Goal: Task Accomplishment & Management: Manage account settings

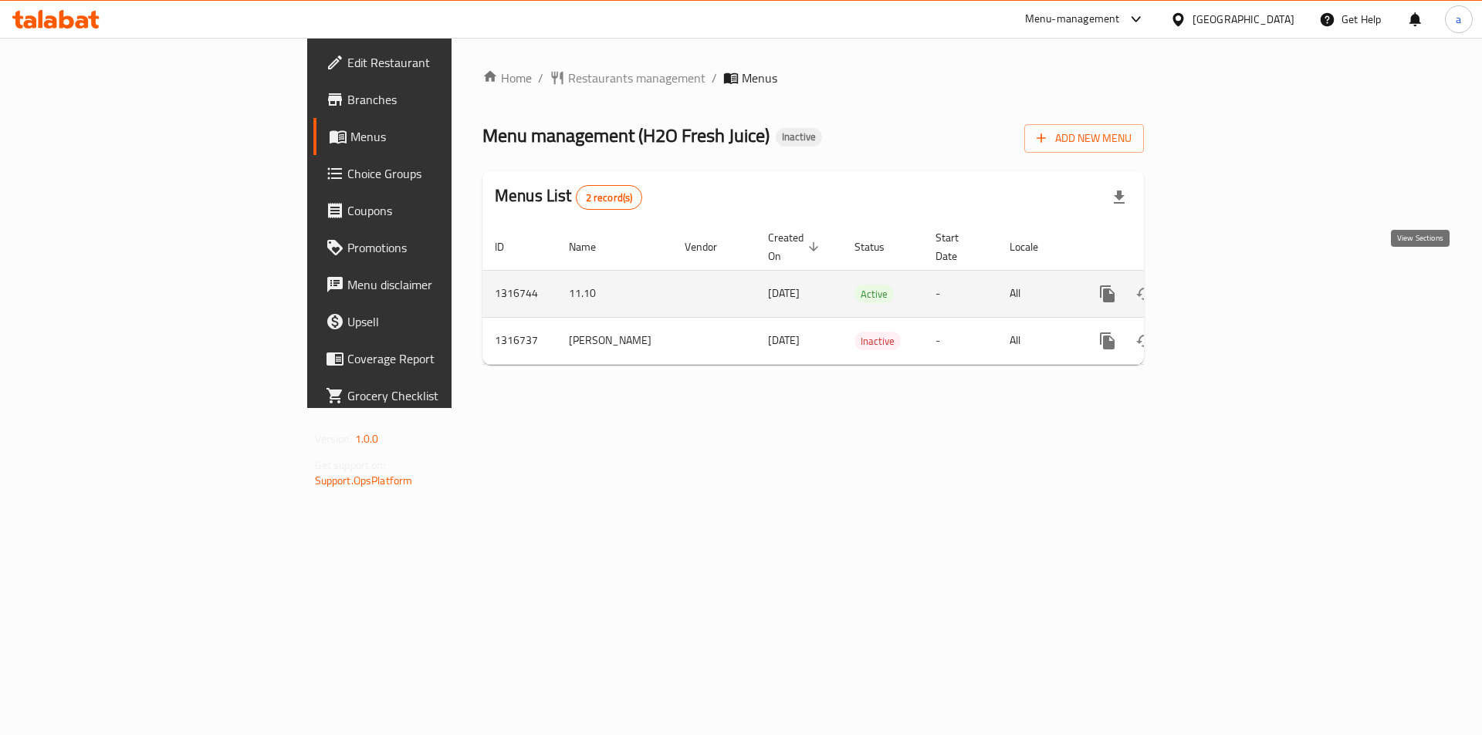
click at [1225, 287] on icon "enhanced table" at bounding box center [1218, 294] width 14 height 14
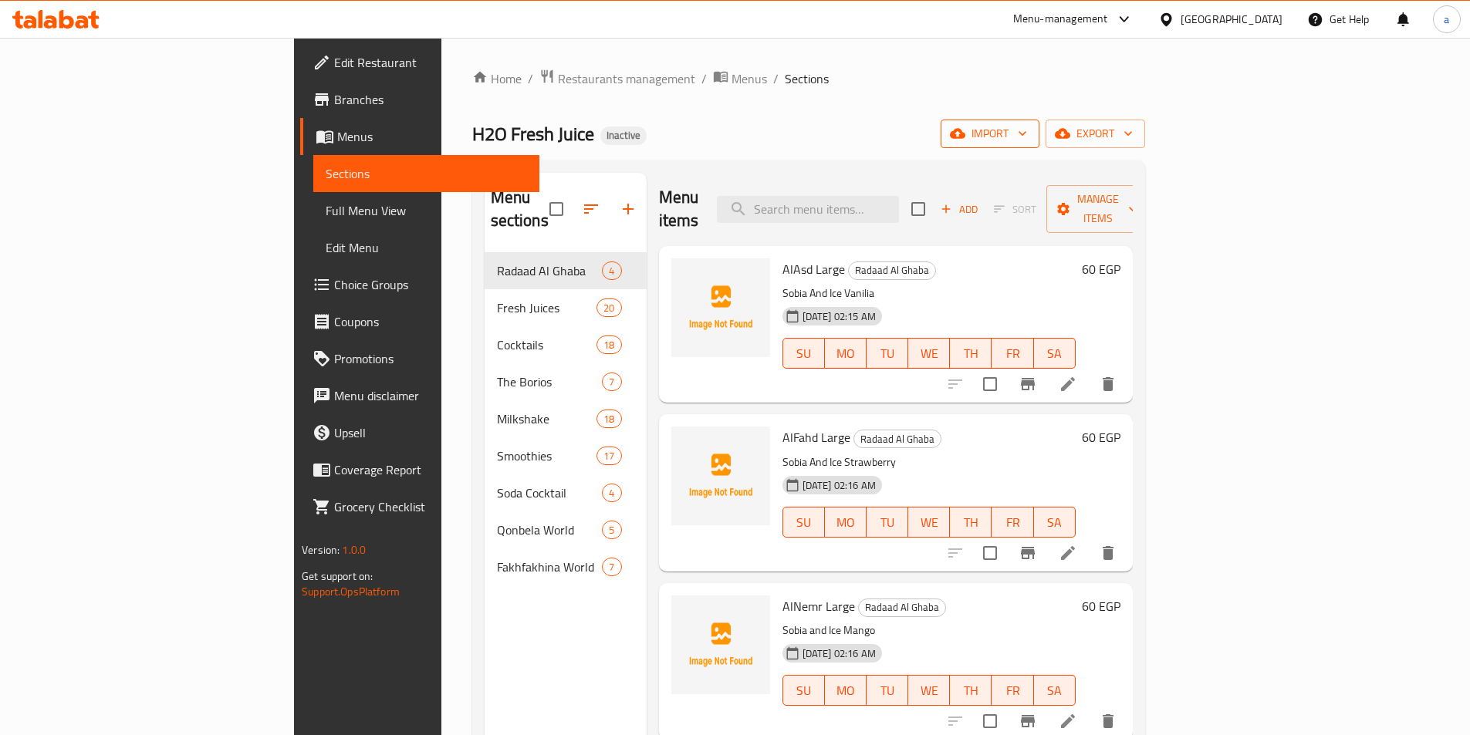
click at [1039, 145] on button "import" at bounding box center [990, 134] width 99 height 29
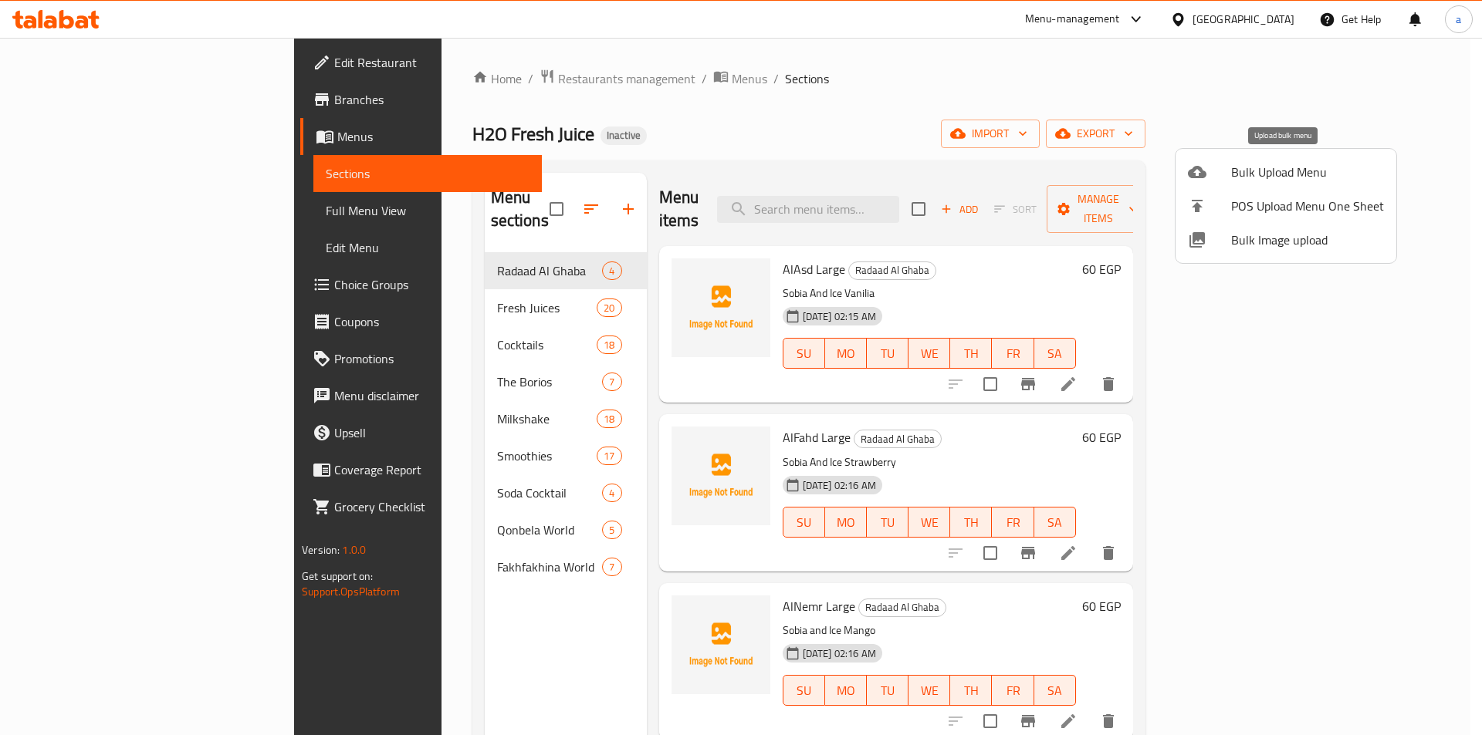
click at [1259, 168] on span "Bulk Upload Menu" at bounding box center [1307, 172] width 153 height 19
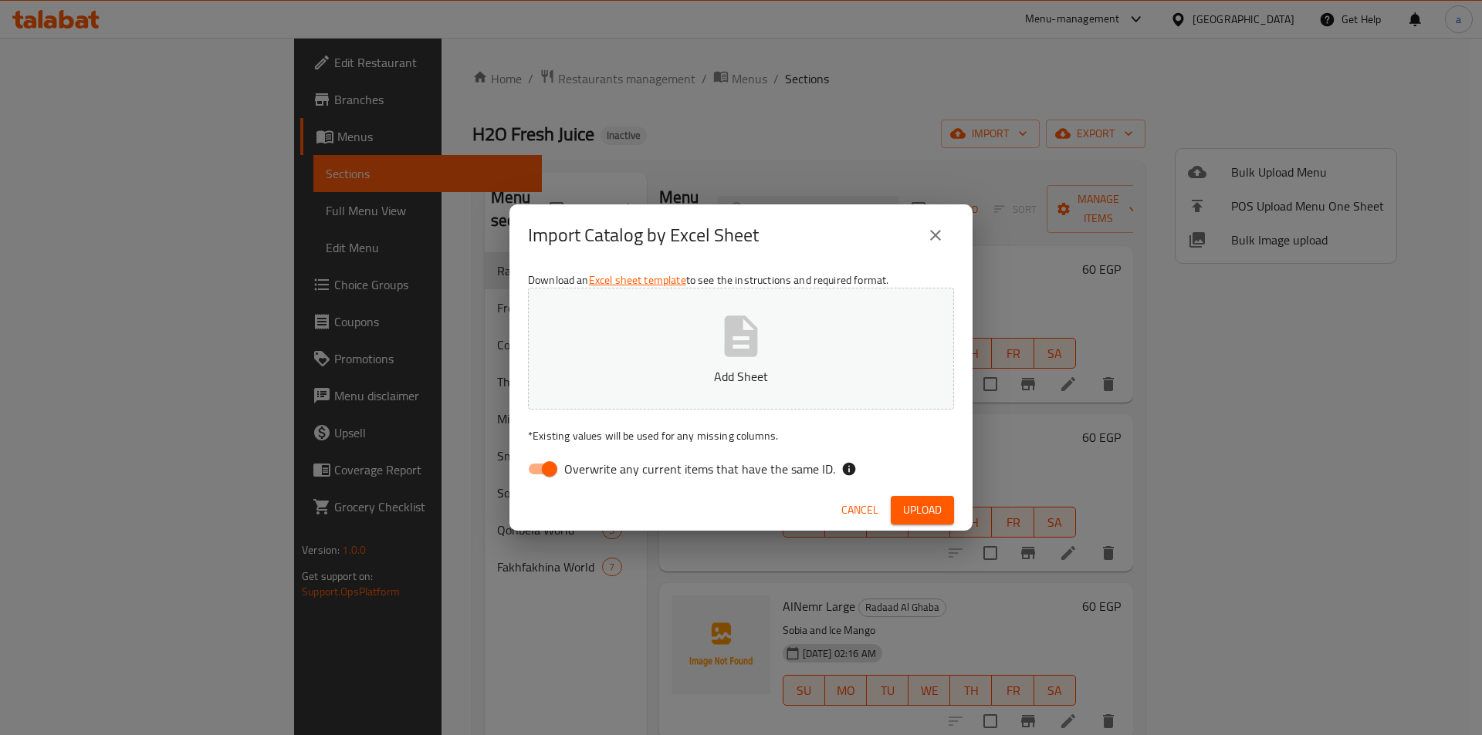
click at [542, 474] on input "Overwrite any current items that have the same ID." at bounding box center [549, 468] width 88 height 29
checkbox input "false"
click at [651, 384] on p "Add Sheet" at bounding box center [741, 376] width 378 height 19
click at [902, 511] on button "Upload" at bounding box center [921, 510] width 63 height 29
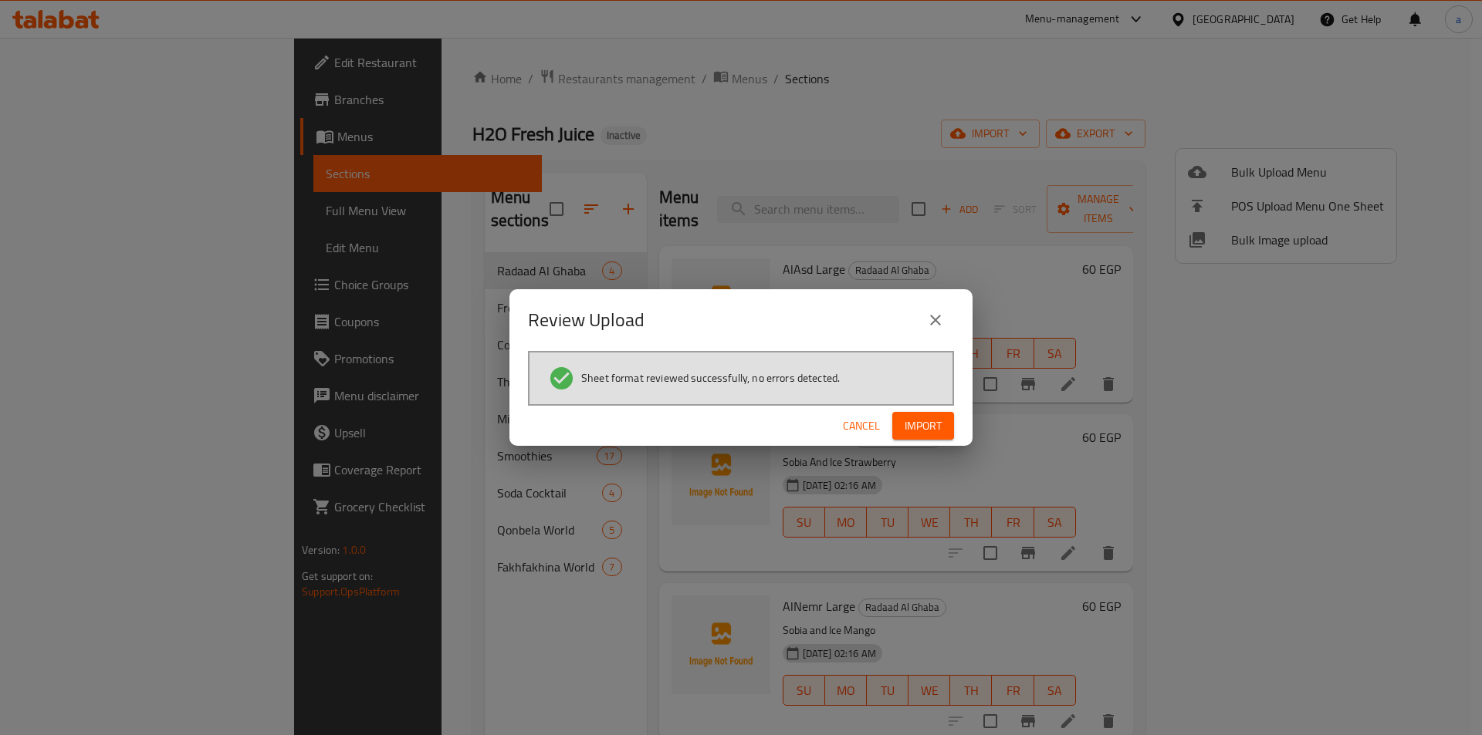
click at [938, 418] on span "Import" at bounding box center [922, 426] width 37 height 19
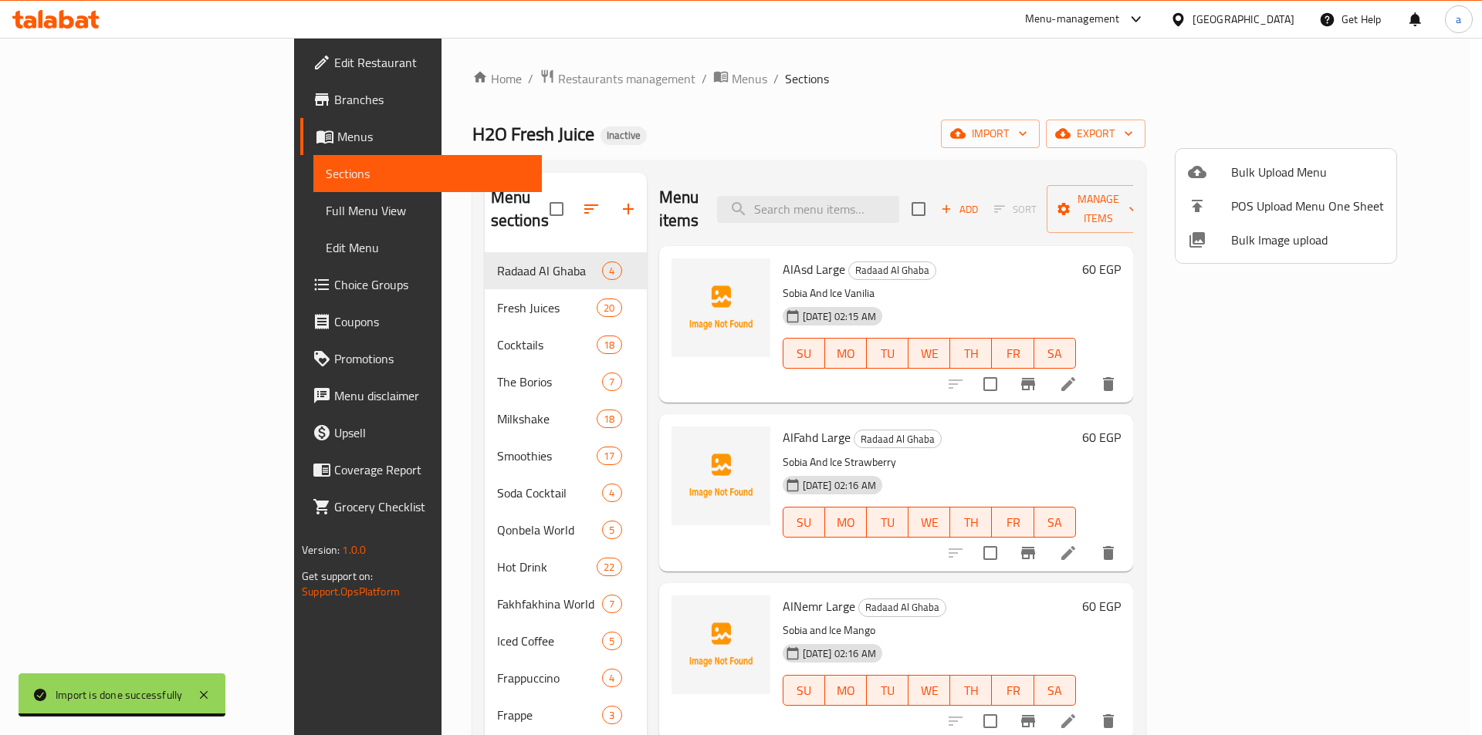
click at [175, 214] on div at bounding box center [741, 367] width 1482 height 735
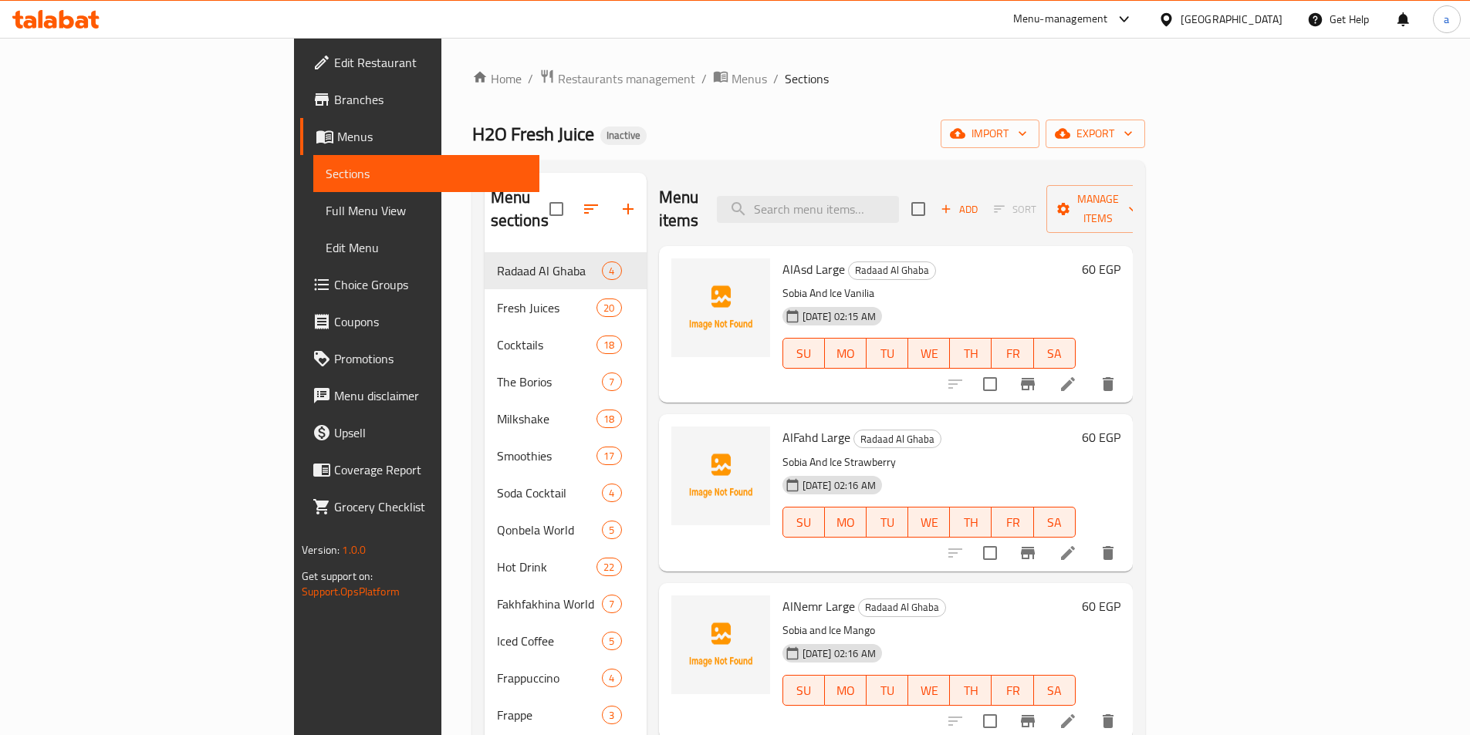
click at [326, 209] on span "Full Menu View" at bounding box center [426, 210] width 201 height 19
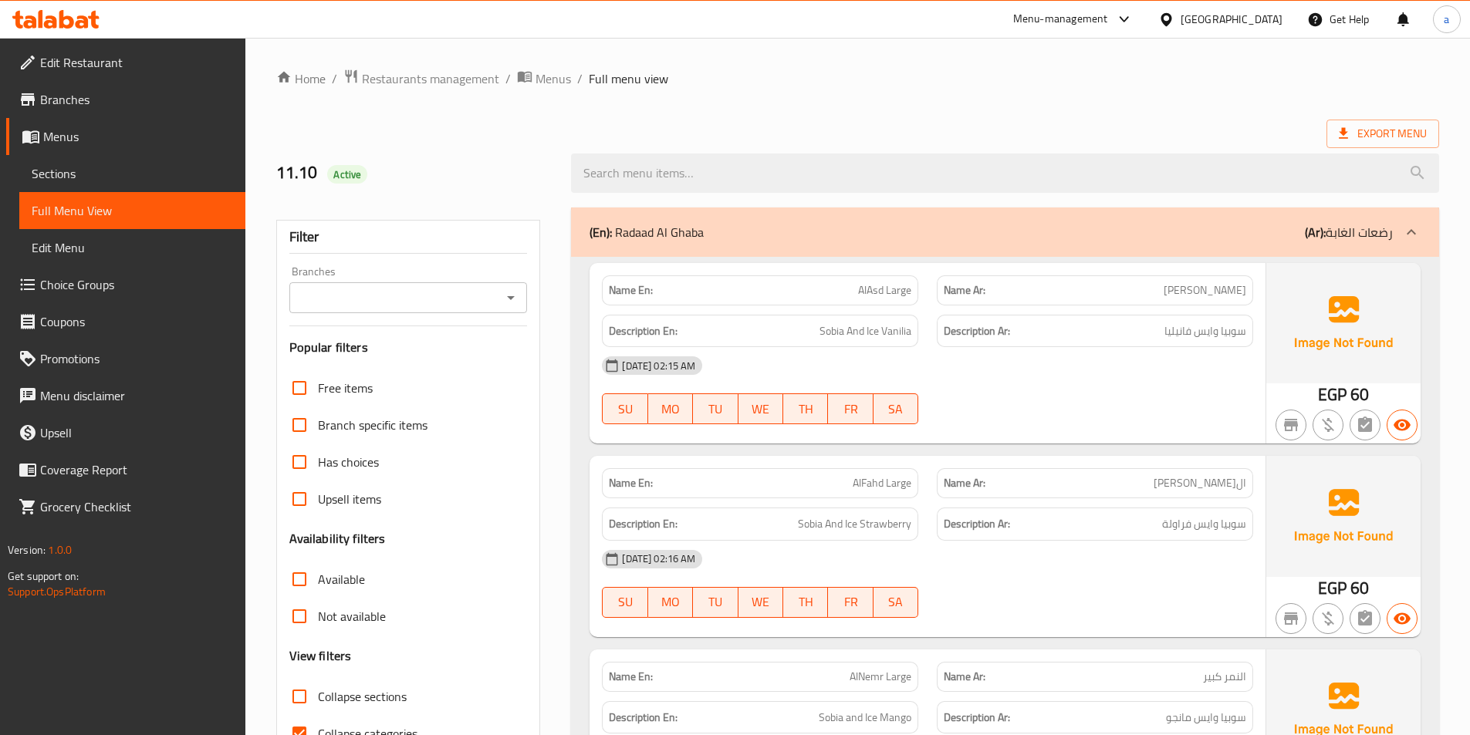
scroll to position [309, 0]
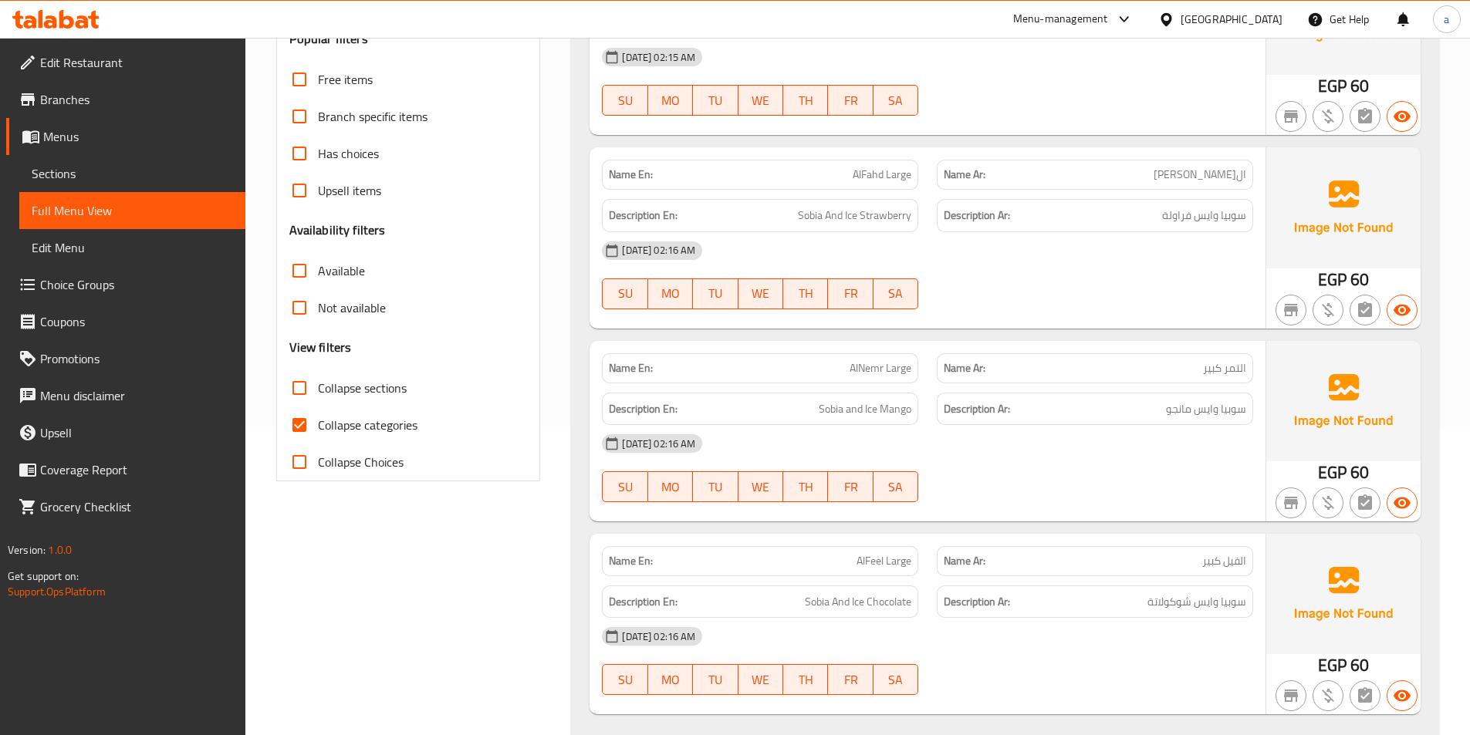
click at [302, 427] on input "Collapse categories" at bounding box center [299, 425] width 37 height 37
checkbox input "false"
click at [302, 397] on input "Collapse sections" at bounding box center [299, 388] width 37 height 37
checkbox input "true"
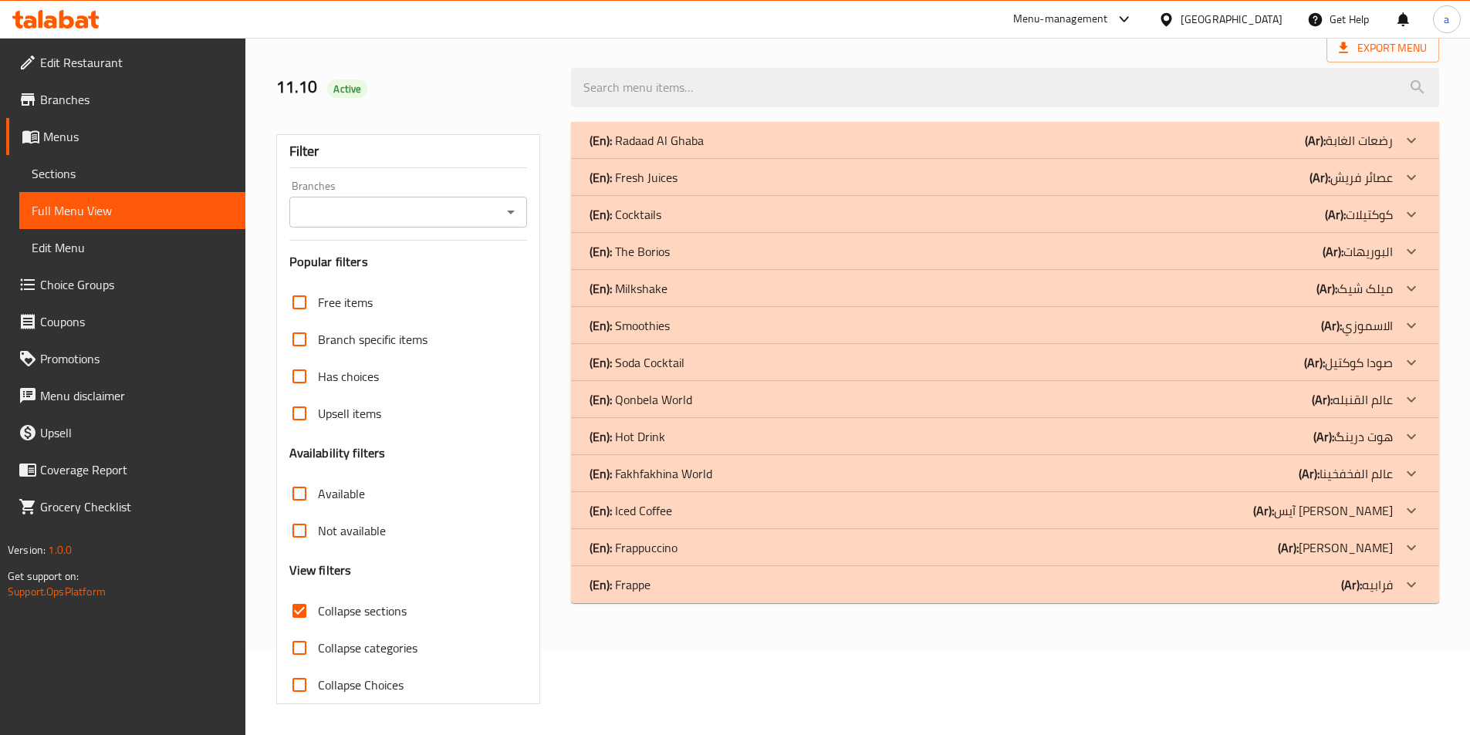
scroll to position [86, 0]
click at [1242, 443] on div "(En): Hot Drink (Ar): هوت درینگ" at bounding box center [991, 436] width 803 height 19
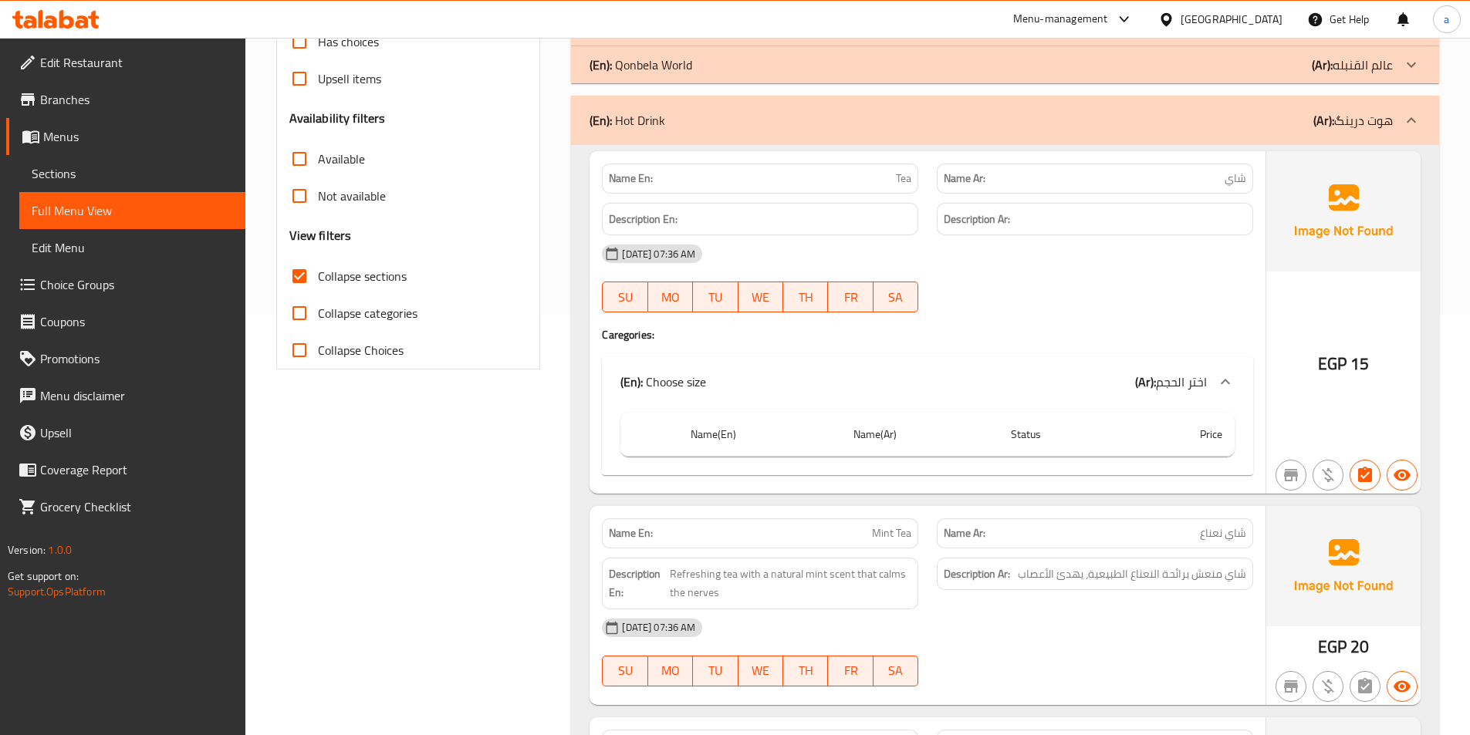
scroll to position [394, 0]
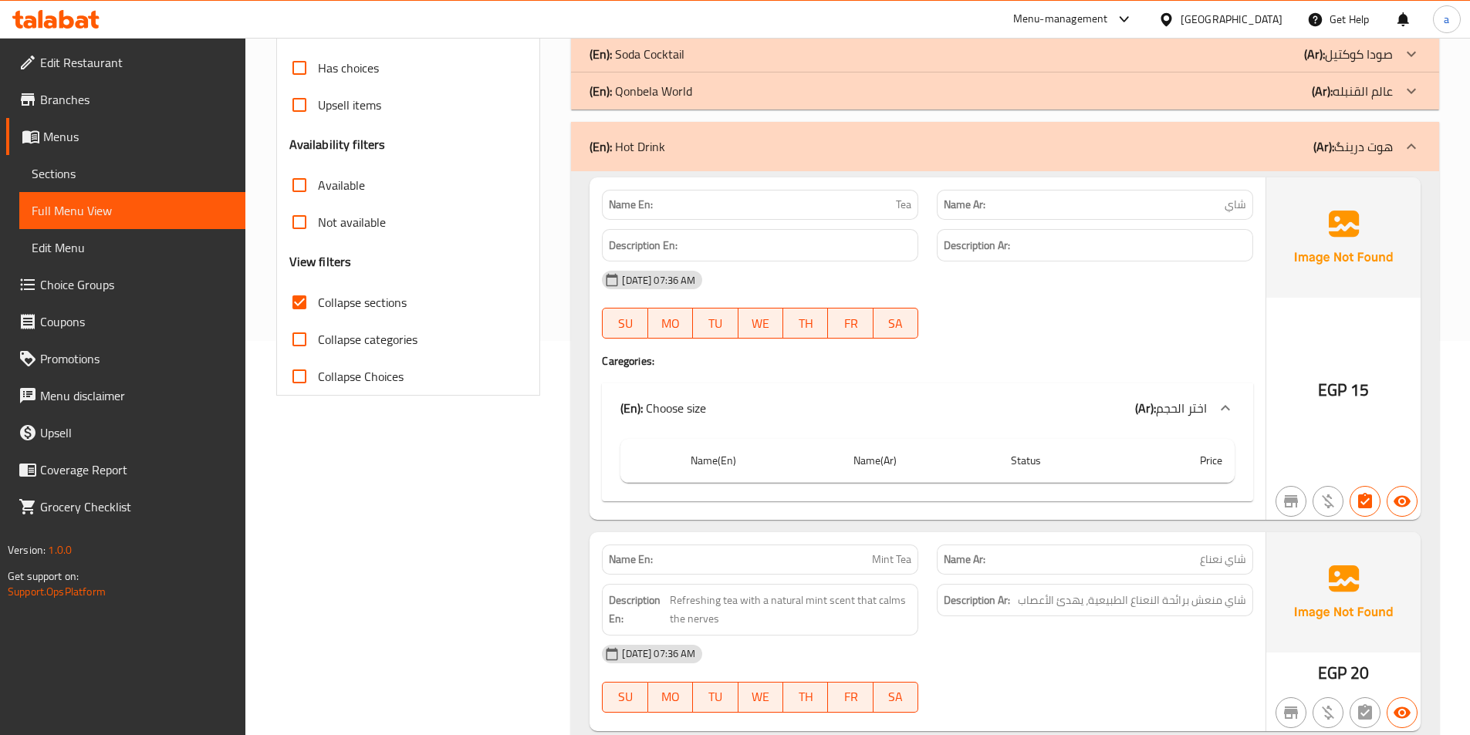
click at [1220, 470] on th "Price" at bounding box center [1180, 461] width 110 height 44
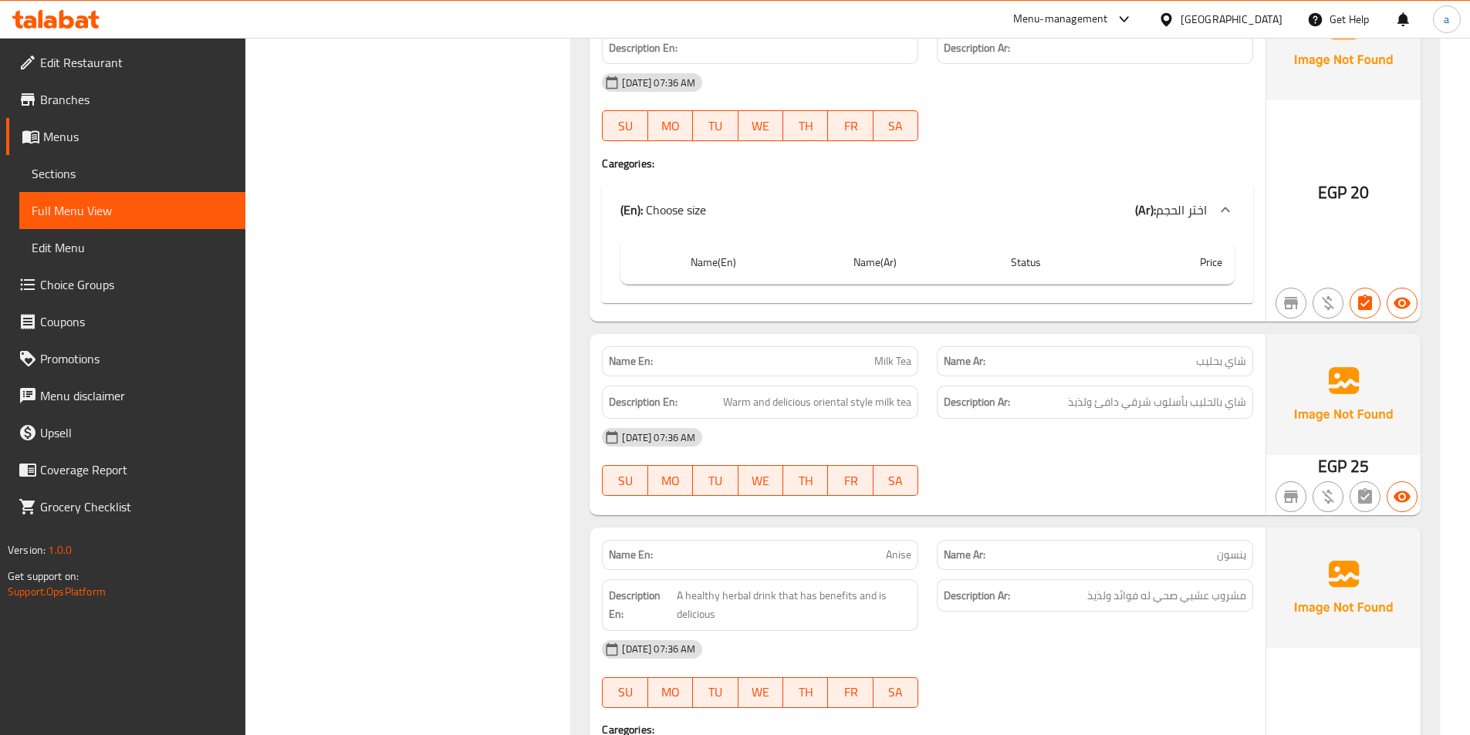
scroll to position [1166, 0]
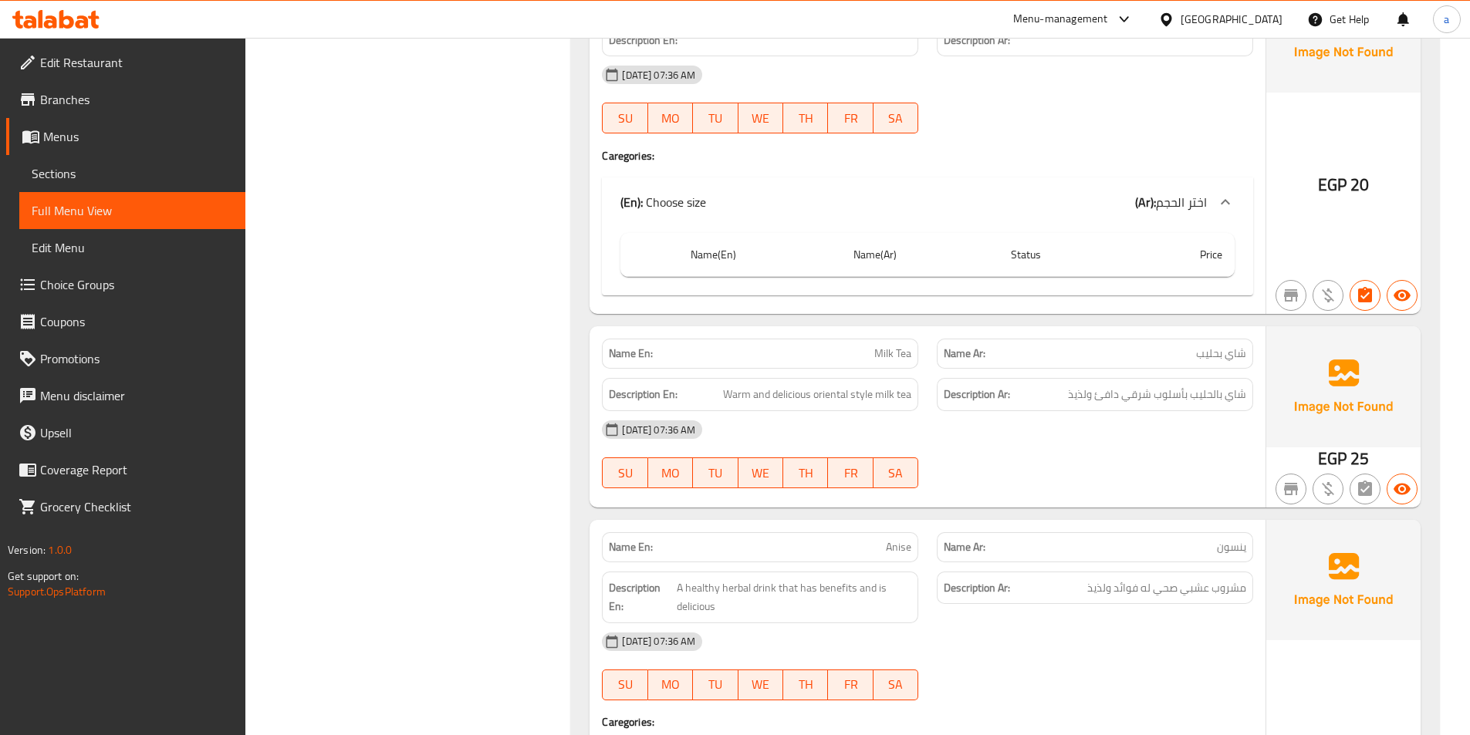
click at [1022, 265] on th "Status" at bounding box center [1061, 255] width 127 height 44
click at [1059, 266] on th "Status" at bounding box center [1061, 255] width 127 height 44
click at [1057, 292] on div "Name(En) Name(Ar) Status Price" at bounding box center [927, 261] width 651 height 69
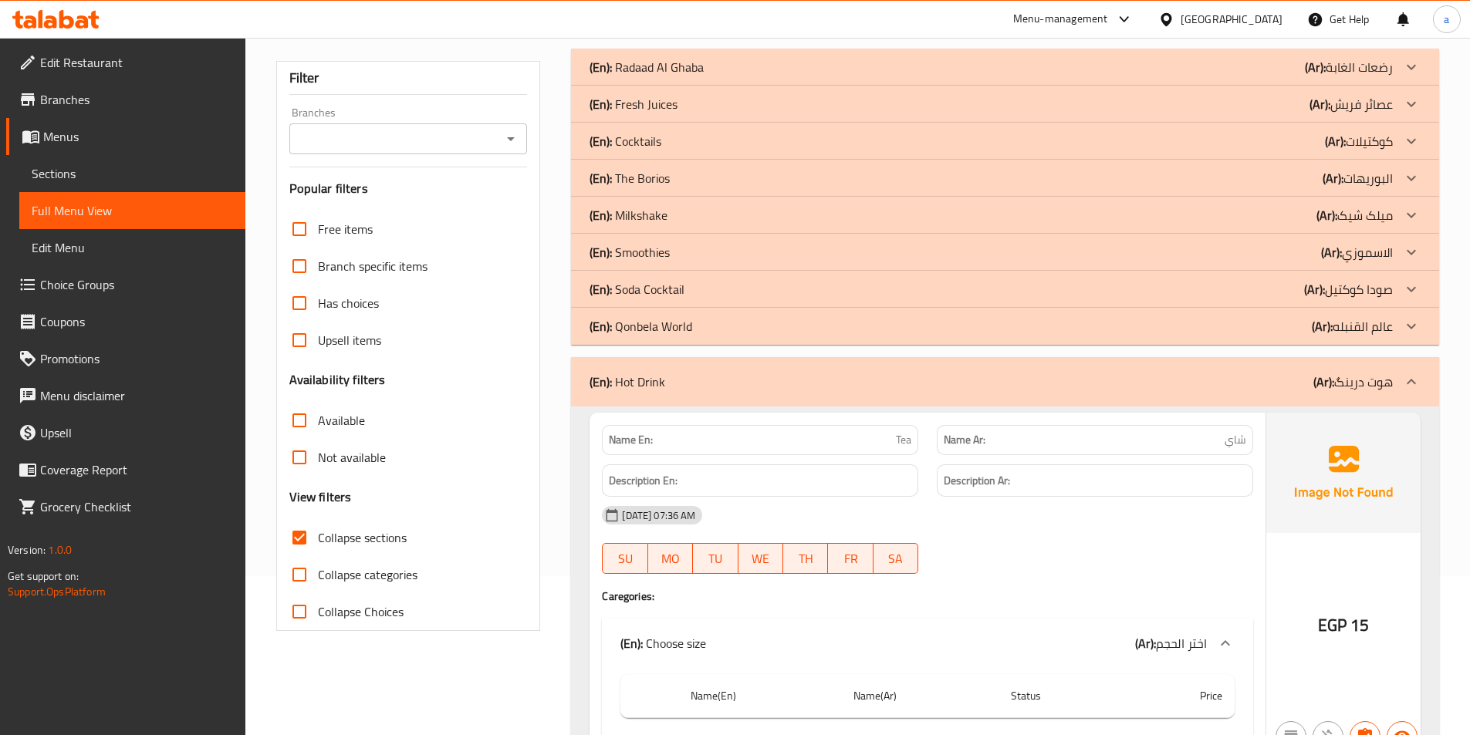
scroll to position [77, 0]
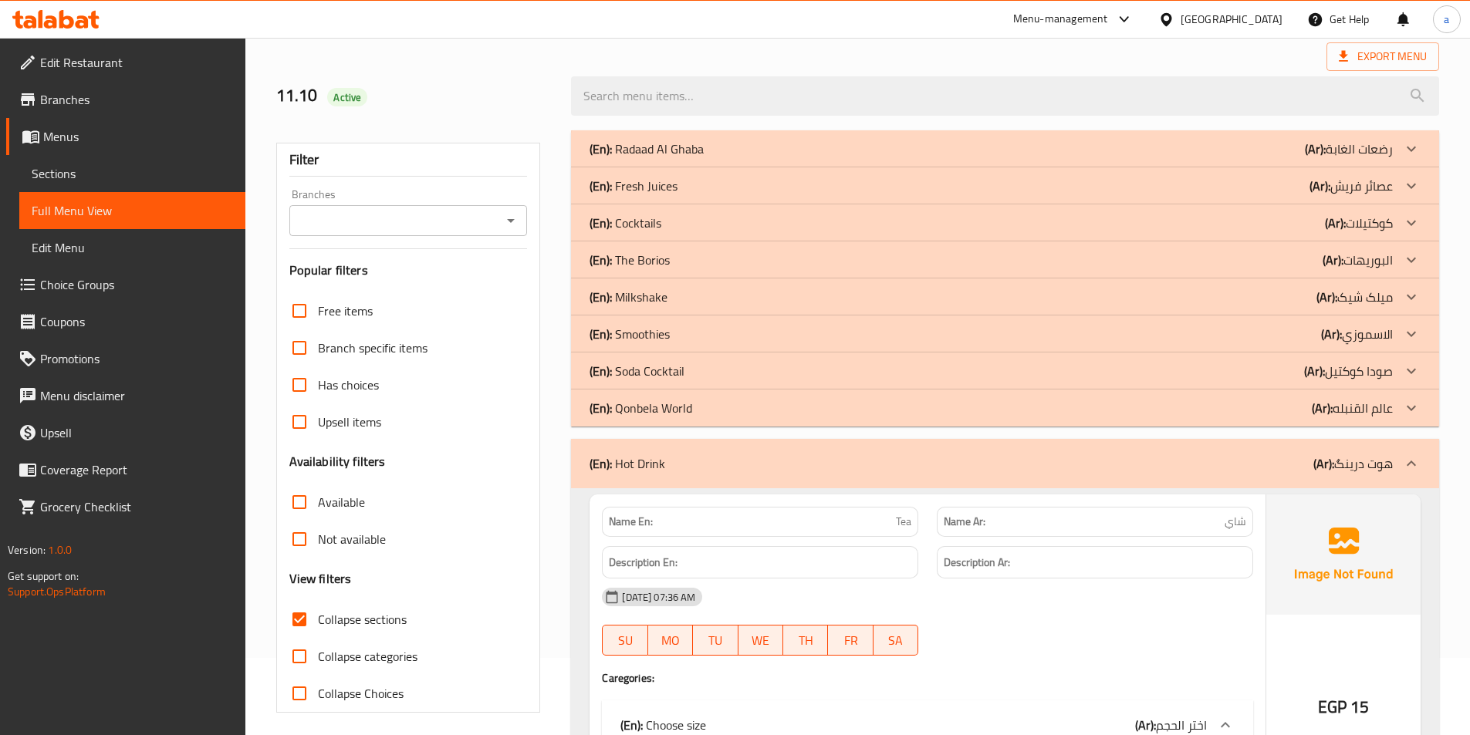
click at [106, 179] on span "Sections" at bounding box center [132, 173] width 201 height 19
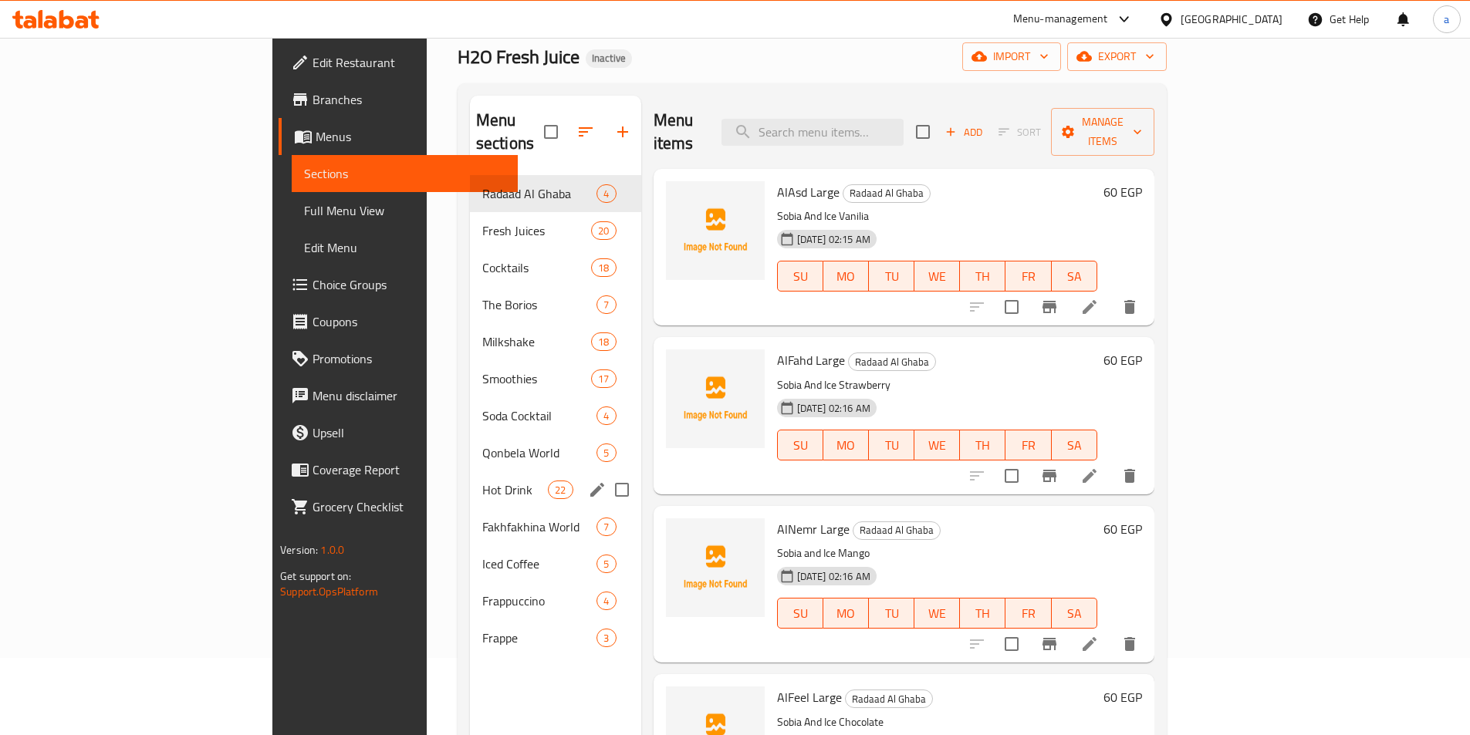
click at [606, 474] on input "Menu sections" at bounding box center [622, 490] width 32 height 32
checkbox input "true"
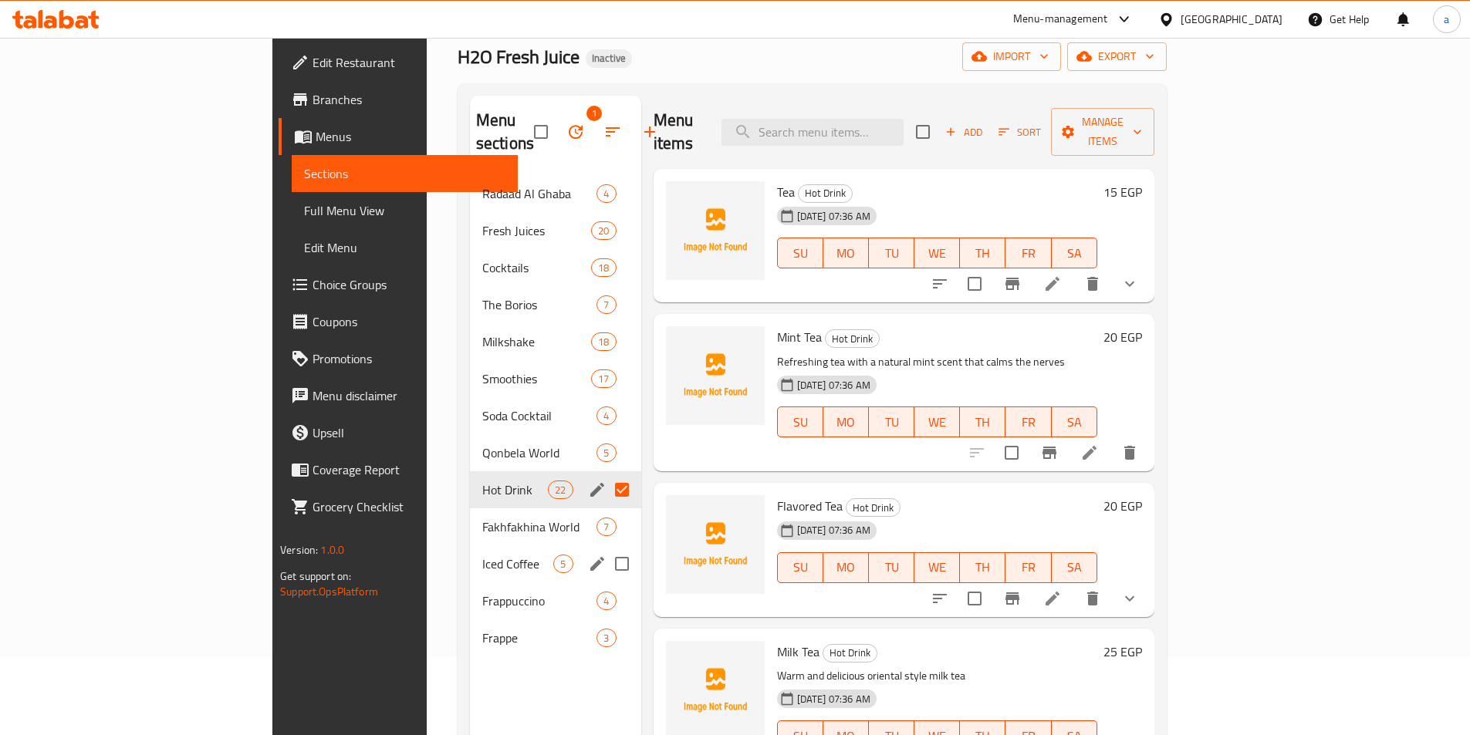
click at [606, 548] on input "Menu sections" at bounding box center [622, 564] width 32 height 32
checkbox input "true"
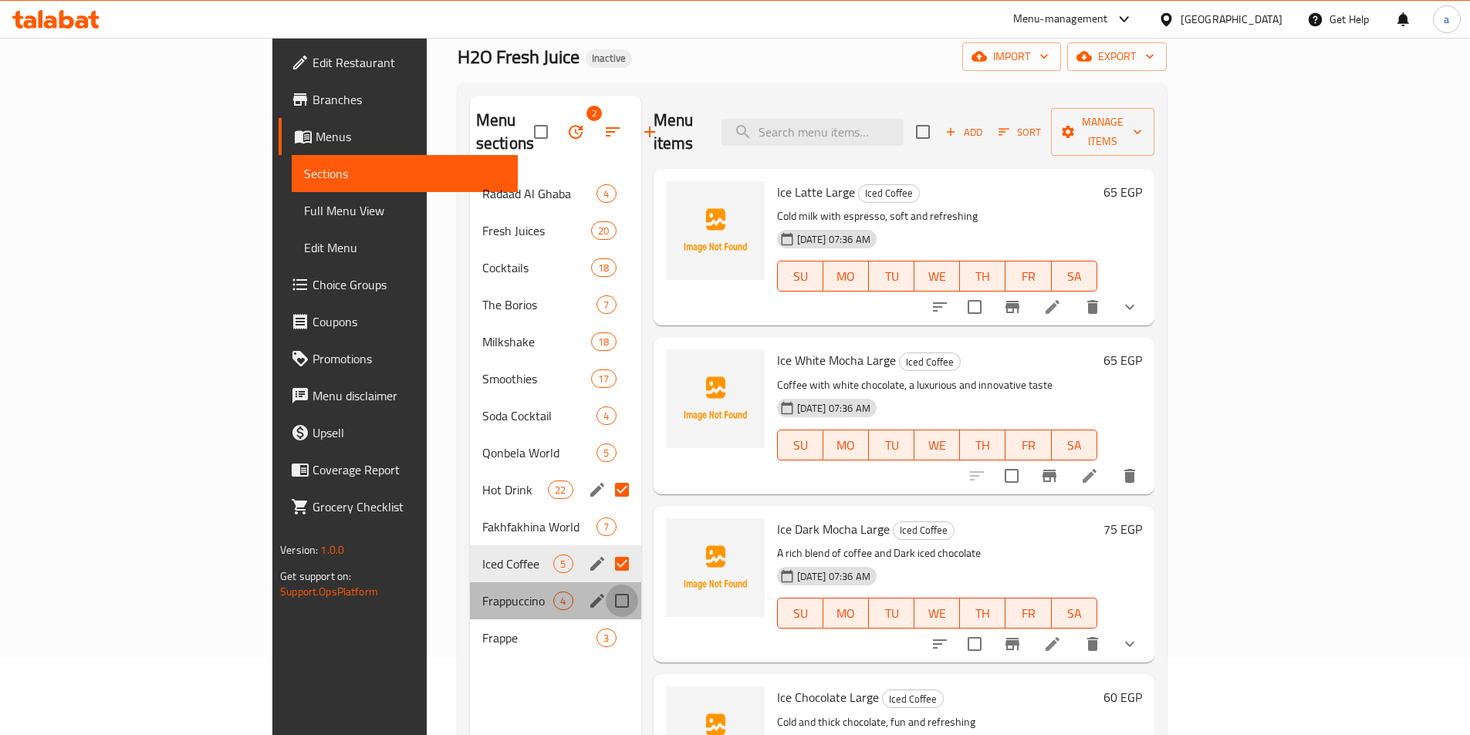
click at [606, 585] on input "Menu sections" at bounding box center [622, 601] width 32 height 32
checkbox input "true"
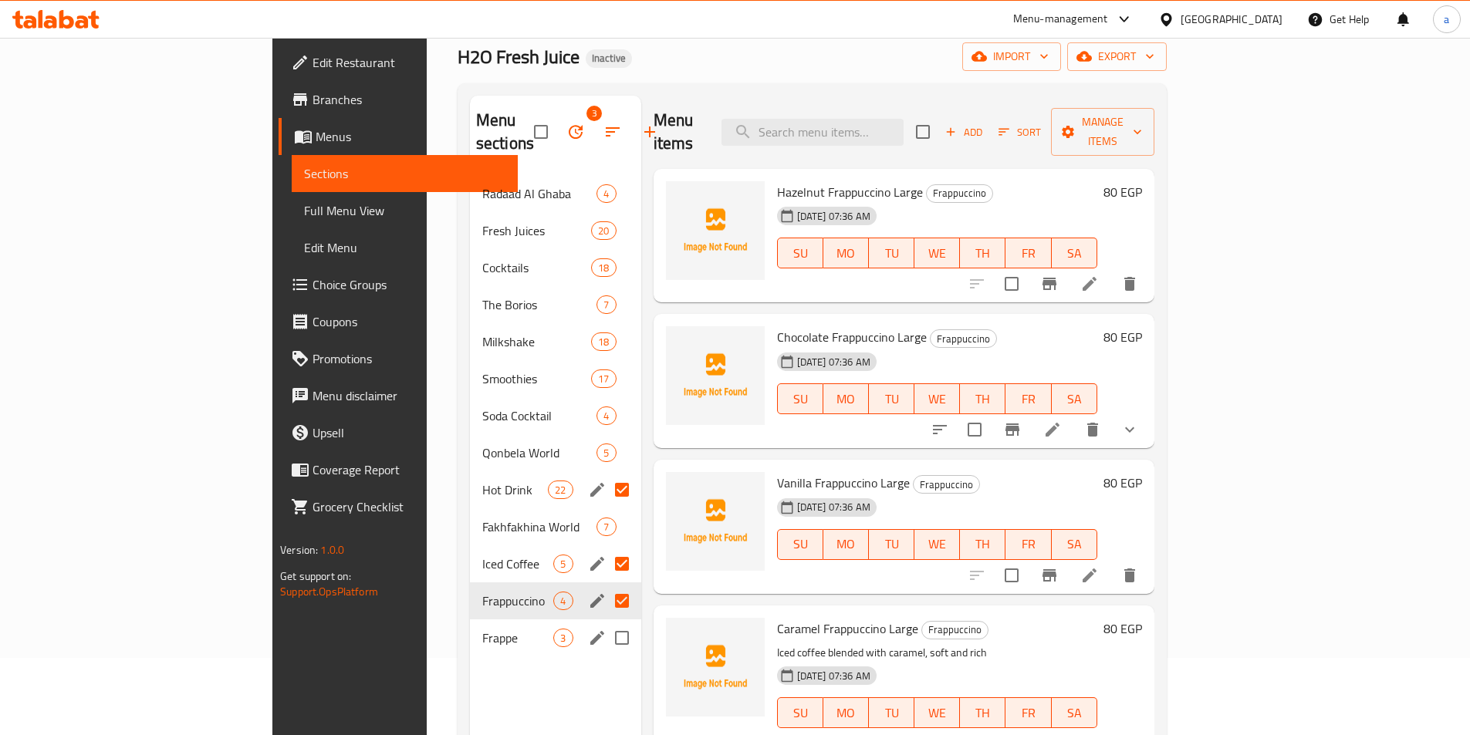
click at [606, 622] on input "Menu sections" at bounding box center [622, 638] width 32 height 32
checkbox input "true"
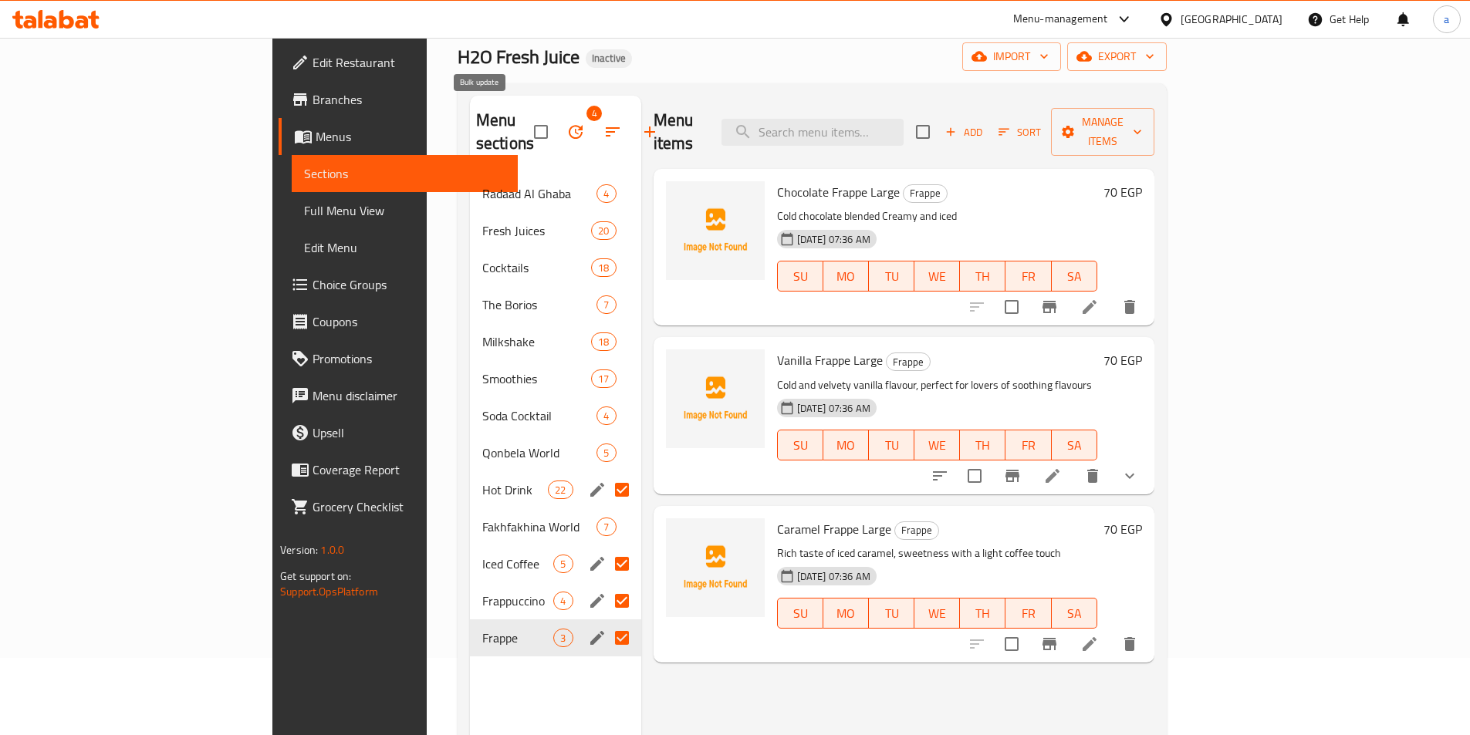
click at [569, 127] on icon "button" at bounding box center [576, 132] width 14 height 14
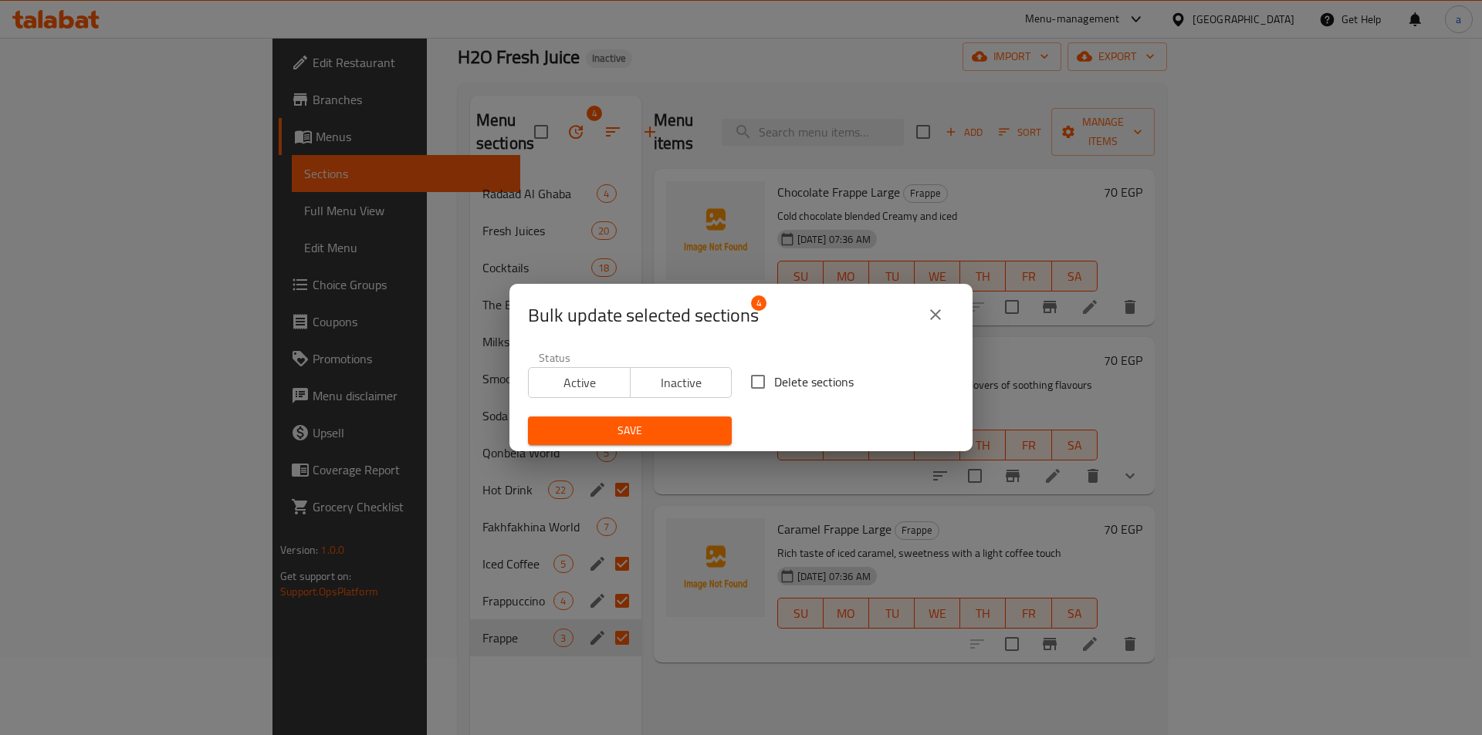
click at [762, 385] on input "Delete sections" at bounding box center [758, 382] width 32 height 32
checkbox input "true"
click at [669, 433] on span "Save" at bounding box center [629, 430] width 179 height 19
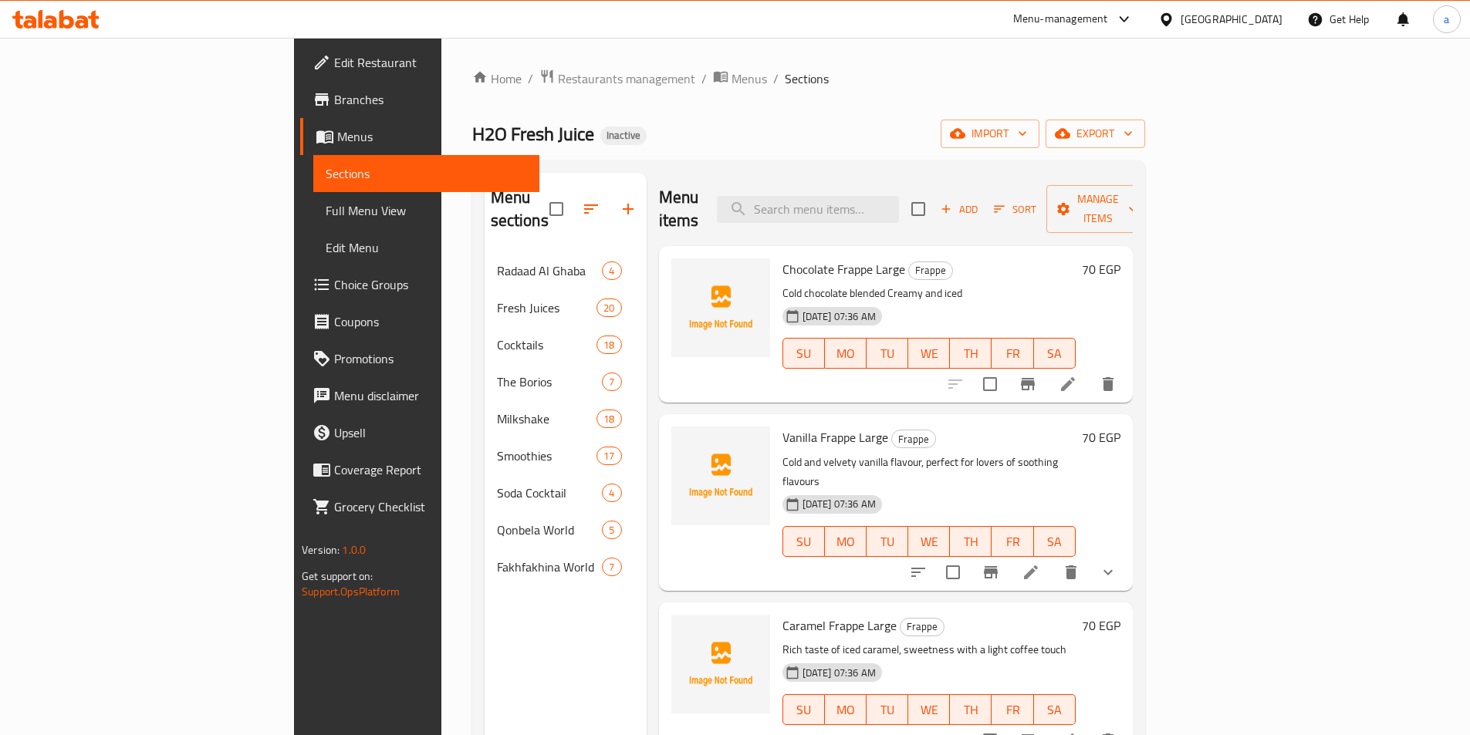
click at [1111, 114] on div "Home / Restaurants management / Menus / Sections H2O Fresh Juice Inactive impor…" at bounding box center [808, 495] width 673 height 852
click at [1027, 137] on span "import" at bounding box center [990, 133] width 74 height 19
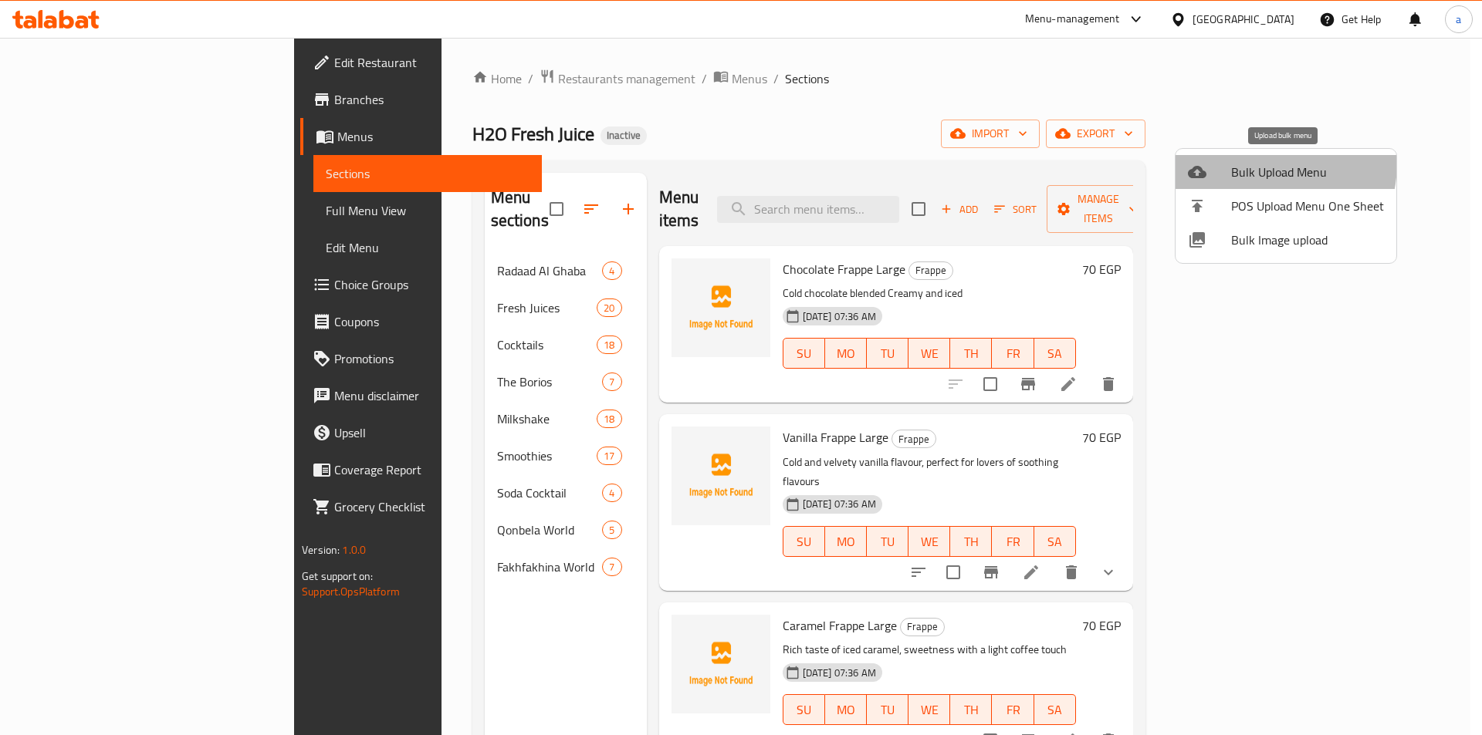
click at [1244, 163] on span "Bulk Upload Menu" at bounding box center [1307, 172] width 153 height 19
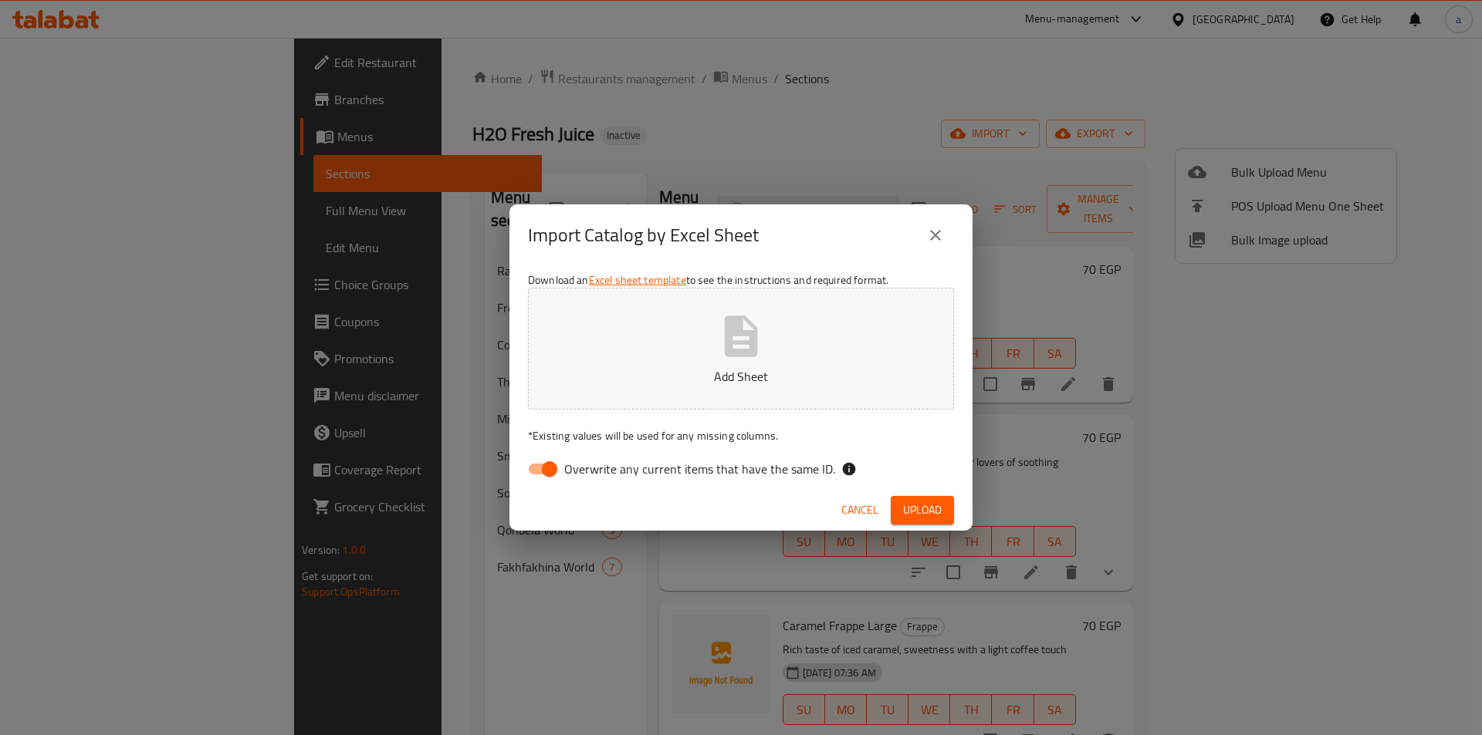
click at [549, 454] on input "Overwrite any current items that have the same ID." at bounding box center [549, 468] width 88 height 29
checkbox input "false"
click at [657, 362] on button "Add Sheet" at bounding box center [741, 349] width 426 height 122
click at [909, 502] on span "Upload" at bounding box center [922, 510] width 39 height 19
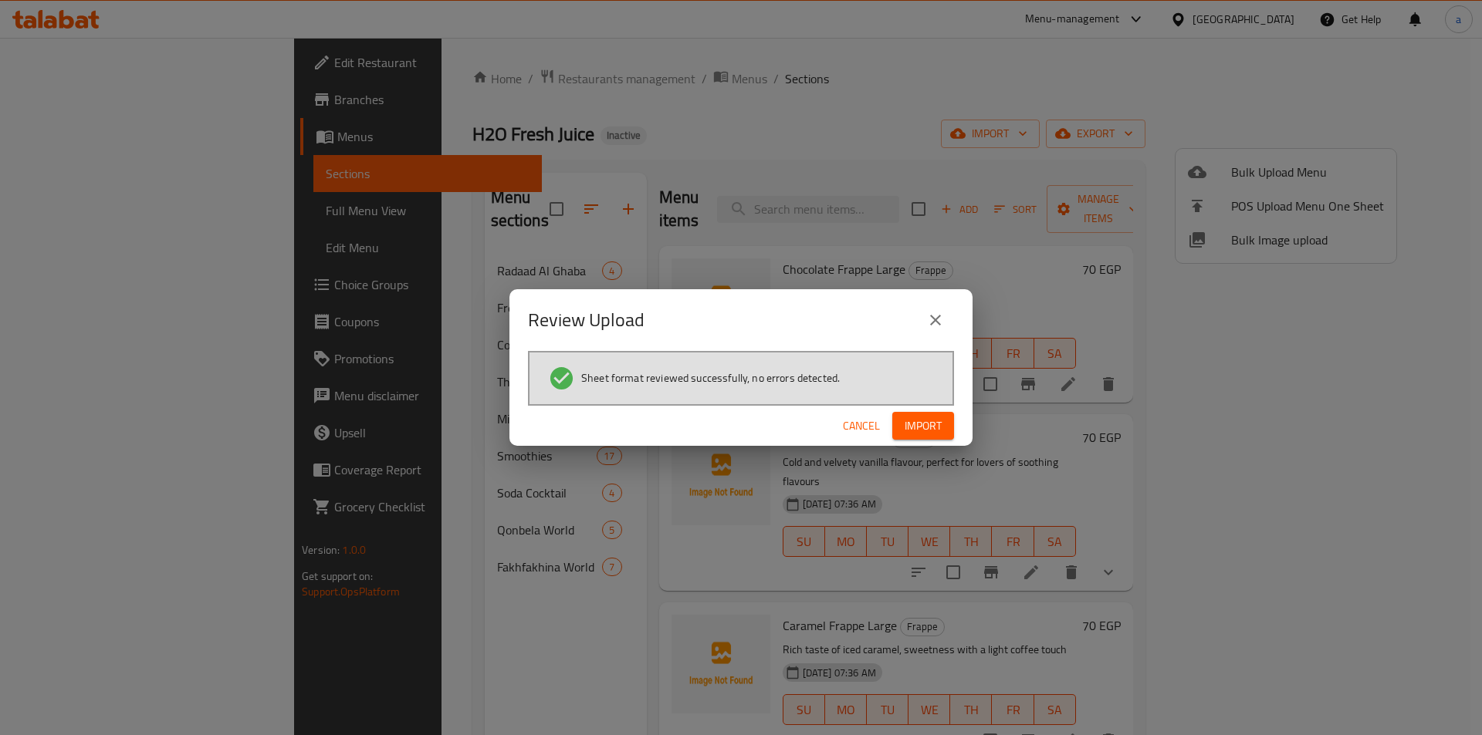
click at [944, 418] on button "Import" at bounding box center [923, 426] width 62 height 29
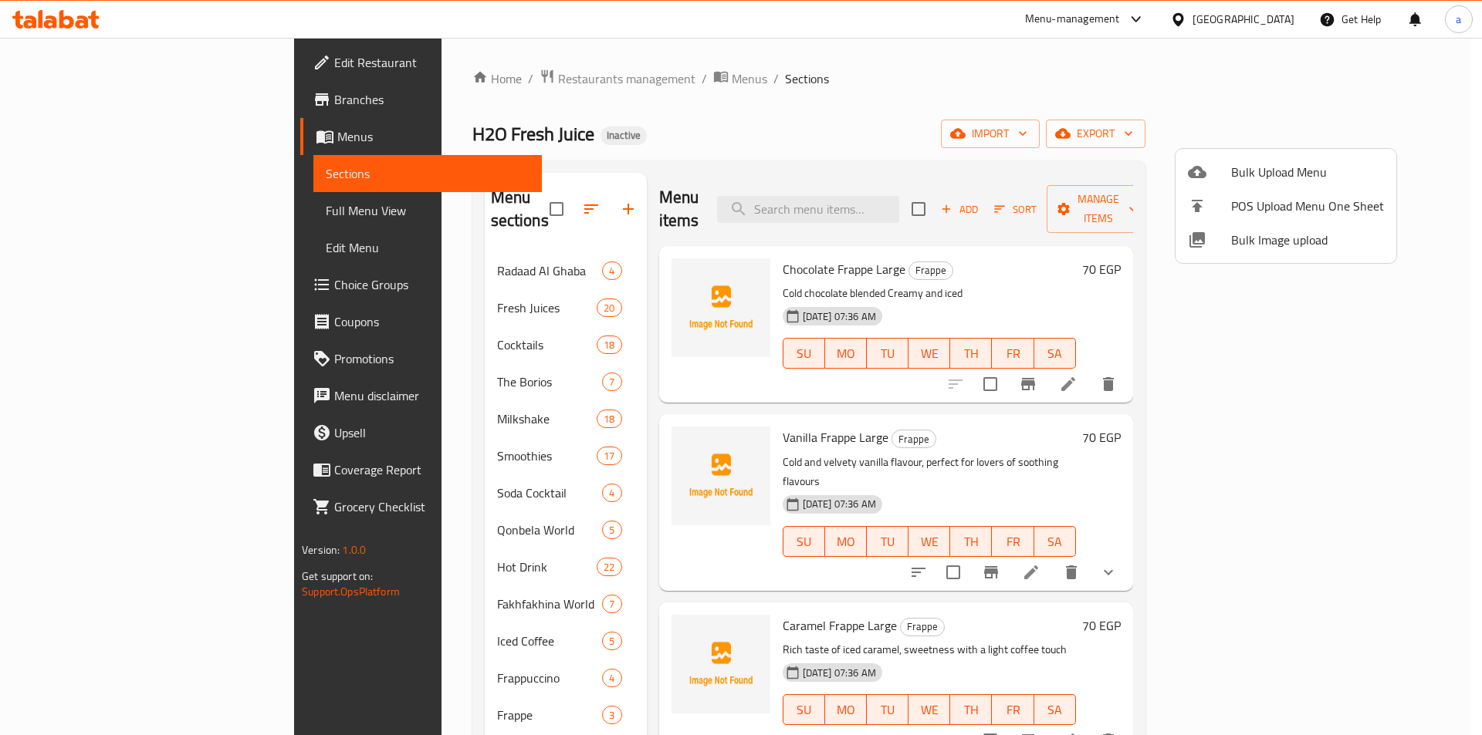
click at [87, 211] on div at bounding box center [741, 367] width 1482 height 735
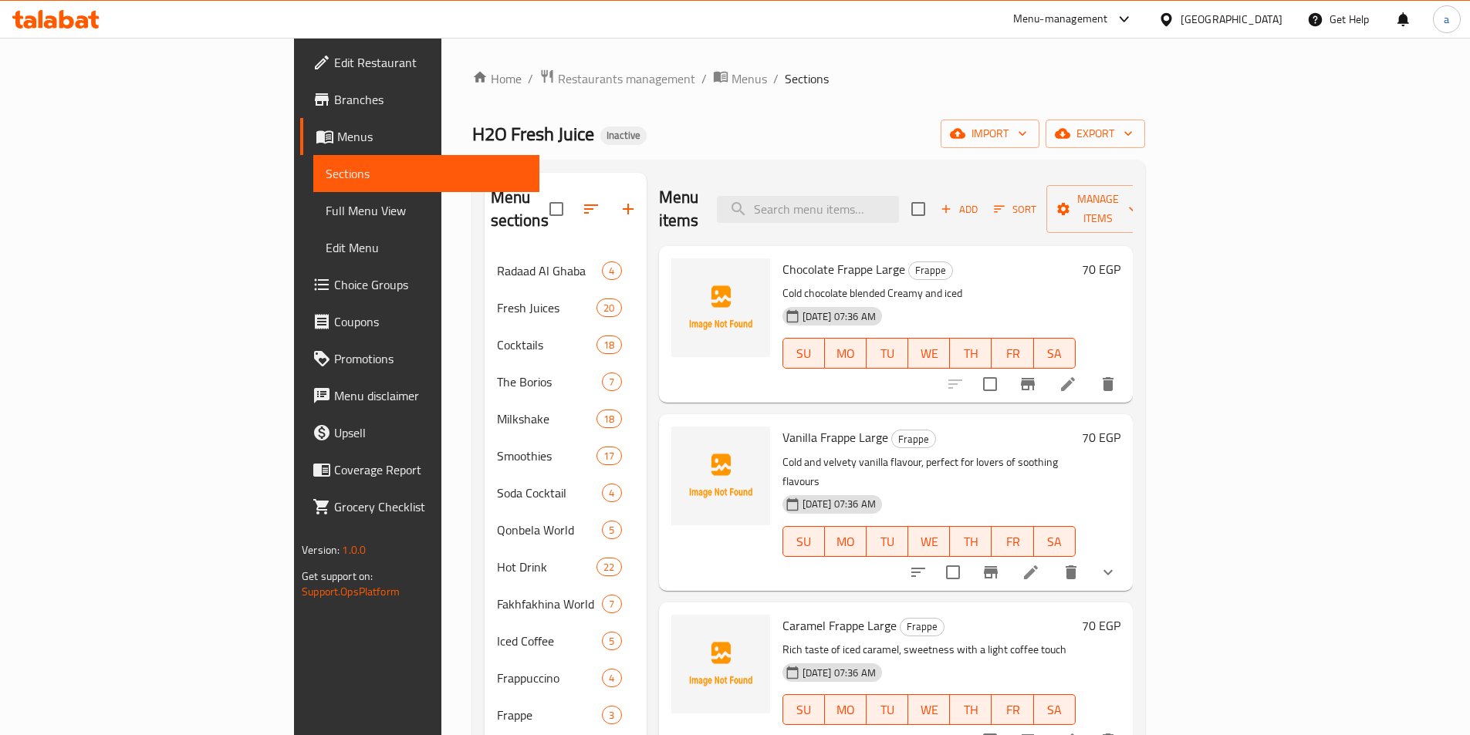
click at [326, 211] on span "Full Menu View" at bounding box center [426, 210] width 201 height 19
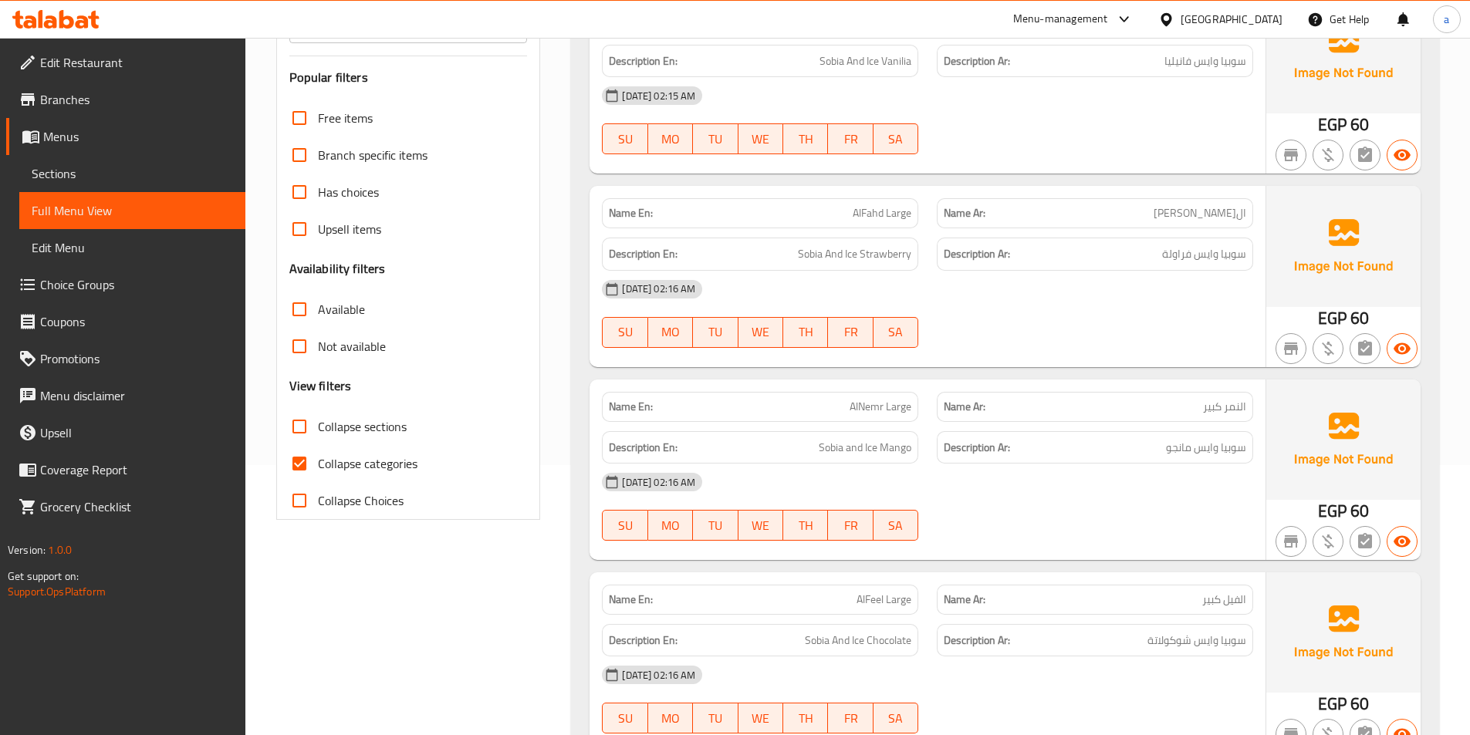
scroll to position [309, 0]
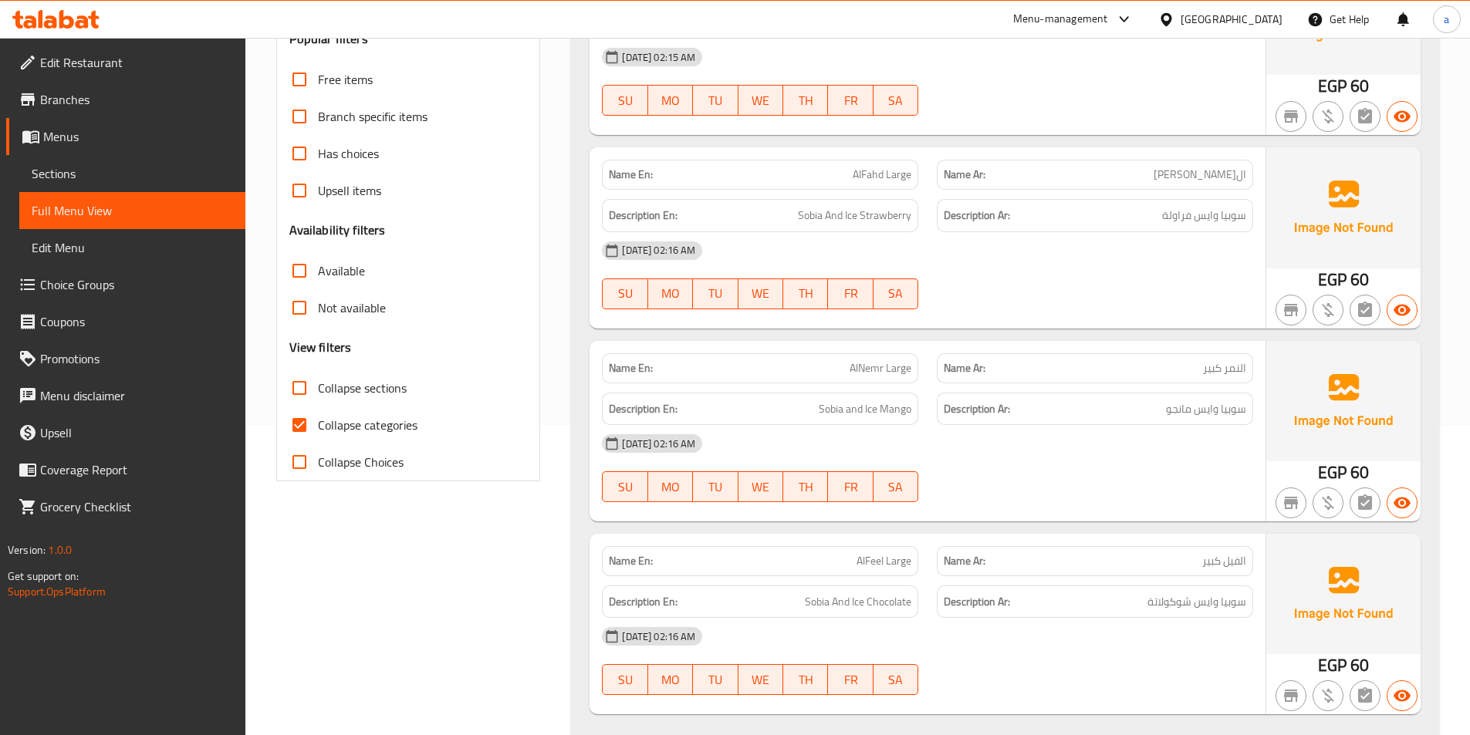
click at [296, 390] on input "Collapse sections" at bounding box center [299, 388] width 37 height 37
checkbox input "true"
click at [303, 440] on input "Collapse categories" at bounding box center [299, 425] width 37 height 37
checkbox input "false"
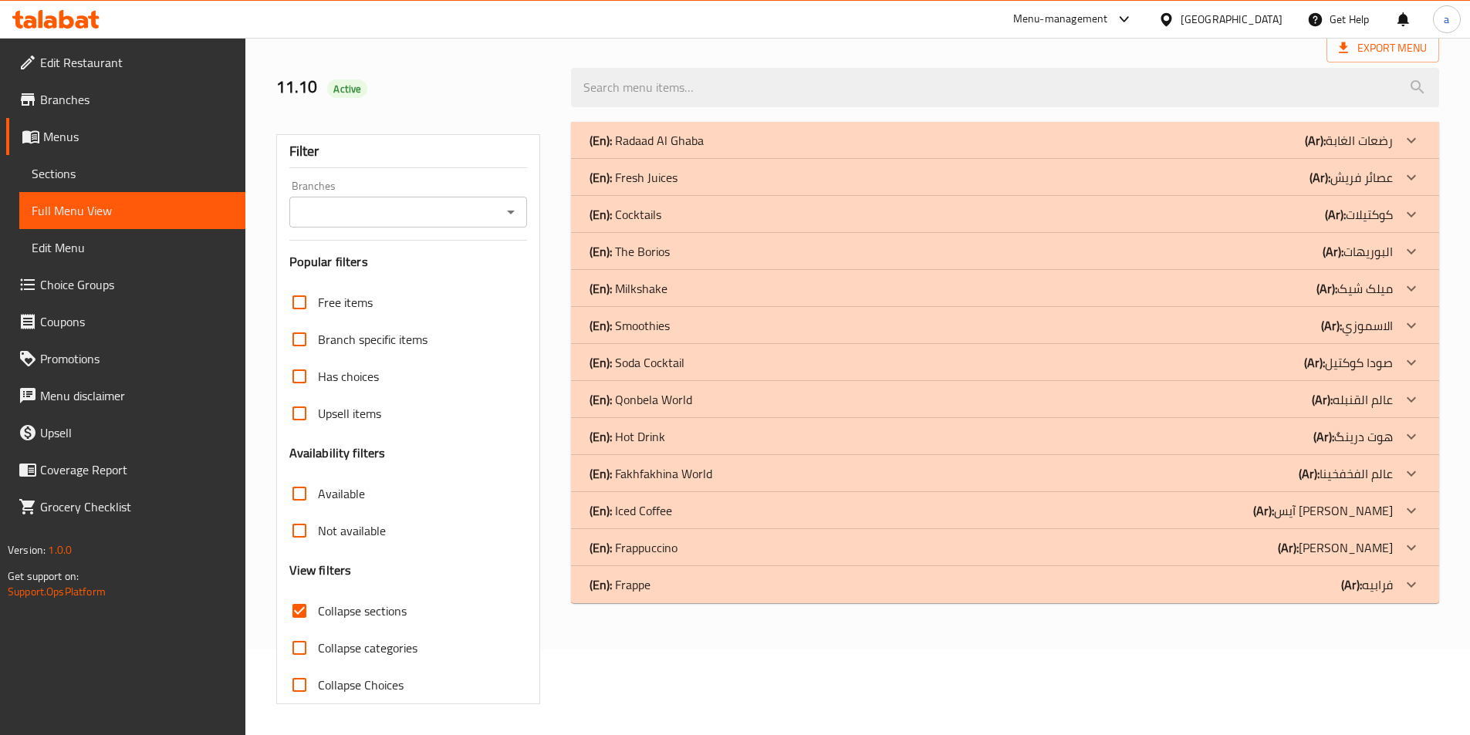
scroll to position [86, 0]
click at [1220, 436] on div "(En): Hot Drink (Ar): هوت درینگ" at bounding box center [991, 436] width 803 height 19
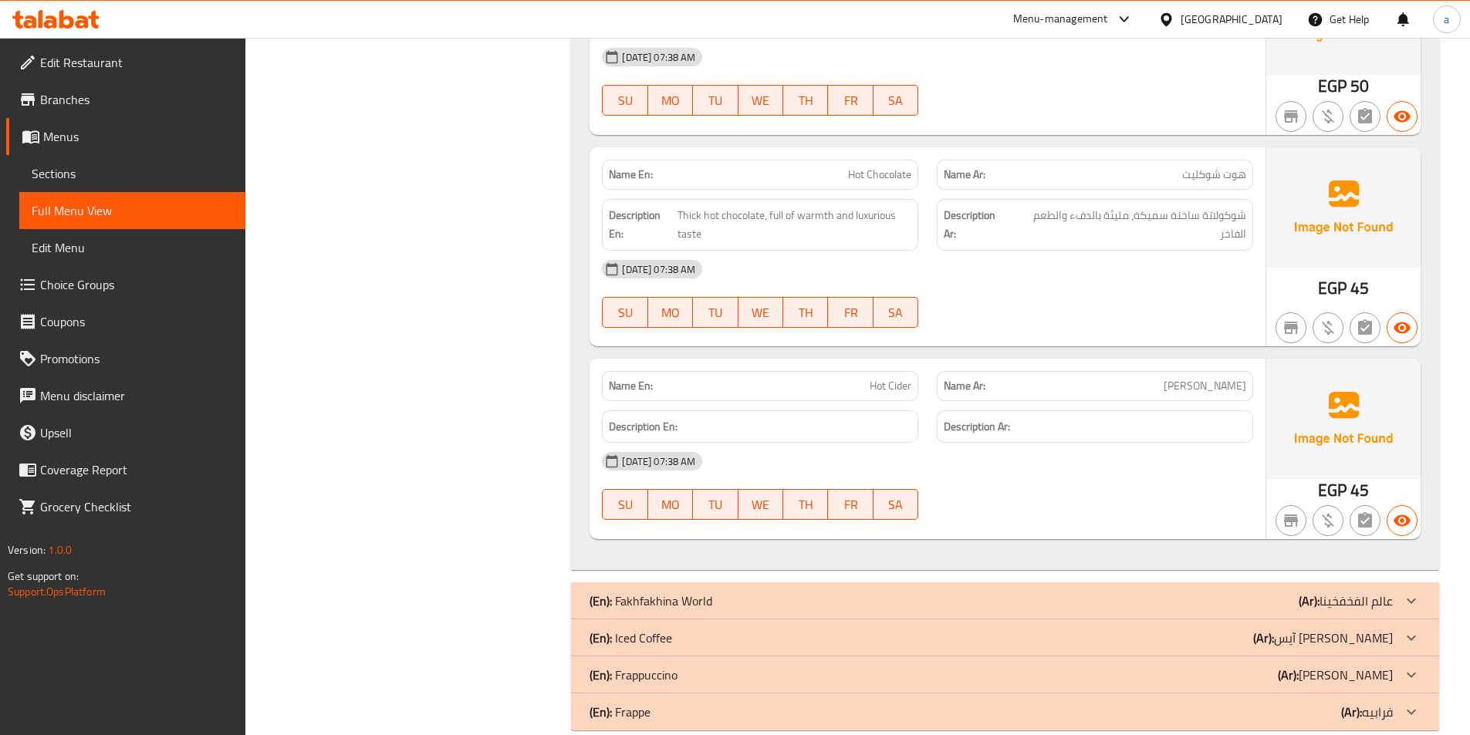
scroll to position [4552, 0]
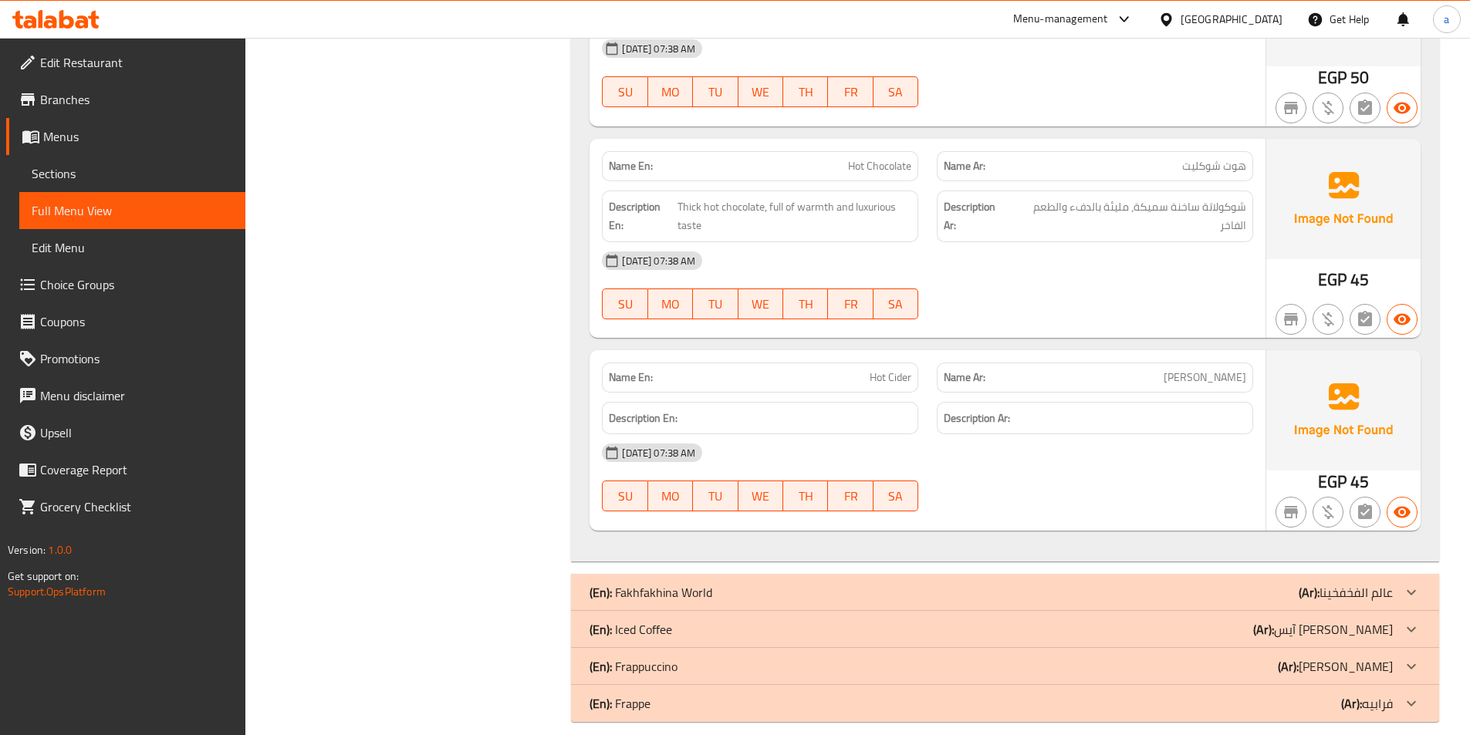
click at [1218, 620] on div "(En): Iced Coffee (Ar): آیس [PERSON_NAME]" at bounding box center [991, 629] width 803 height 19
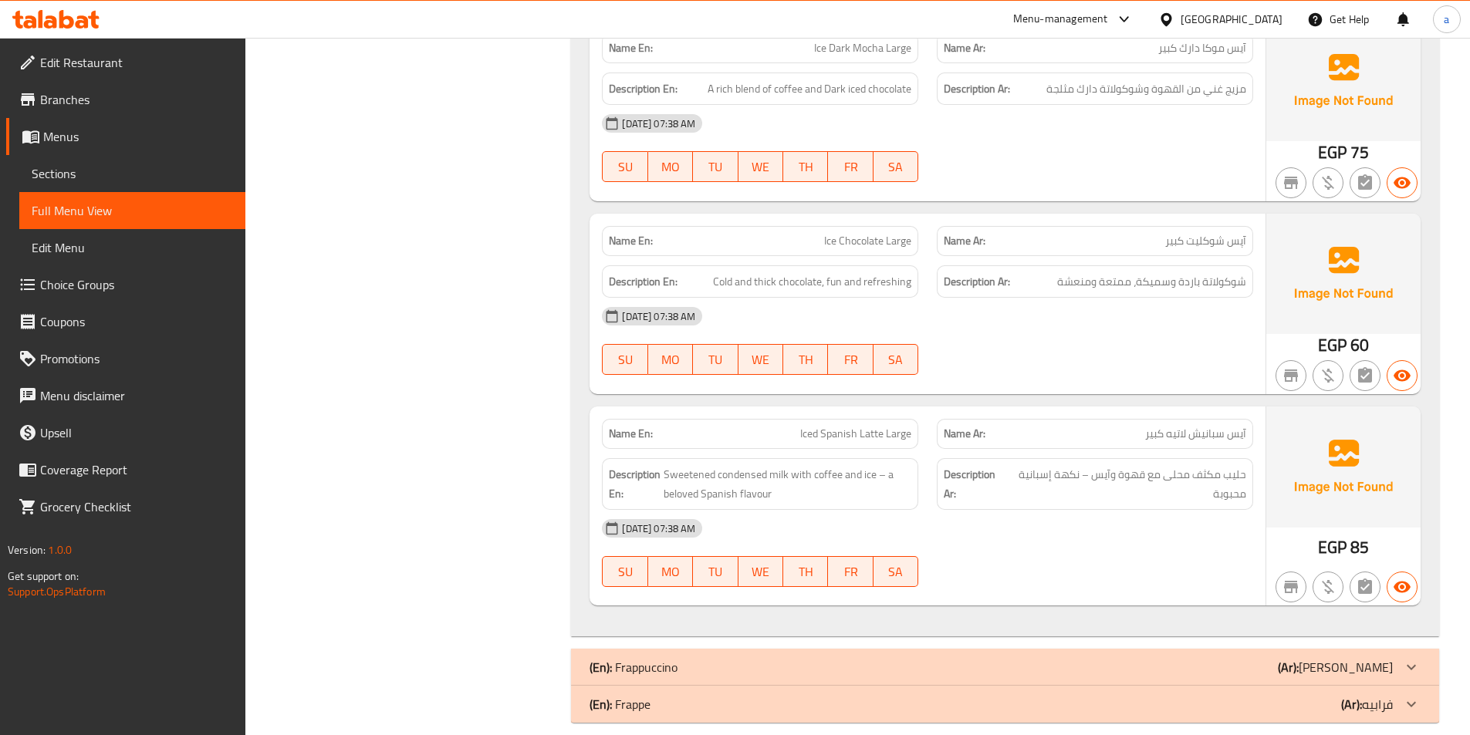
scroll to position [5616, 0]
click at [1205, 657] on div "(En): Frappuccino (Ar): [PERSON_NAME]" at bounding box center [991, 666] width 803 height 19
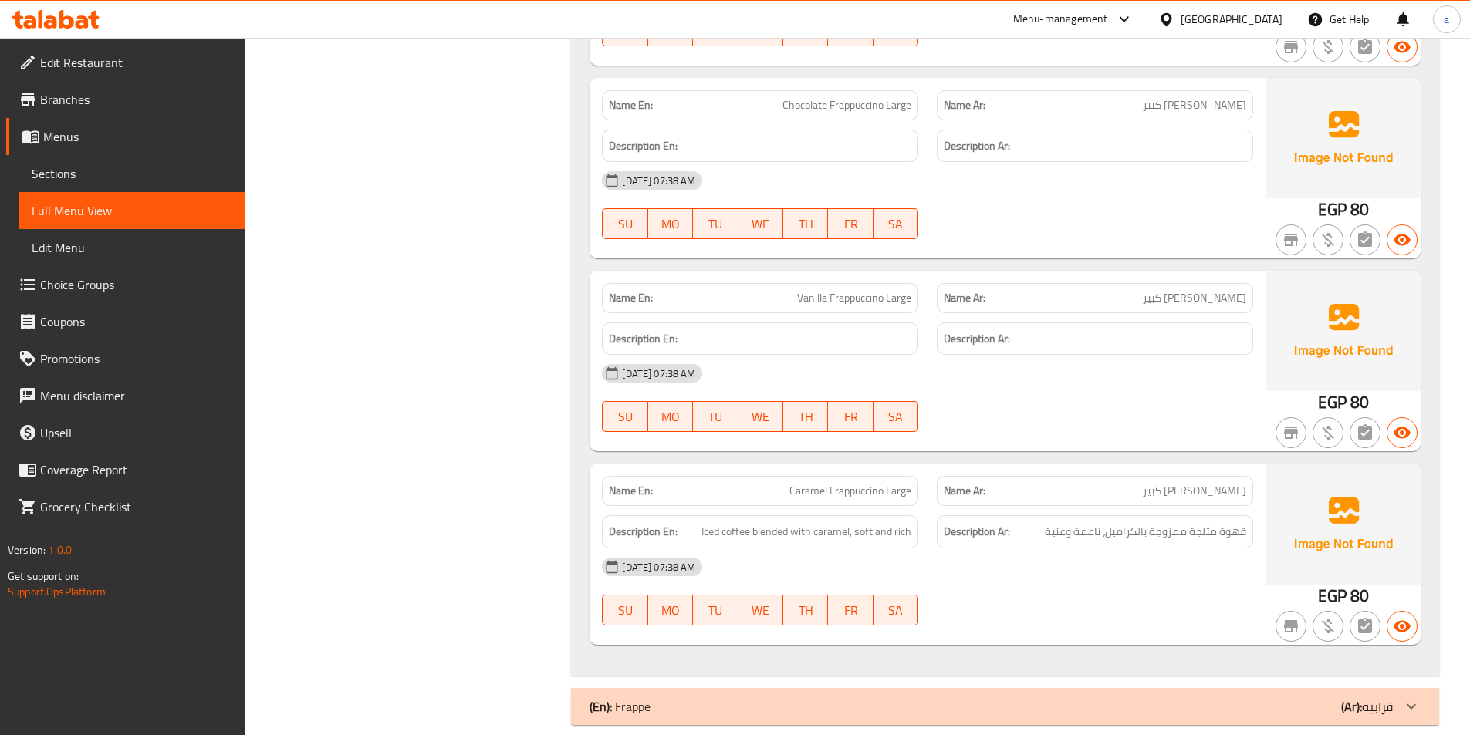
scroll to position [6438, 0]
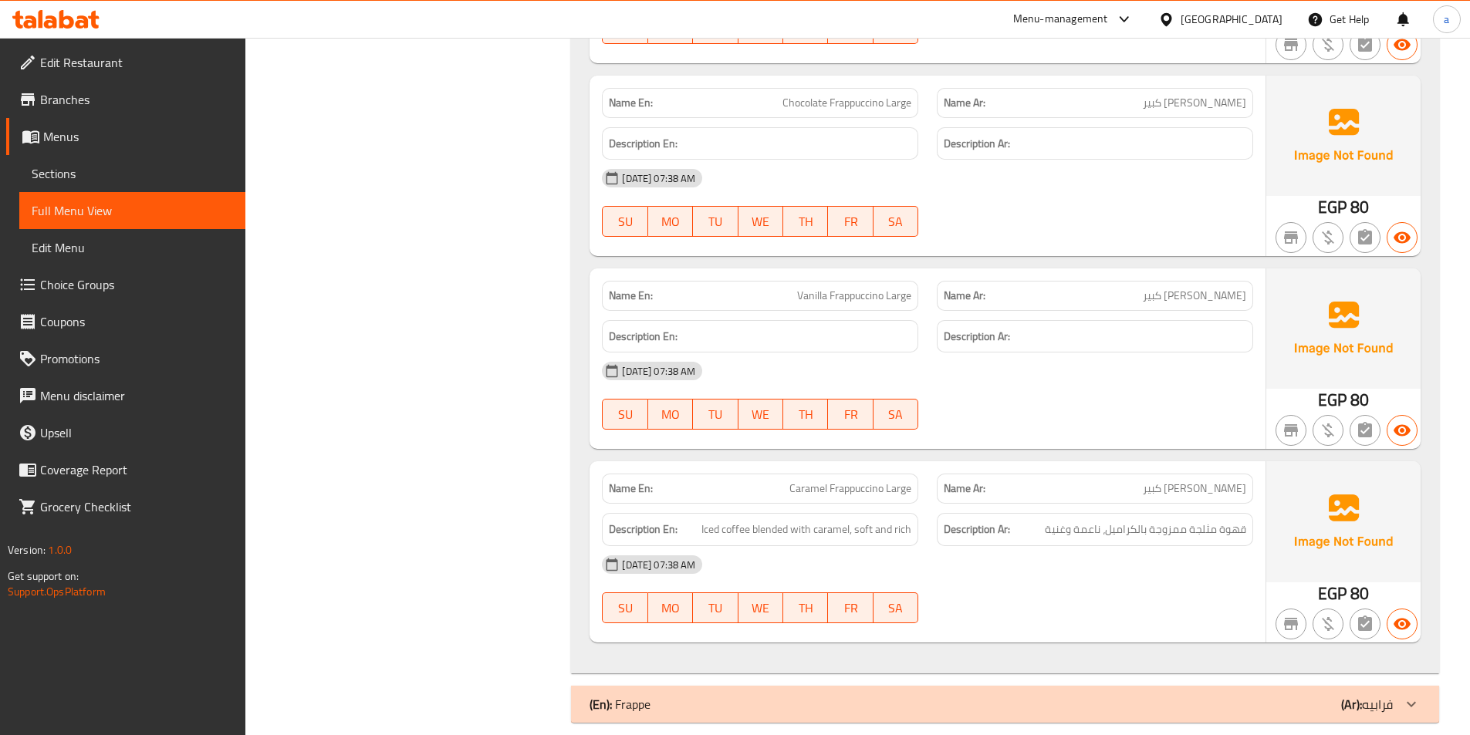
click at [1204, 695] on div "(En): Frappe (Ar): فرابيه" at bounding box center [991, 704] width 803 height 19
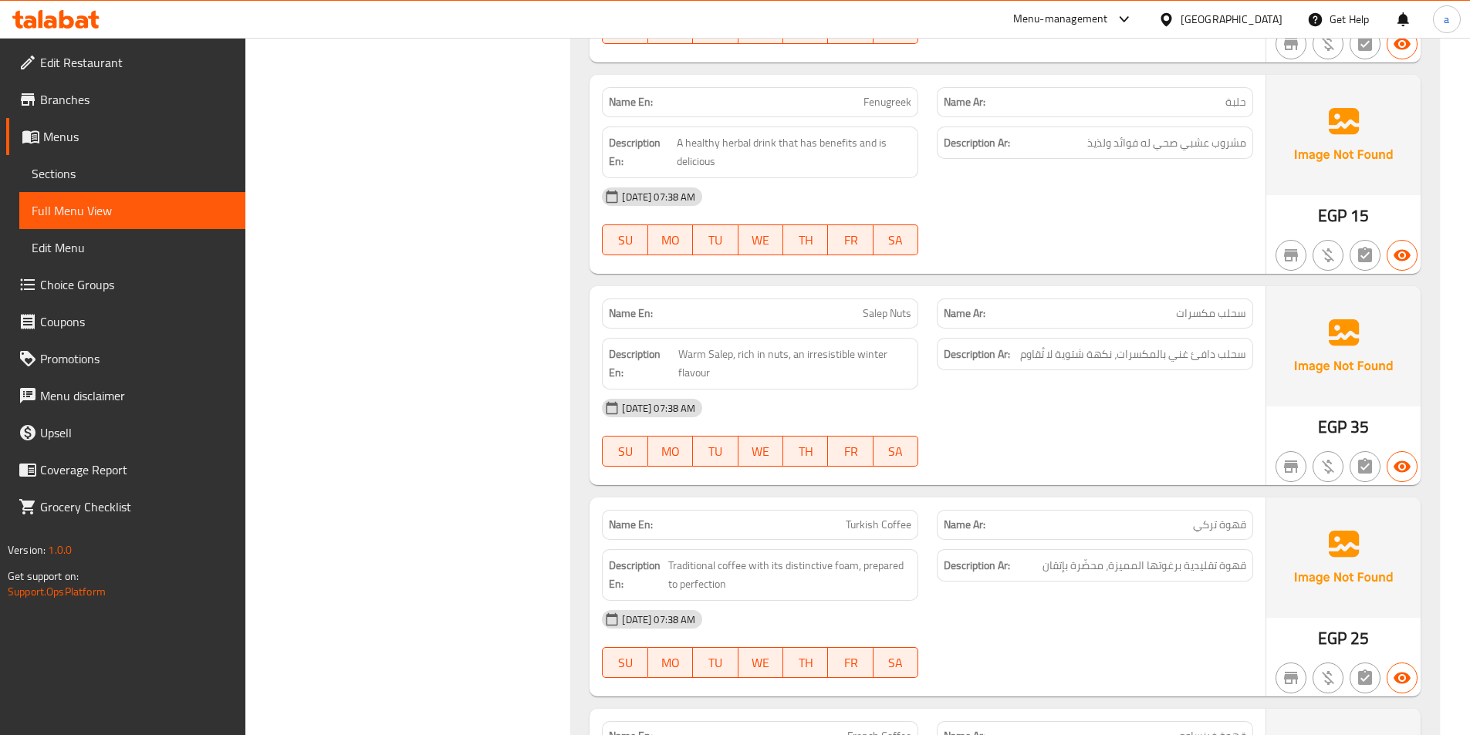
scroll to position [1921, 0]
click at [127, 178] on span "Sections" at bounding box center [132, 173] width 201 height 19
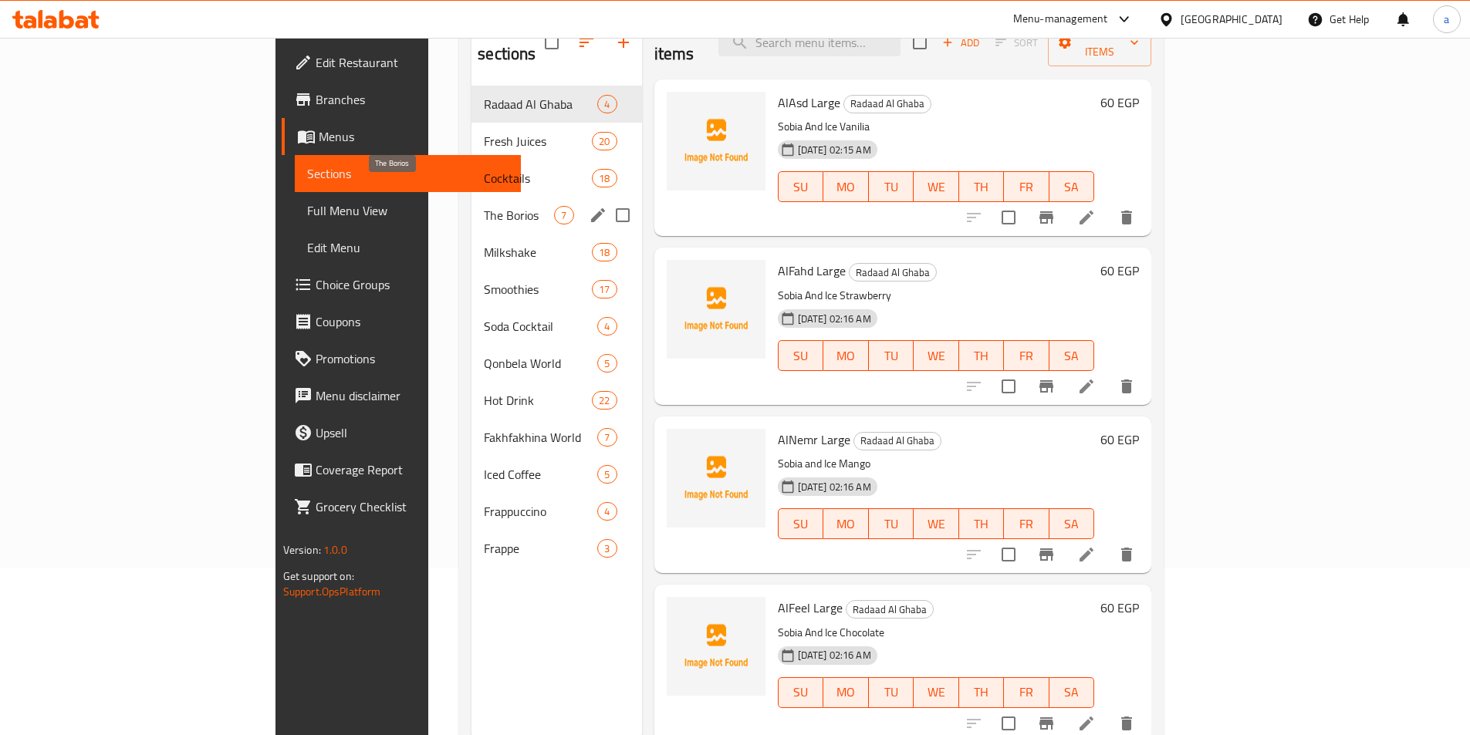
scroll to position [139, 0]
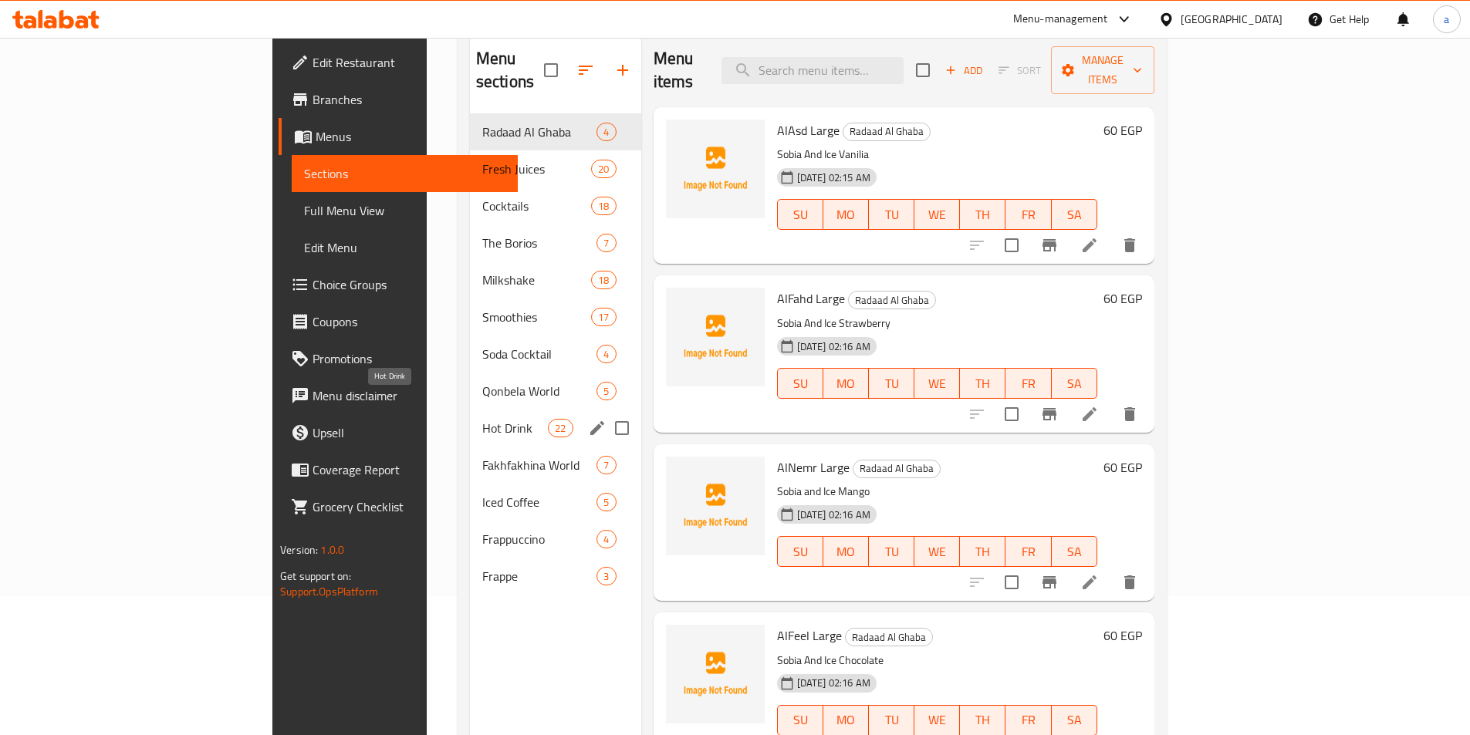
click at [482, 419] on span "Hot Drink" at bounding box center [515, 428] width 66 height 19
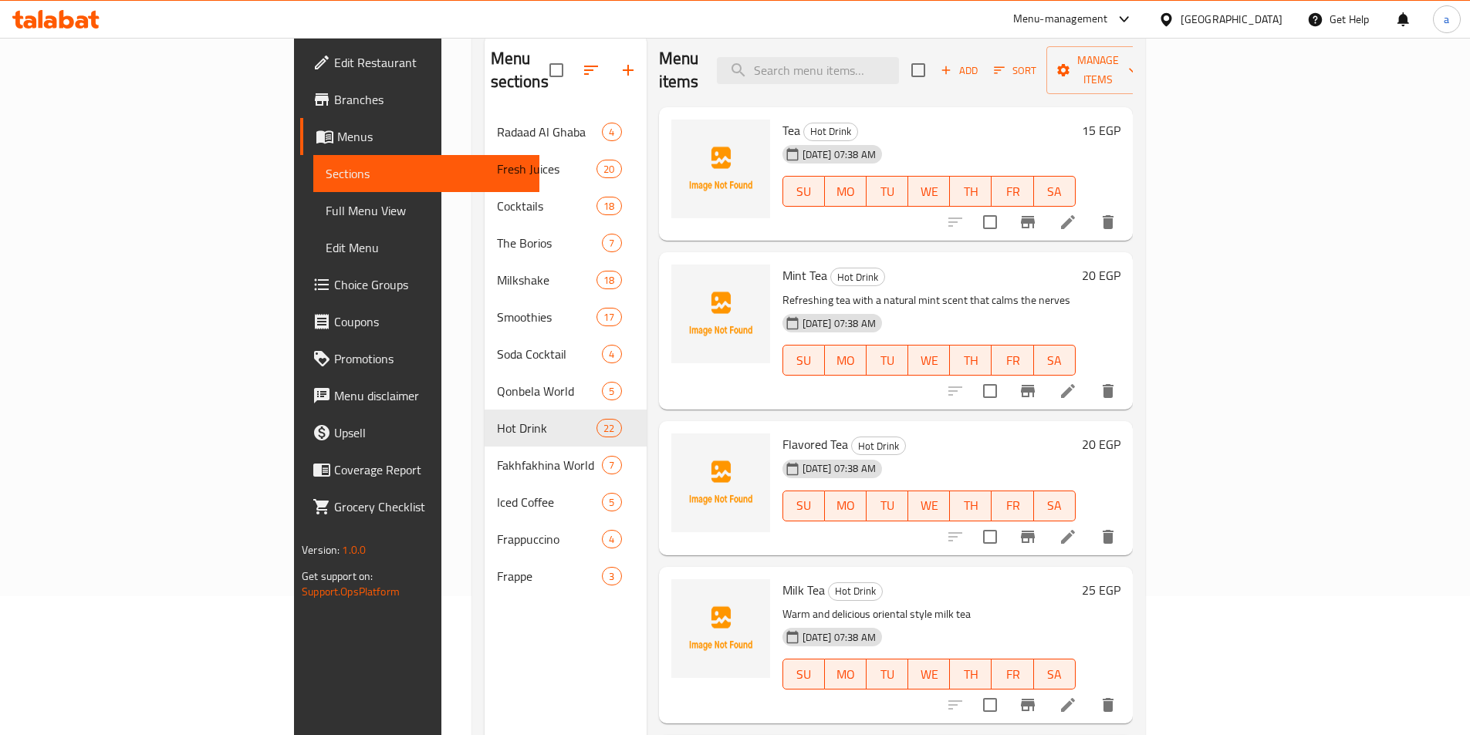
click at [1077, 528] on icon at bounding box center [1068, 537] width 19 height 19
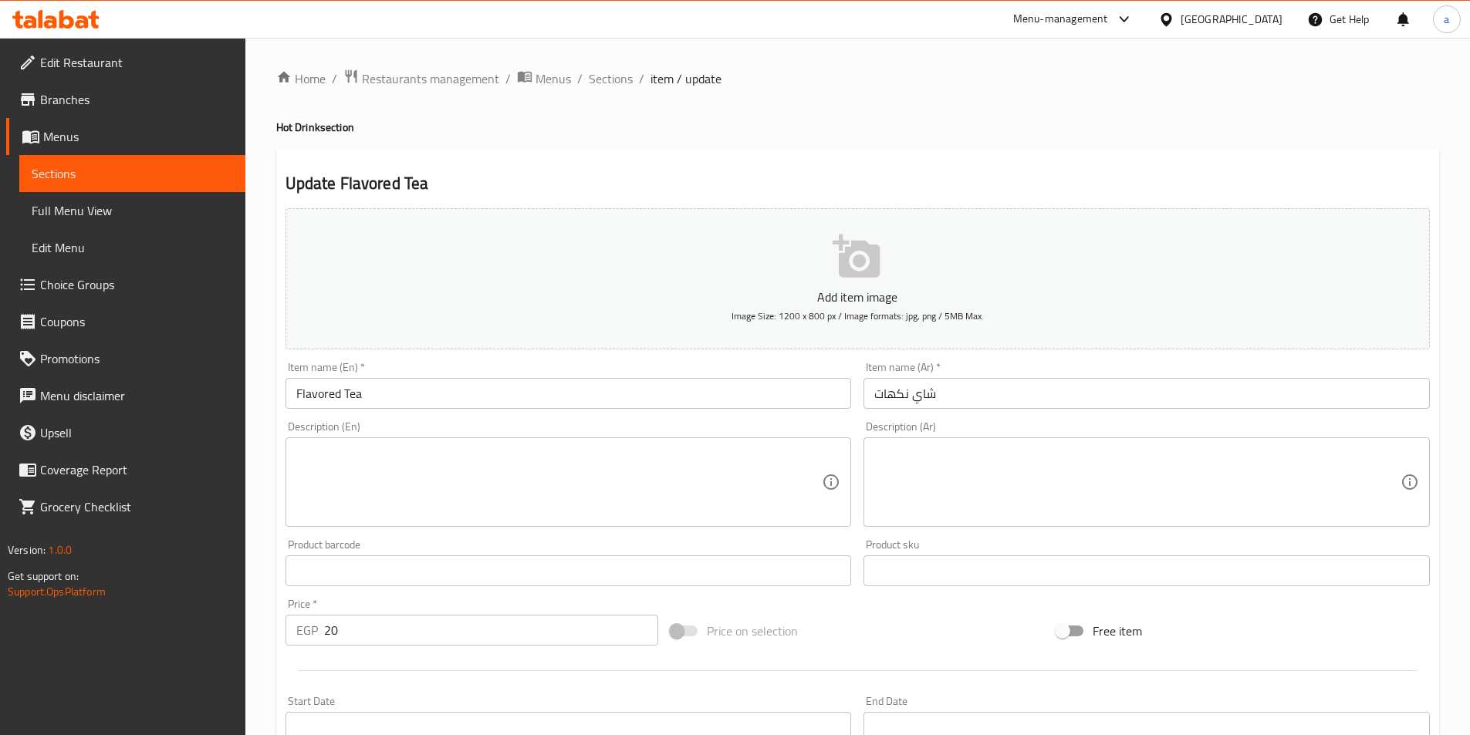
click at [990, 459] on textarea at bounding box center [1137, 482] width 526 height 73
paste textarea "نكهات متعددة (فواكه، زهور، توابل) لإرضاء جميع الأذواق"
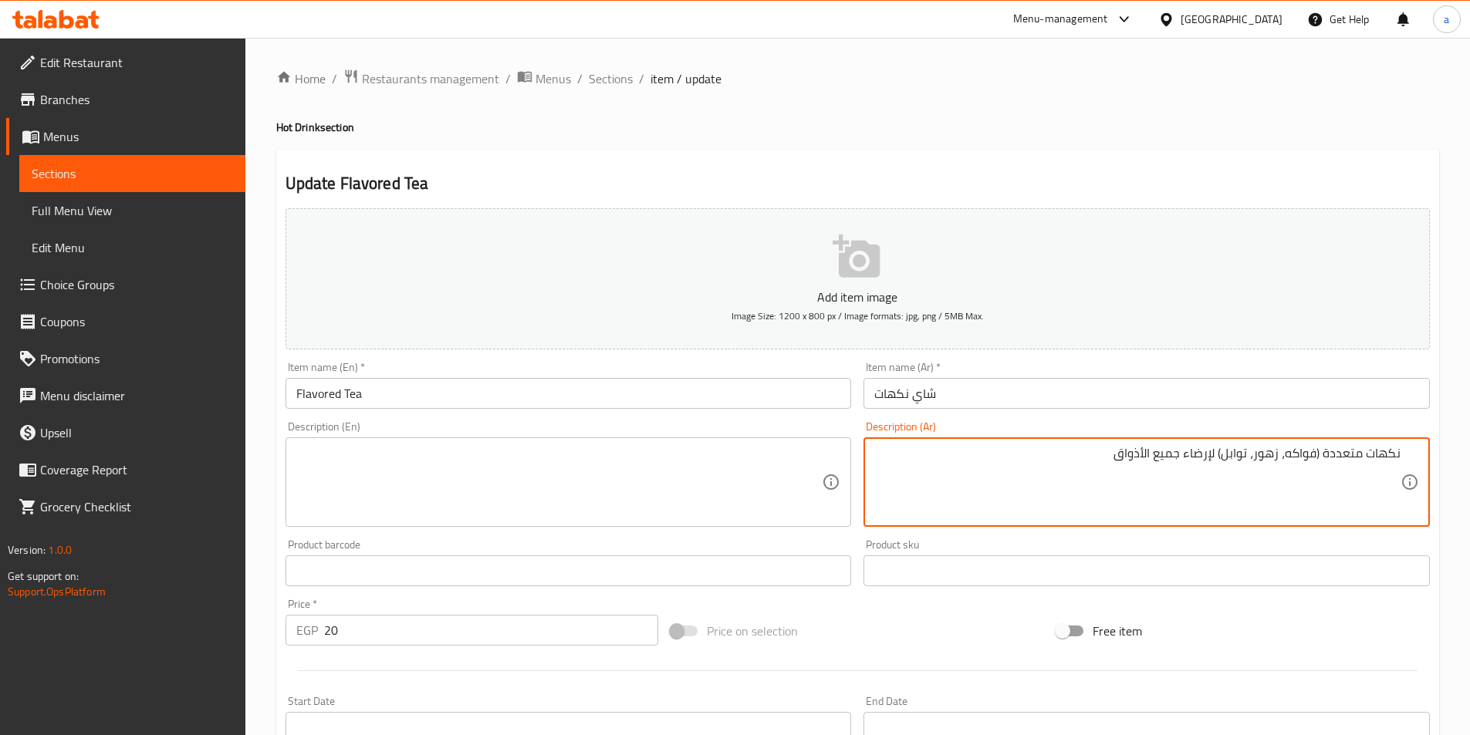
click at [1127, 488] on textarea "نكهات متعددة (فواكه، زهور، توابل) لإرضاء جميع الأذواق" at bounding box center [1137, 482] width 526 height 73
type textarea "نكهات متعددة (فواكه، زهور، توابل) لإرضاء جميع الأذواق"
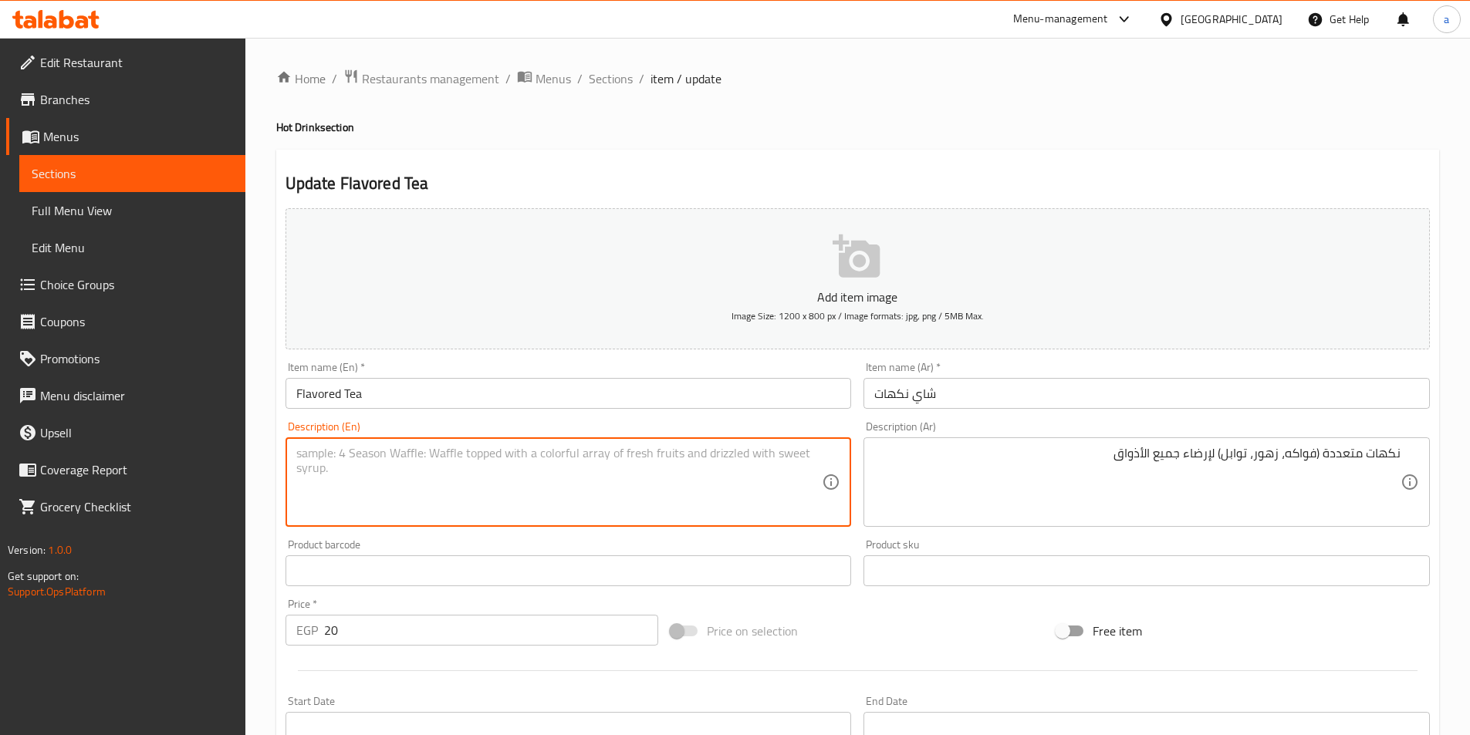
click at [733, 458] on textarea at bounding box center [559, 482] width 526 height 73
paste textarea "Multiple flavors (fruits, flowers, spices) to satisfy all tastes"
type textarea "Multiple flavors (fruits, flowers, spices) to satisfy all tastes"
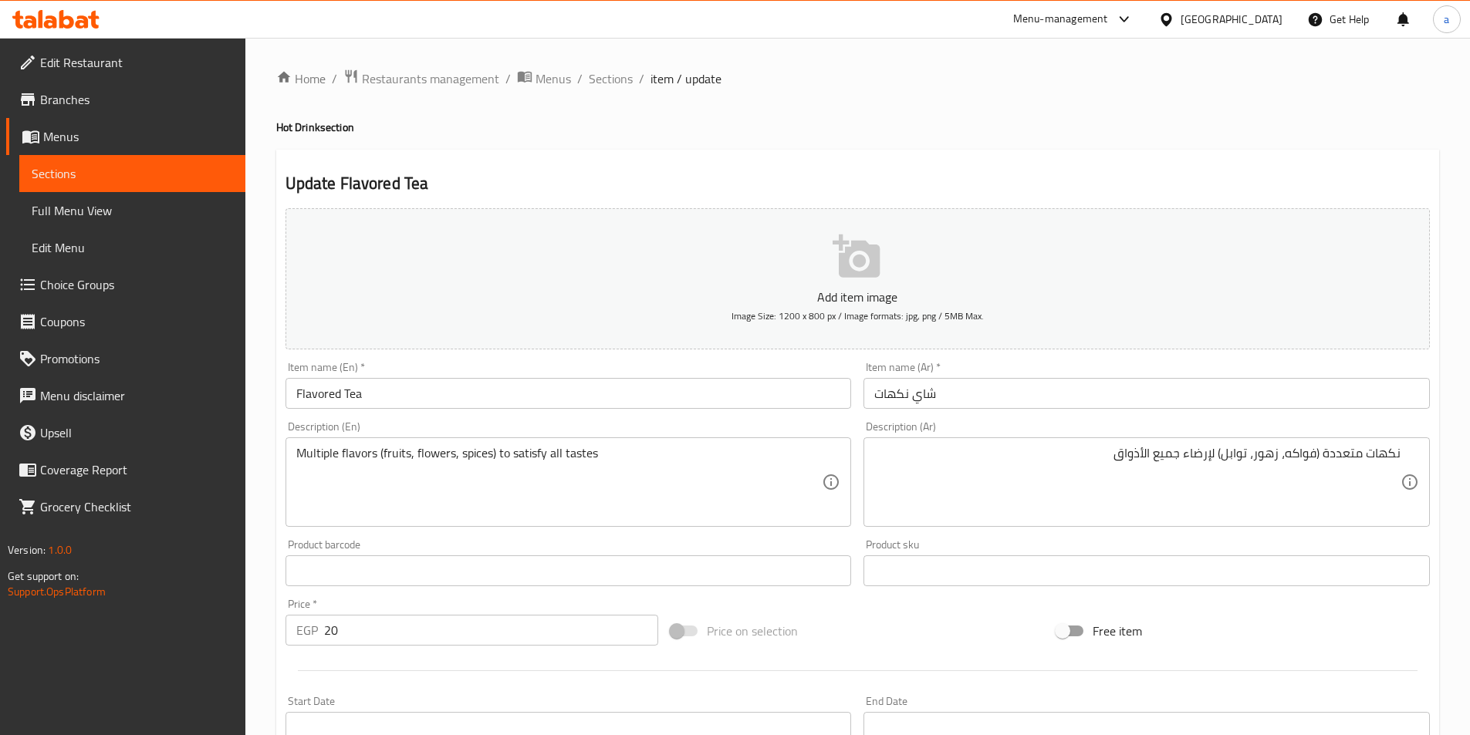
click at [721, 547] on div "Product barcode Product barcode" at bounding box center [569, 562] width 566 height 47
click at [589, 545] on div "Product barcode Product barcode" at bounding box center [569, 562] width 566 height 47
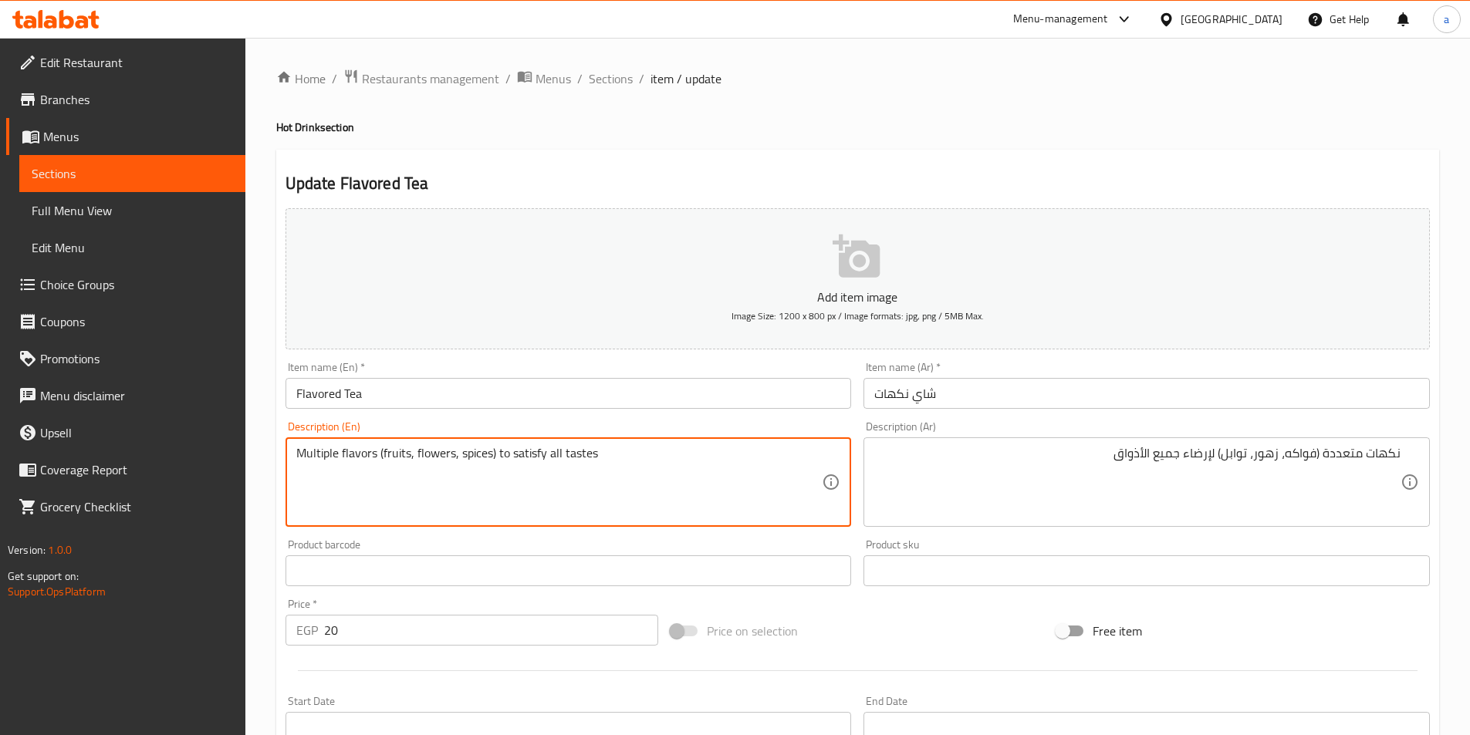
drag, startPoint x: 549, startPoint y: 460, endPoint x: 600, endPoint y: 459, distance: 51.7
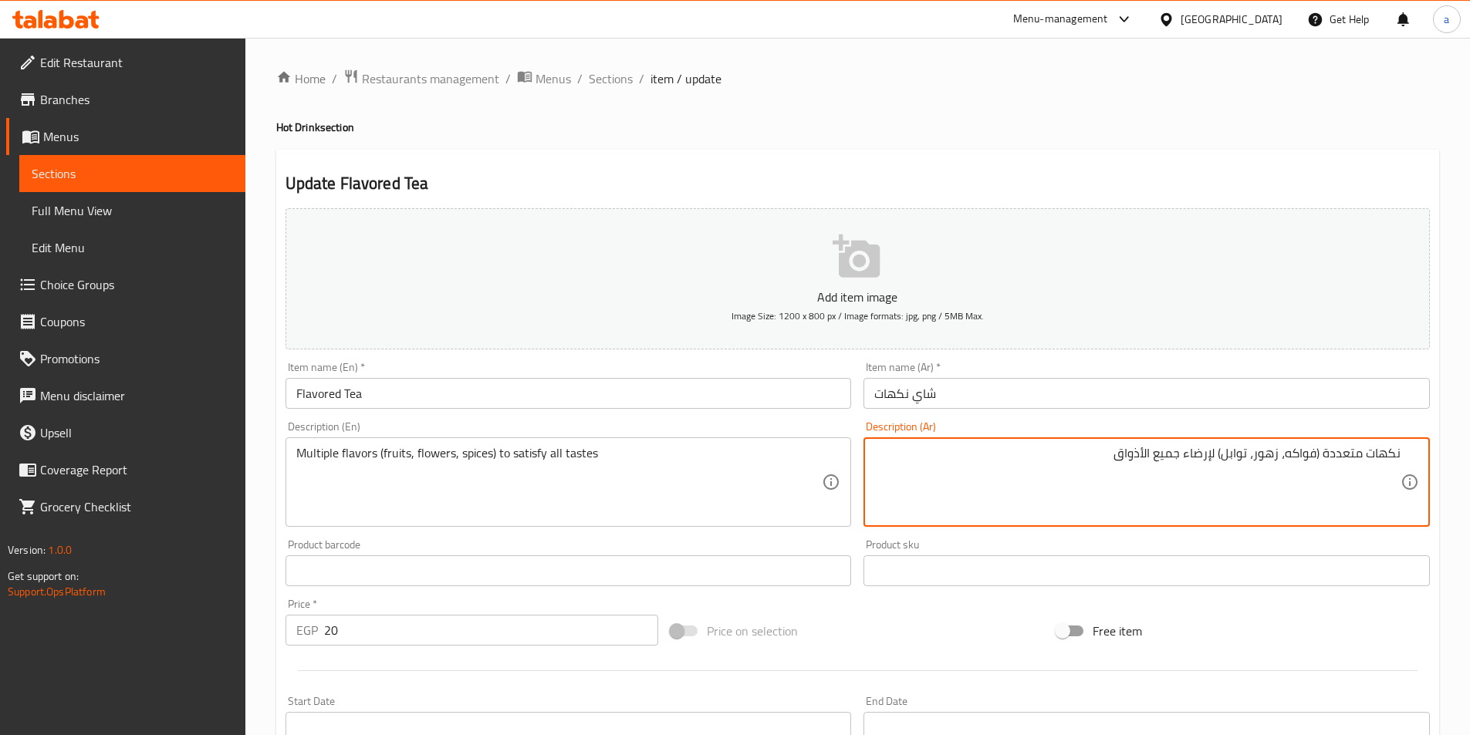
drag, startPoint x: 1113, startPoint y: 457, endPoint x: 1218, endPoint y: 466, distance: 106.1
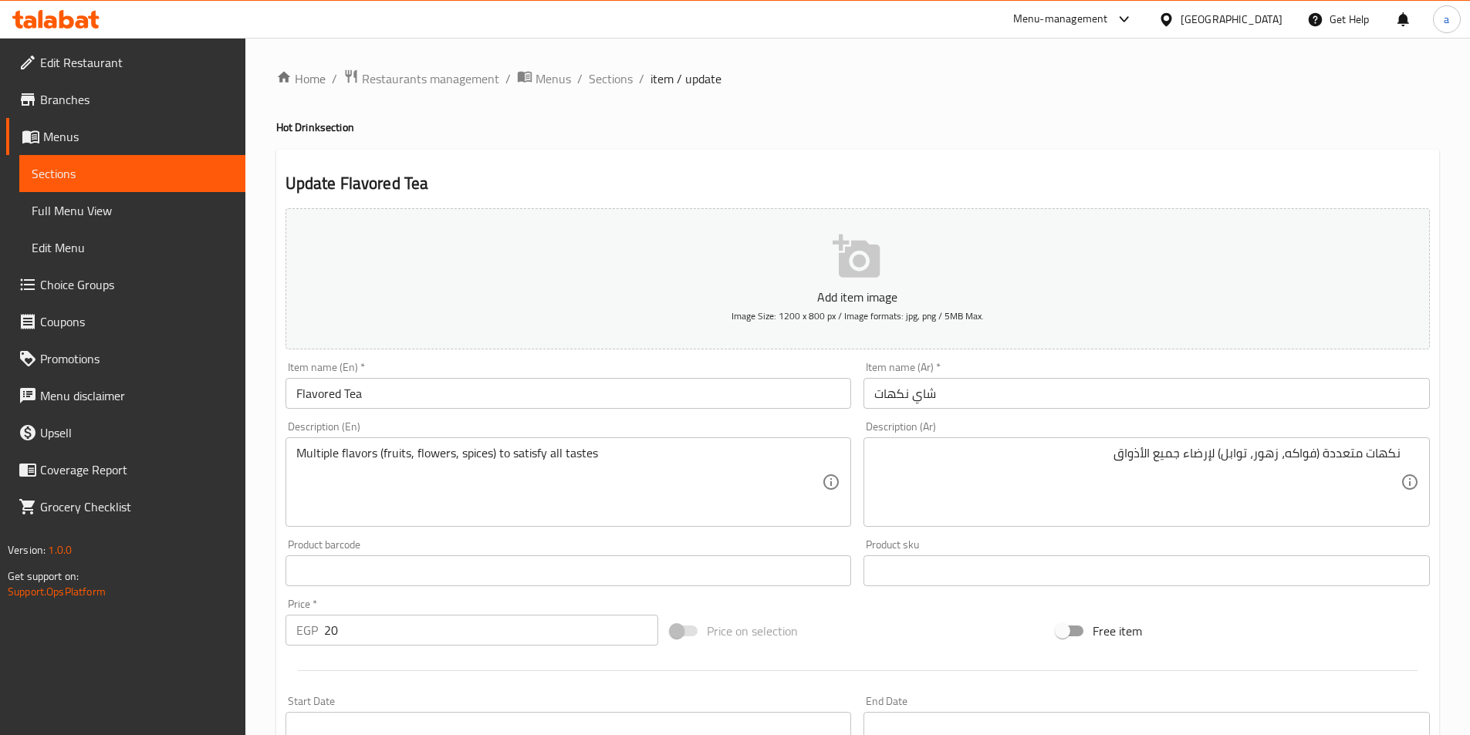
click at [587, 538] on div "Product barcode Product barcode" at bounding box center [568, 562] width 579 height 59
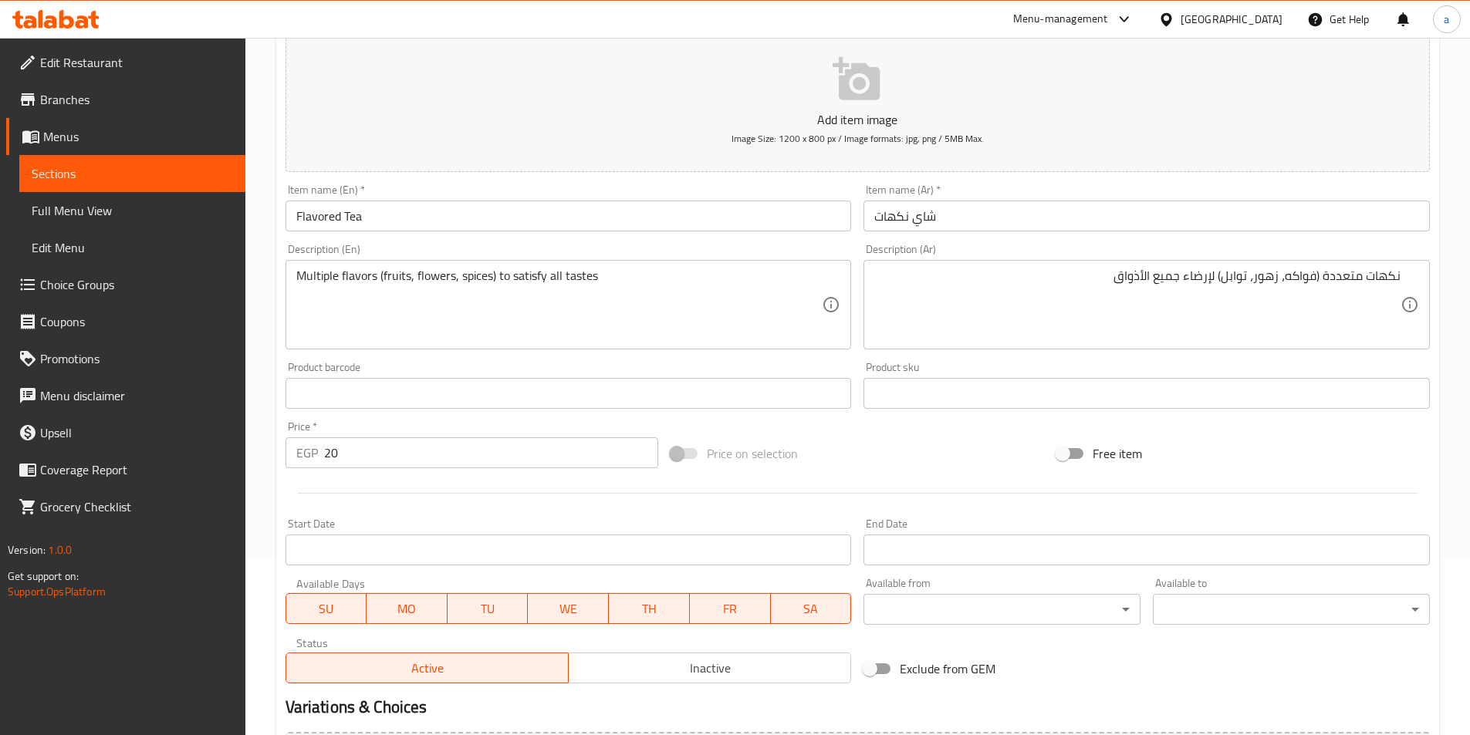
scroll to position [355, 0]
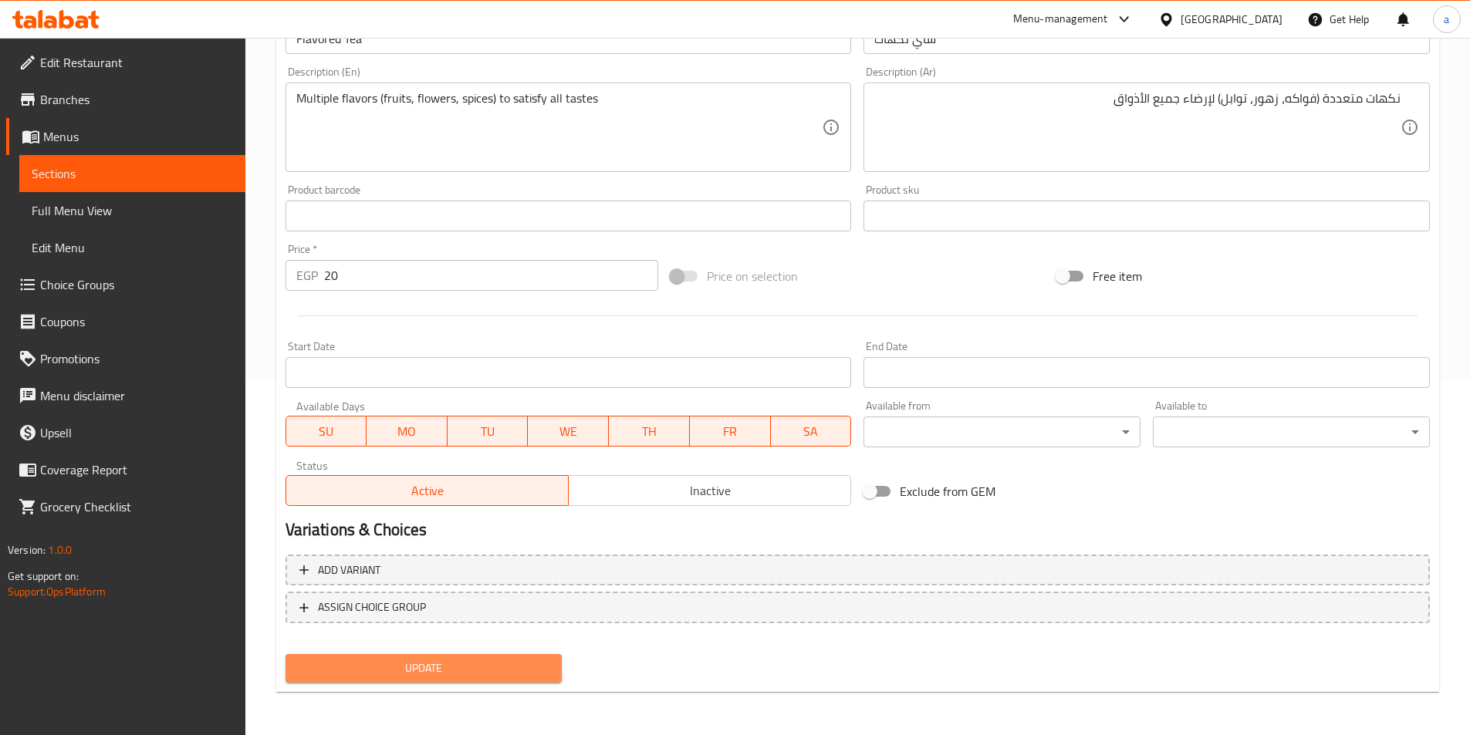
click at [473, 663] on span "Update" at bounding box center [424, 668] width 252 height 19
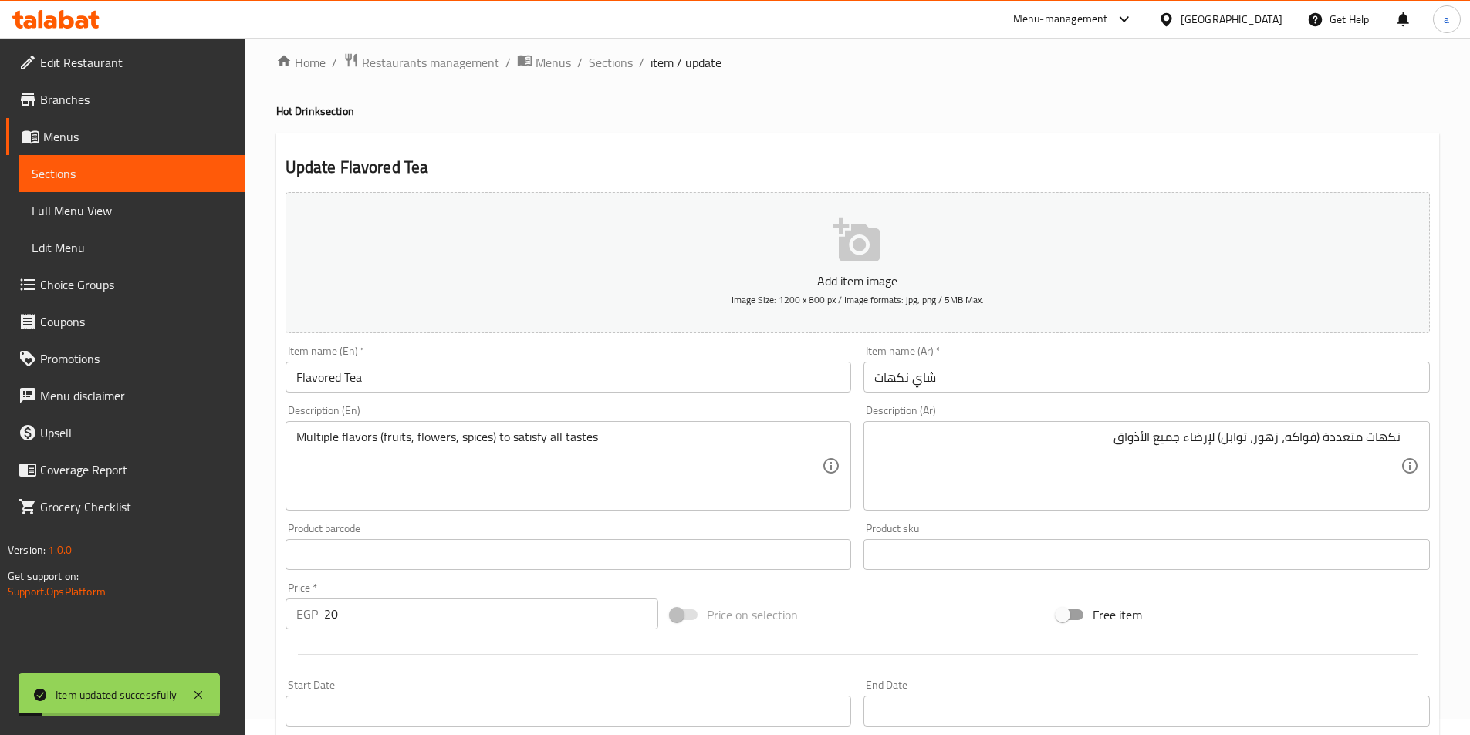
scroll to position [0, 0]
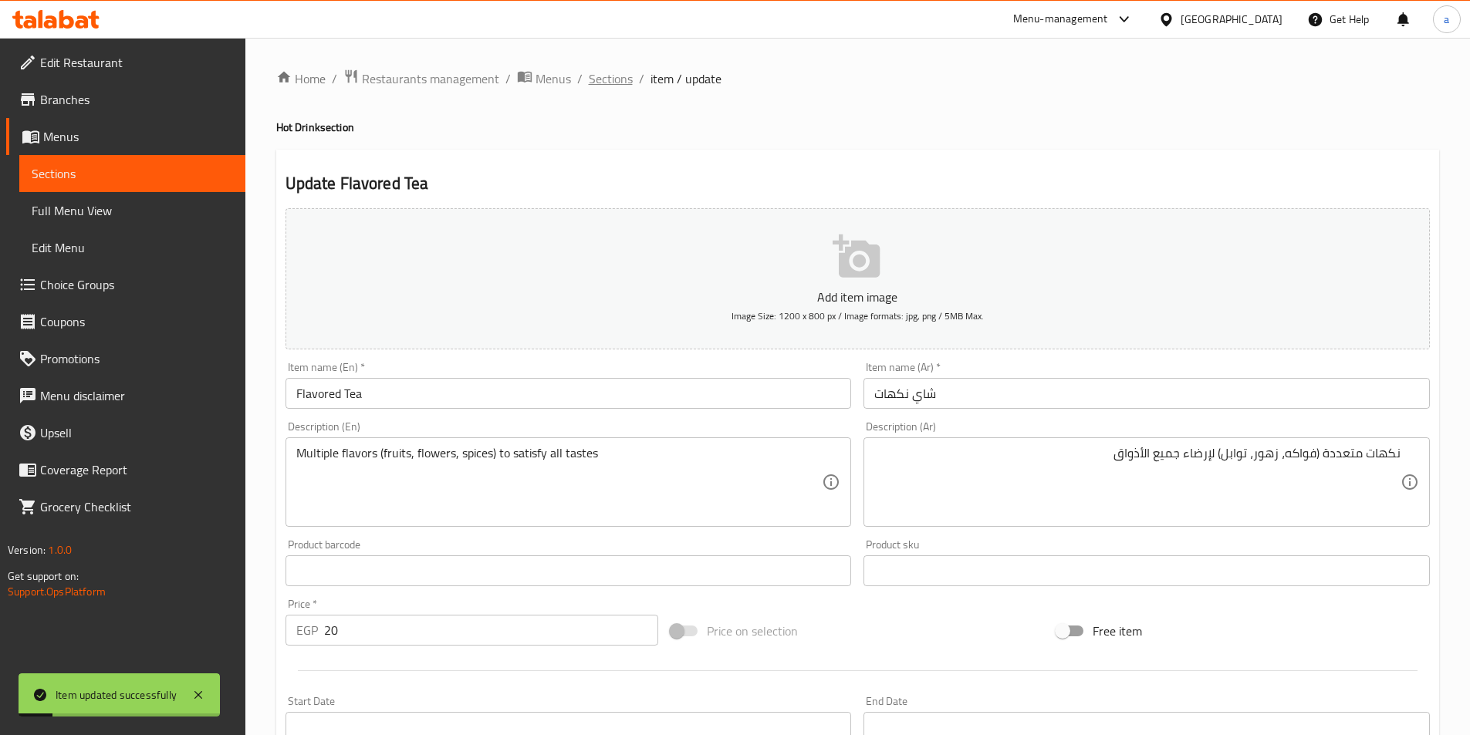
click at [603, 78] on span "Sections" at bounding box center [611, 78] width 44 height 19
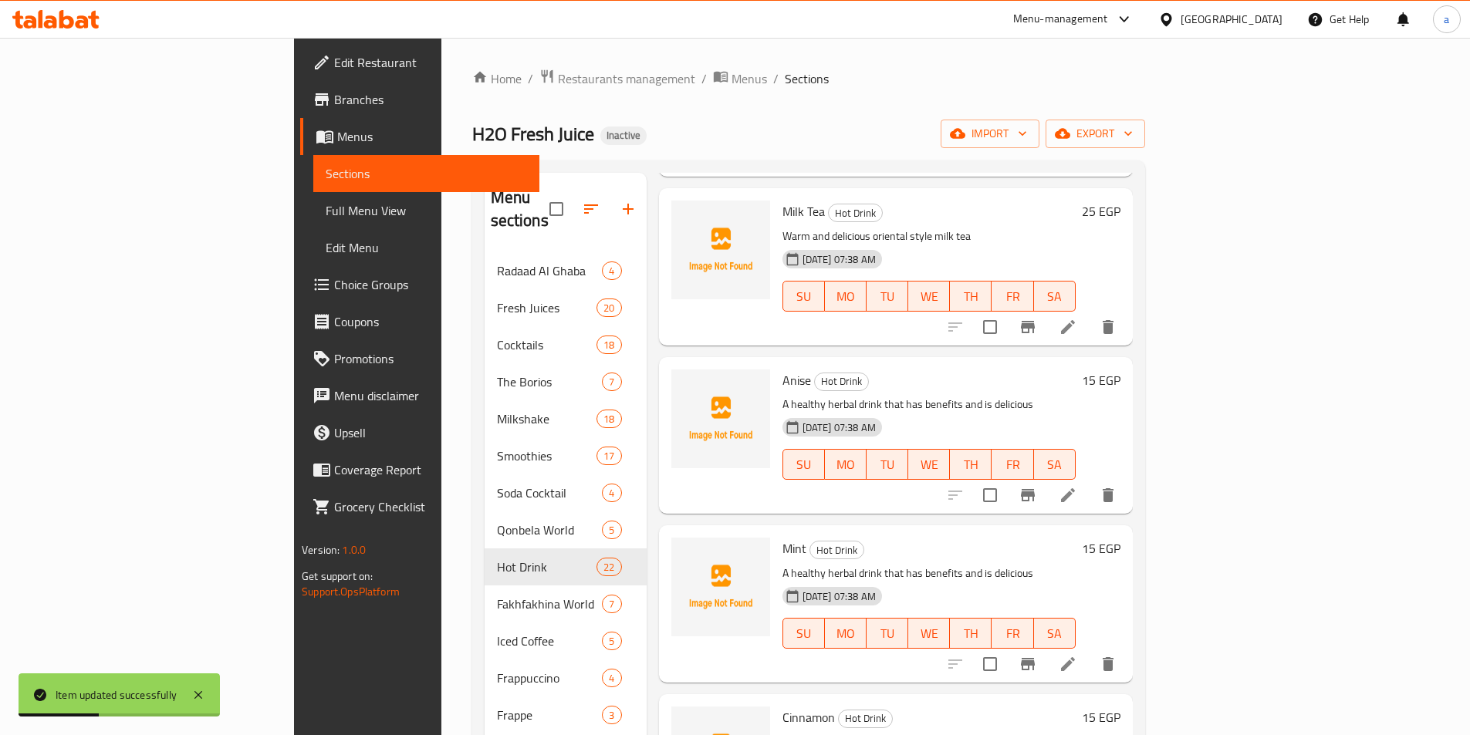
scroll to position [563, 0]
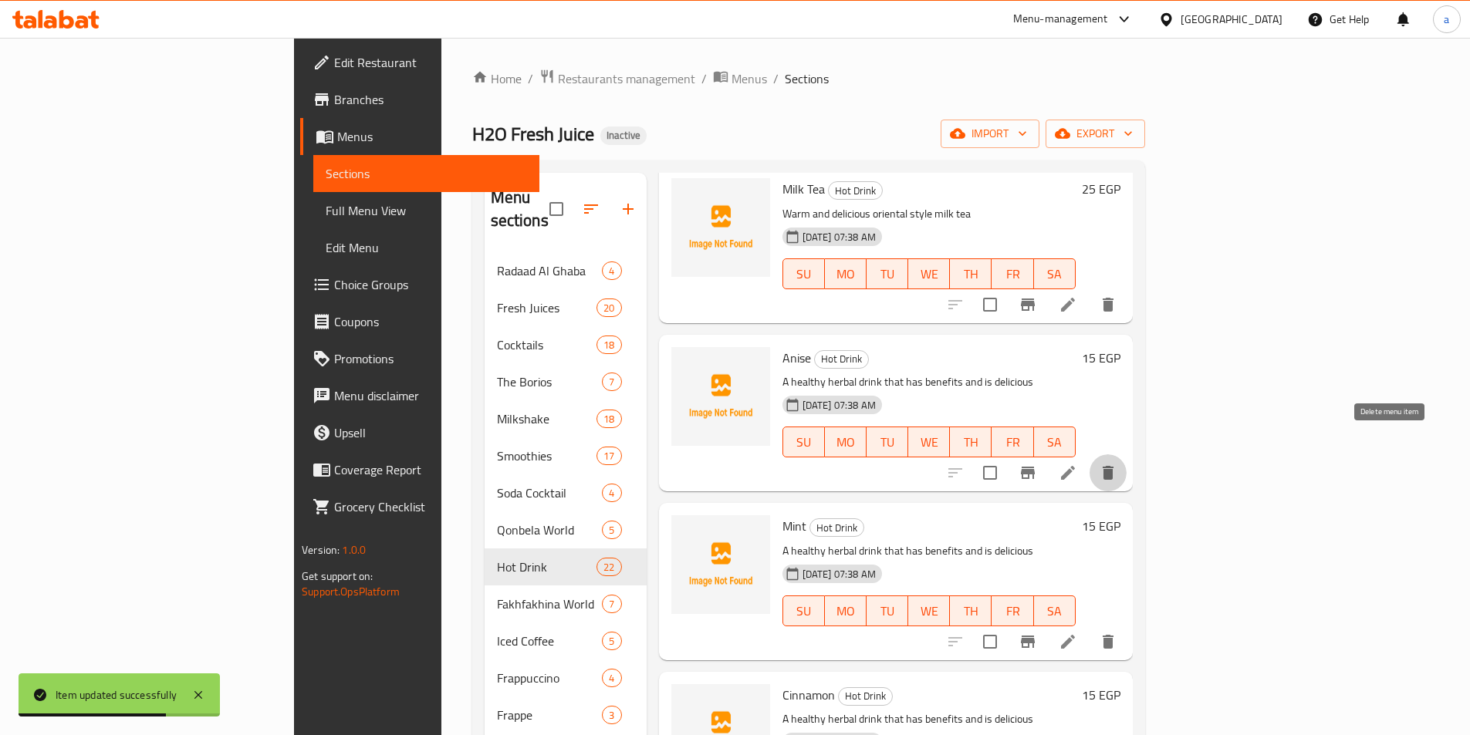
click at [1113, 466] on icon "delete" at bounding box center [1108, 473] width 11 height 14
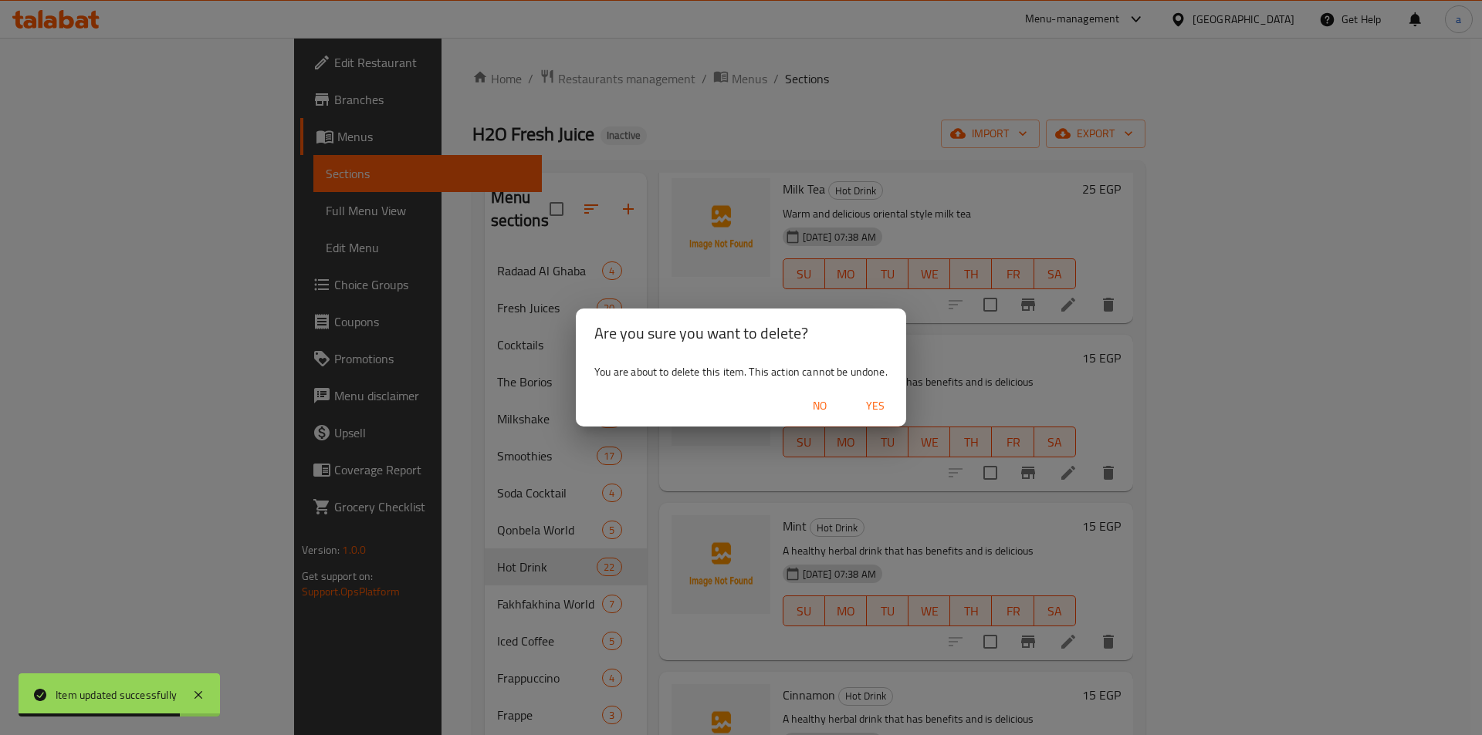
click at [880, 412] on span "Yes" at bounding box center [875, 406] width 37 height 19
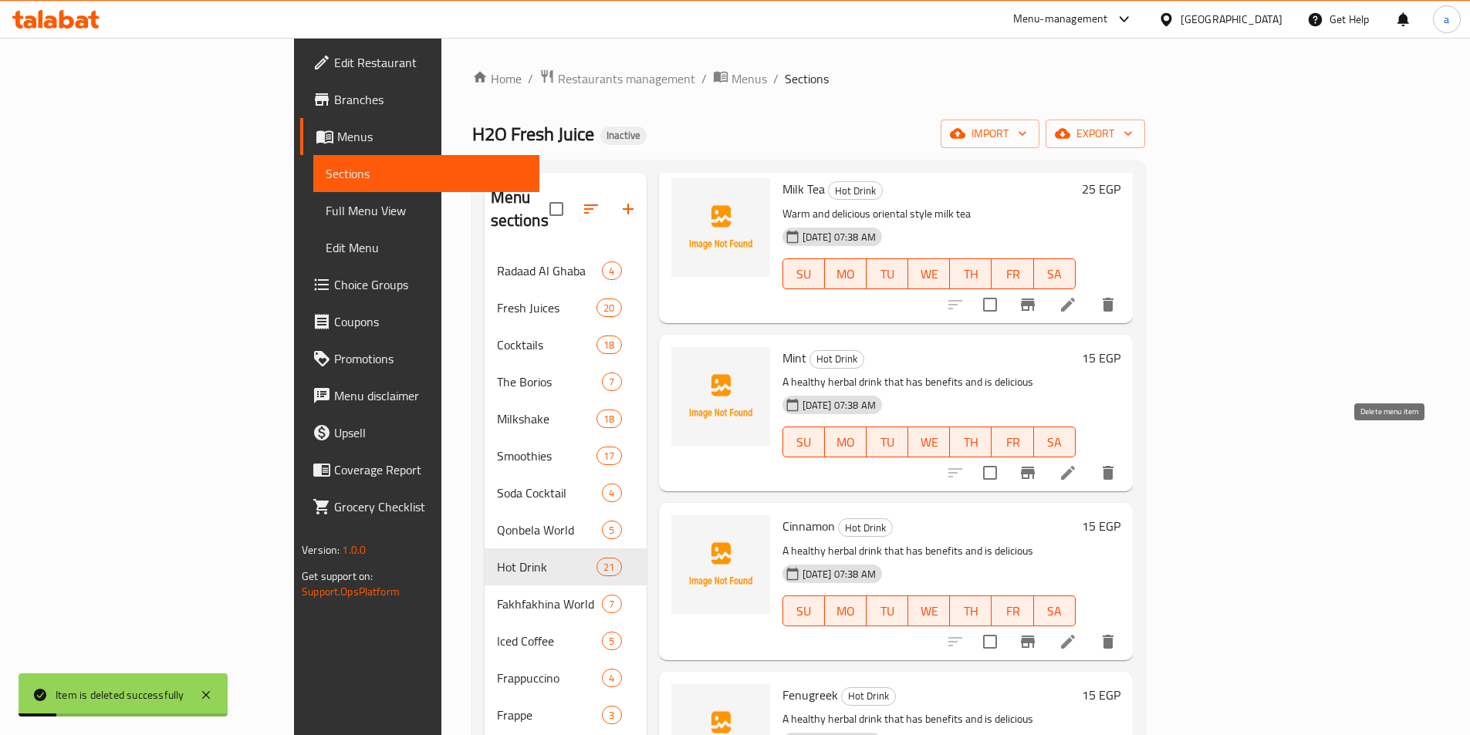
click at [1127, 460] on button "delete" at bounding box center [1108, 472] width 37 height 37
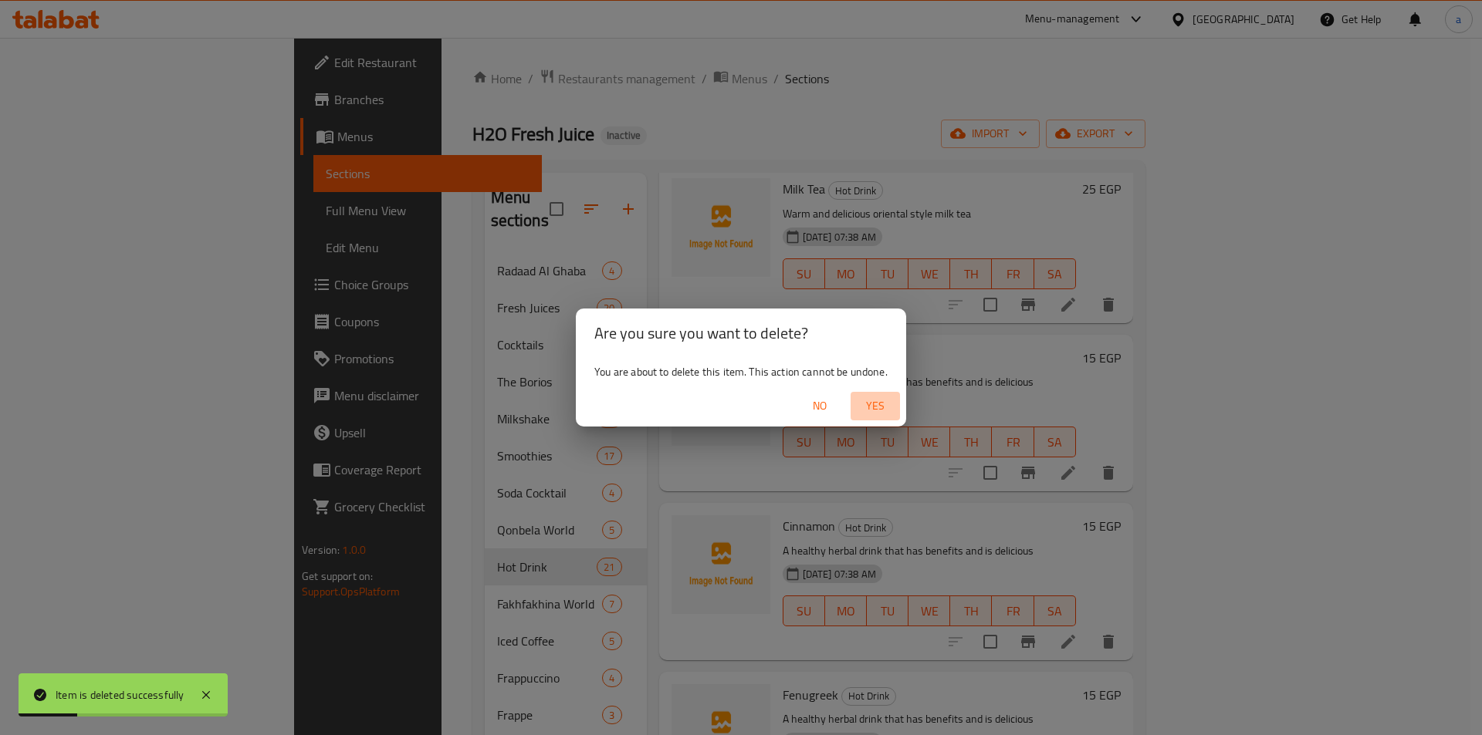
click at [880, 407] on span "Yes" at bounding box center [875, 406] width 37 height 19
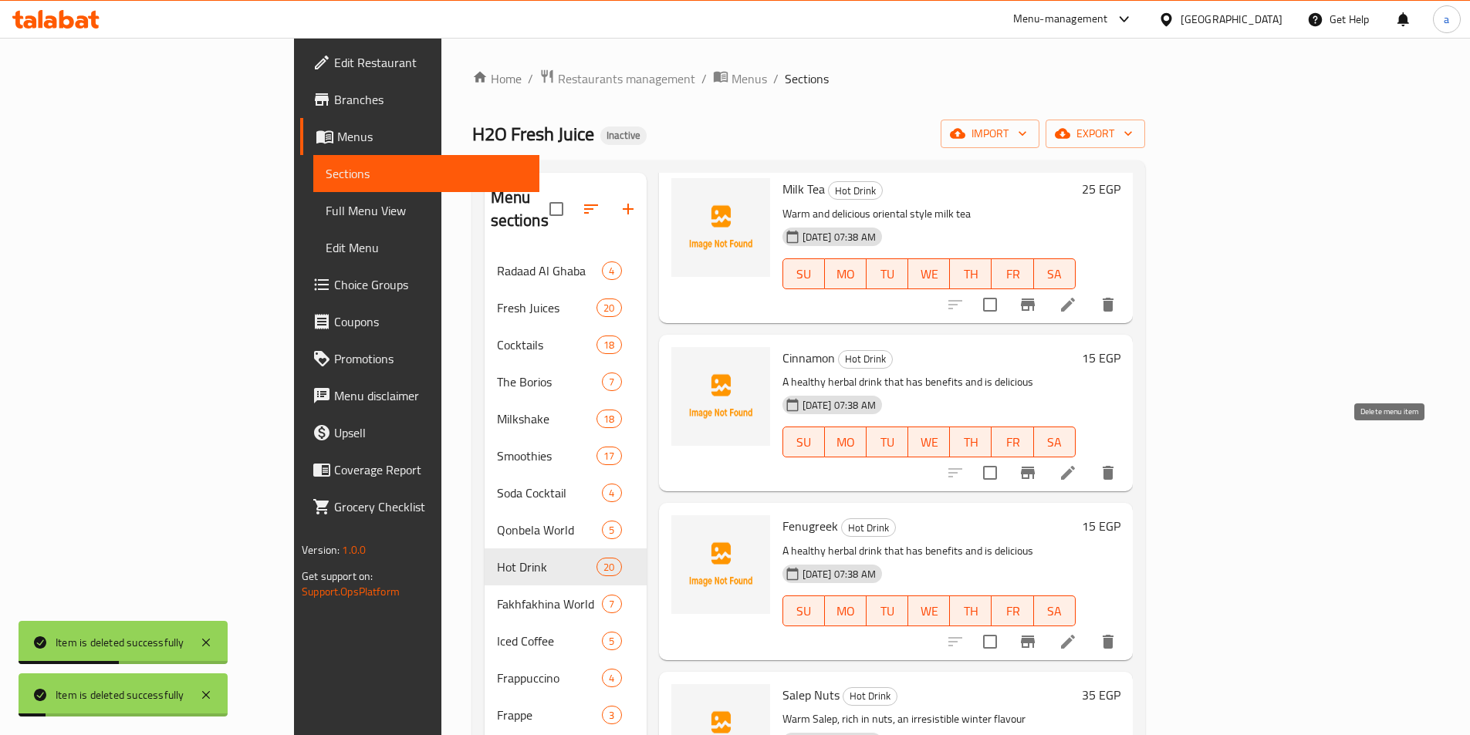
click at [1113, 466] on icon "delete" at bounding box center [1108, 473] width 11 height 14
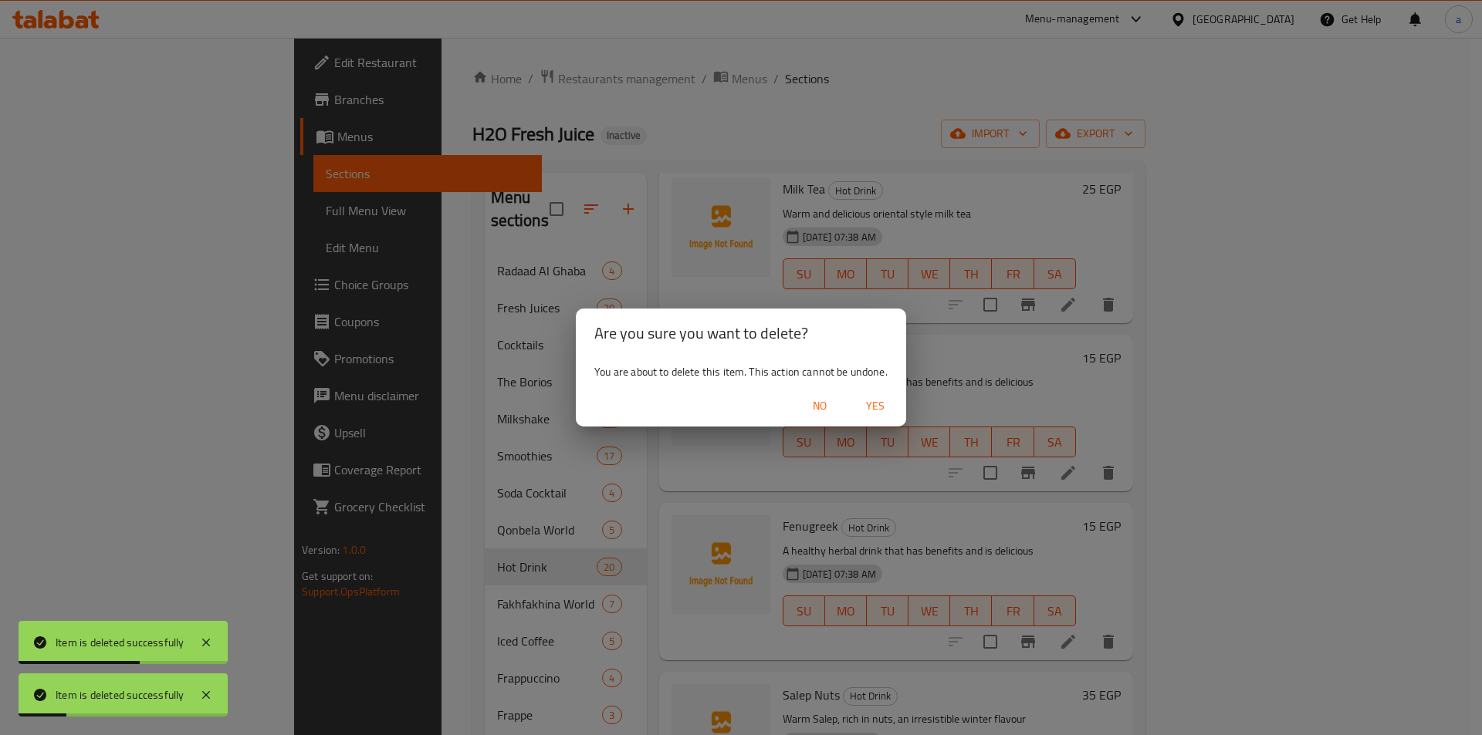
click at [881, 407] on span "Yes" at bounding box center [875, 406] width 37 height 19
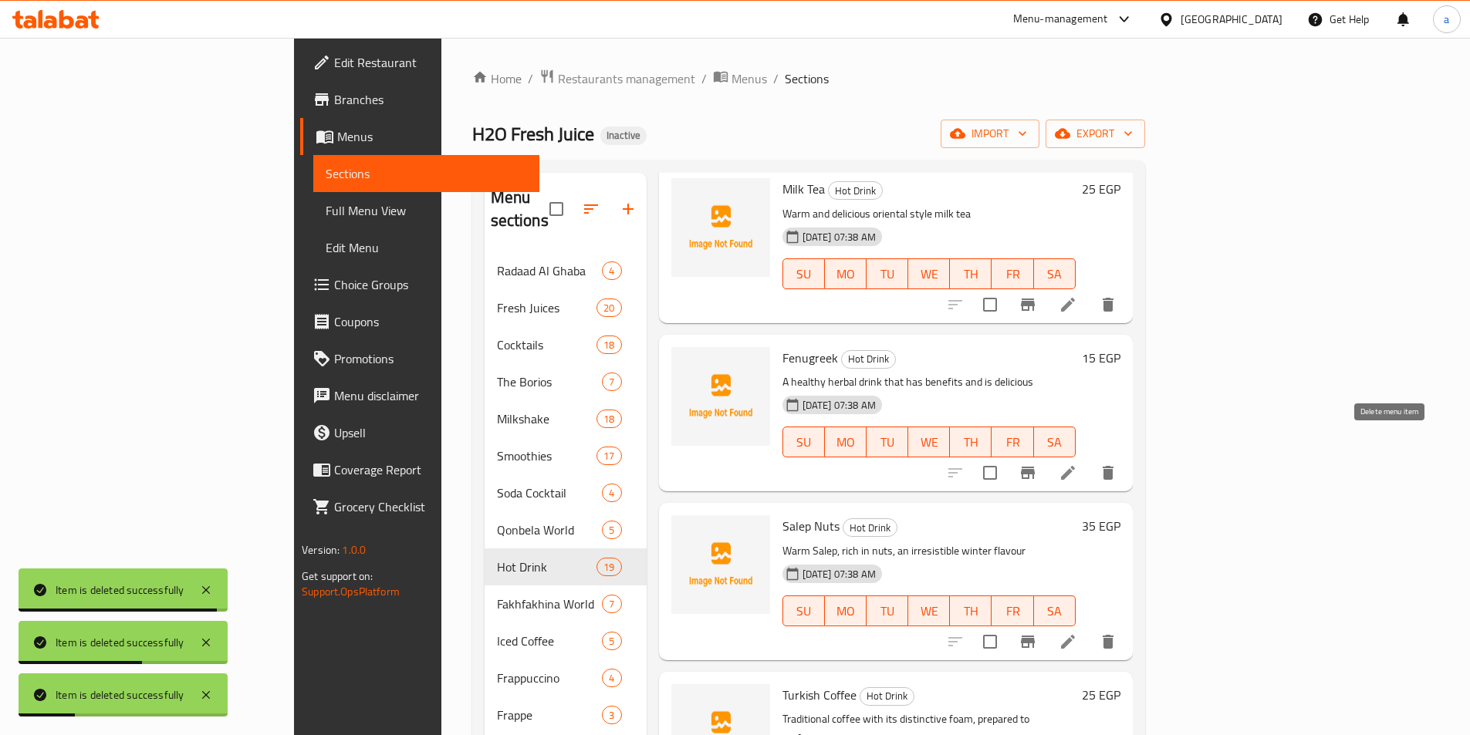
click at [1113, 466] on icon "delete" at bounding box center [1108, 473] width 11 height 14
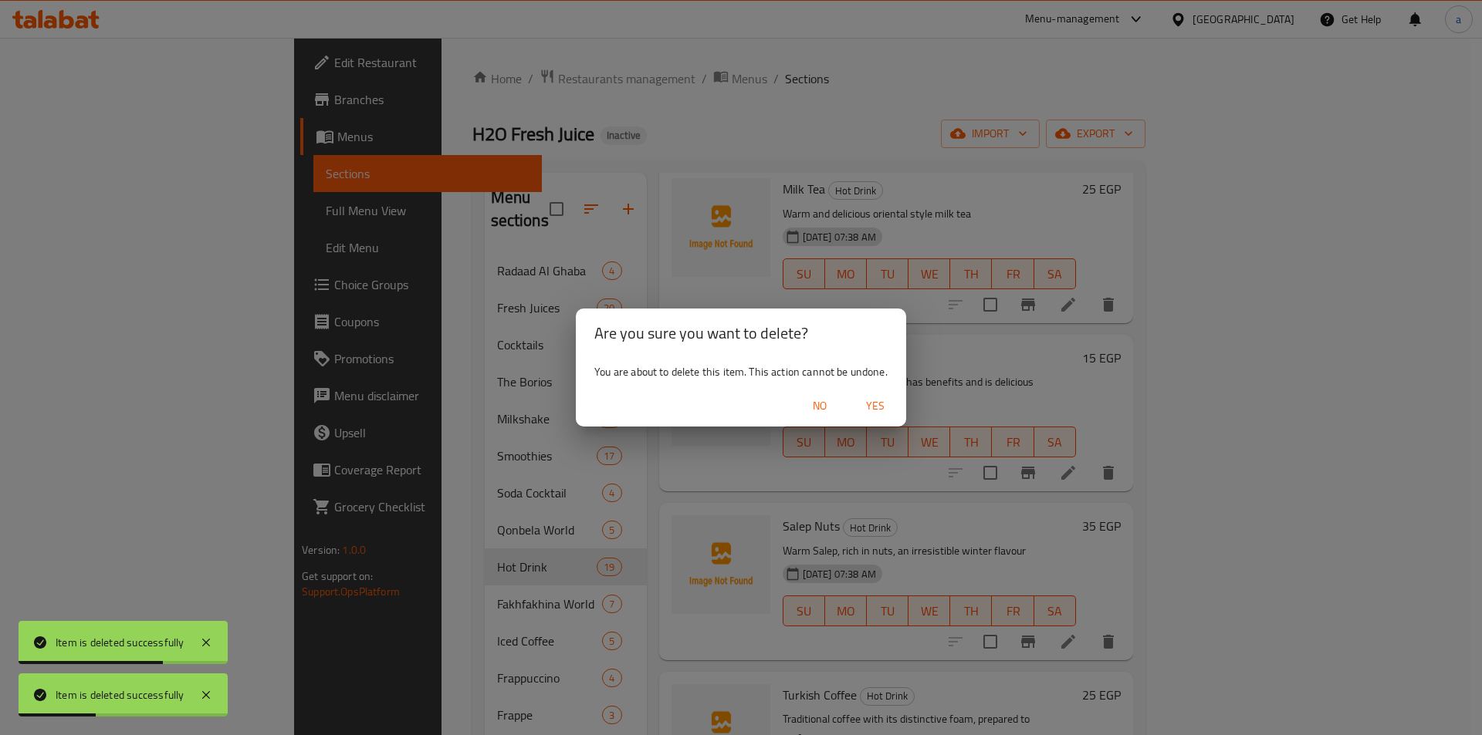
click at [871, 412] on span "Yes" at bounding box center [875, 406] width 37 height 19
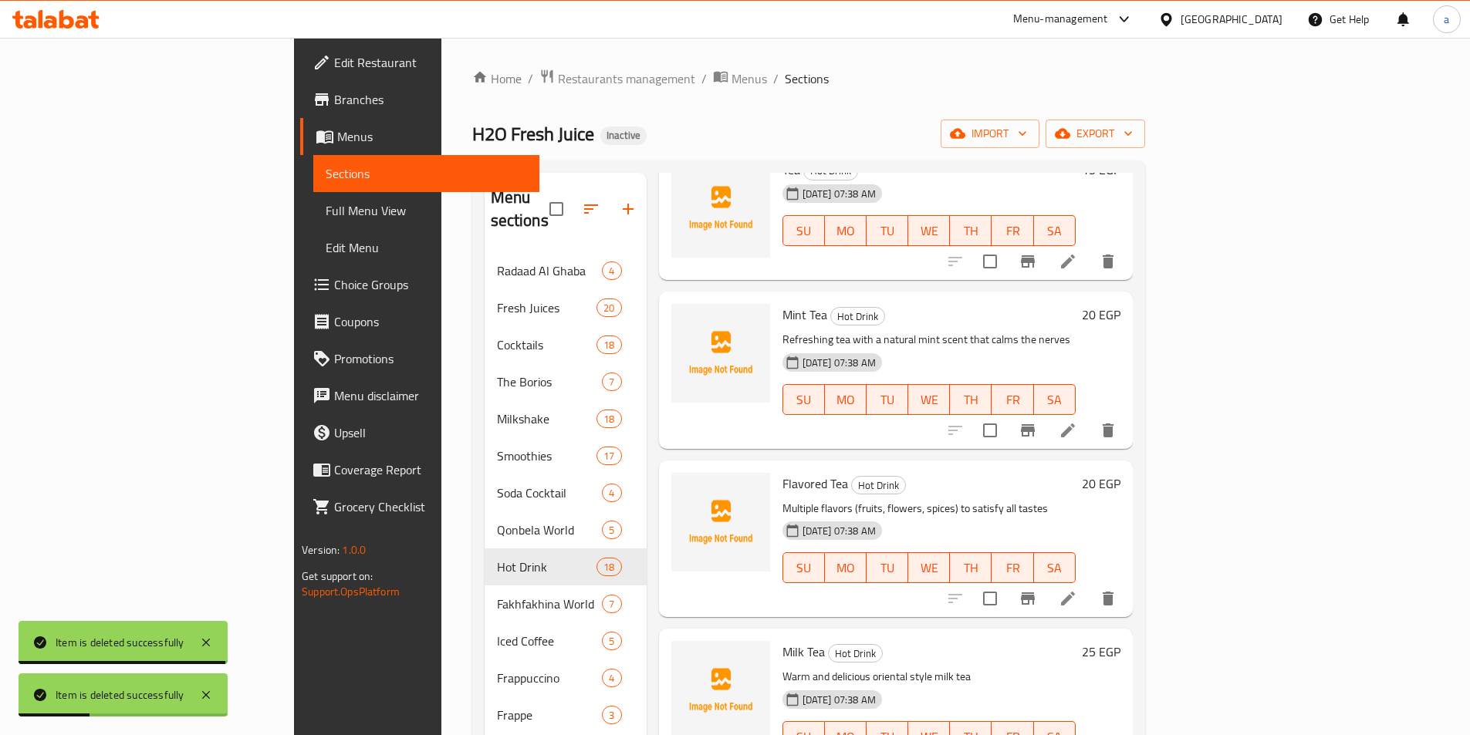
scroll to position [0, 0]
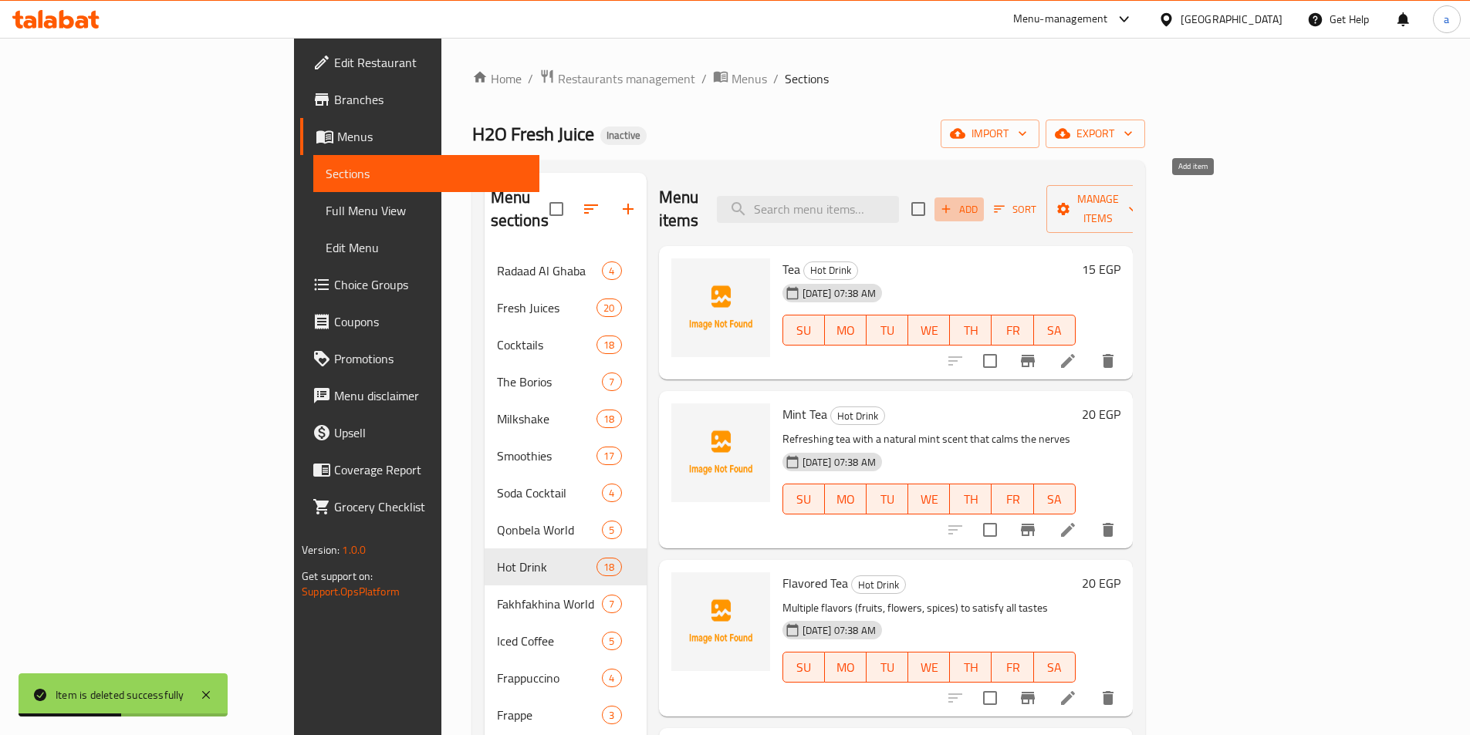
click at [980, 201] on span "Add" at bounding box center [959, 210] width 42 height 18
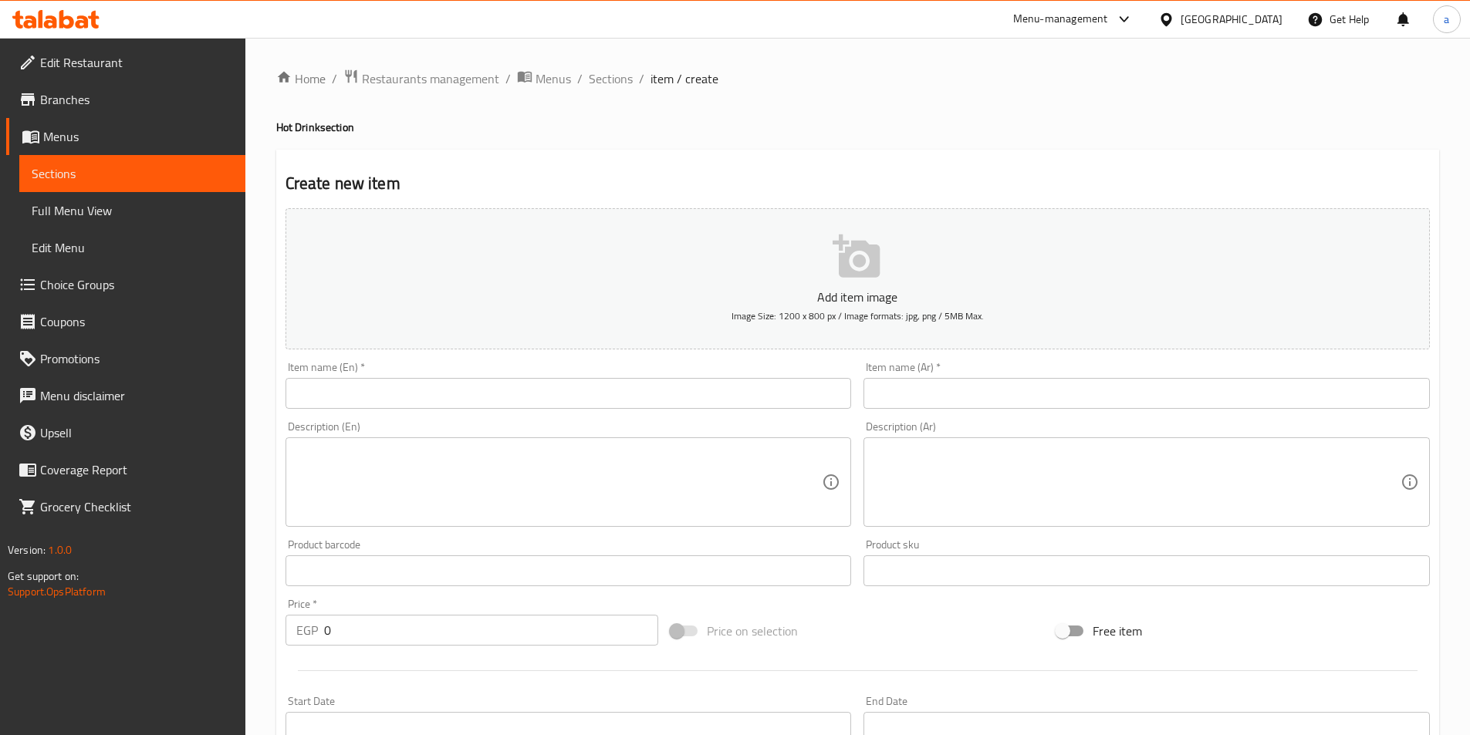
click at [938, 403] on input "text" at bounding box center [1146, 393] width 566 height 31
paste input "ينسون – نعناع – قرفة – حلبة"
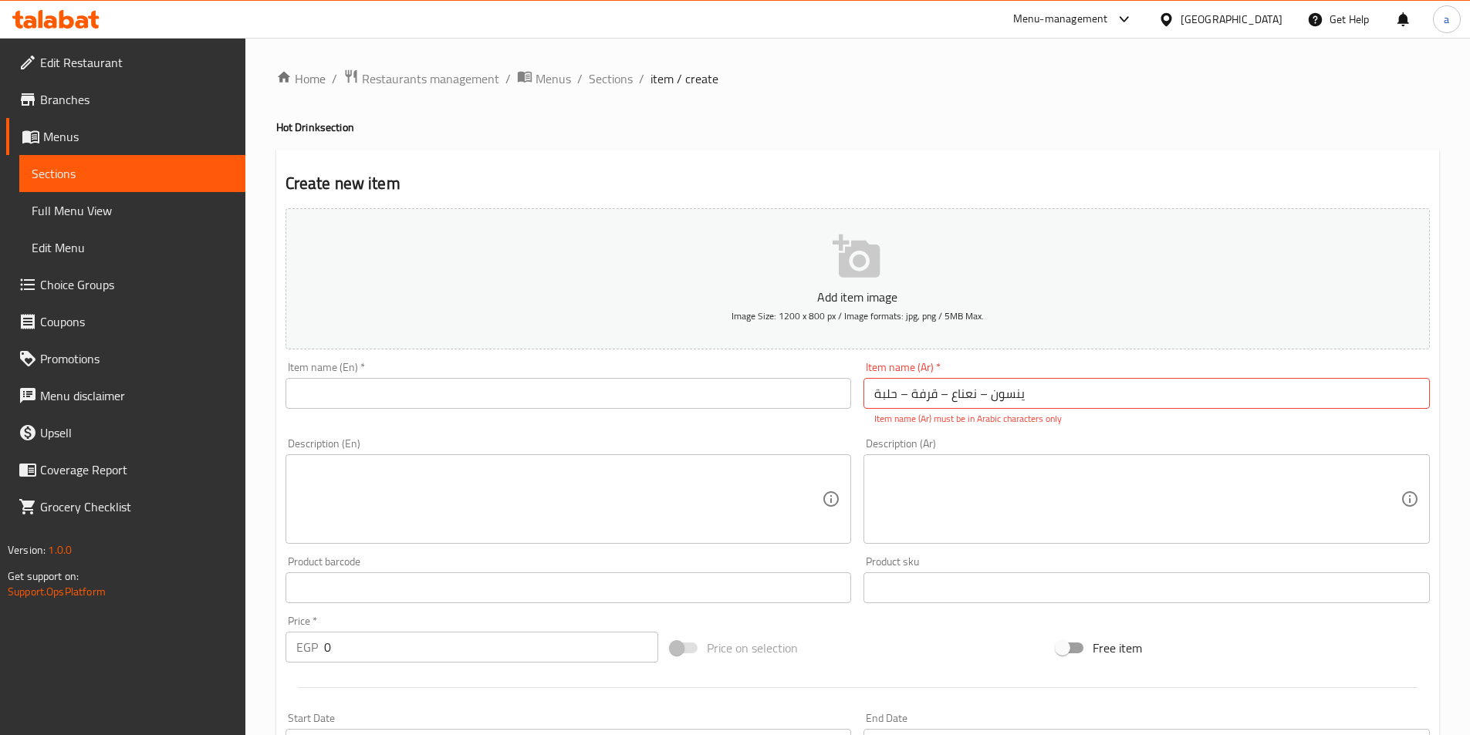
click at [1004, 423] on div "Add item image Image Size: 1200 x 800 px / Image formats: jpg, png / 5MB Max. I…" at bounding box center [857, 543] width 1157 height 682
click at [955, 351] on div "Add item image Image Size: 1200 x 800 px / Image formats: jpg, png / 5MB Max." at bounding box center [857, 279] width 1157 height 154
click at [1022, 373] on div "Item name (Ar)   * ينسون – نعناع – قرفة – حلبة Item name (Ar) * Item name (Ar) …" at bounding box center [1146, 394] width 566 height 64
click at [1042, 397] on input "ينسون – نعناع – قرفة – حلبة" at bounding box center [1146, 393] width 566 height 31
type input "ي"
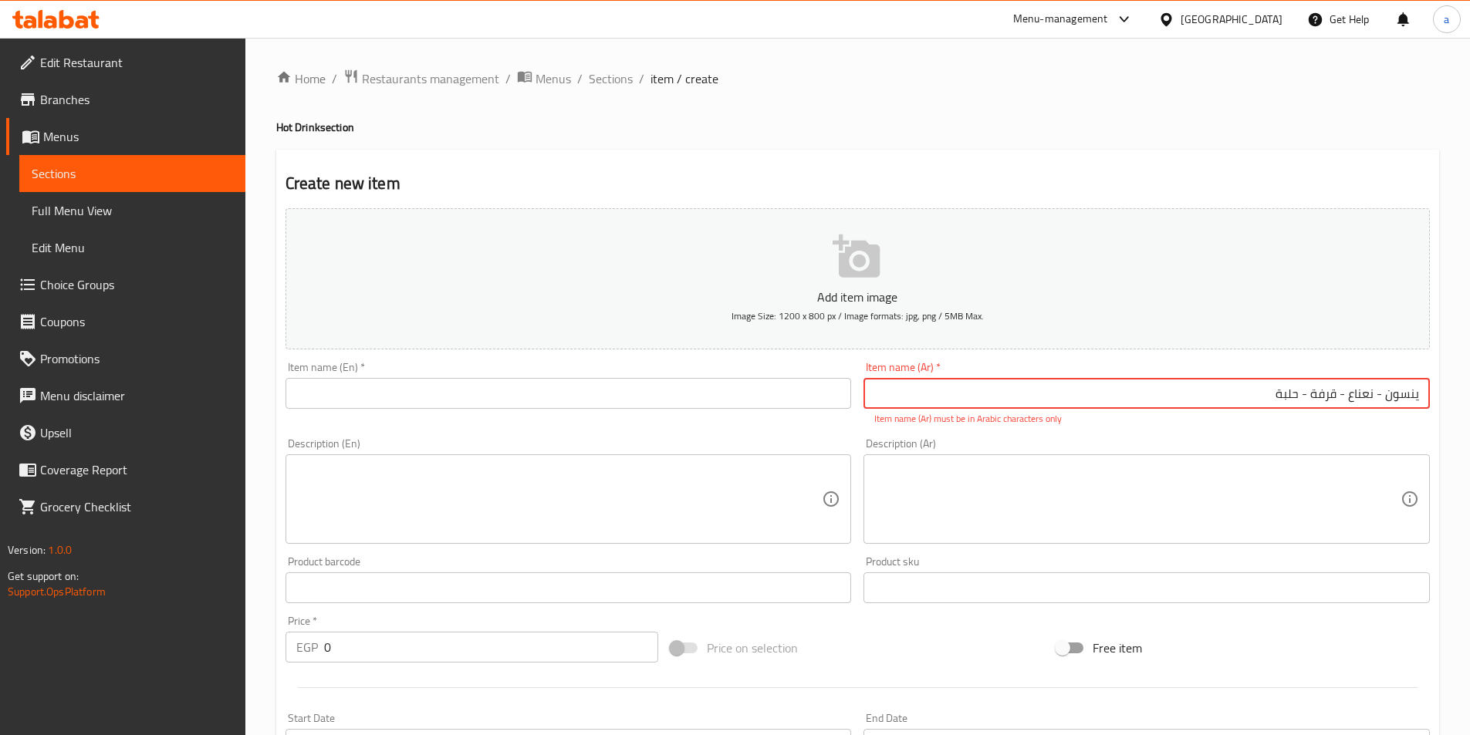
type input "ينسون - نعناع - قرفة - حلبة"
click at [1244, 430] on div "Add item image Image Size: 1200 x 800 px / Image formats: jpg, png / 5MB Max. I…" at bounding box center [857, 543] width 1157 height 682
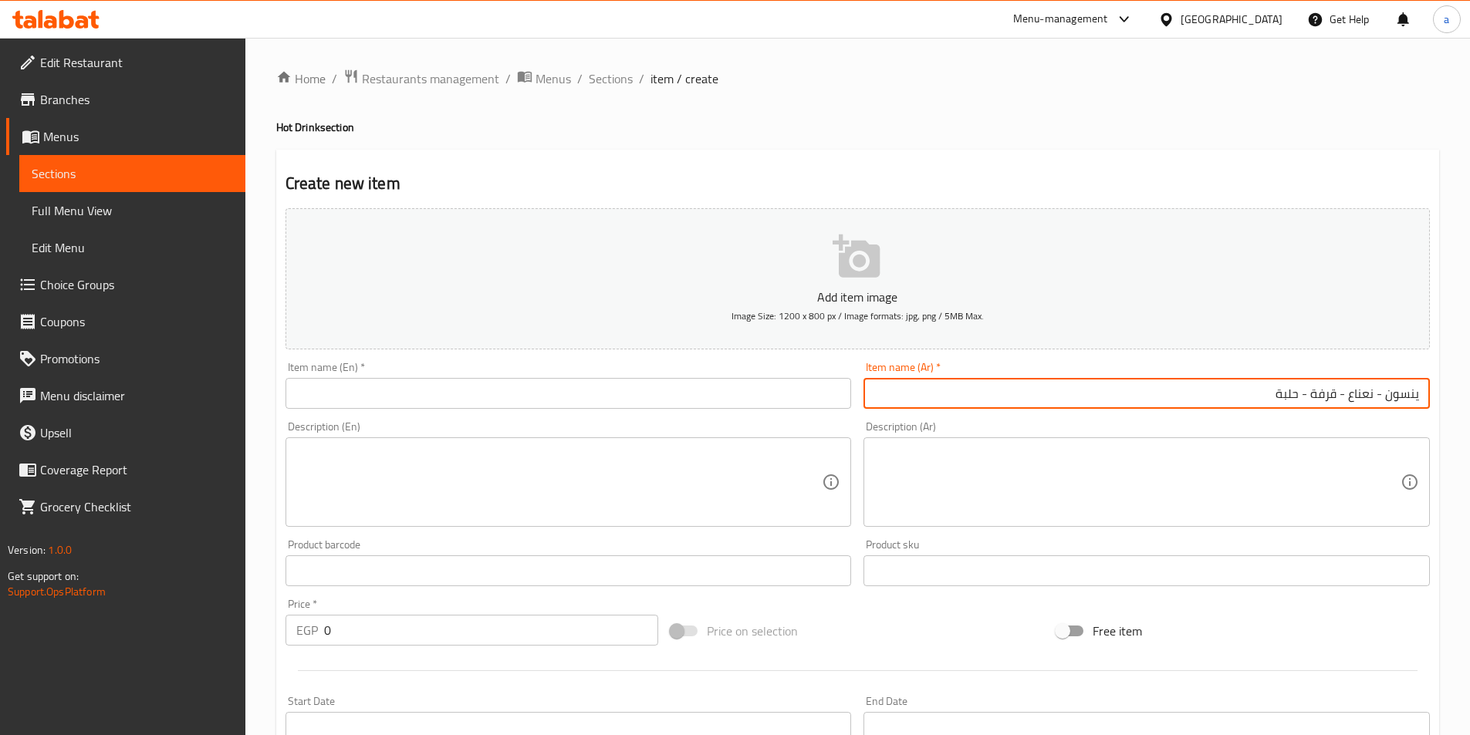
drag, startPoint x: 1302, startPoint y: 387, endPoint x: 1429, endPoint y: 400, distance: 128.0
click at [1428, 400] on input "ينسون - نعناع - قرفة - حلبة" at bounding box center [1146, 393] width 566 height 31
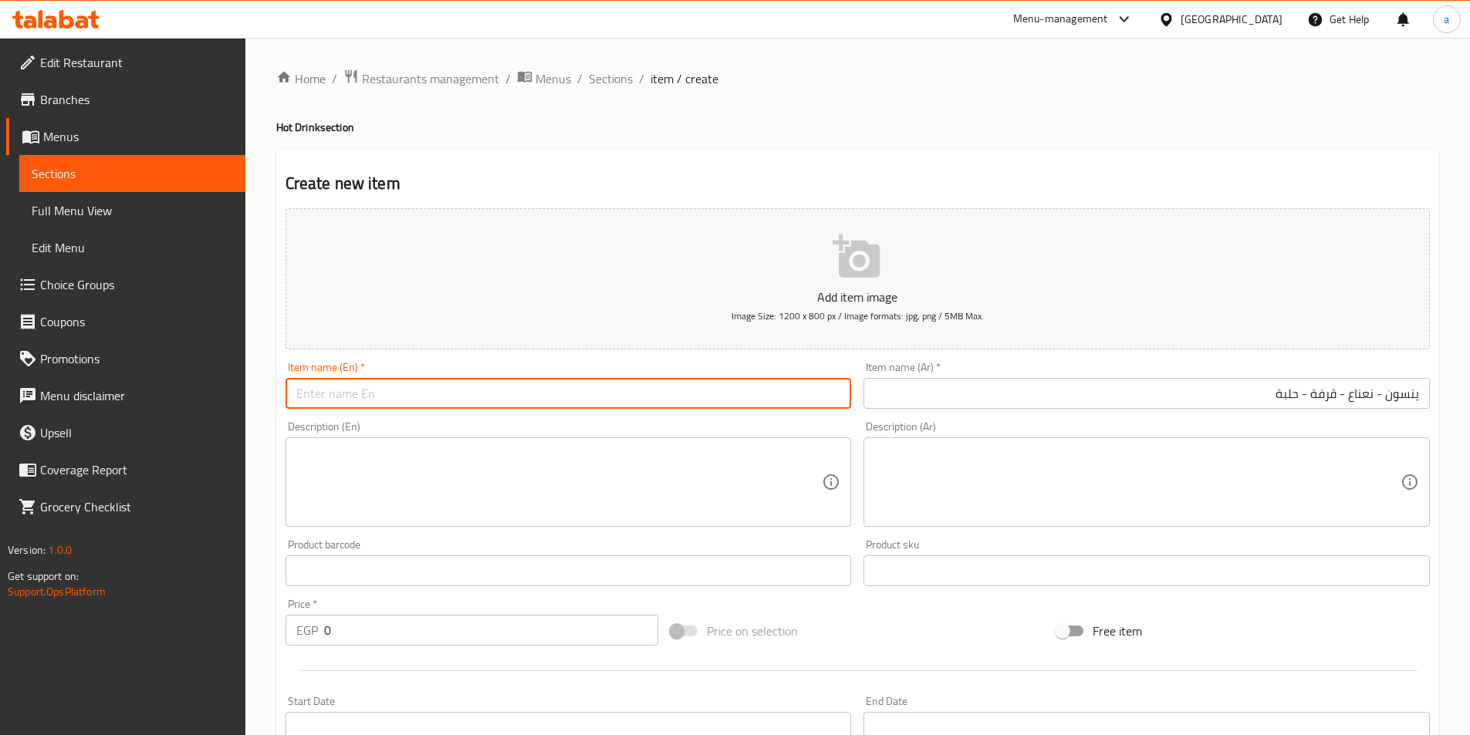
click at [725, 395] on input "text" at bounding box center [569, 393] width 566 height 31
paste input "Anise - mint - cinnamon - fenugreek"
type input "Anise - mint - cinnamon - fenugreek"
click at [723, 426] on div "Description (En) Description (En)" at bounding box center [569, 474] width 566 height 106
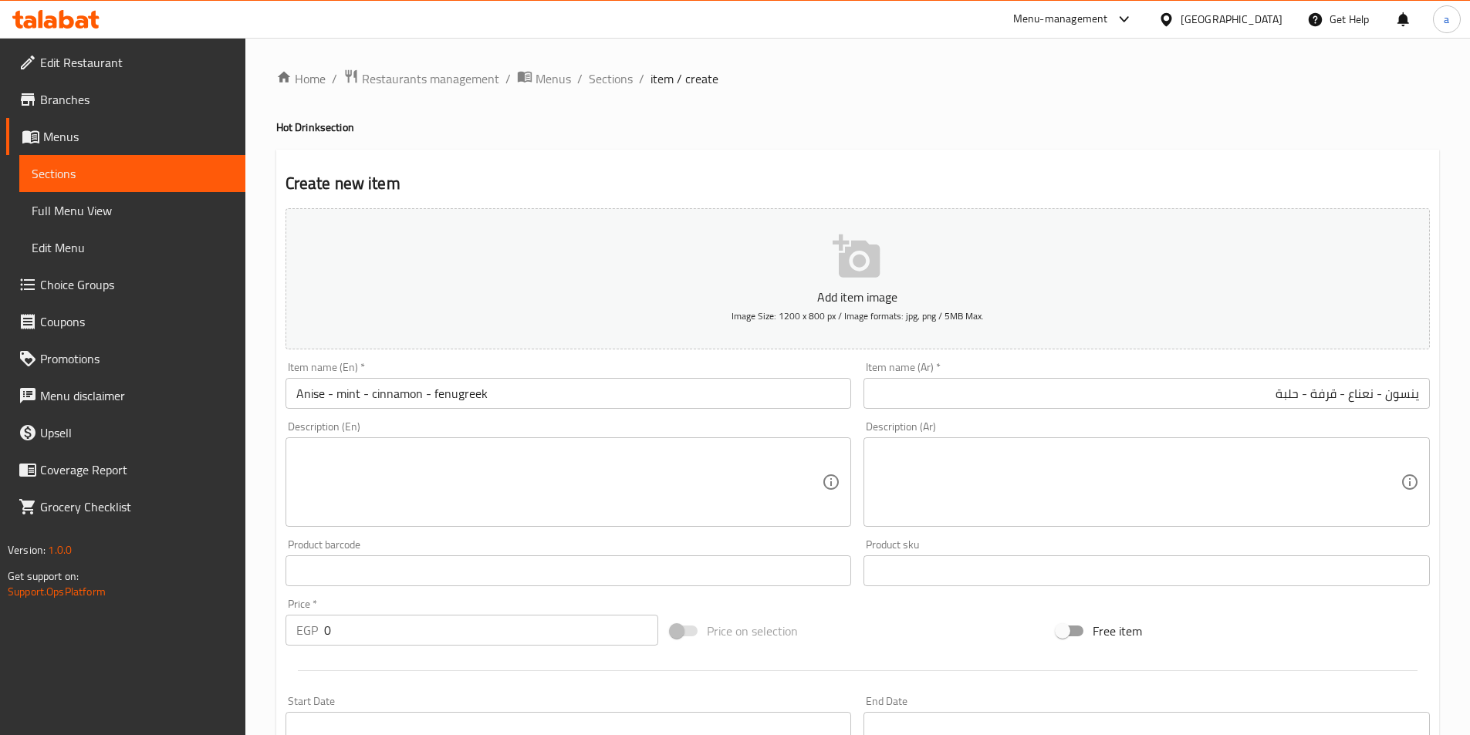
click at [1077, 437] on div "Description (Ar) Description (Ar)" at bounding box center [1146, 474] width 566 height 106
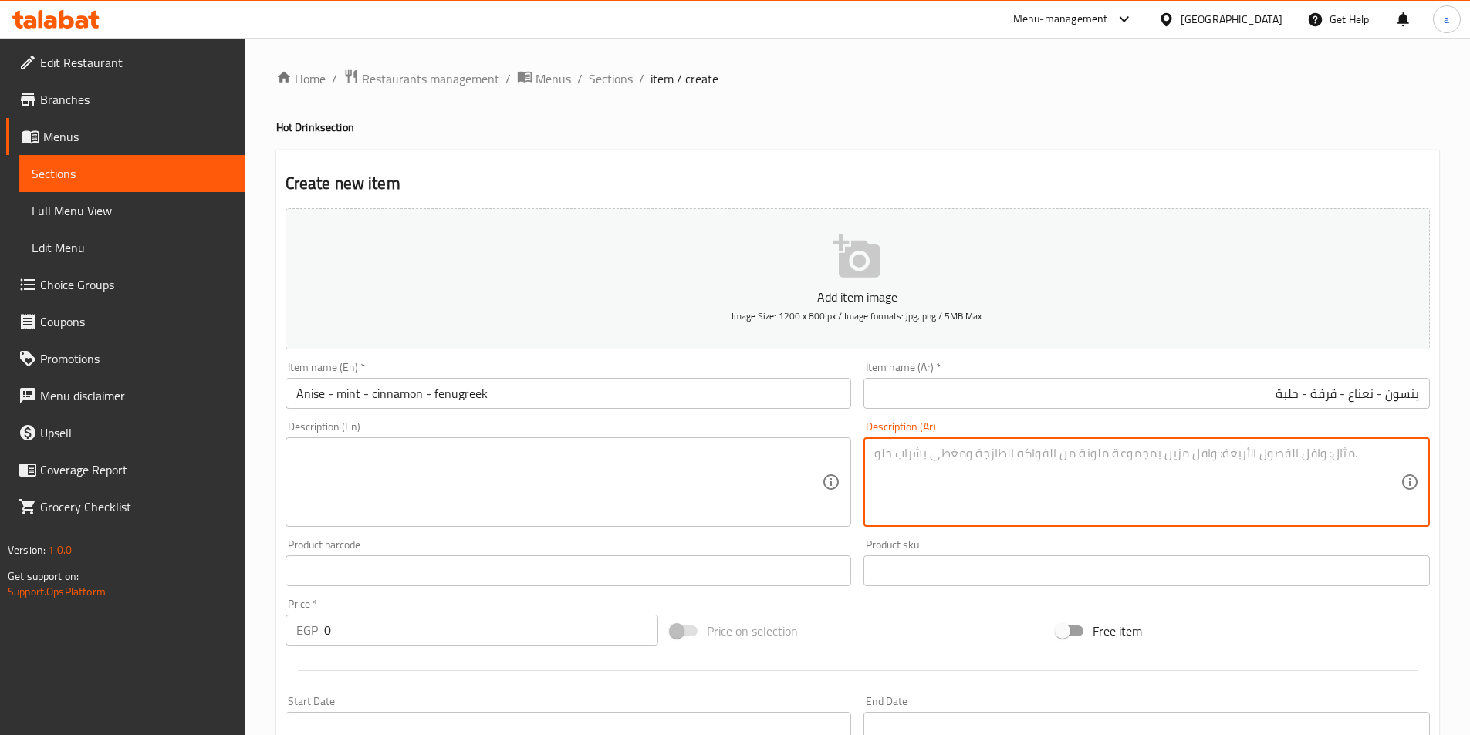
click at [1071, 452] on textarea at bounding box center [1137, 482] width 526 height 73
paste textarea "مشروبات عشبية صحية، لكل منها فوائدها وطعمها الخاص"
click at [1090, 475] on textarea "مشروبات عشبية صحية، لكل منها فوائدها وطعمها الخاص" at bounding box center [1137, 482] width 526 height 73
type textarea "مشروبات عشبية صحية، لكل منها فوائدها وطعمها الخاص"
click at [728, 473] on textarea at bounding box center [559, 482] width 526 height 73
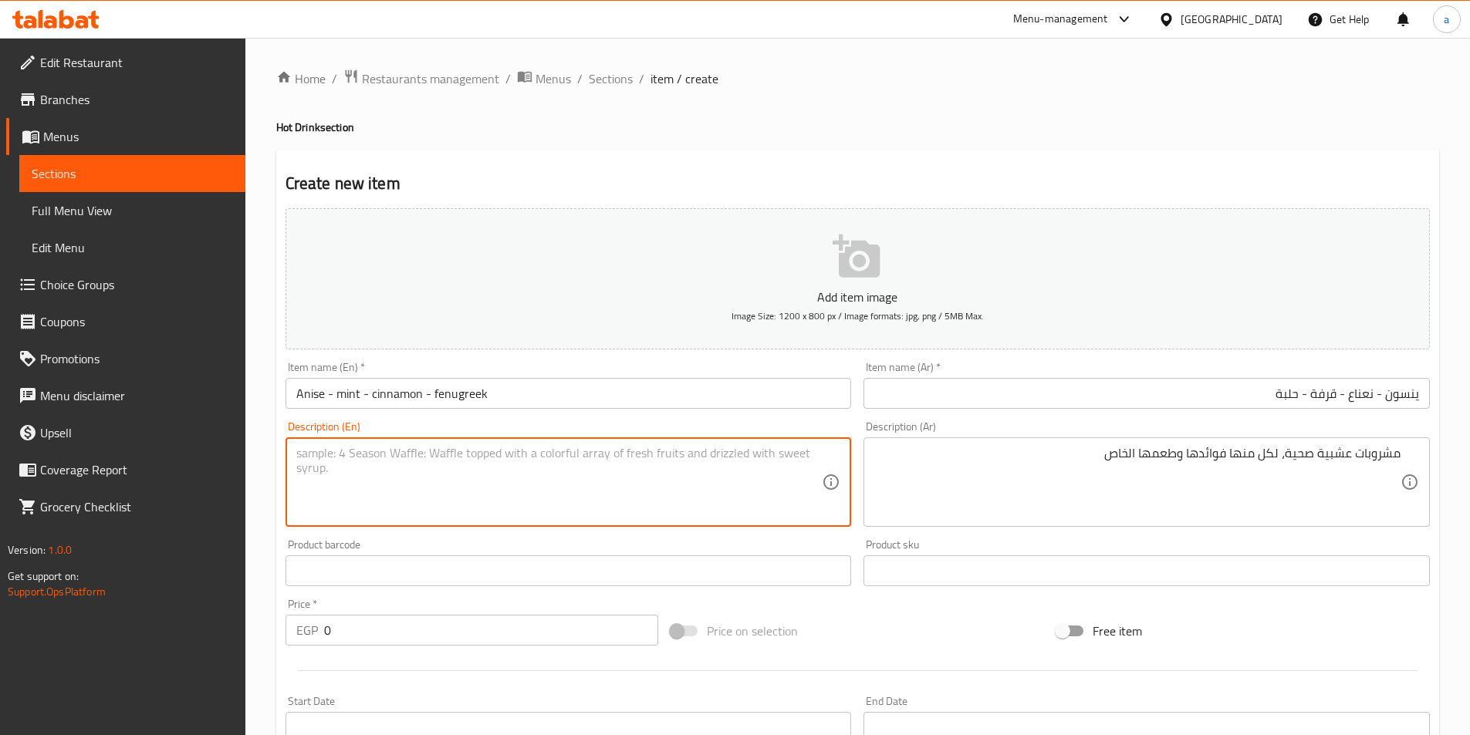
paste textarea "Healthy herbal drinks, each with its own benefits and taste"
type textarea "Healthy herbal drinks, each with its own benefits and taste"
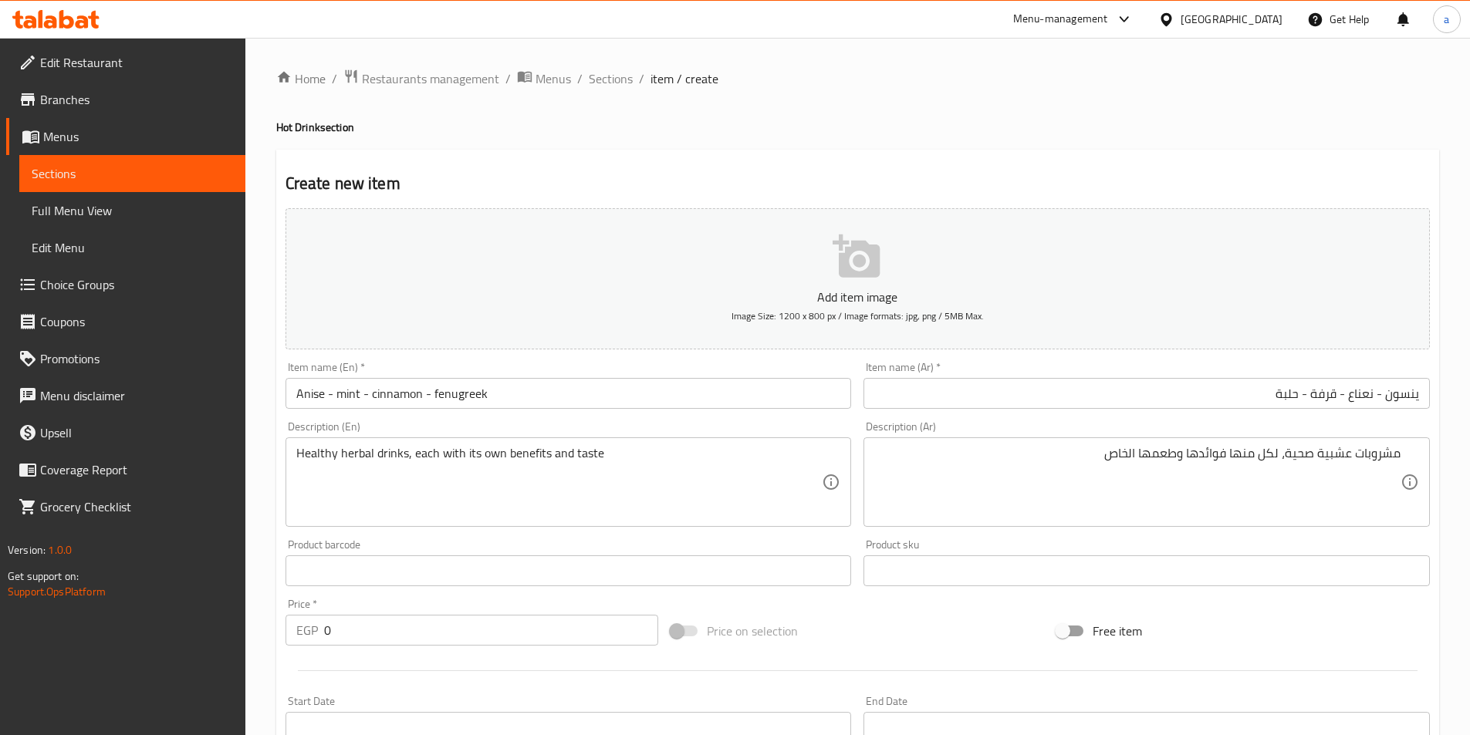
click at [660, 540] on div "Product barcode Product barcode" at bounding box center [569, 562] width 566 height 47
click at [541, 547] on div "Product barcode Product barcode" at bounding box center [569, 562] width 566 height 47
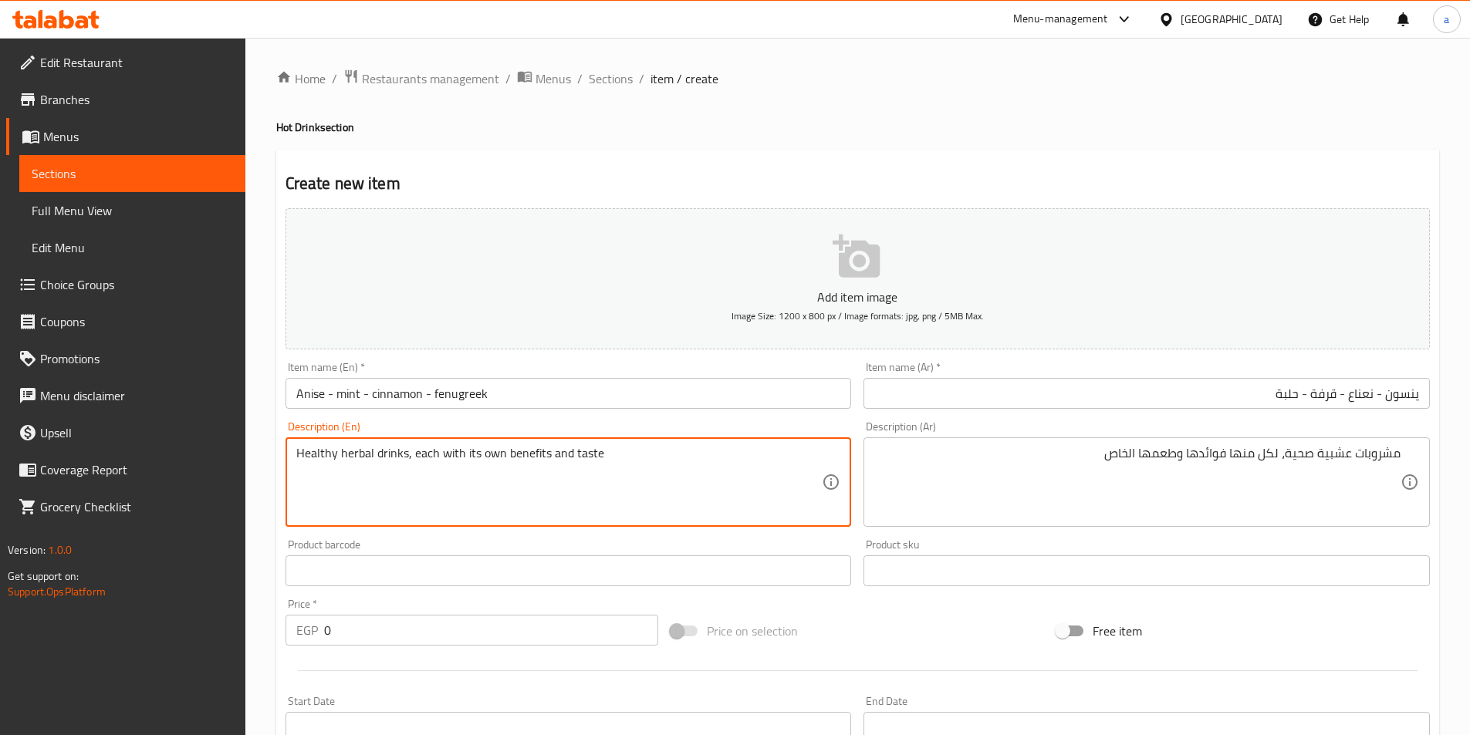
drag, startPoint x: 411, startPoint y: 460, endPoint x: 647, endPoint y: 460, distance: 236.1
click at [788, 541] on div "Product barcode Product barcode" at bounding box center [569, 562] width 566 height 47
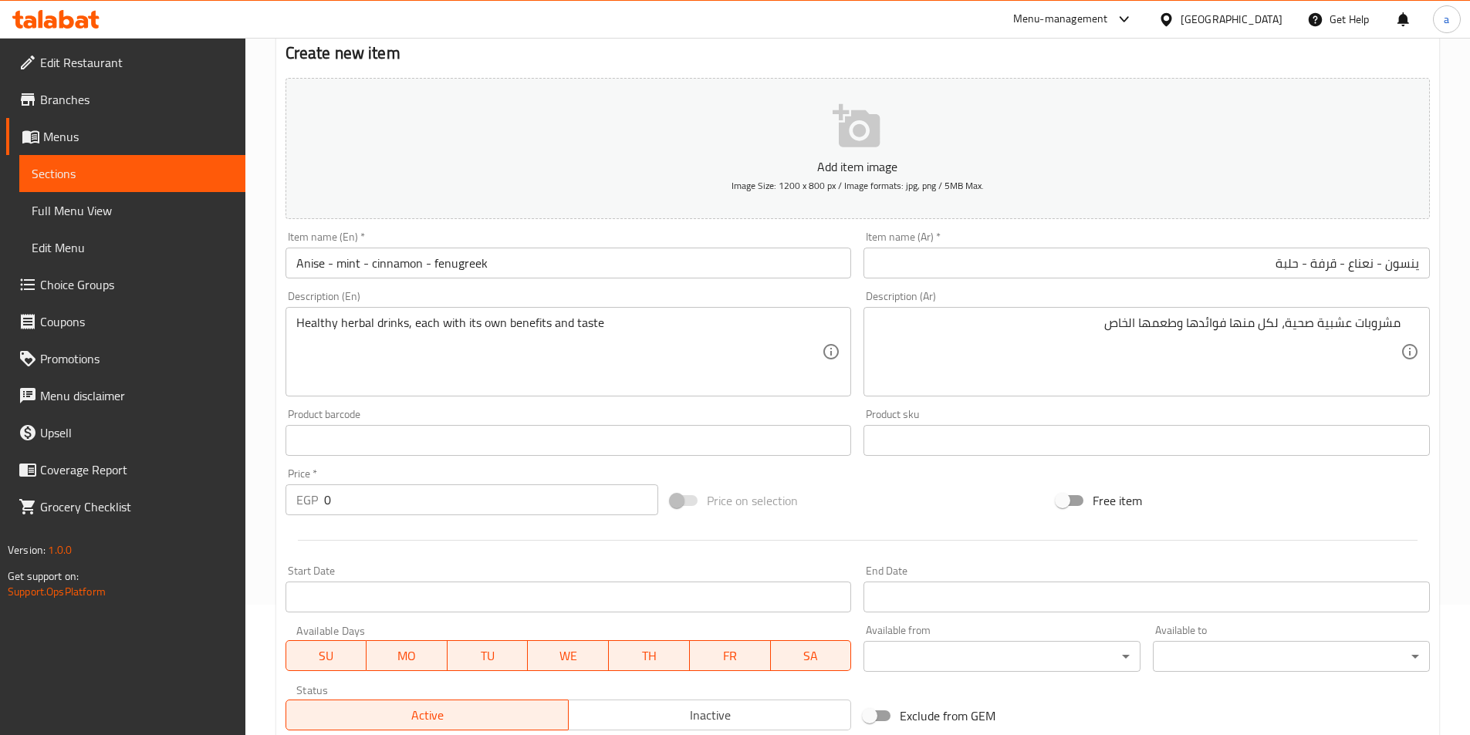
scroll to position [355, 0]
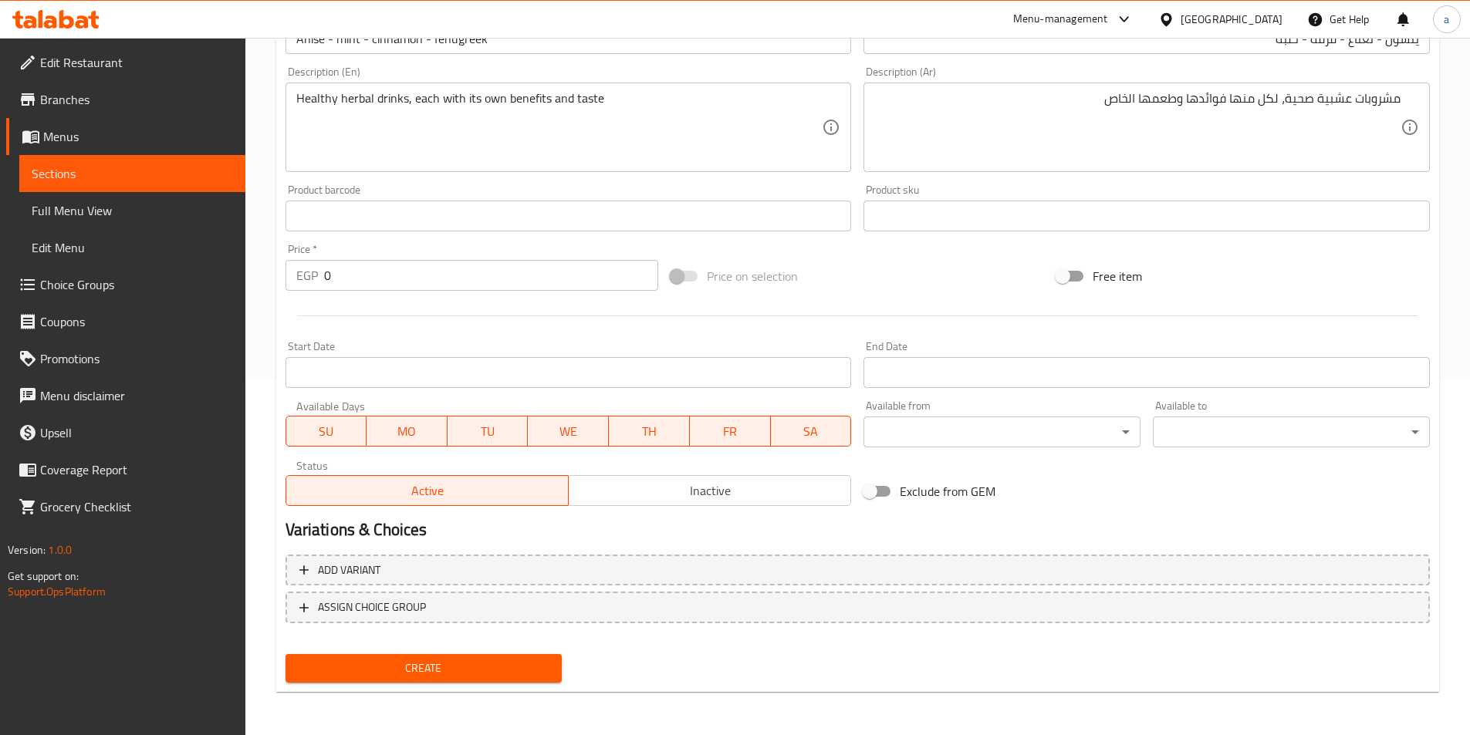
click at [505, 286] on input "0" at bounding box center [491, 275] width 335 height 31
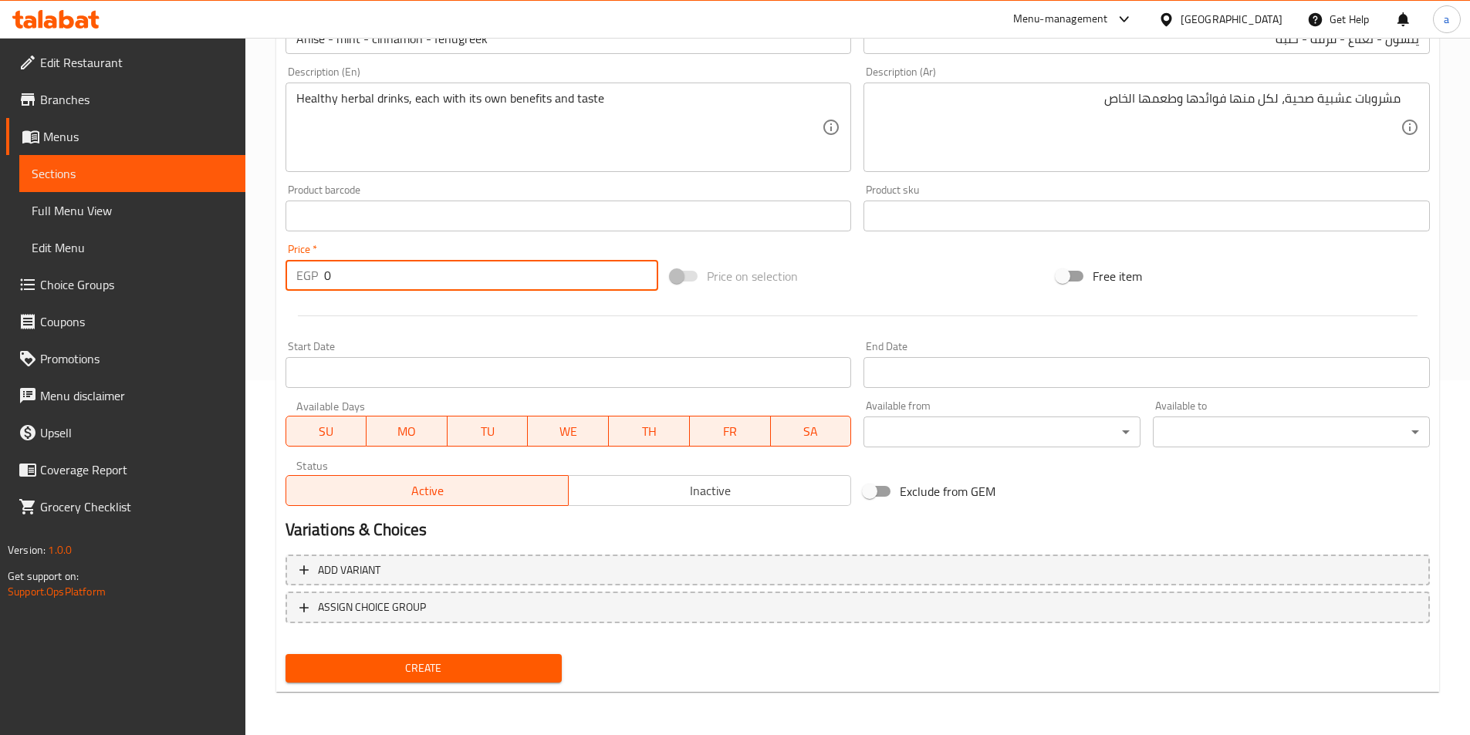
click at [505, 286] on input "0" at bounding box center [491, 275] width 335 height 31
type input "15"
click at [487, 318] on div at bounding box center [857, 316] width 1157 height 38
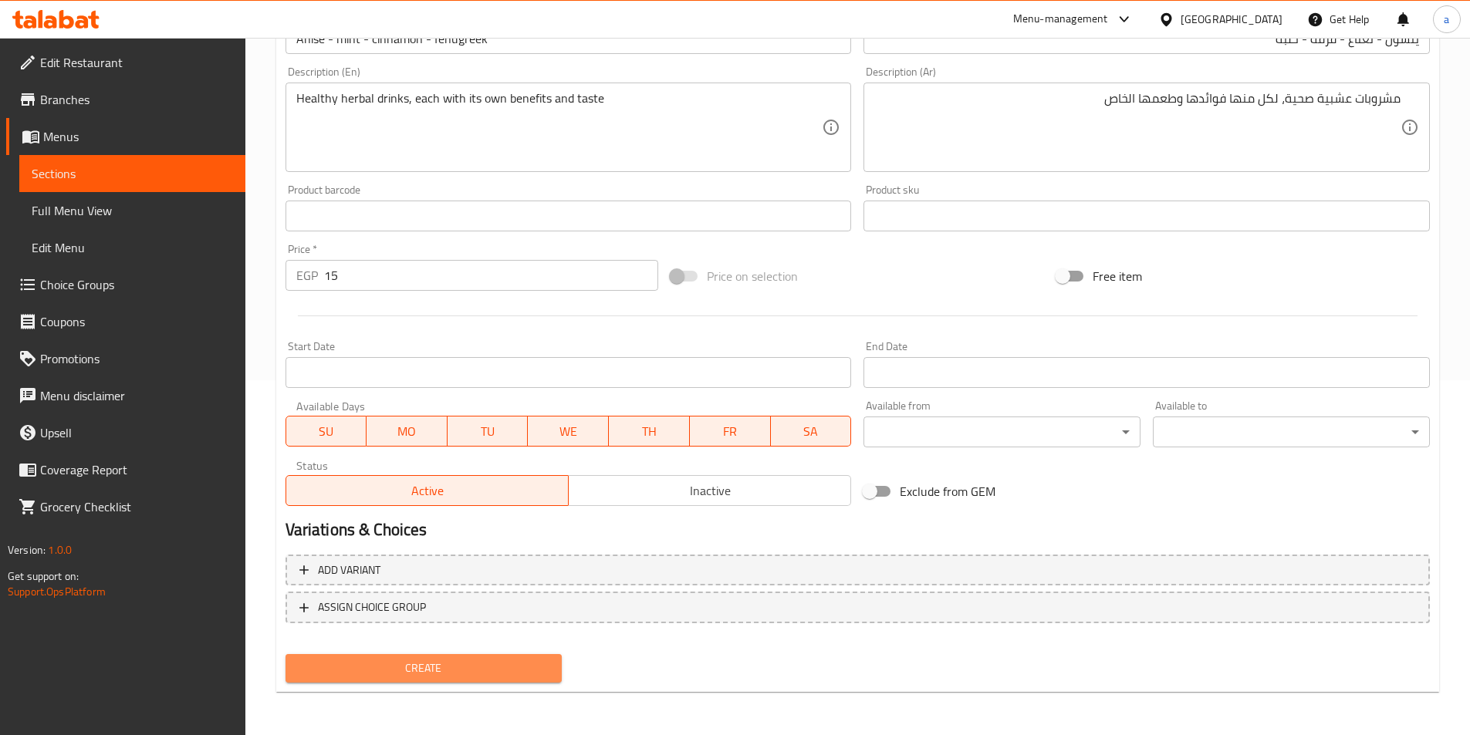
click at [448, 671] on span "Create" at bounding box center [424, 668] width 252 height 19
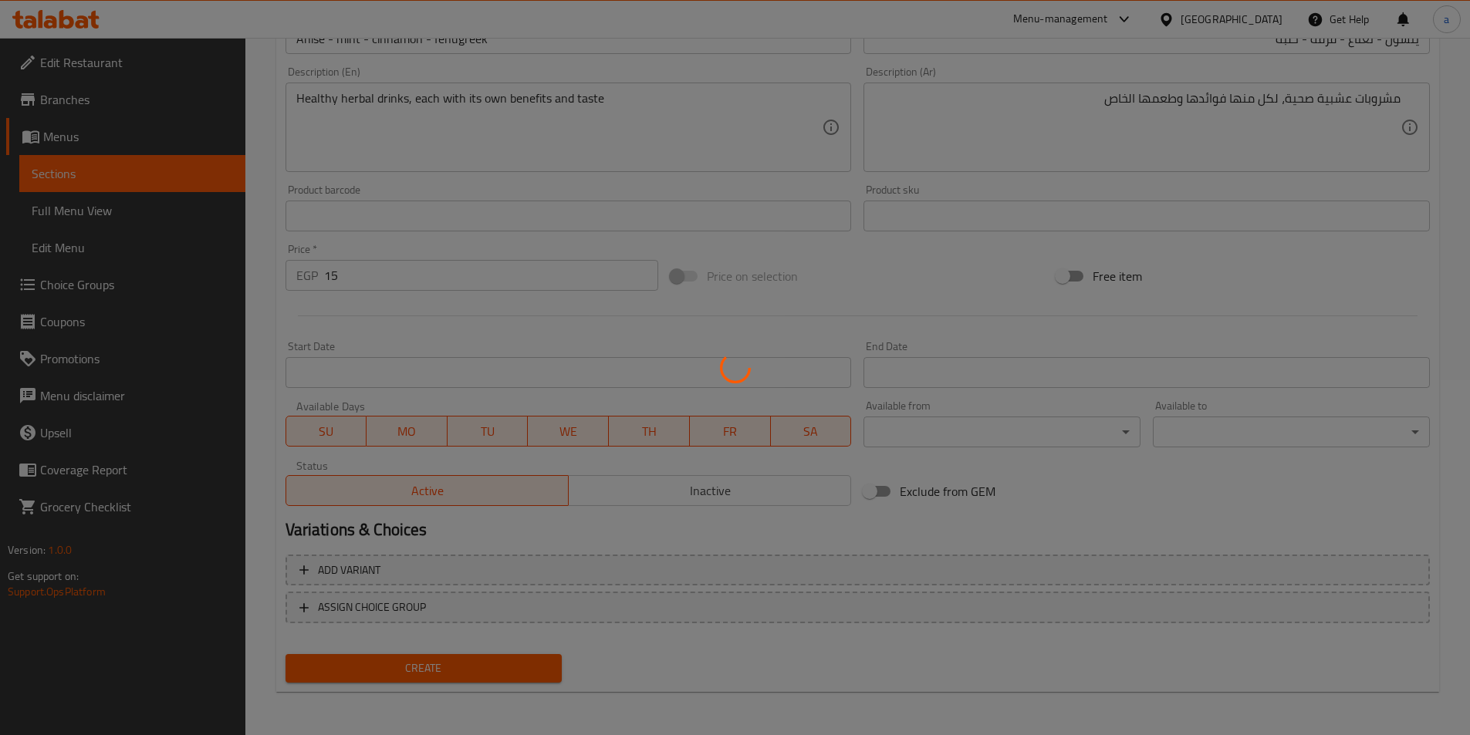
type input "0"
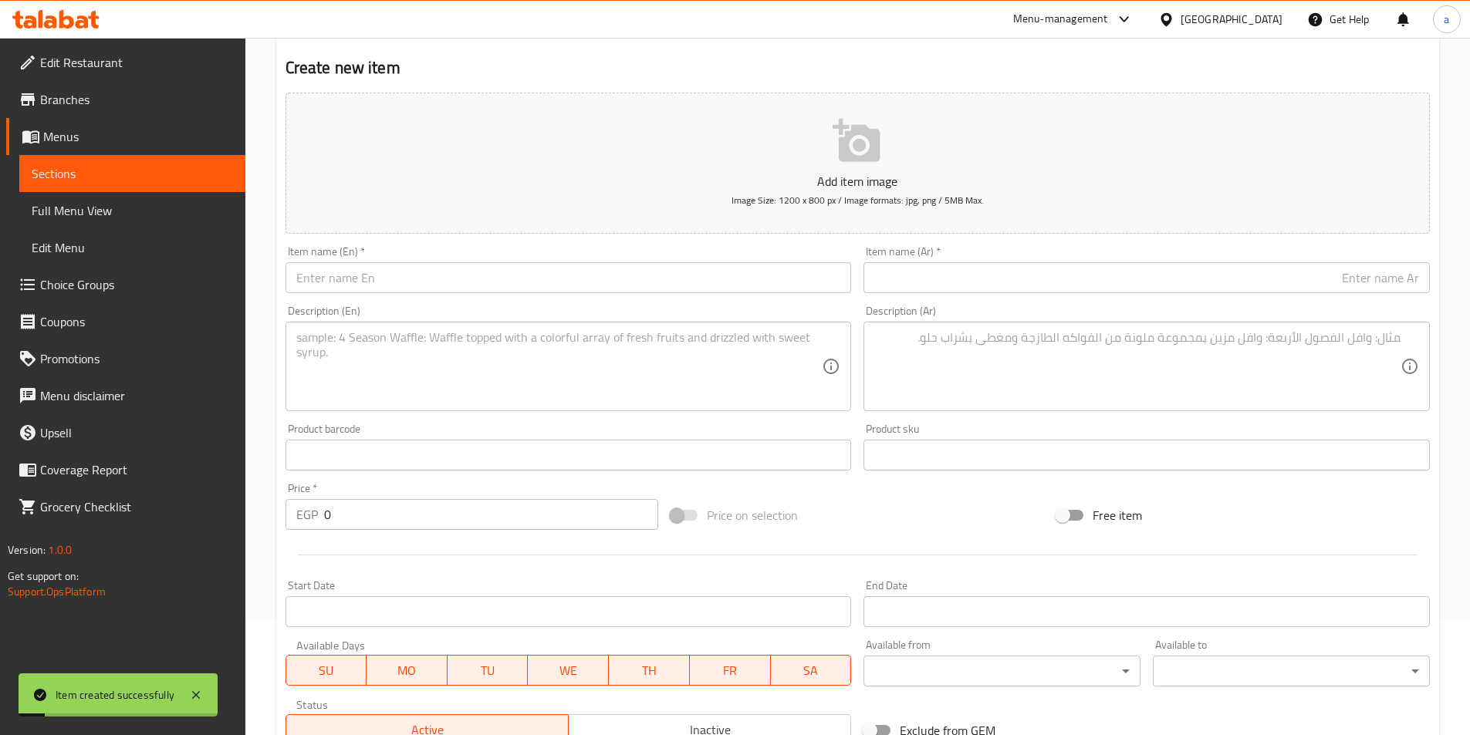
scroll to position [0, 0]
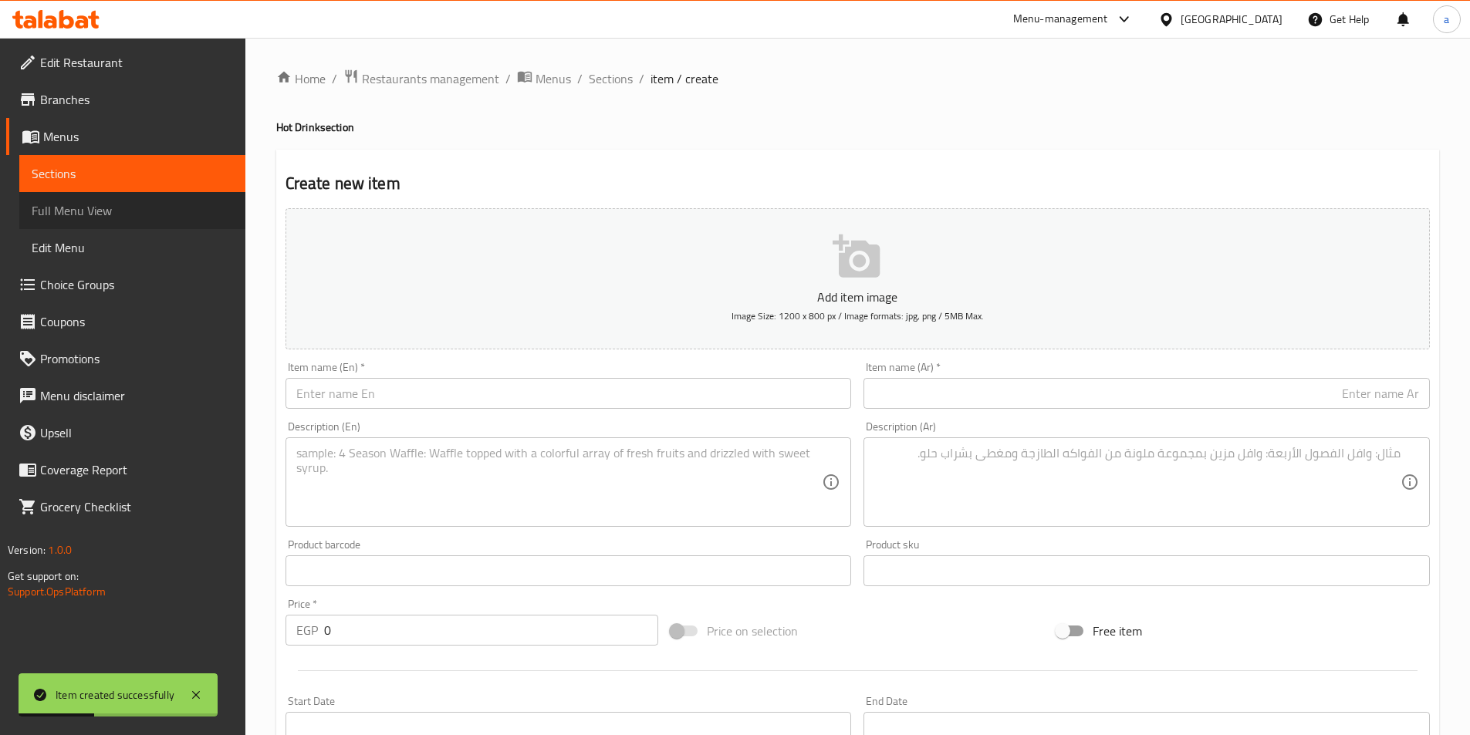
click at [130, 204] on span "Full Menu View" at bounding box center [132, 210] width 201 height 19
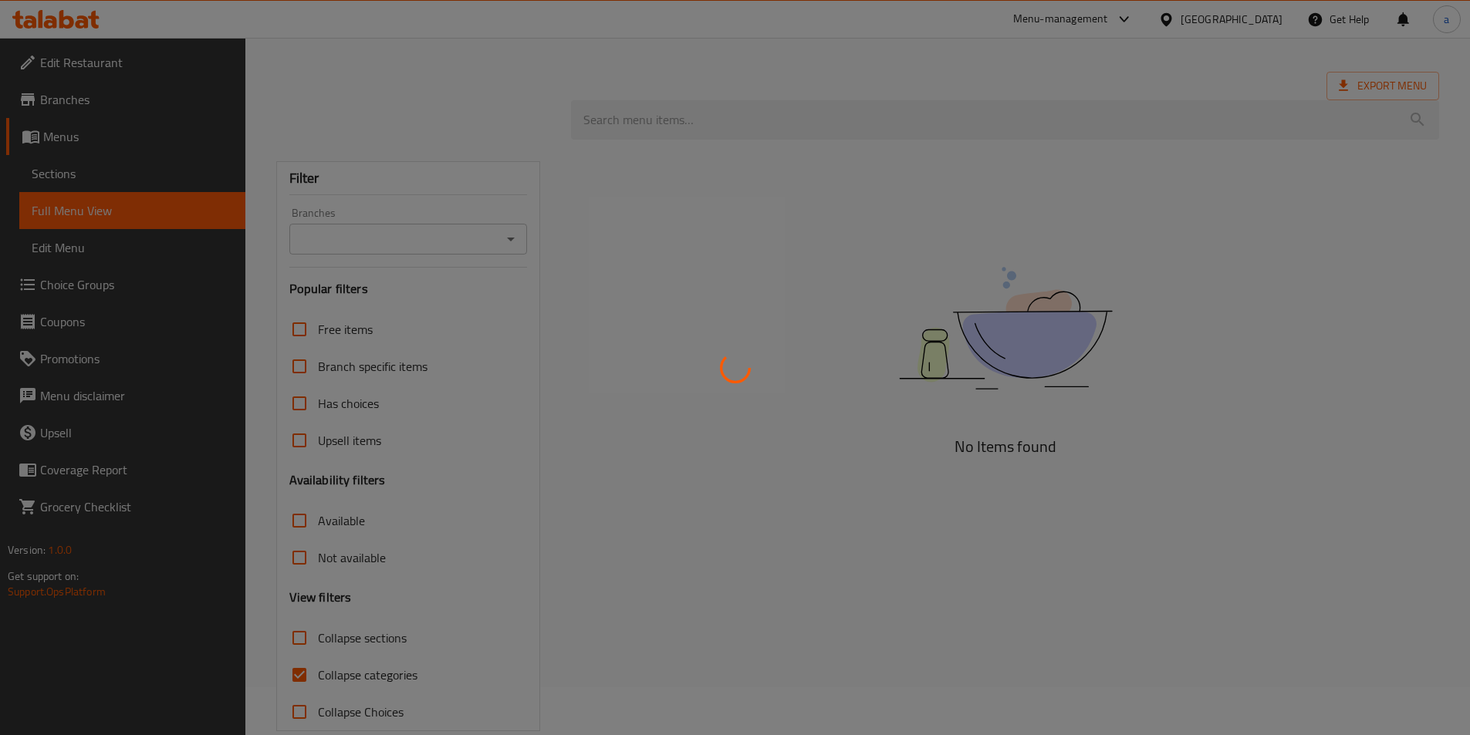
scroll to position [75, 0]
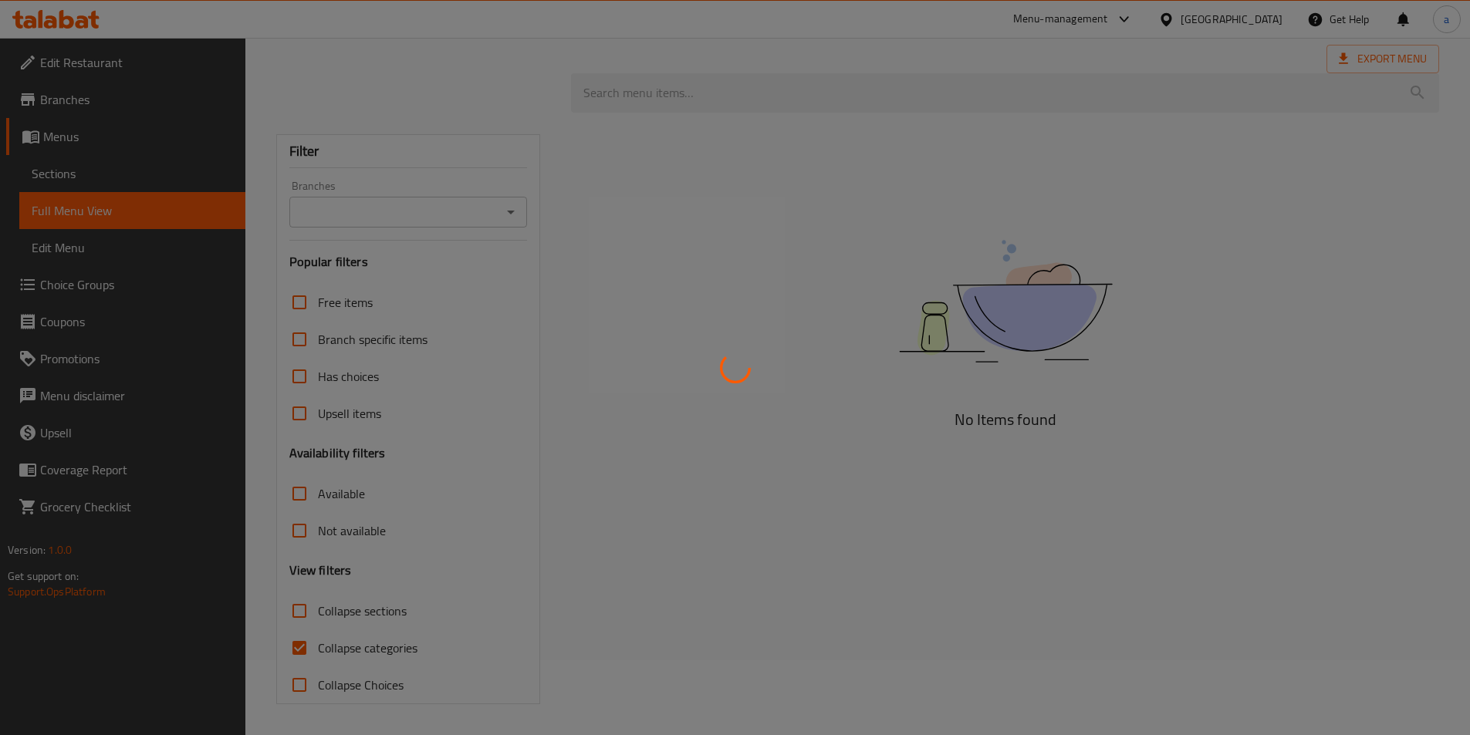
click at [308, 612] on div at bounding box center [735, 367] width 1470 height 735
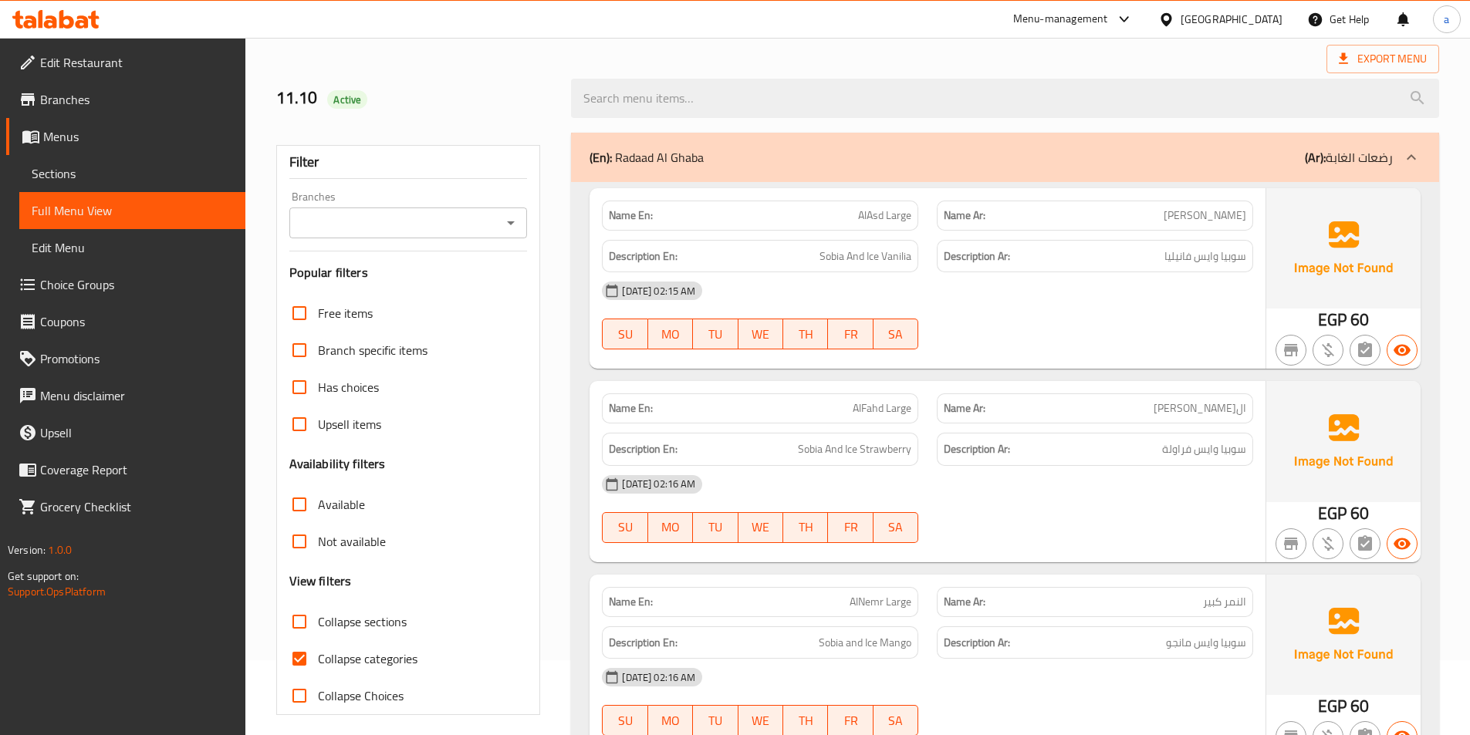
click at [302, 615] on input "Collapse sections" at bounding box center [299, 621] width 37 height 37
checkbox input "true"
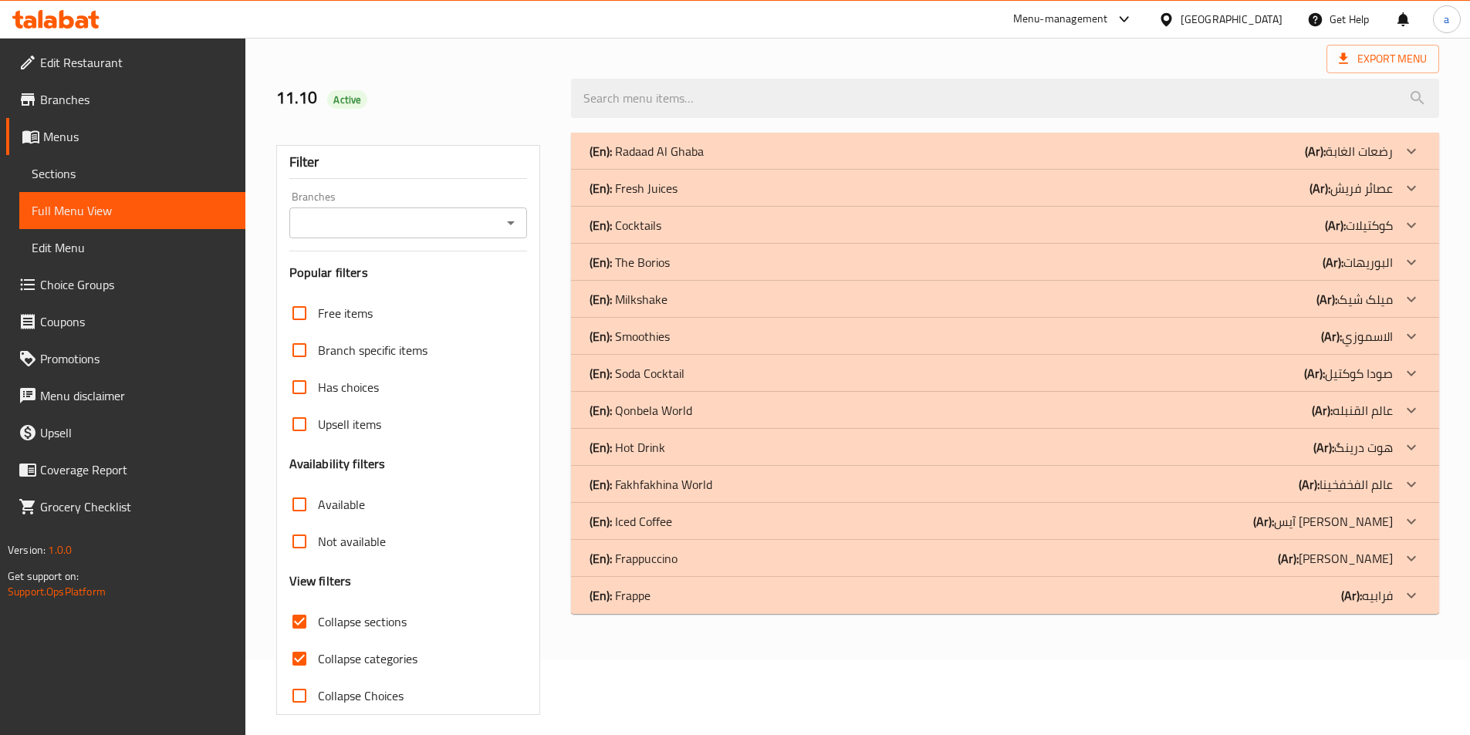
click at [295, 664] on input "Collapse categories" at bounding box center [299, 658] width 37 height 37
checkbox input "false"
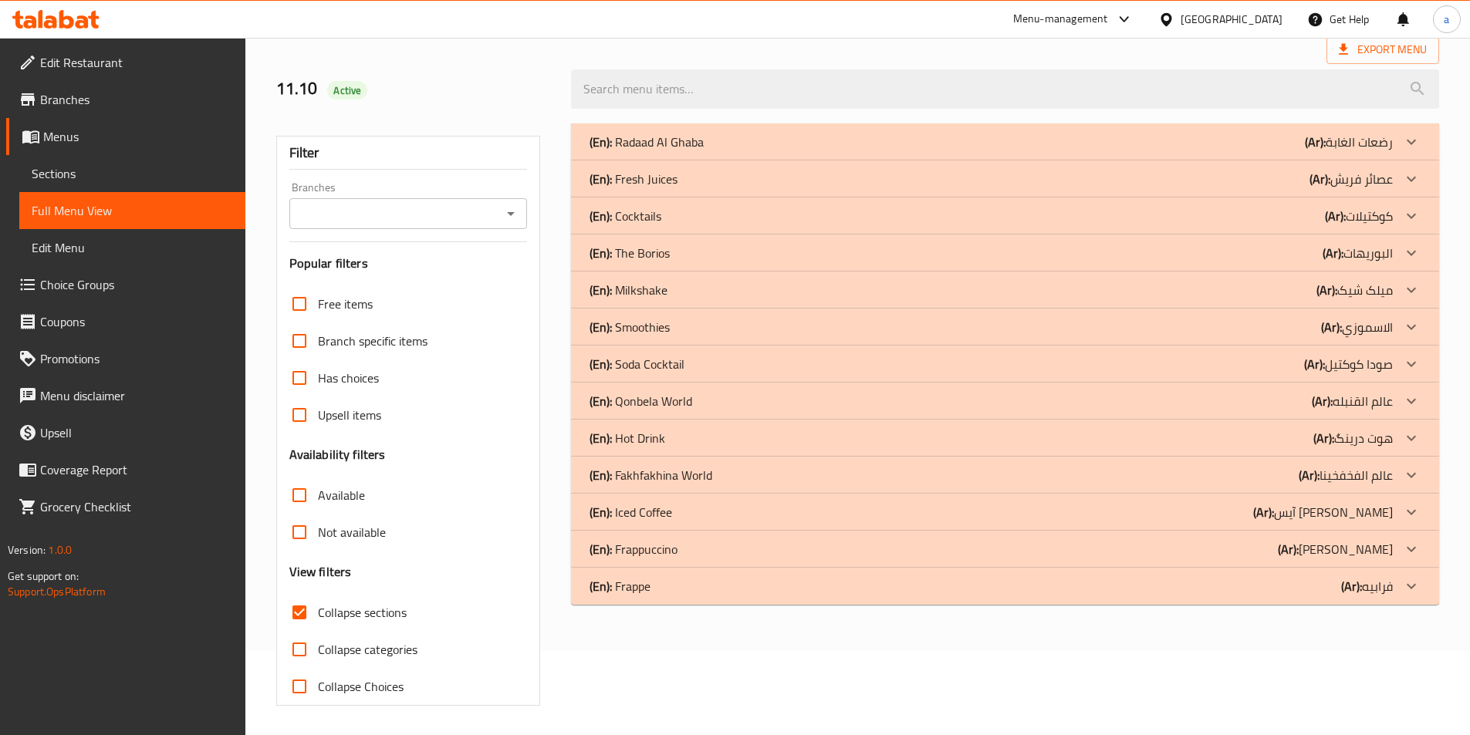
scroll to position [86, 0]
click at [1144, 449] on div "(En): Hot Drink (Ar): هوت درینگ" at bounding box center [1005, 436] width 868 height 37
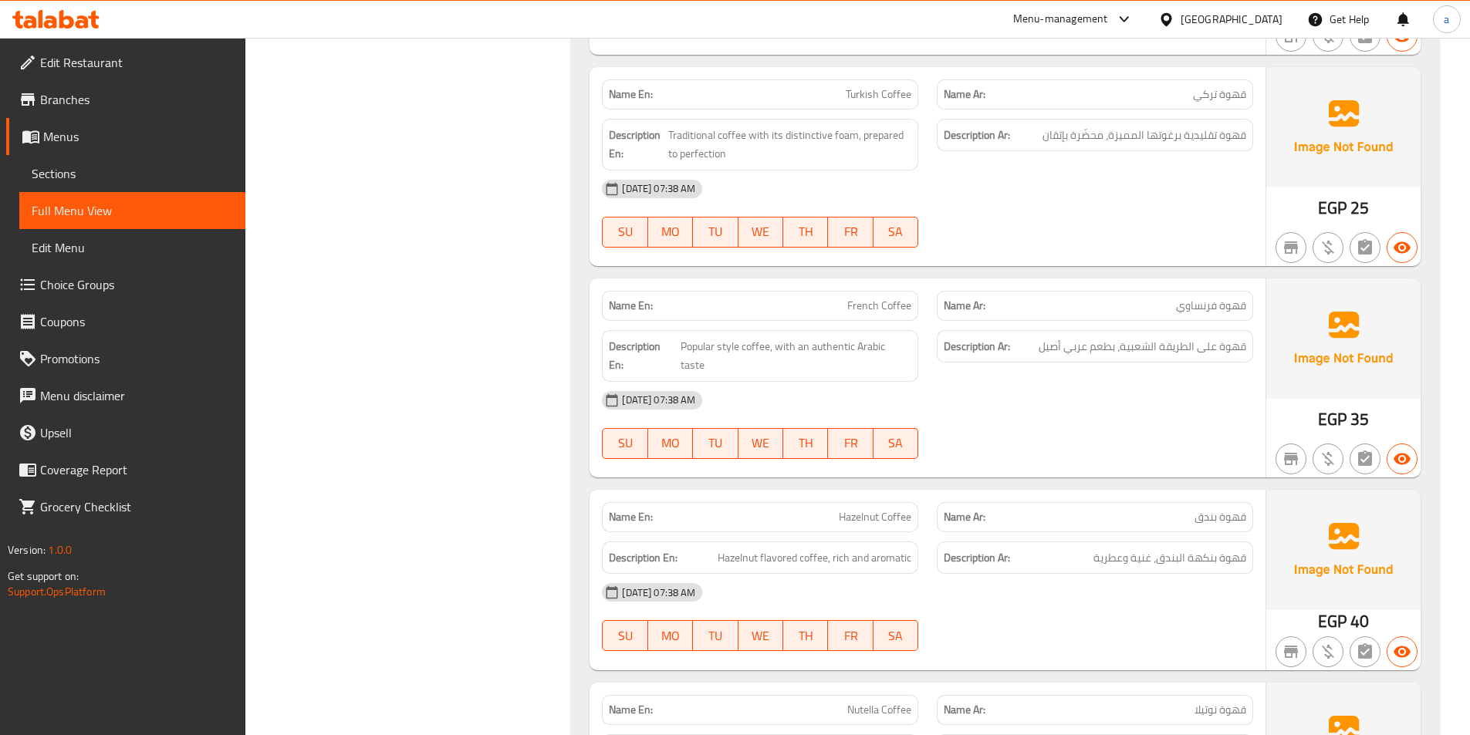
scroll to position [1736, 0]
drag, startPoint x: 1044, startPoint y: 141, endPoint x: 1103, endPoint y: 141, distance: 59.4
click at [1103, 141] on span "قهوة تقليدية برغوتها المميزة، محضّرة بإتقان" at bounding box center [1144, 136] width 204 height 19
copy span "محضّرة بإتقان"
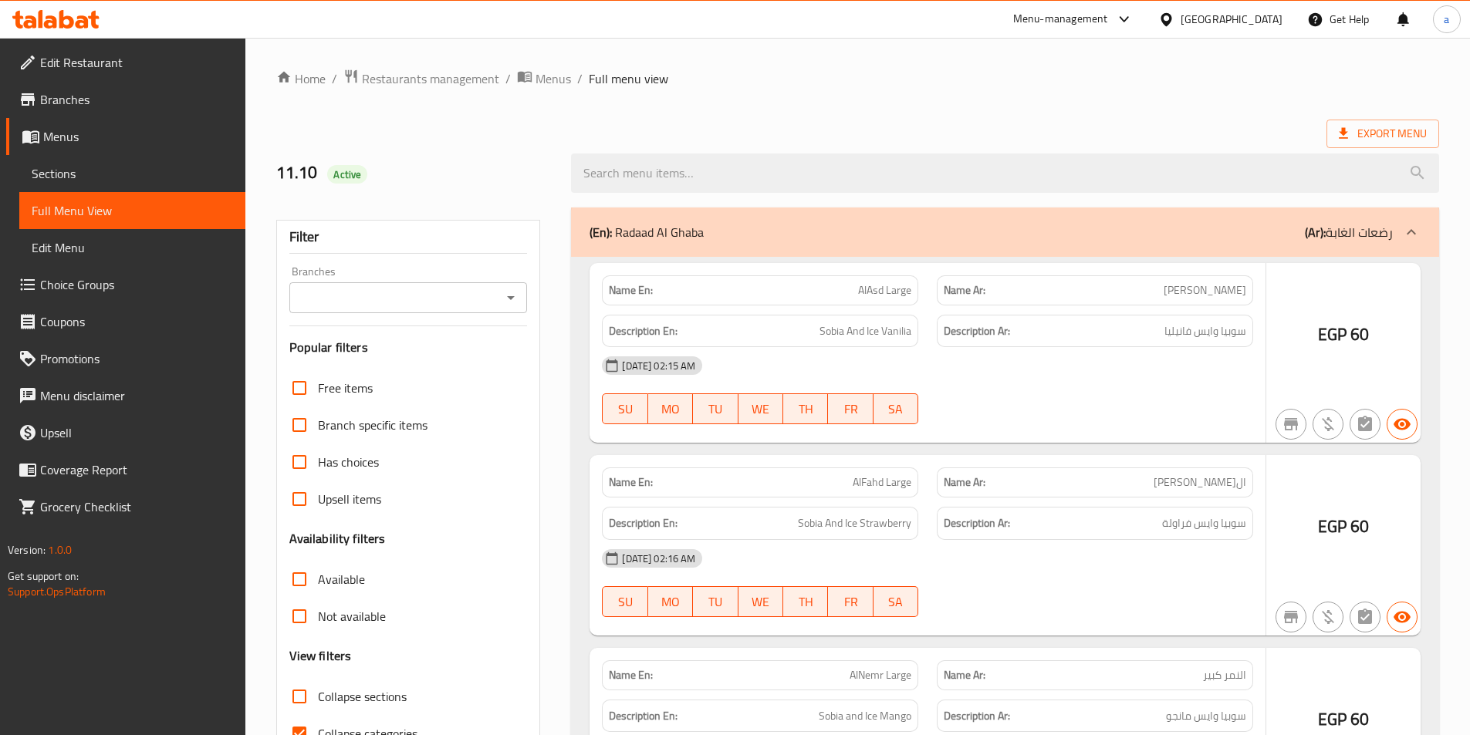
click at [117, 186] on div at bounding box center [735, 367] width 1470 height 735
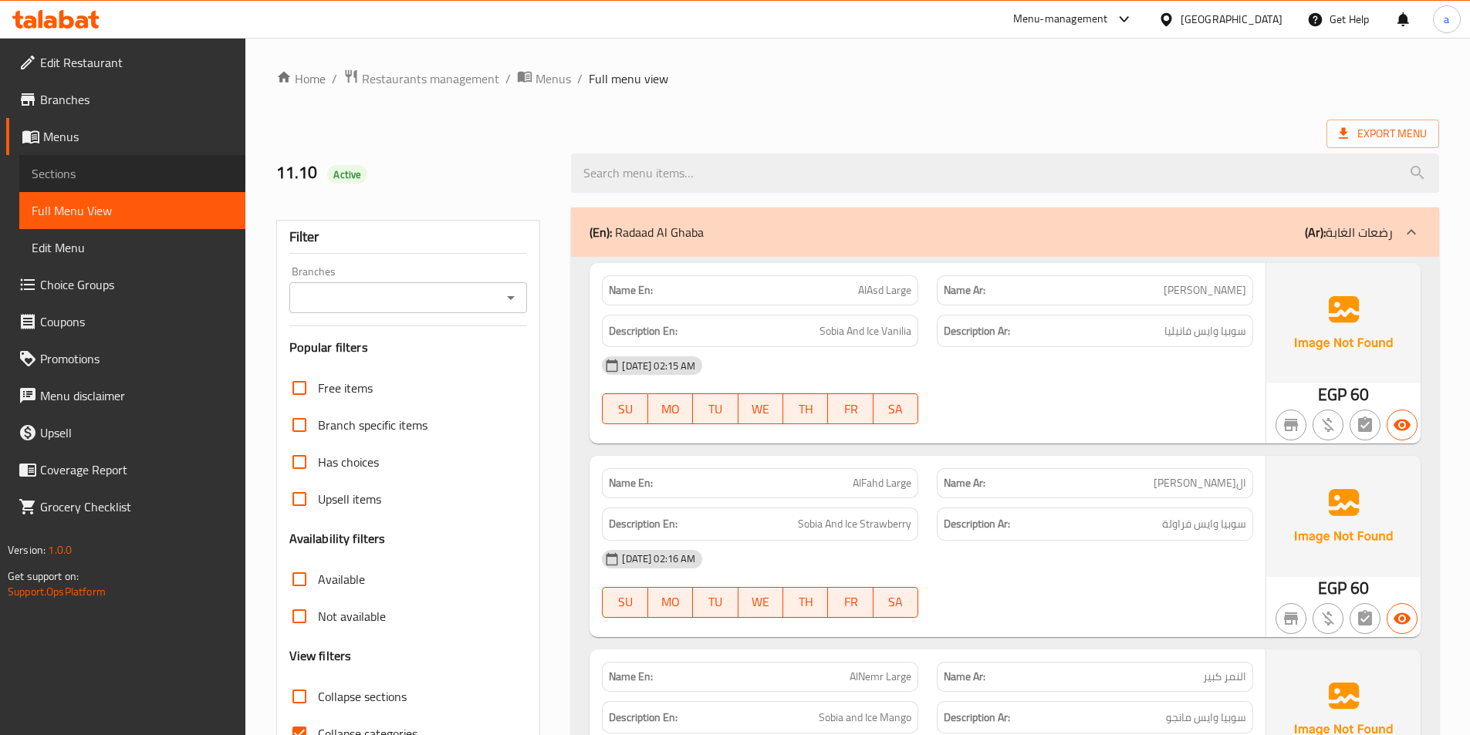
click at [128, 180] on span "Sections" at bounding box center [132, 173] width 201 height 19
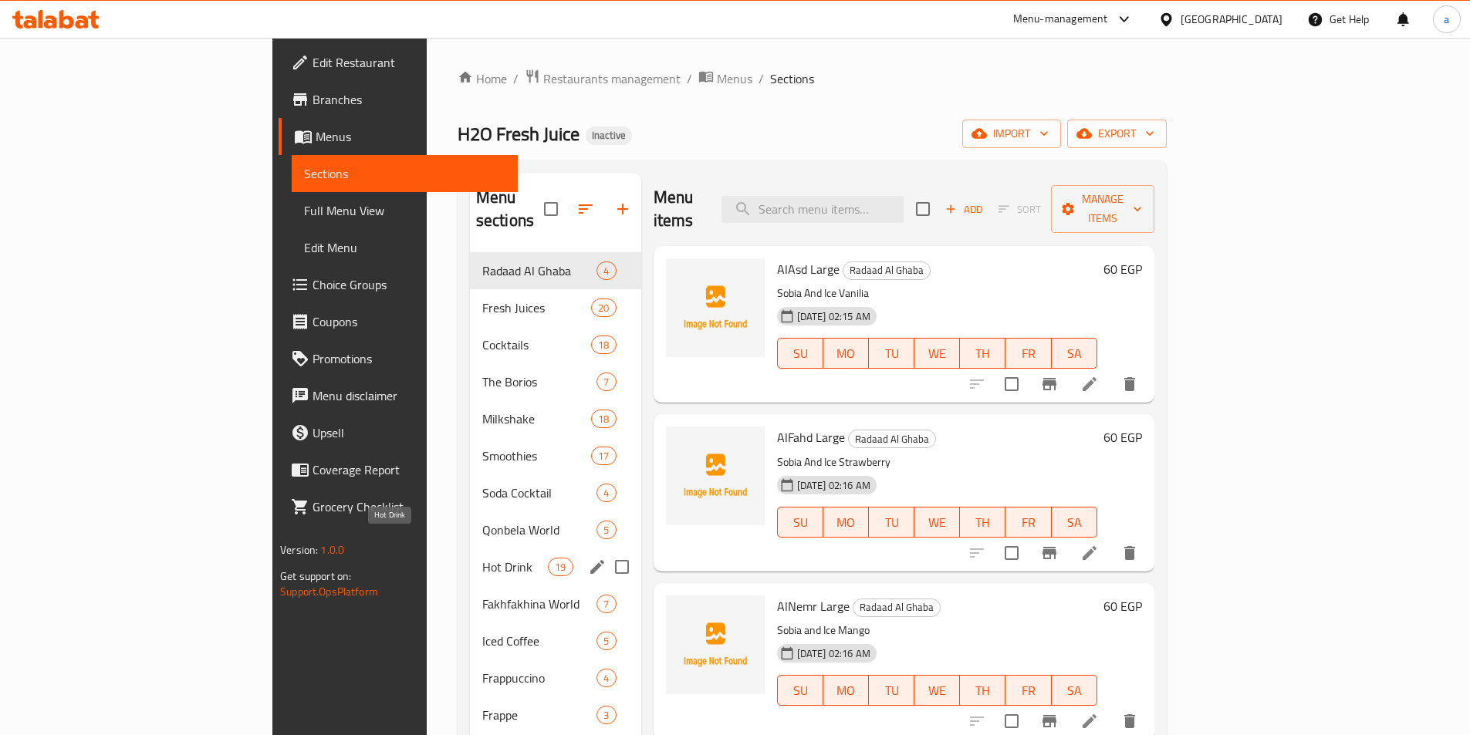
click at [482, 558] on span "Hot Drink" at bounding box center [515, 567] width 66 height 19
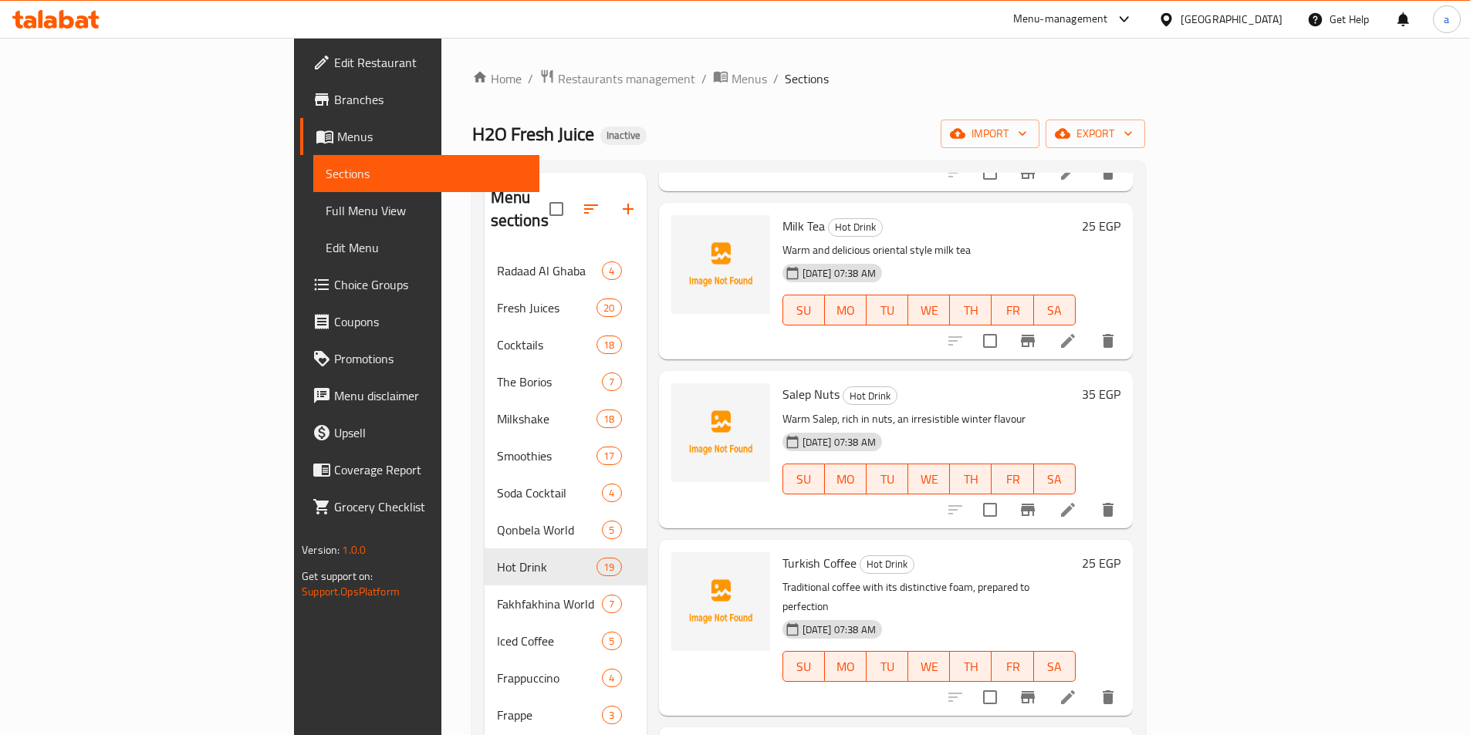
scroll to position [849, 0]
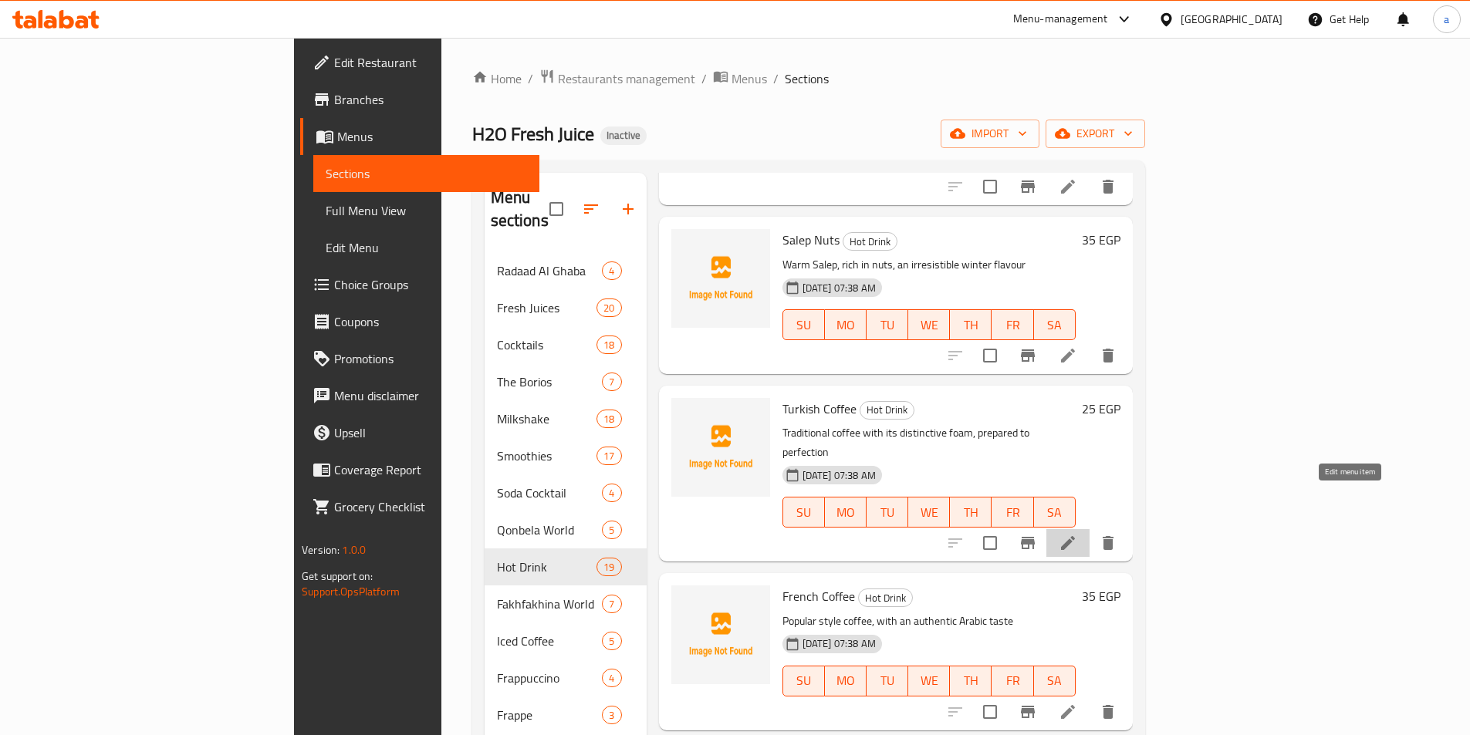
click at [1077, 534] on icon at bounding box center [1068, 543] width 19 height 19
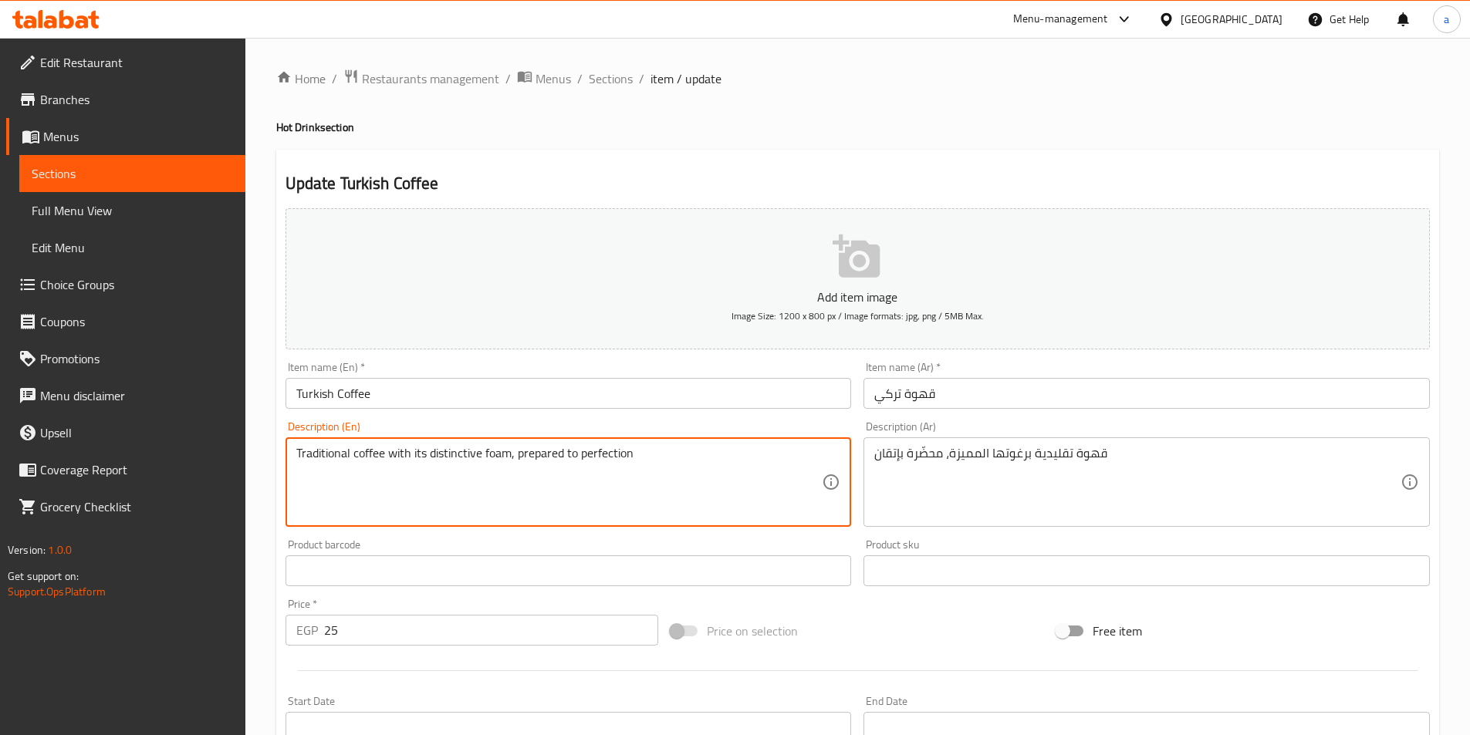
drag, startPoint x: 518, startPoint y: 455, endPoint x: 738, endPoint y: 474, distance: 221.5
paste textarea "Perfectly prepared"
type textarea "Traditional coffee with its distinctive foam, Perfectly prepared"
click at [536, 540] on div "Product barcode Product barcode" at bounding box center [569, 562] width 566 height 47
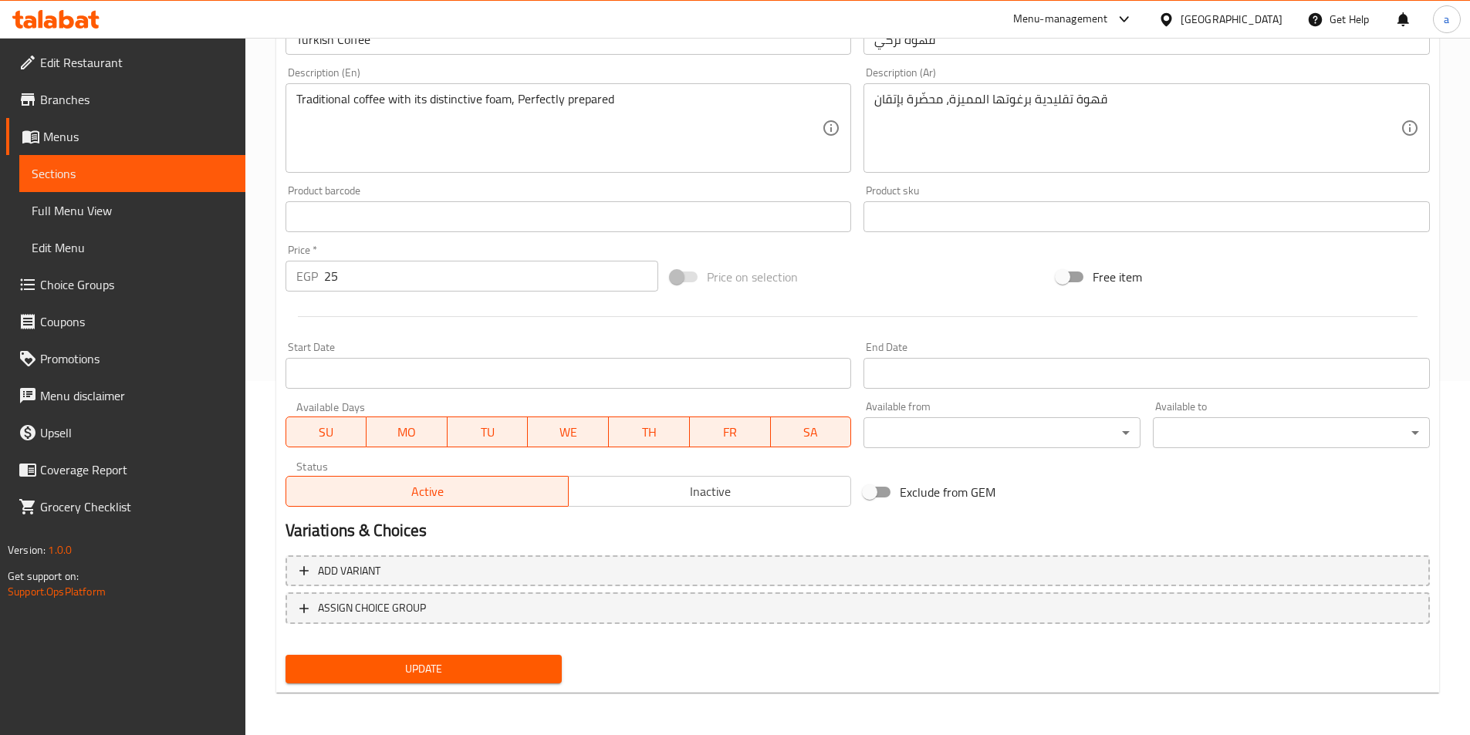
scroll to position [355, 0]
click at [475, 679] on button "Update" at bounding box center [424, 668] width 277 height 29
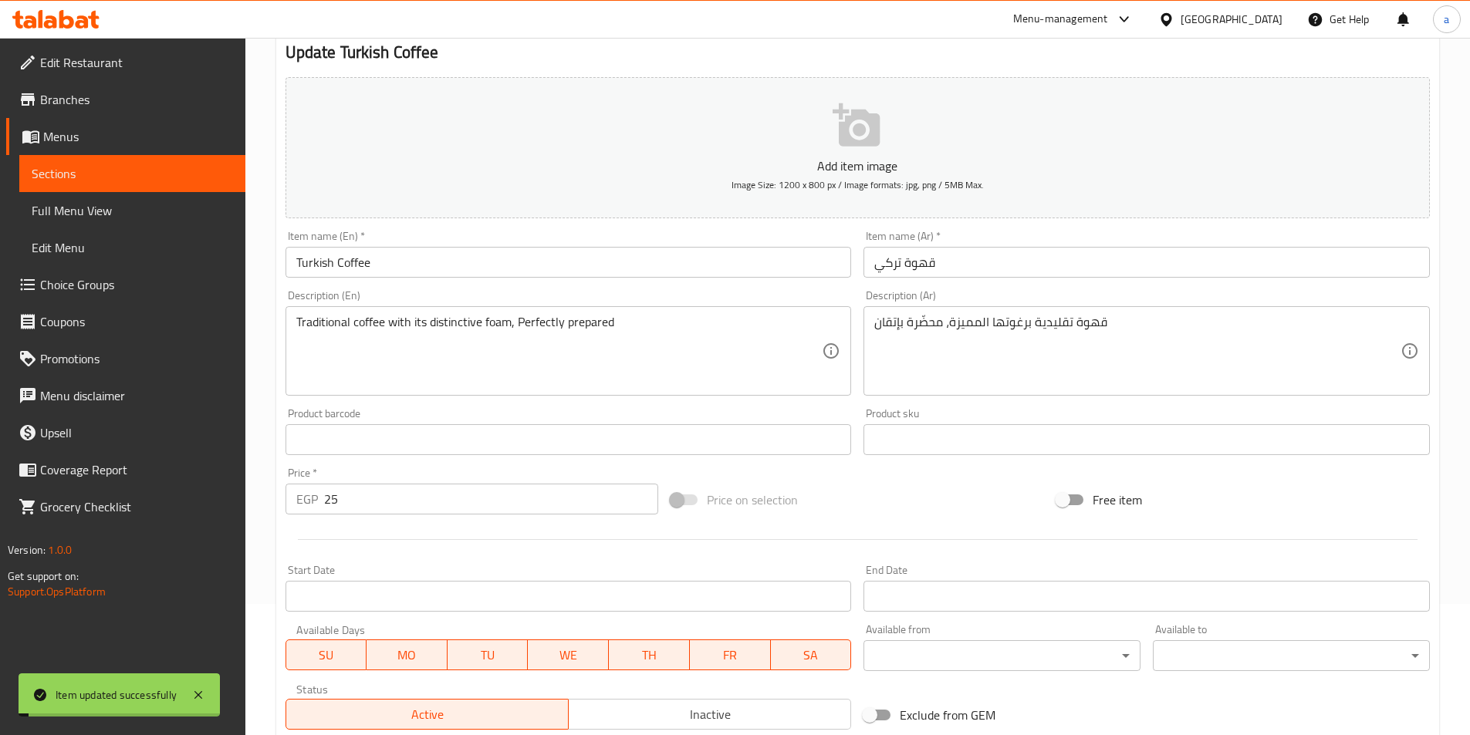
scroll to position [0, 0]
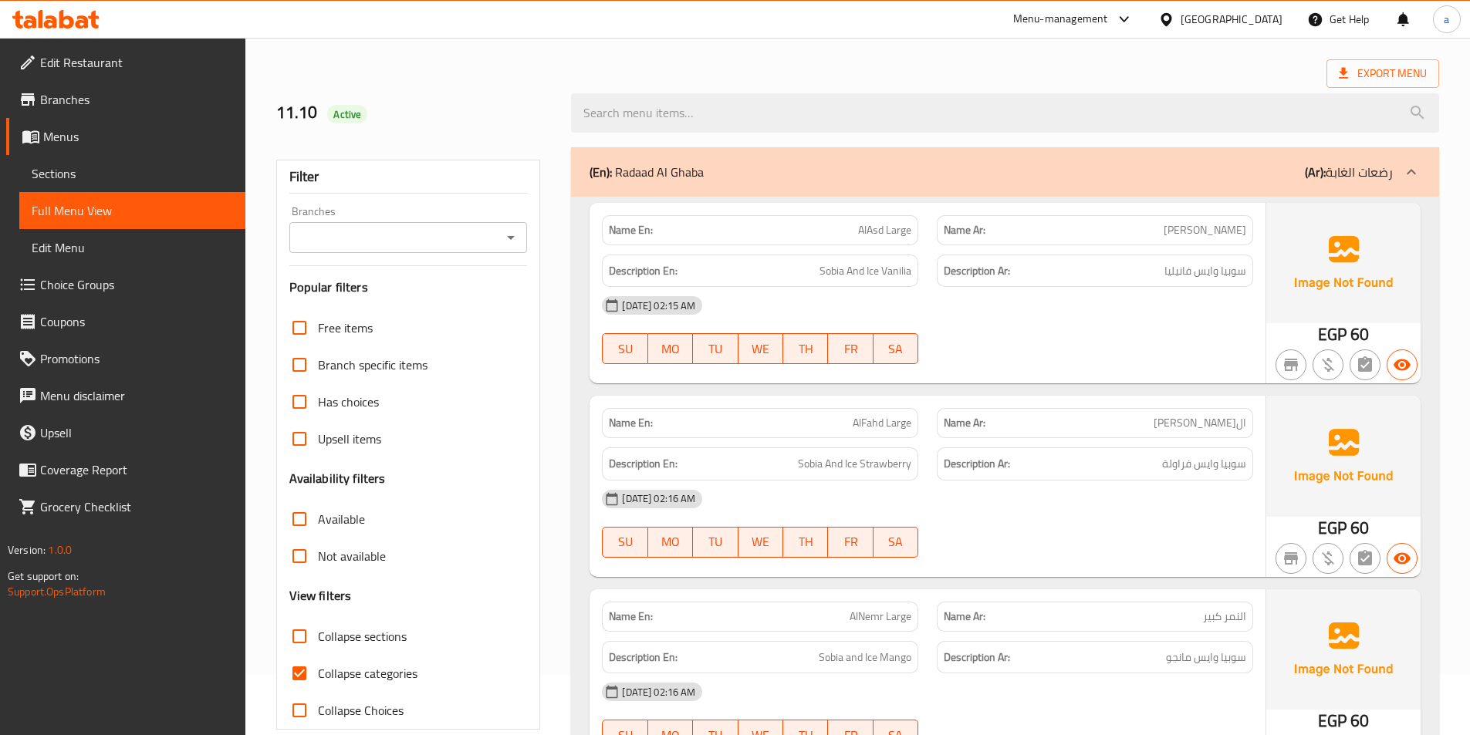
scroll to position [309, 0]
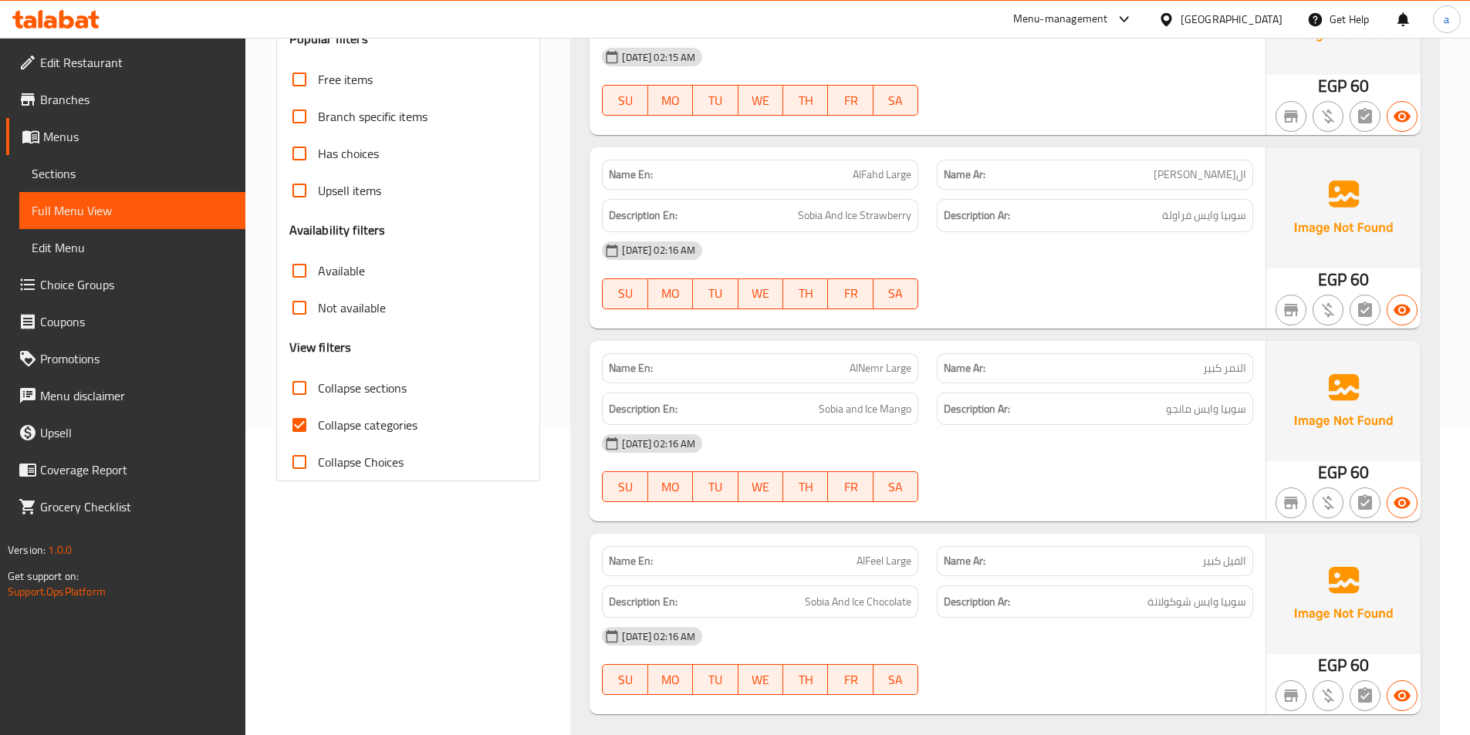
click at [303, 392] on input "Collapse sections" at bounding box center [299, 388] width 37 height 37
checkbox input "true"
click at [299, 429] on input "Collapse categories" at bounding box center [299, 425] width 37 height 37
checkbox input "false"
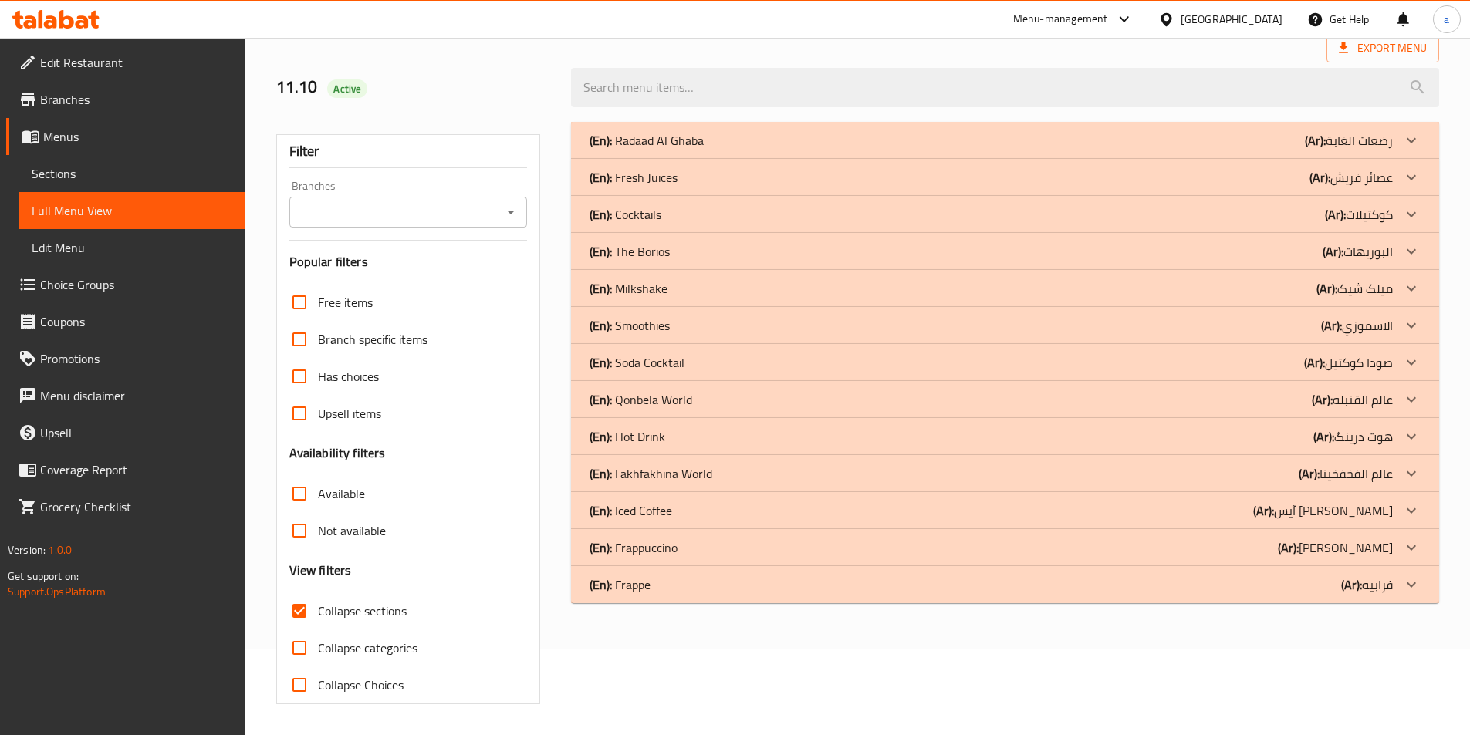
scroll to position [86, 0]
click at [1363, 443] on p "(Ar): هوت درینگ" at bounding box center [1352, 436] width 79 height 19
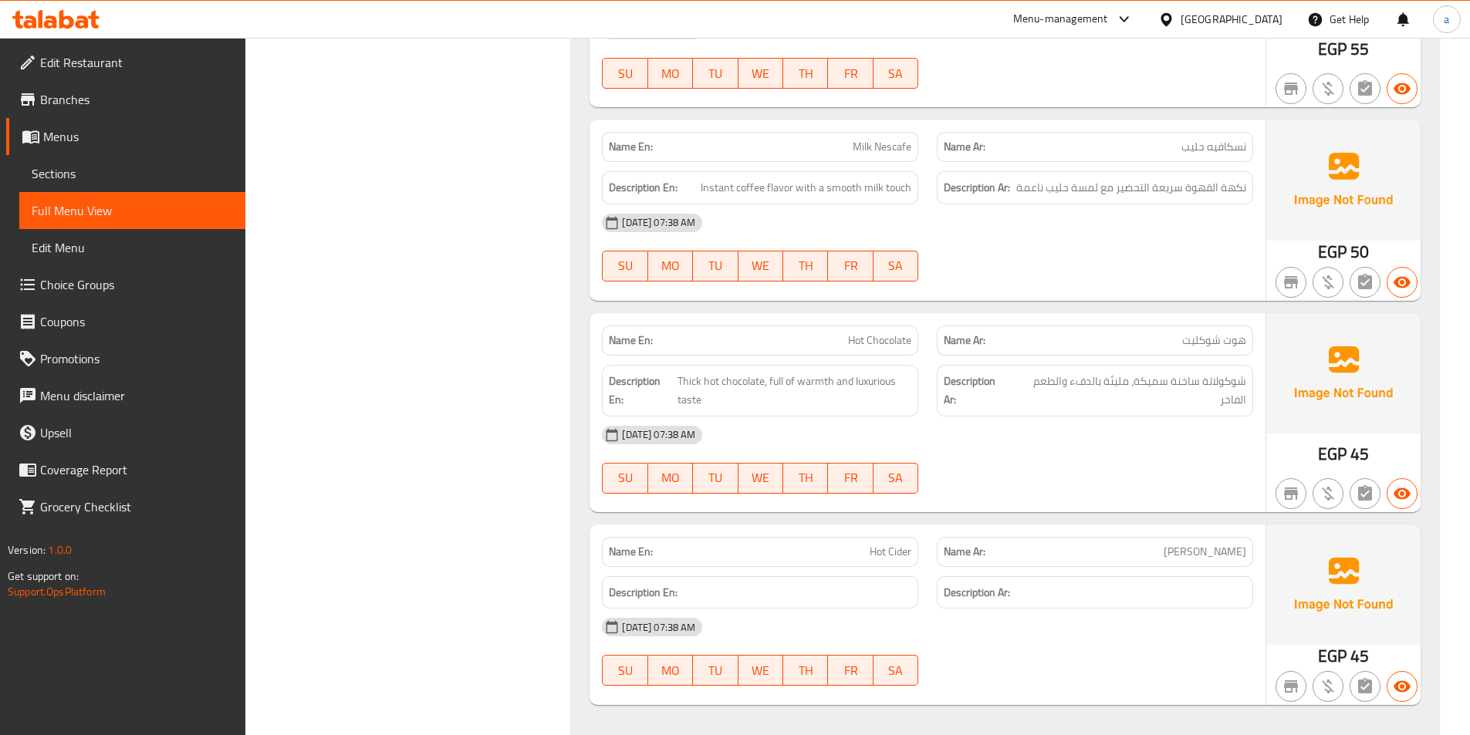
scroll to position [3820, 0]
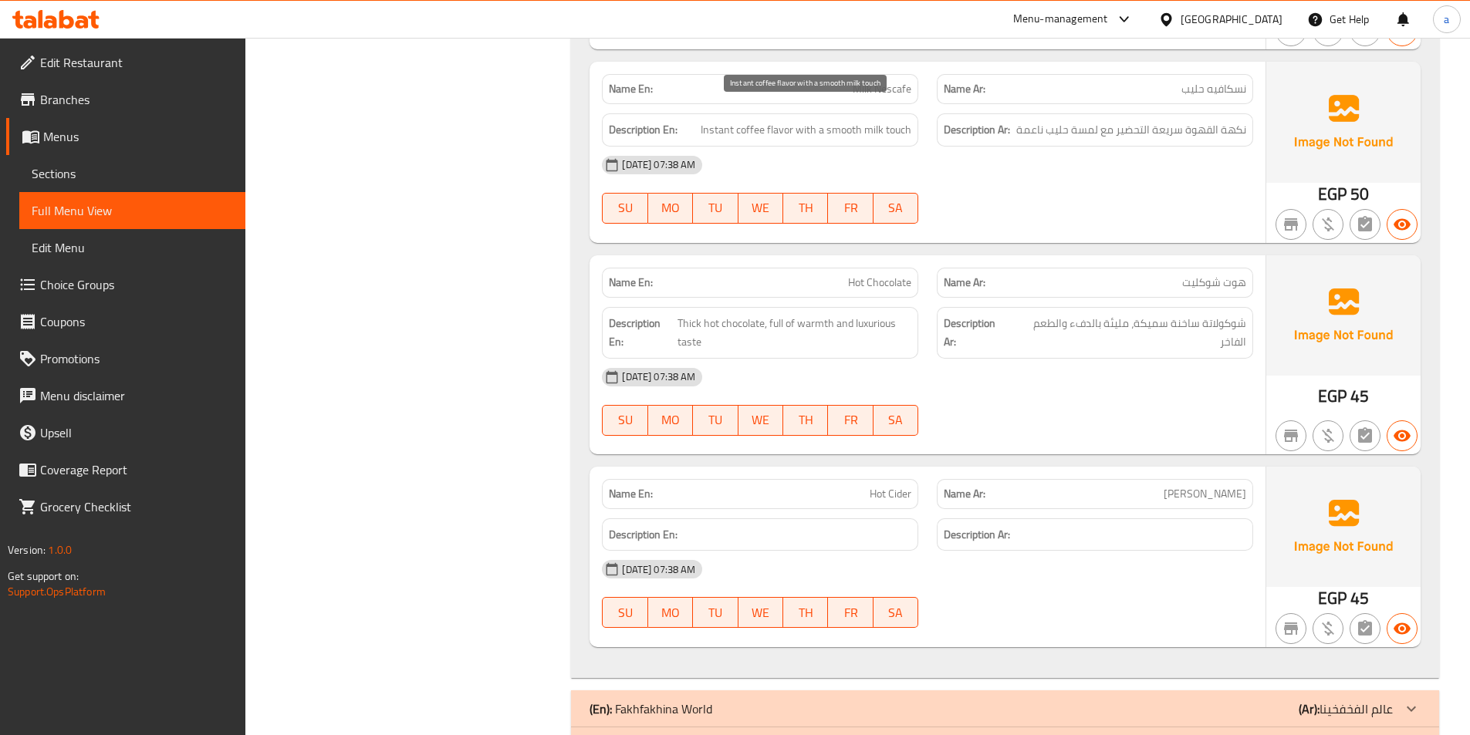
click at [843, 120] on span "Instant coffee flavor with a smooth milk touch" at bounding box center [806, 129] width 211 height 19
click at [985, 191] on div "11-10-2025 07:38 AM SU MO TU WE TH FR SA" at bounding box center [928, 190] width 670 height 86
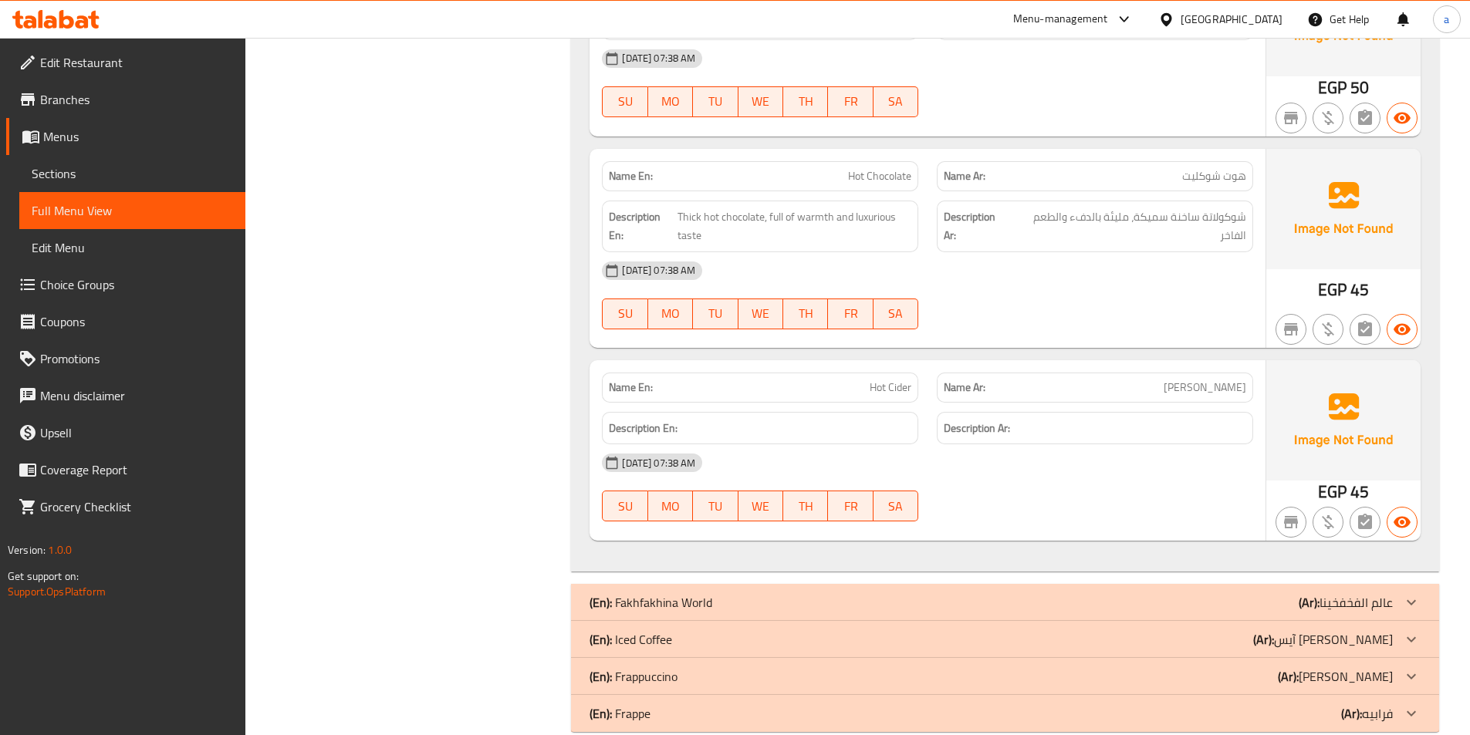
scroll to position [3935, 0]
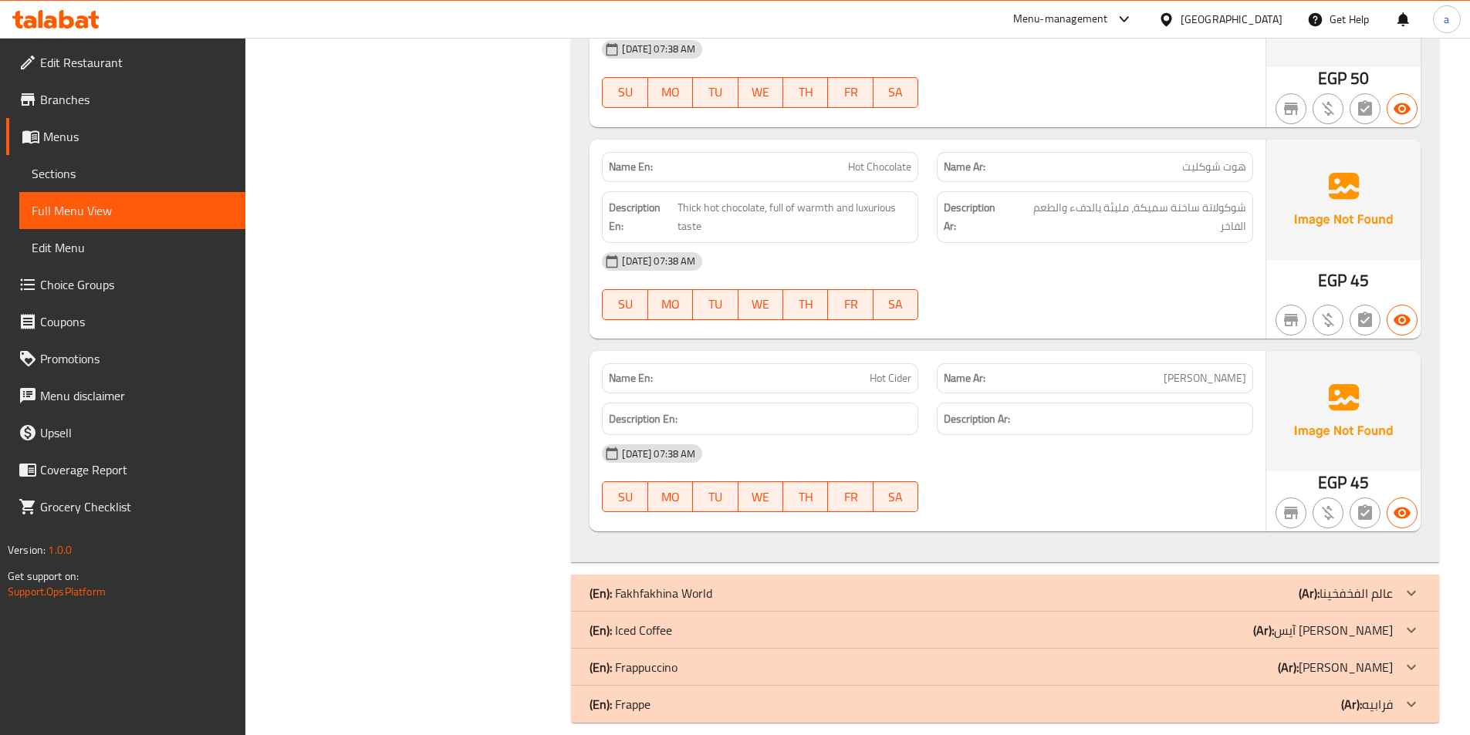
click at [1208, 621] on div "(En): Iced Coffee (Ar): آیس کوفی" at bounding box center [991, 630] width 803 height 19
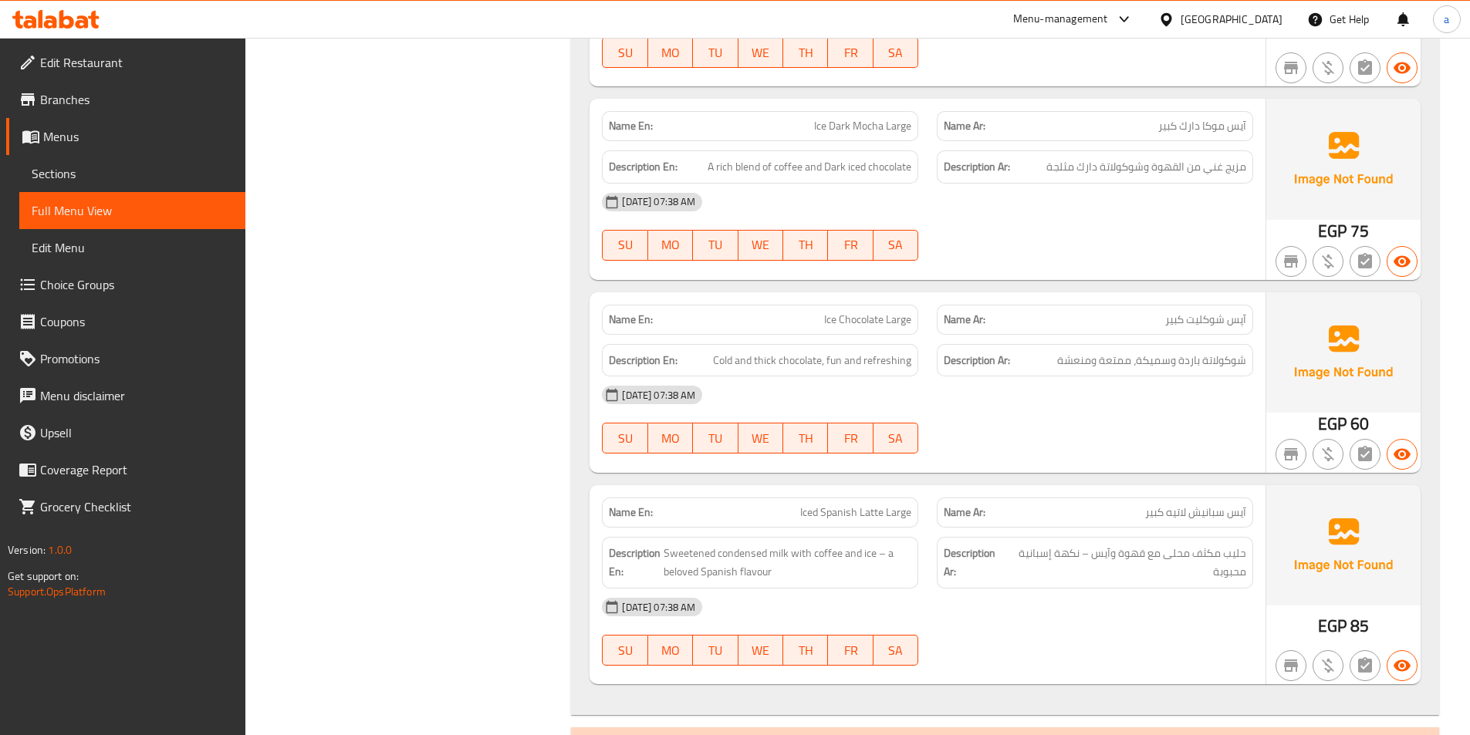
scroll to position [4999, 0]
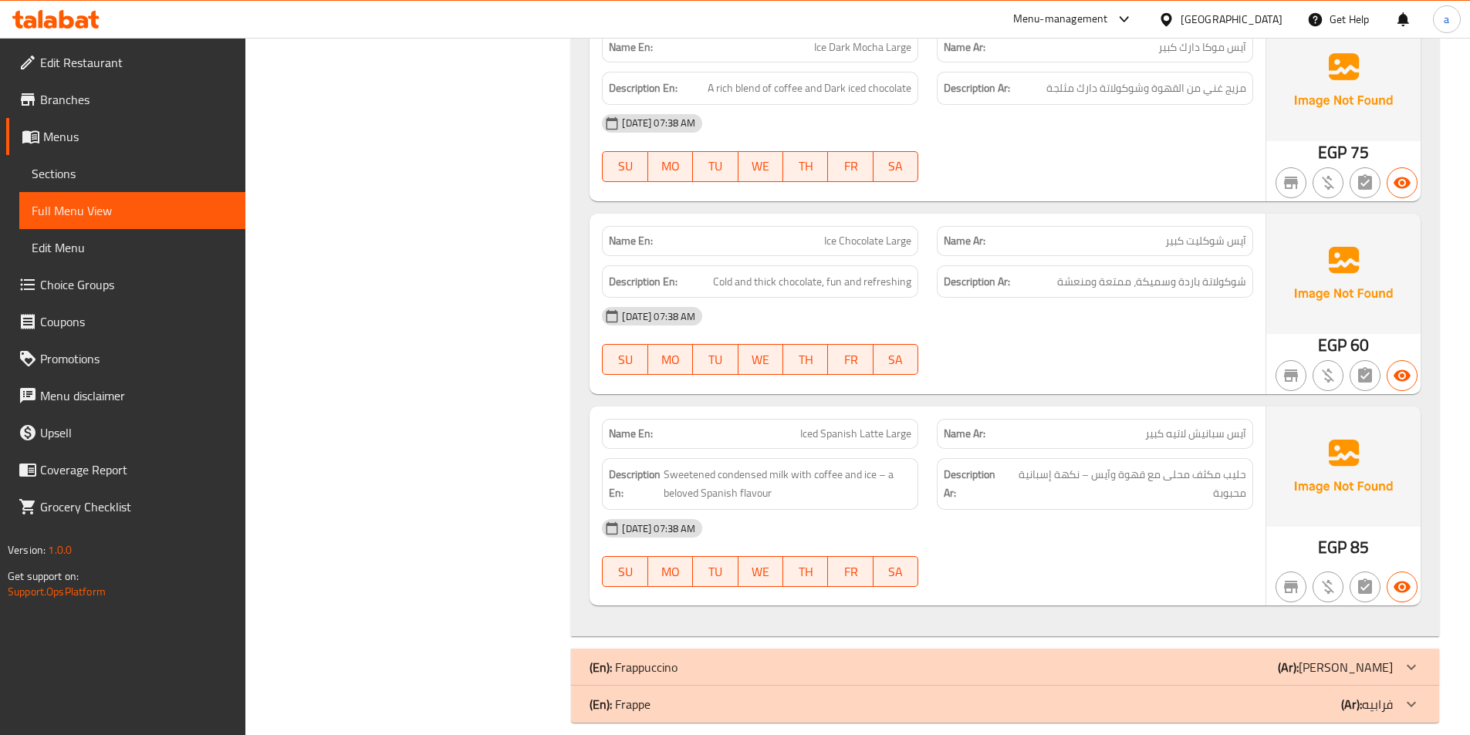
drag, startPoint x: 1078, startPoint y: 649, endPoint x: 949, endPoint y: 565, distance: 153.9
click at [1078, 658] on div "(En): Frappuccino (Ar): فرابتشينو" at bounding box center [991, 667] width 803 height 19
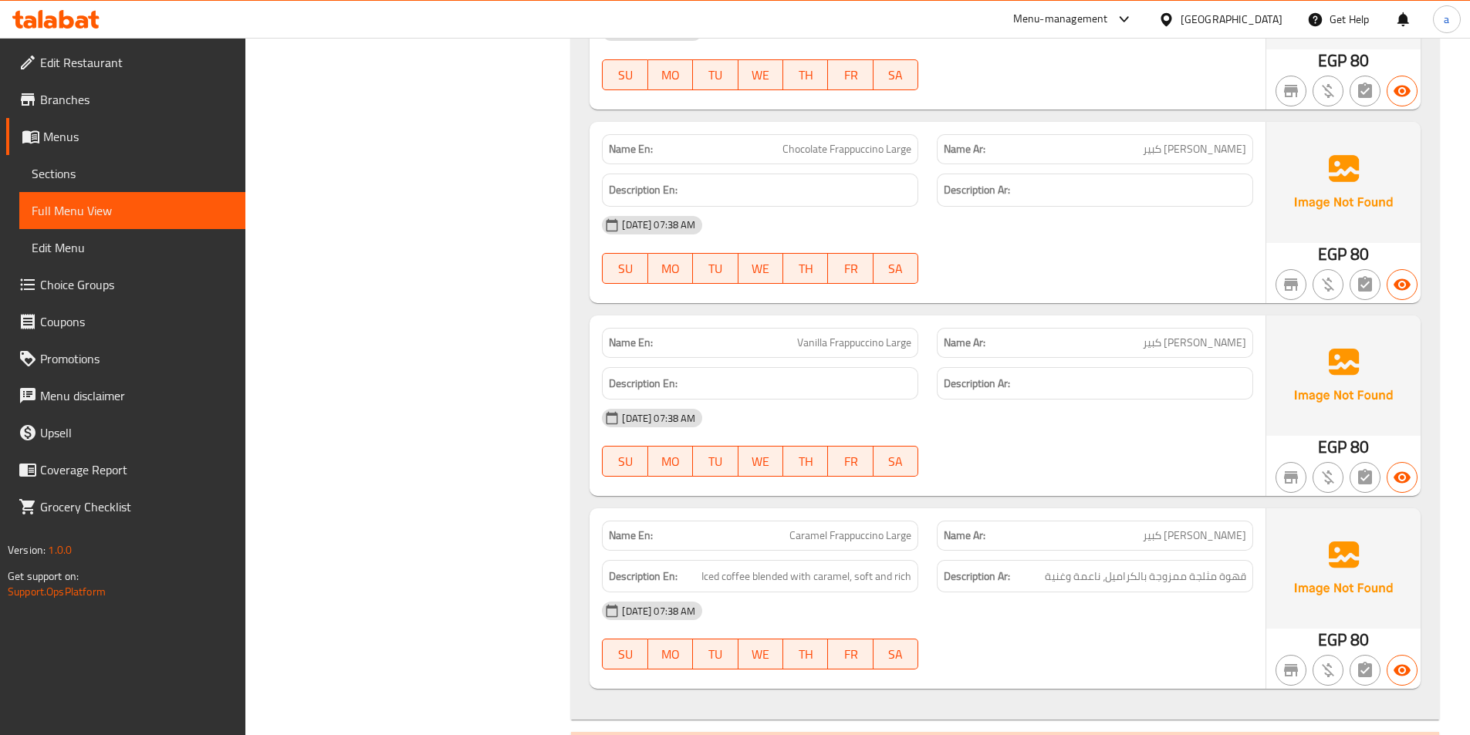
scroll to position [5822, 0]
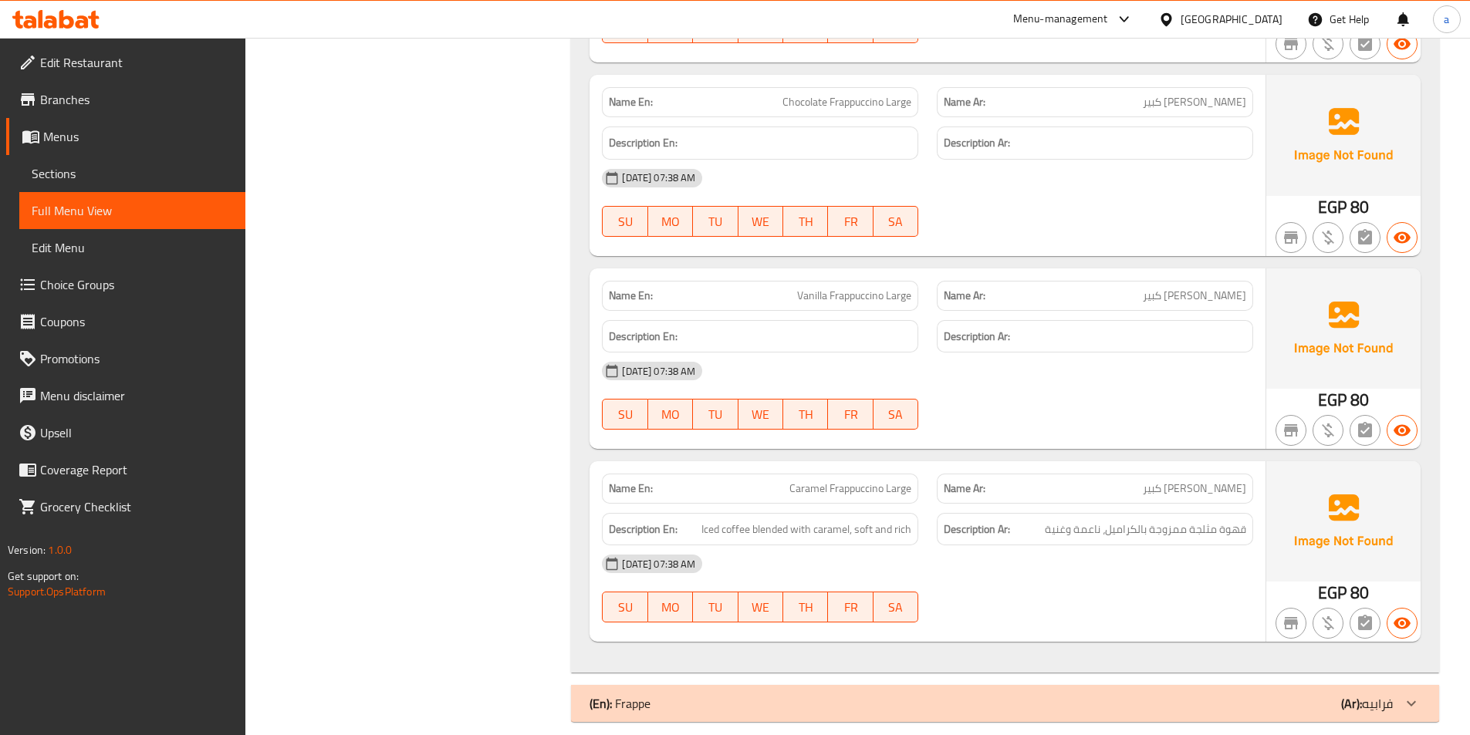
drag, startPoint x: 983, startPoint y: 688, endPoint x: 952, endPoint y: 603, distance: 90.3
click at [983, 694] on div "(En): Frappe (Ar): فرابيه" at bounding box center [991, 703] width 803 height 19
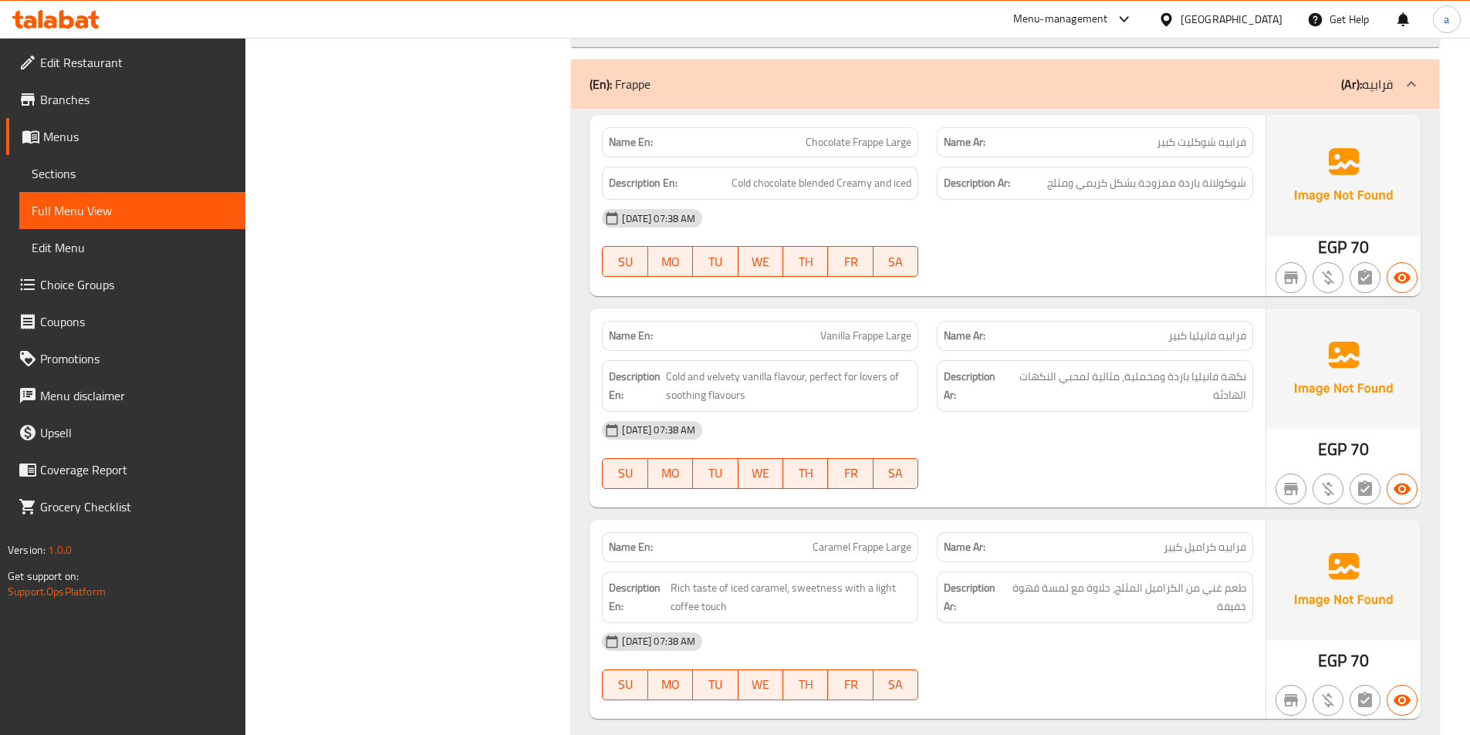
scroll to position [6475, 0]
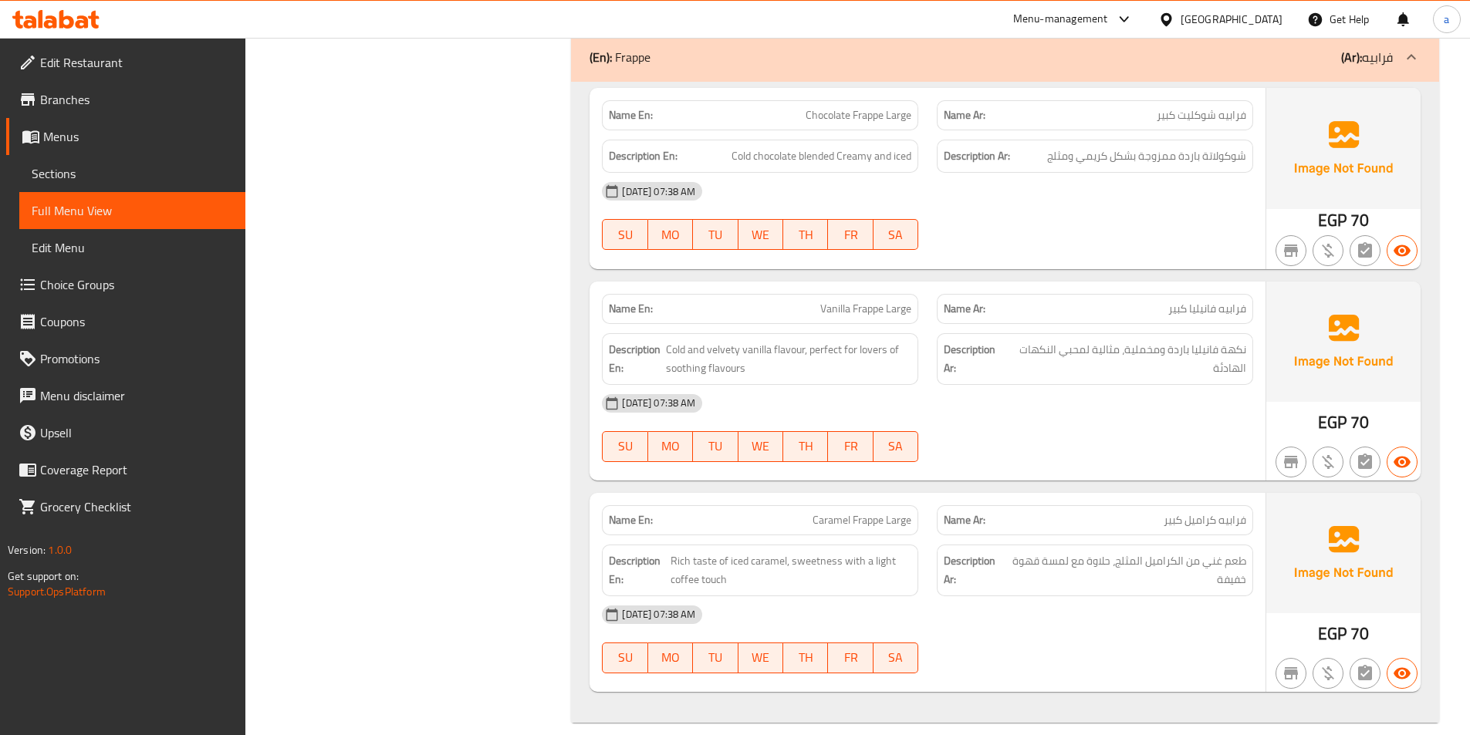
click at [177, 214] on span "Full Menu View" at bounding box center [132, 210] width 201 height 19
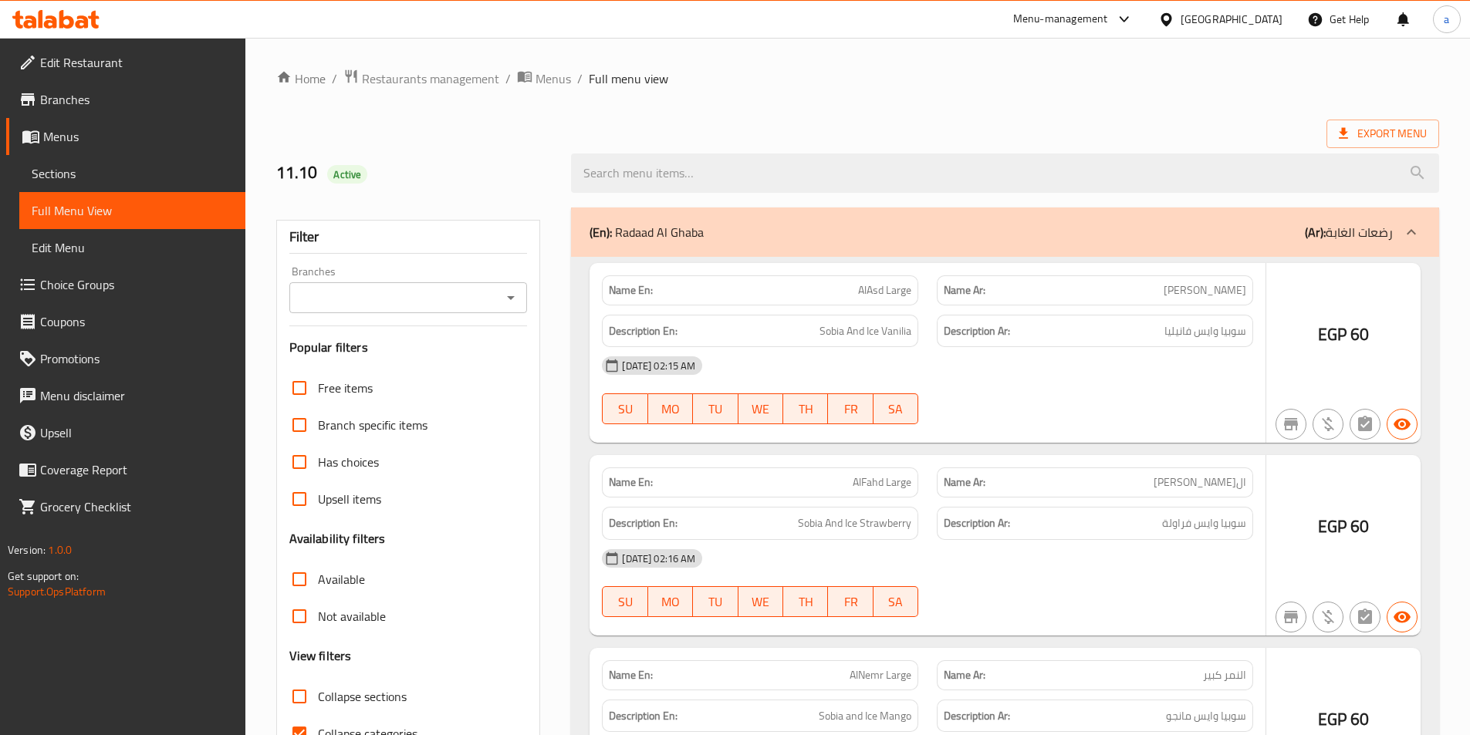
click at [99, 282] on div at bounding box center [735, 367] width 1470 height 735
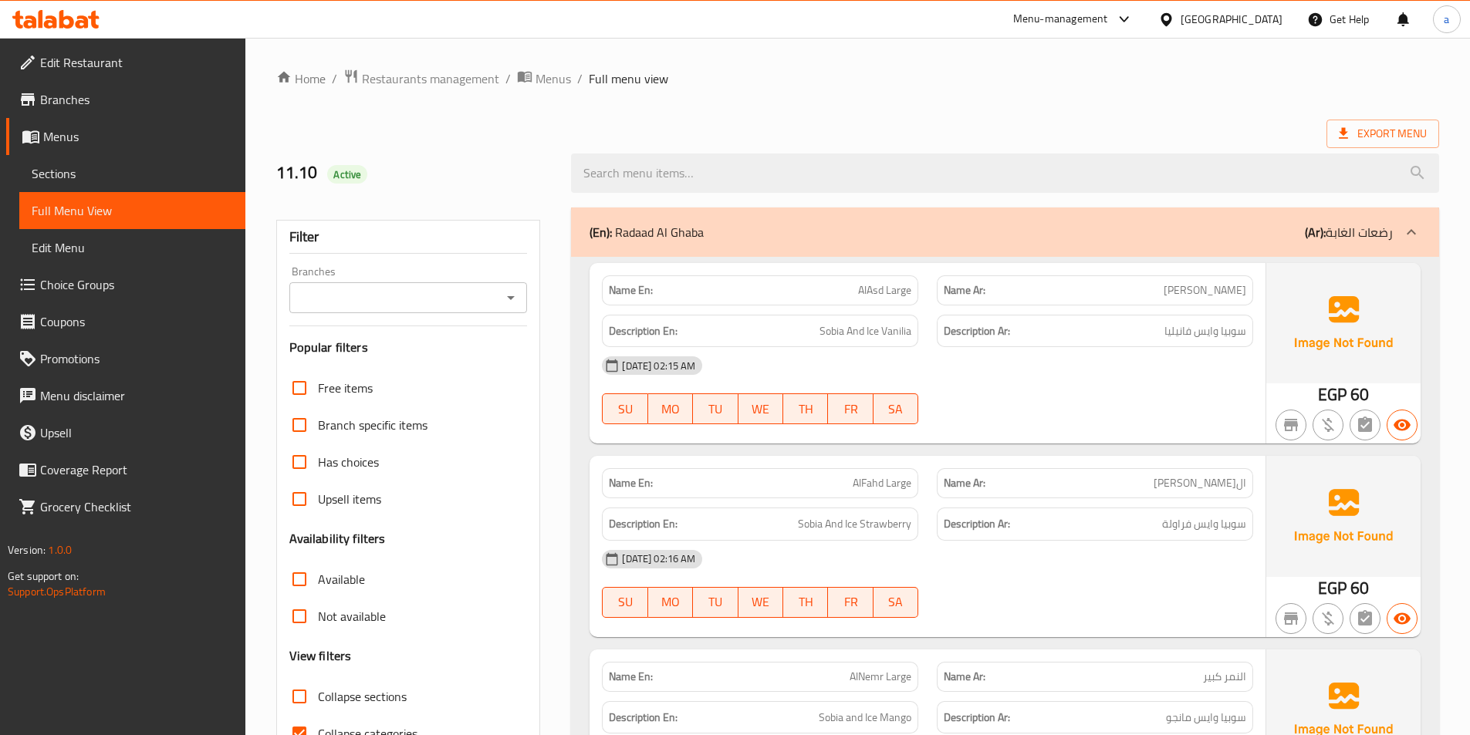
click at [110, 286] on span "Choice Groups" at bounding box center [136, 284] width 193 height 19
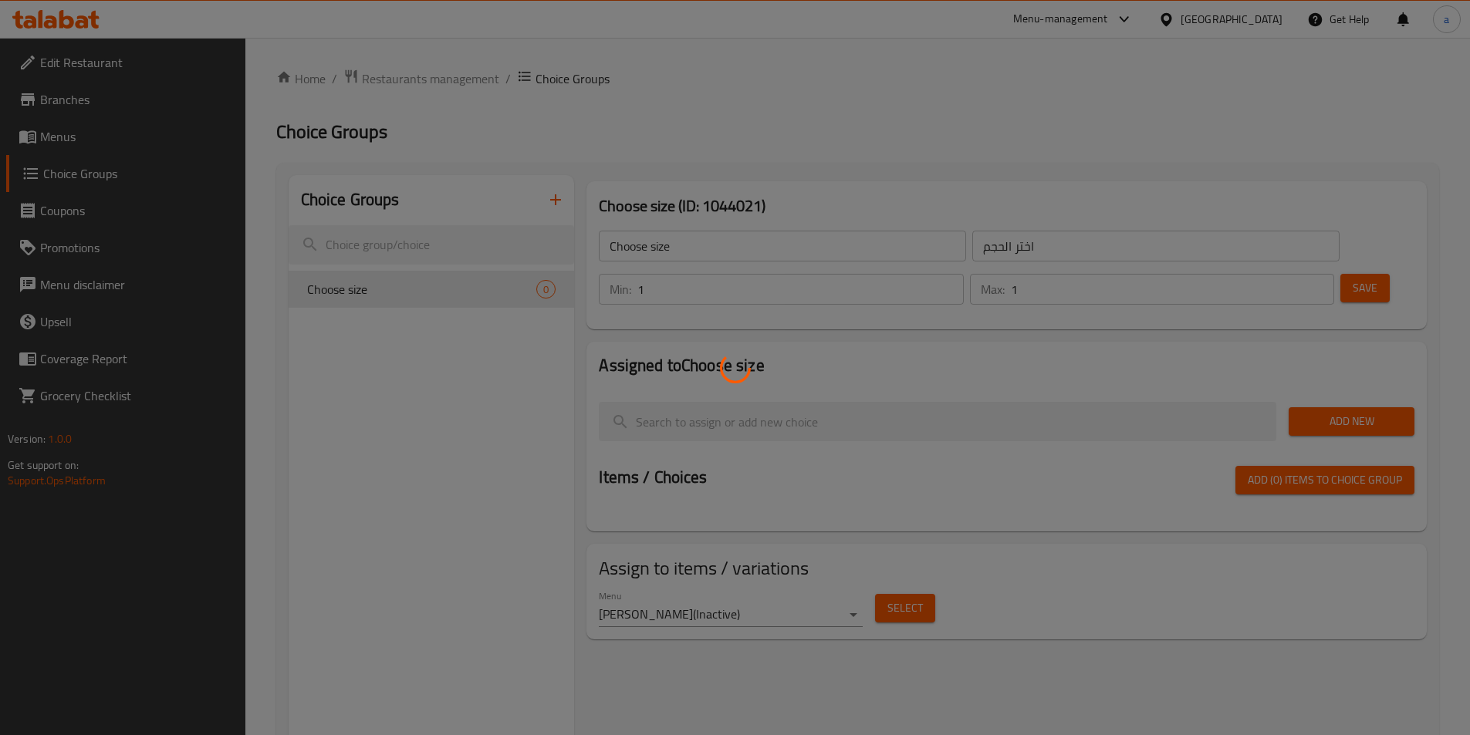
click at [556, 208] on div at bounding box center [735, 367] width 1470 height 735
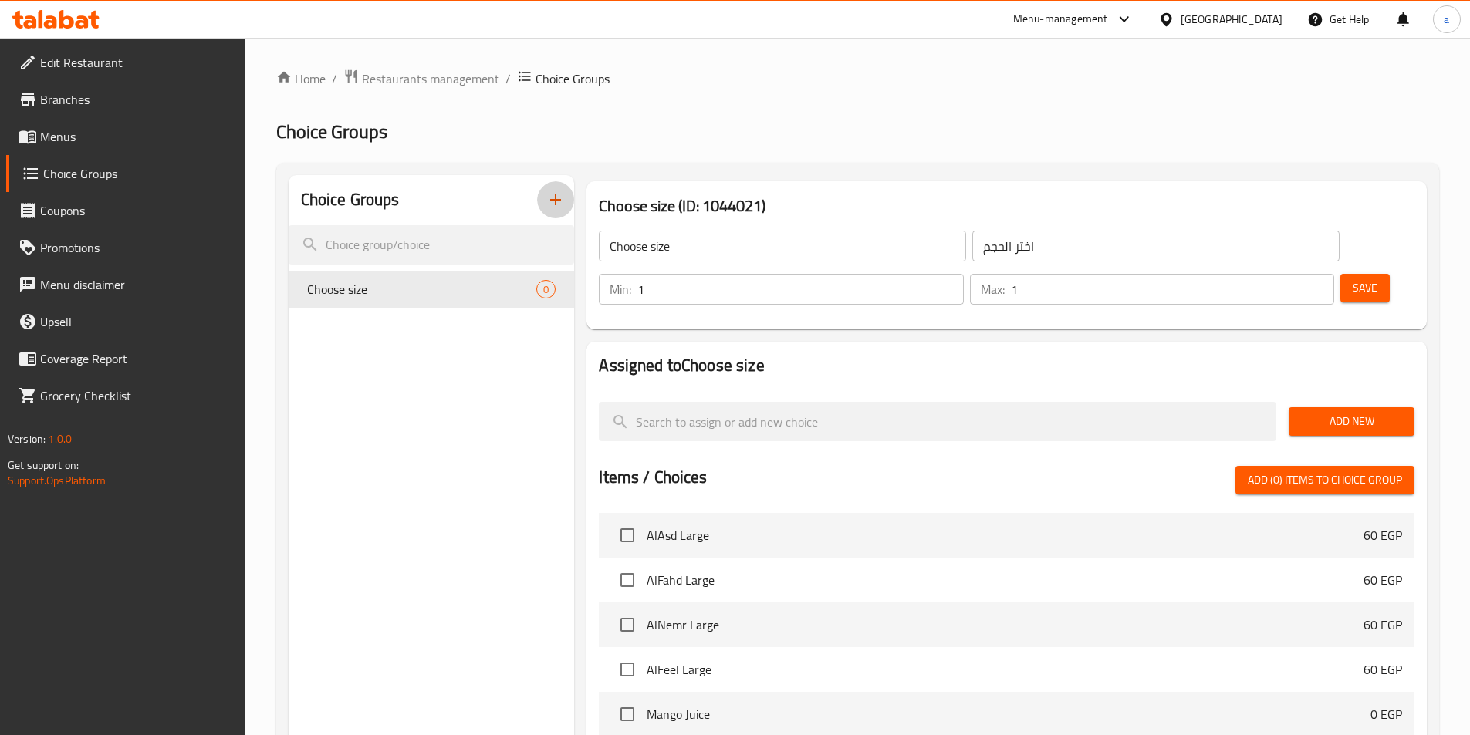
click at [556, 206] on icon "button" at bounding box center [555, 200] width 19 height 19
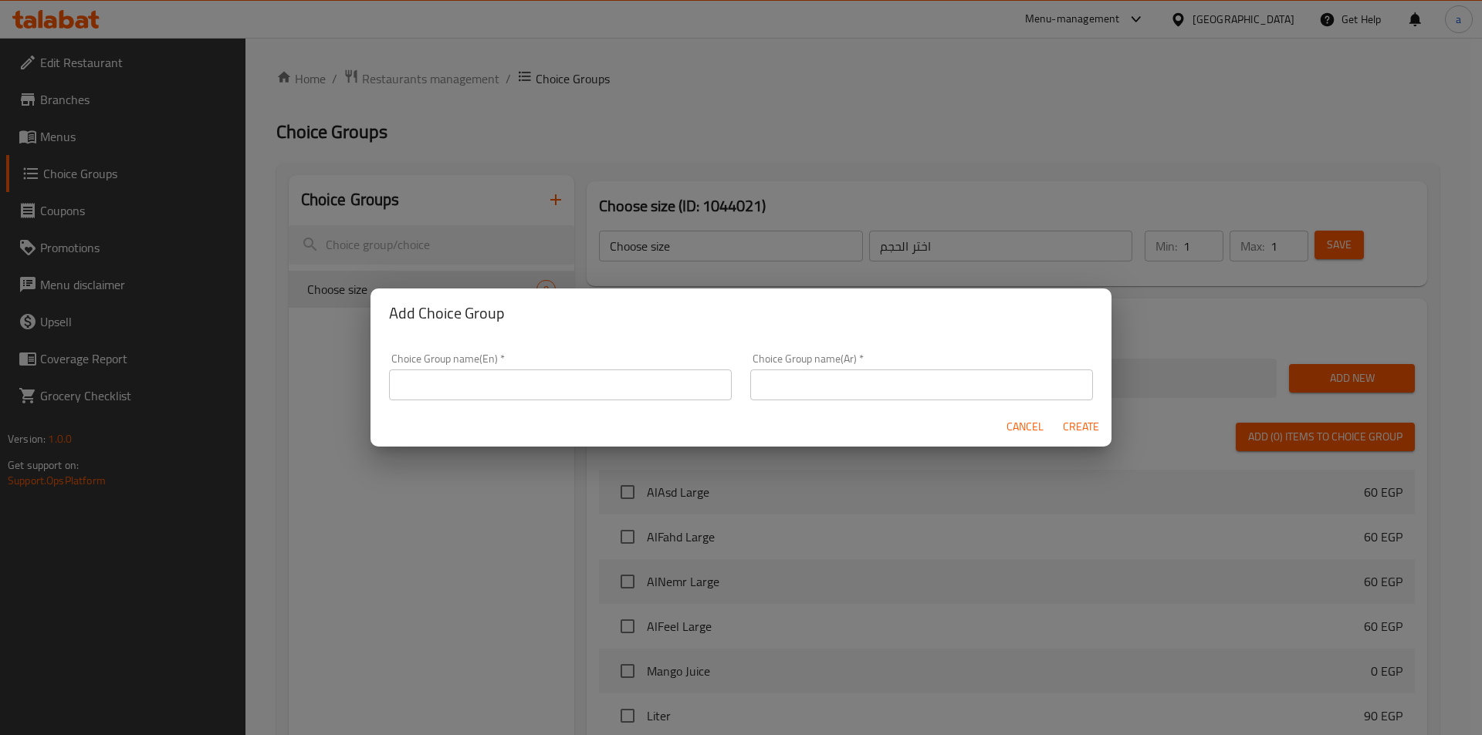
click at [556, 386] on input "text" at bounding box center [560, 385] width 343 height 31
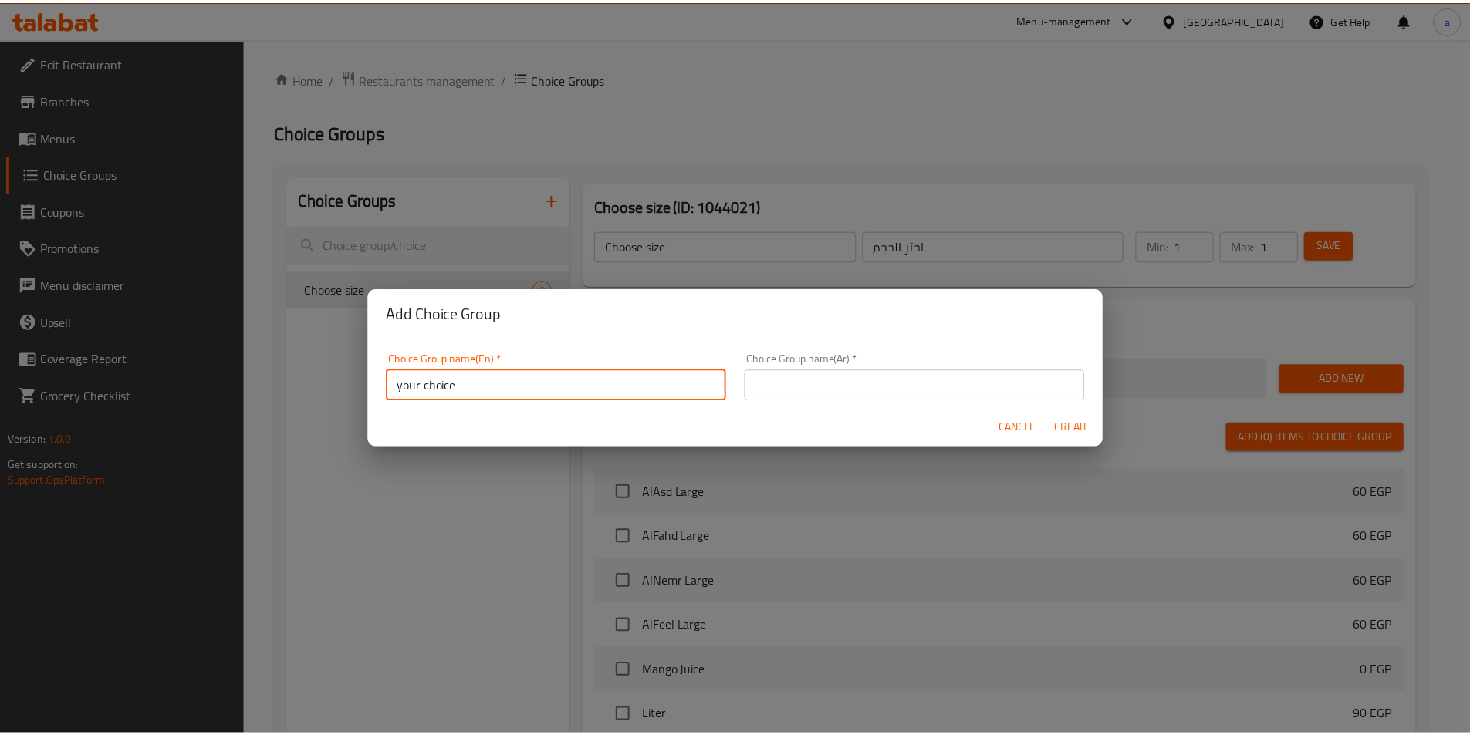
scroll to position [5, 0]
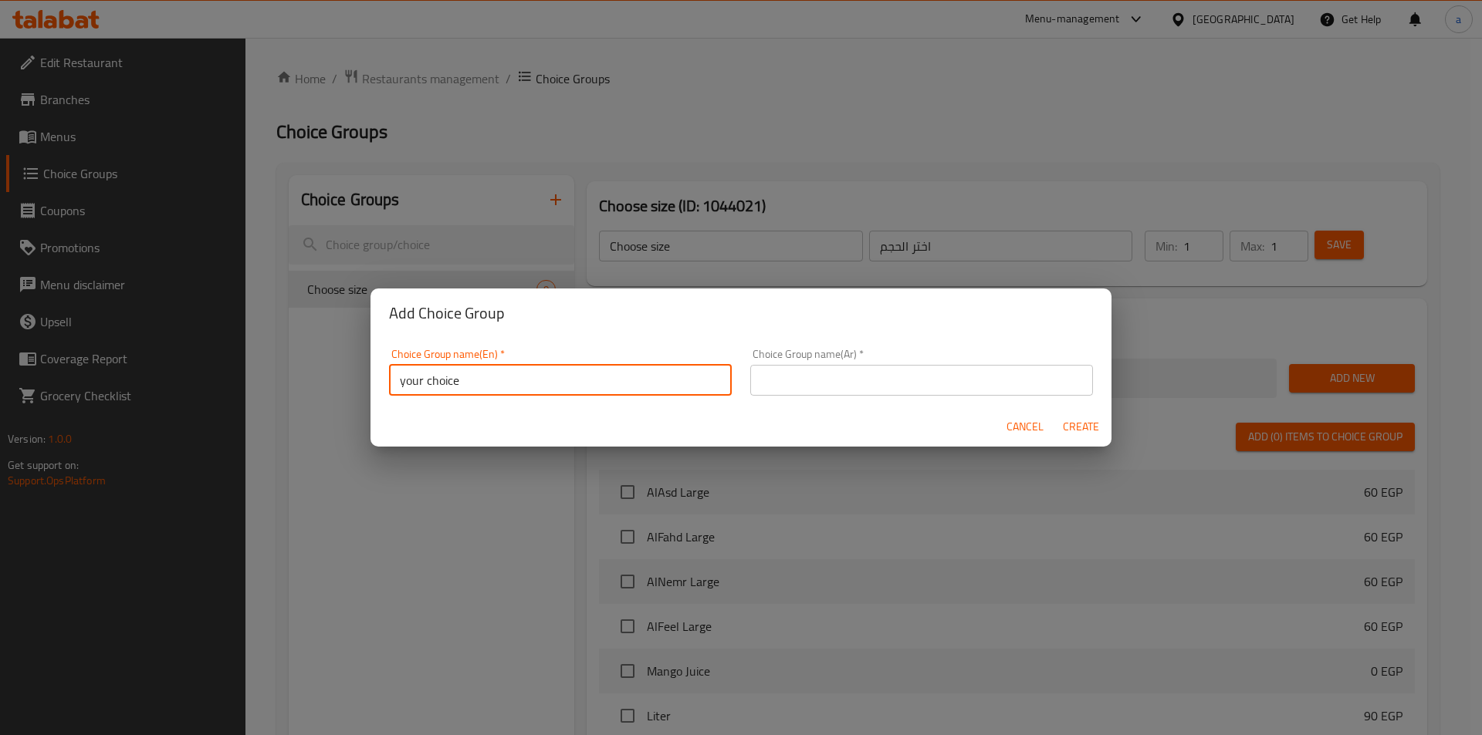
drag, startPoint x: 510, startPoint y: 390, endPoint x: 384, endPoint y: 394, distance: 125.8
click at [384, 394] on div "Choice Group name(En)   * your choice Choice Group name(En) *" at bounding box center [560, 373] width 361 height 66
type input "a"
type input "Add-ons :"
click at [819, 380] on input "text" at bounding box center [921, 380] width 343 height 31
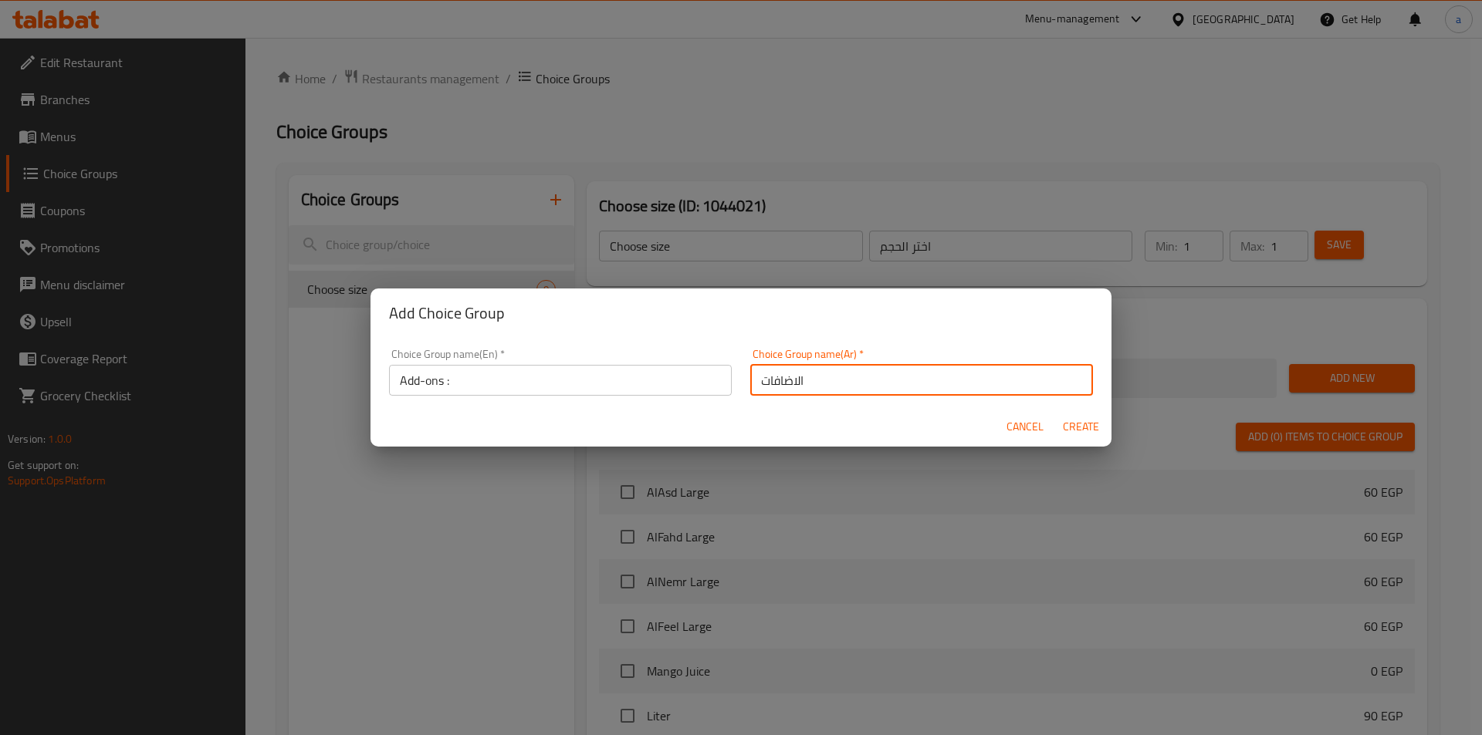
type input "الاضافات"
click at [1056, 413] on button "Create" at bounding box center [1080, 427] width 49 height 29
type input "Add-ons :"
type input "الاضافات"
type input "0"
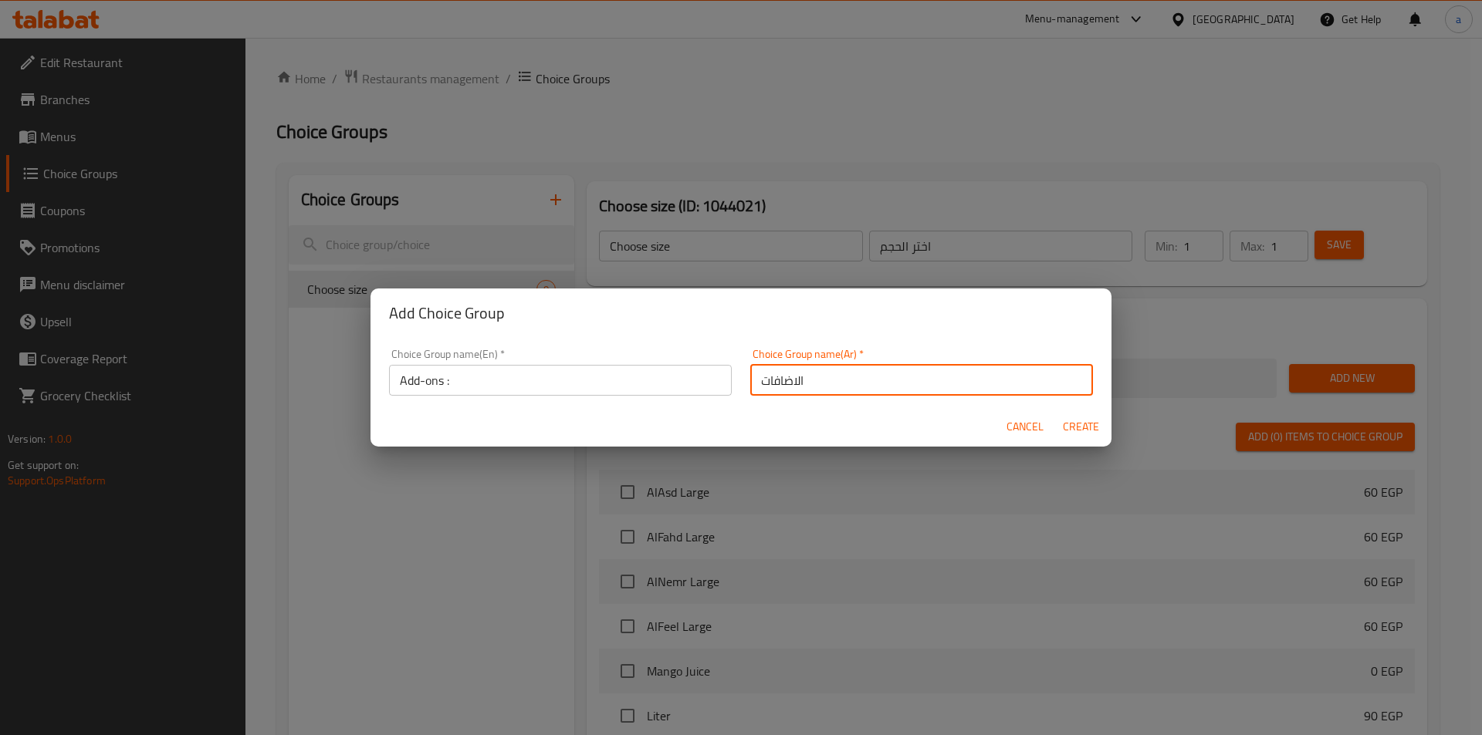
type input "0"
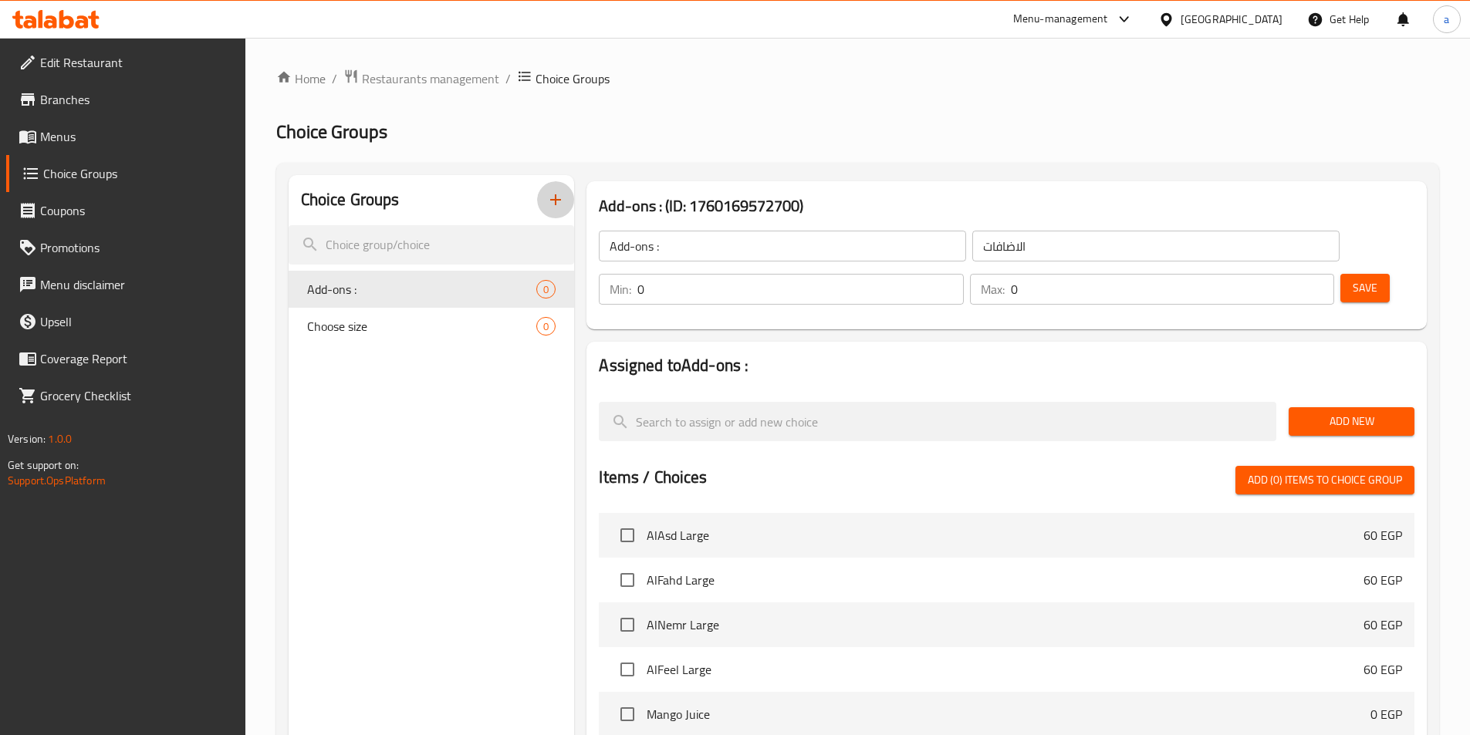
click at [1326, 412] on span "Add New" at bounding box center [1351, 421] width 101 height 19
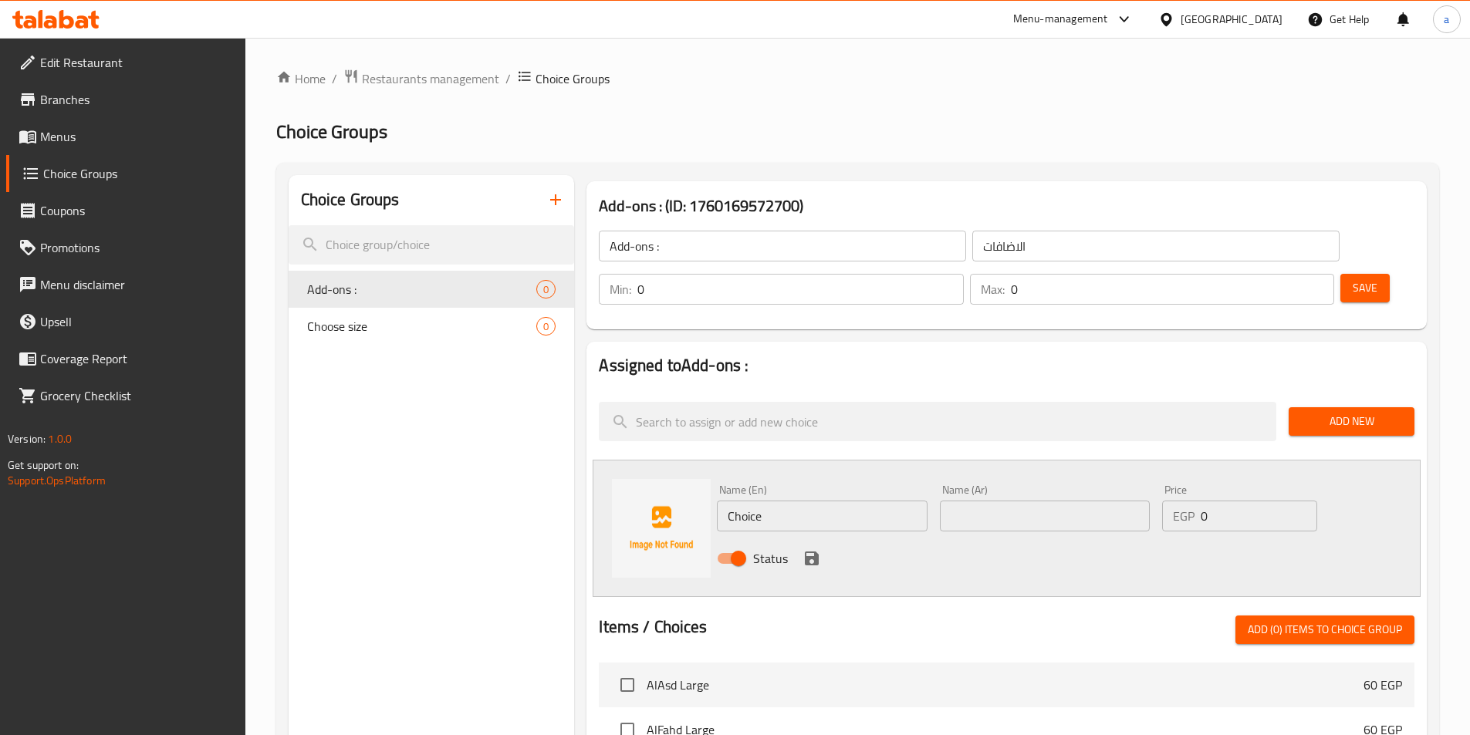
drag, startPoint x: 1001, startPoint y: 475, endPoint x: 1018, endPoint y: 478, distance: 17.3
click at [1001, 501] on input "text" at bounding box center [1045, 516] width 210 height 31
drag, startPoint x: 948, startPoint y: 476, endPoint x: 999, endPoint y: 481, distance: 51.1
click at [999, 501] on input "إضافة ويب كريم" at bounding box center [1045, 516] width 210 height 31
type input "إضافة ويب كريم"
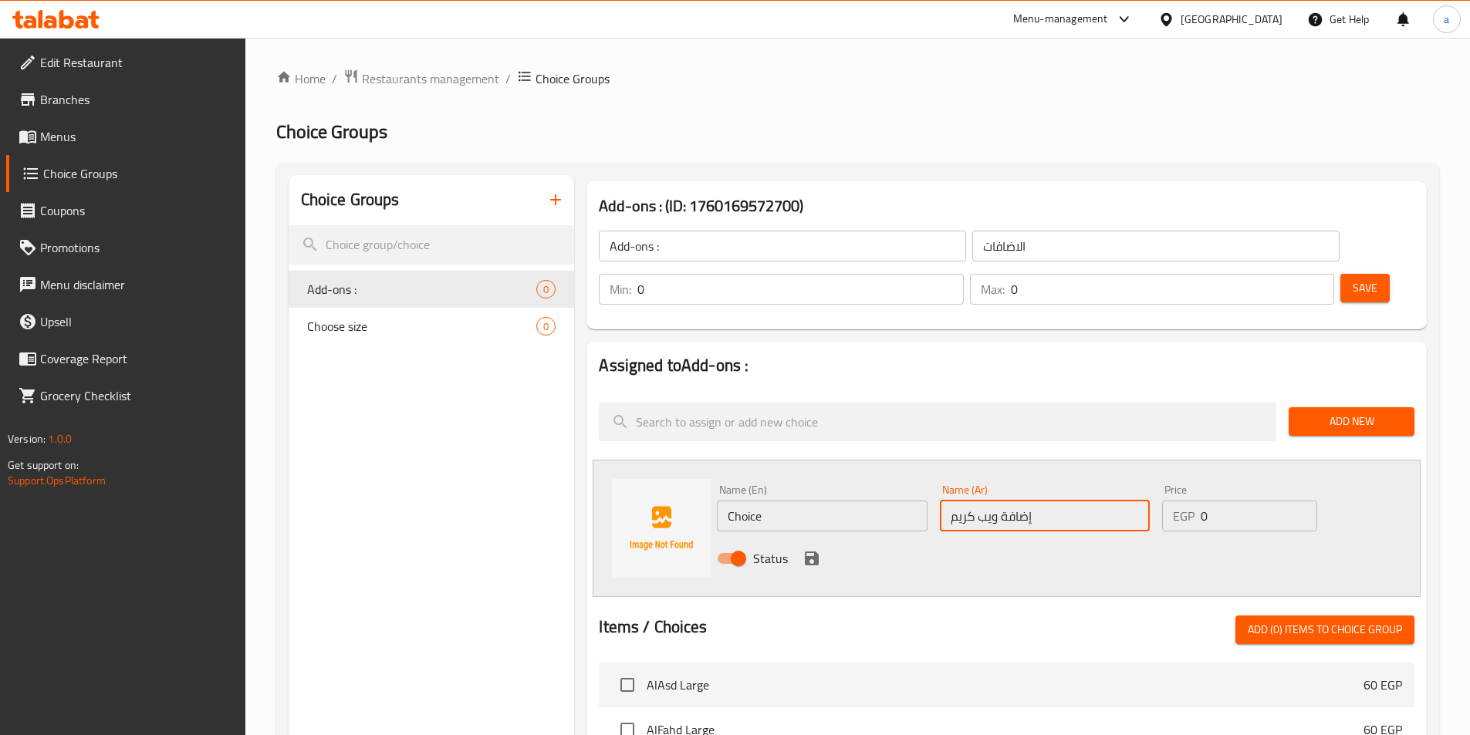
click at [817, 501] on input "Choice" at bounding box center [822, 516] width 210 height 31
paste input "Whipped Cream"
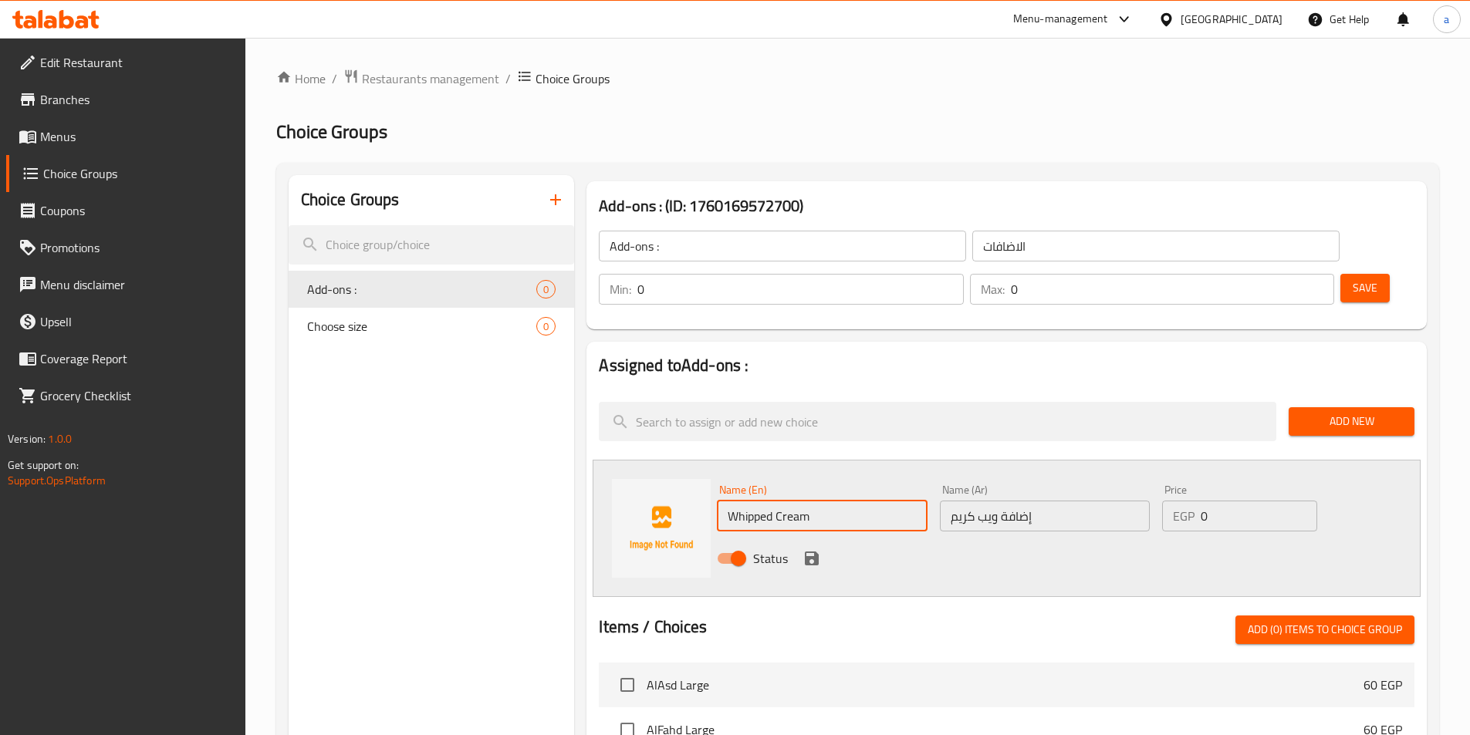
type input "Whipped Cream"
click at [980, 501] on input "إضافة ويب كريم" at bounding box center [1045, 516] width 210 height 31
type input "إضافة ويبد كريم"
click at [1083, 538] on div "Name (En) Whipped Cream Name (En) Name (Ar) إضافة ويبد كريم Name (Ar) Price EGP…" at bounding box center [1007, 528] width 828 height 137
click at [1242, 501] on input "0" at bounding box center [1259, 516] width 116 height 31
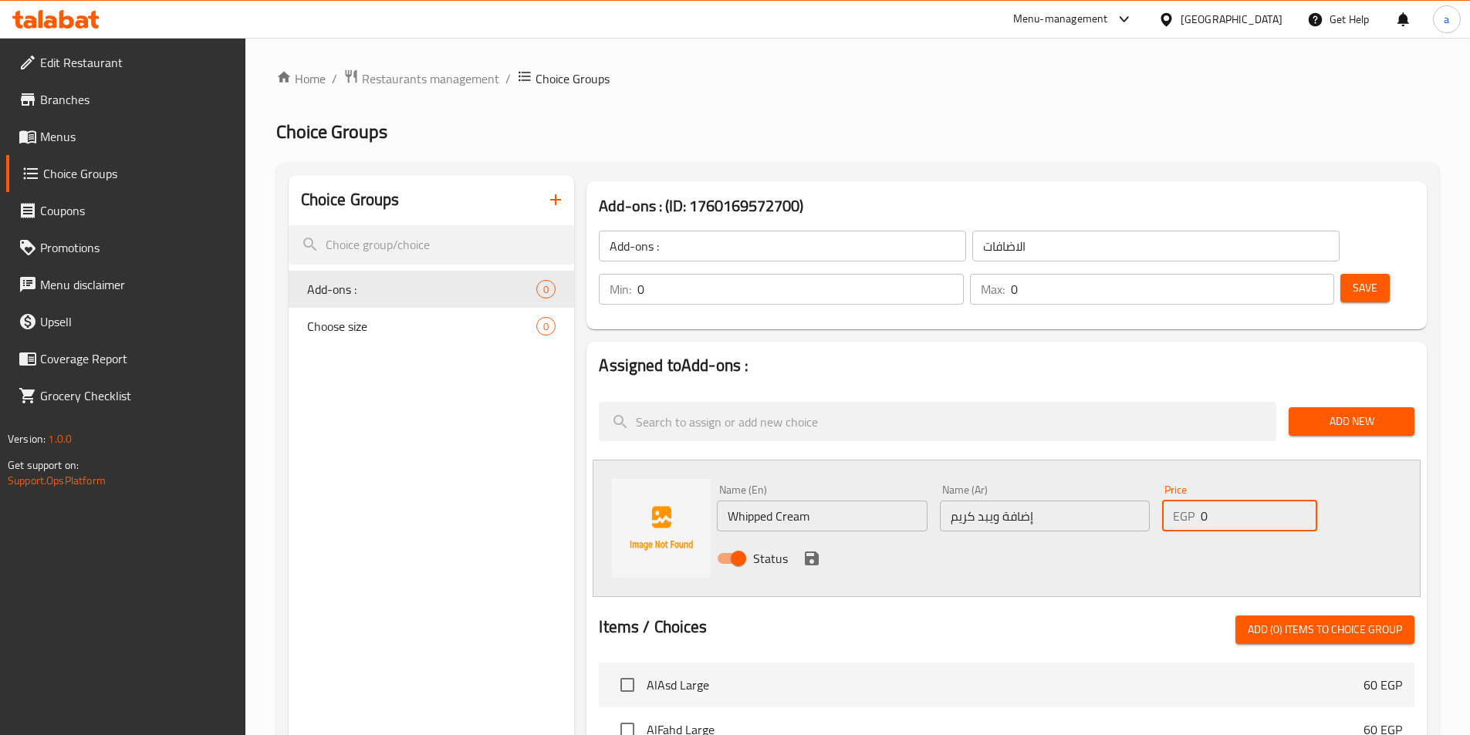
click at [1242, 501] on input "0" at bounding box center [1259, 516] width 116 height 31
type input "15"
click at [816, 552] on icon "save" at bounding box center [812, 559] width 14 height 14
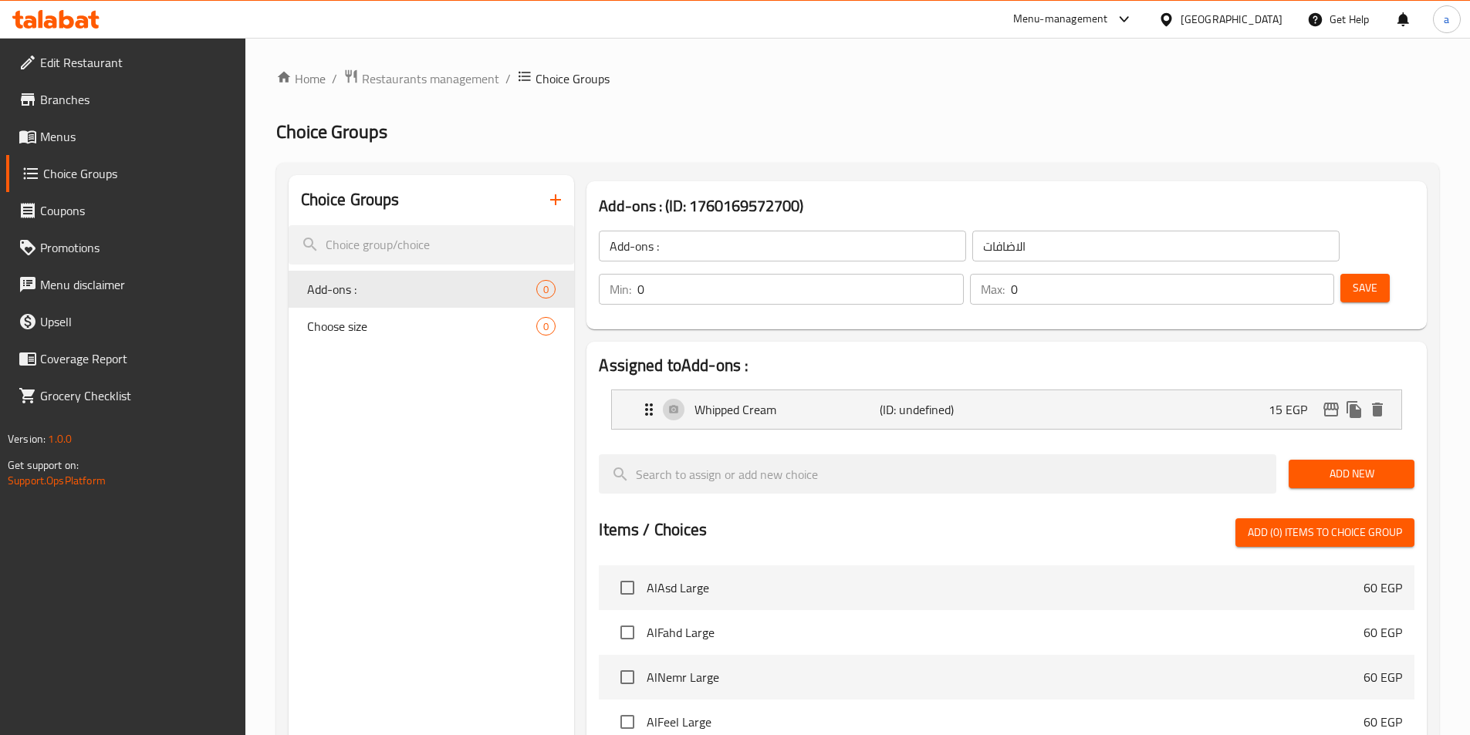
click at [1353, 279] on span "Save" at bounding box center [1365, 288] width 25 height 19
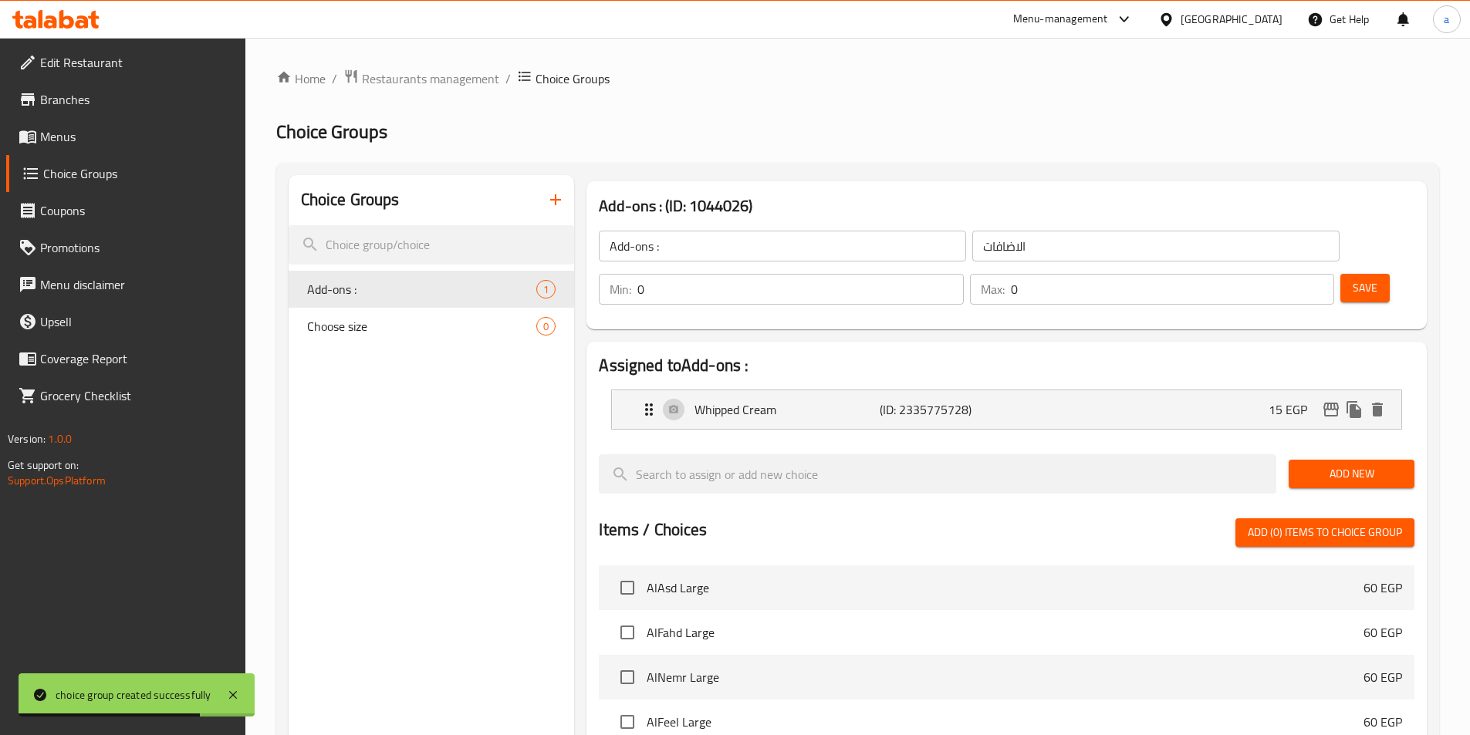
click at [1353, 279] on span "Save" at bounding box center [1365, 288] width 25 height 19
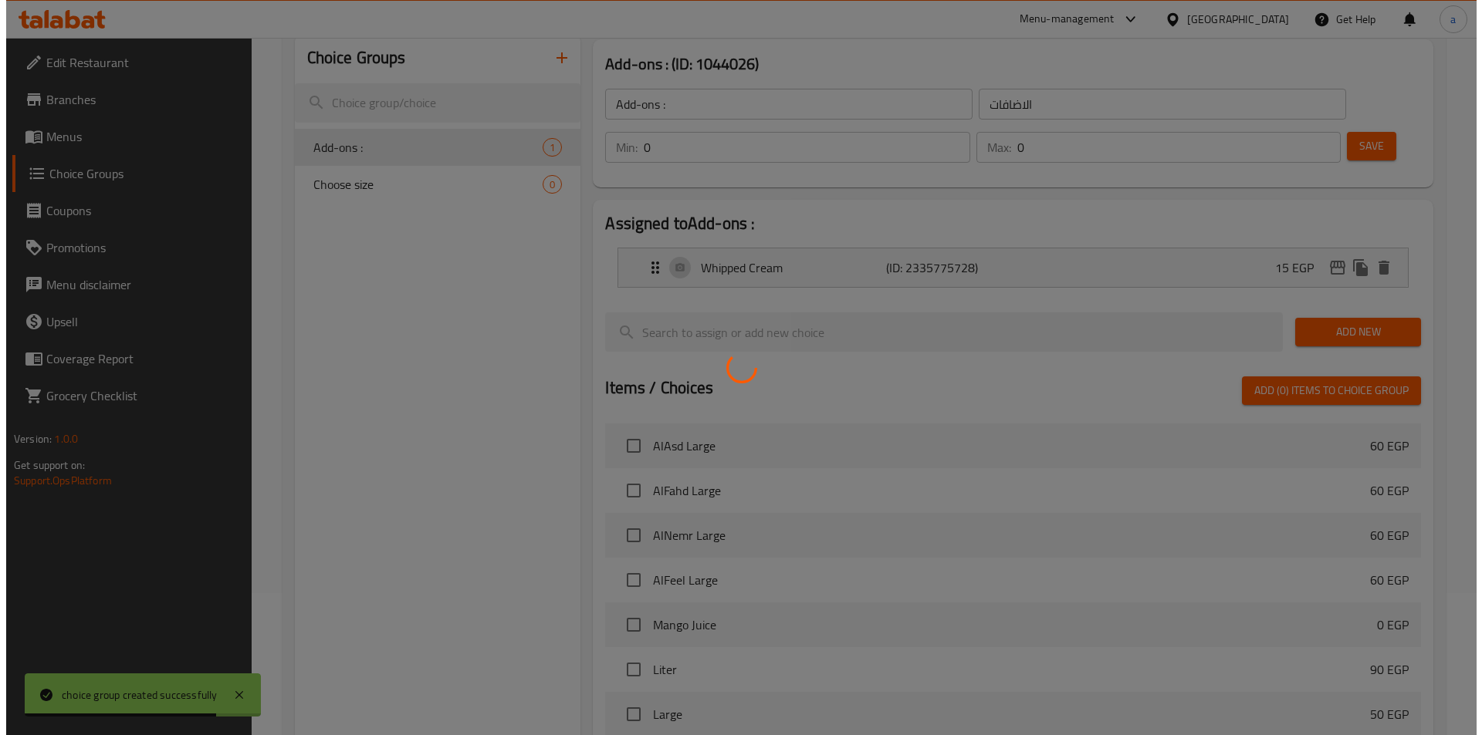
scroll to position [392, 0]
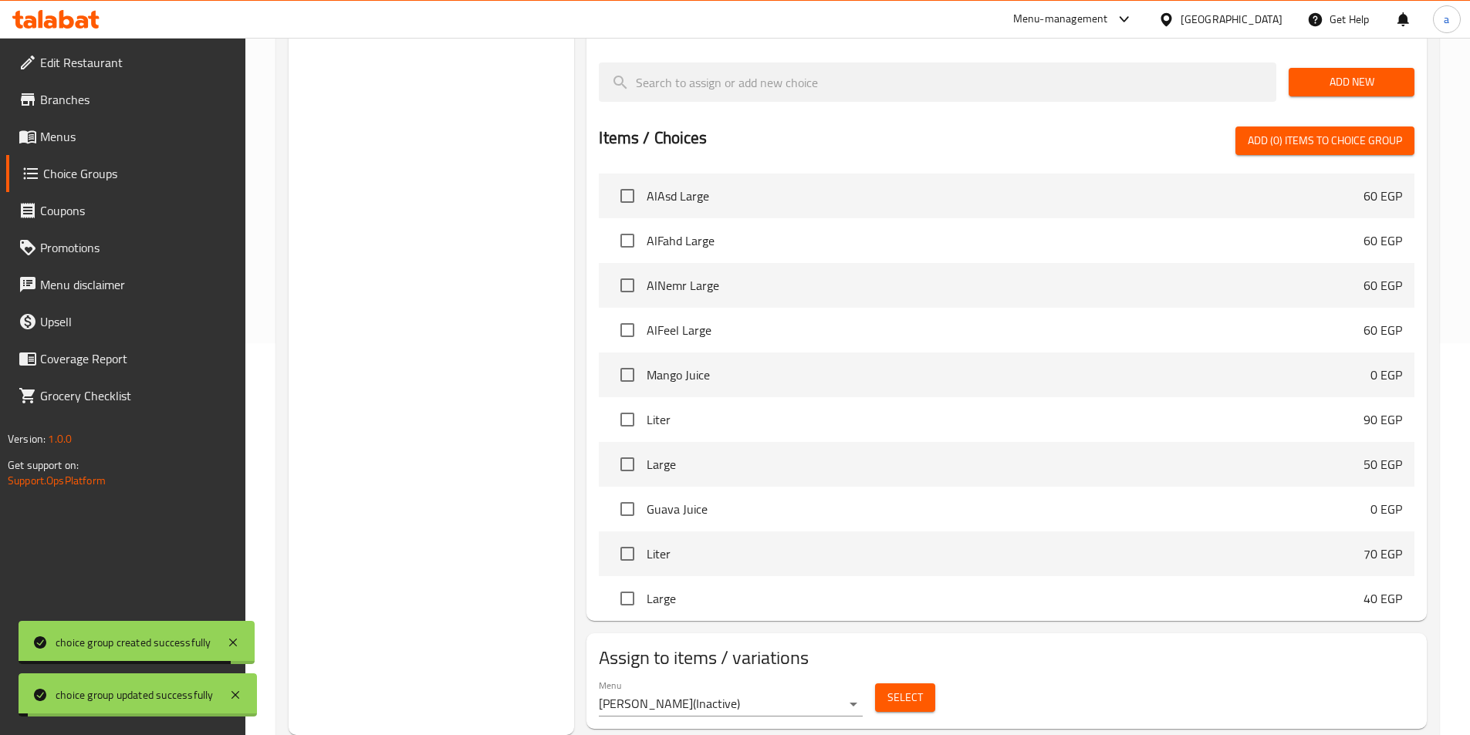
click at [910, 688] on span "Select" at bounding box center [904, 697] width 35 height 19
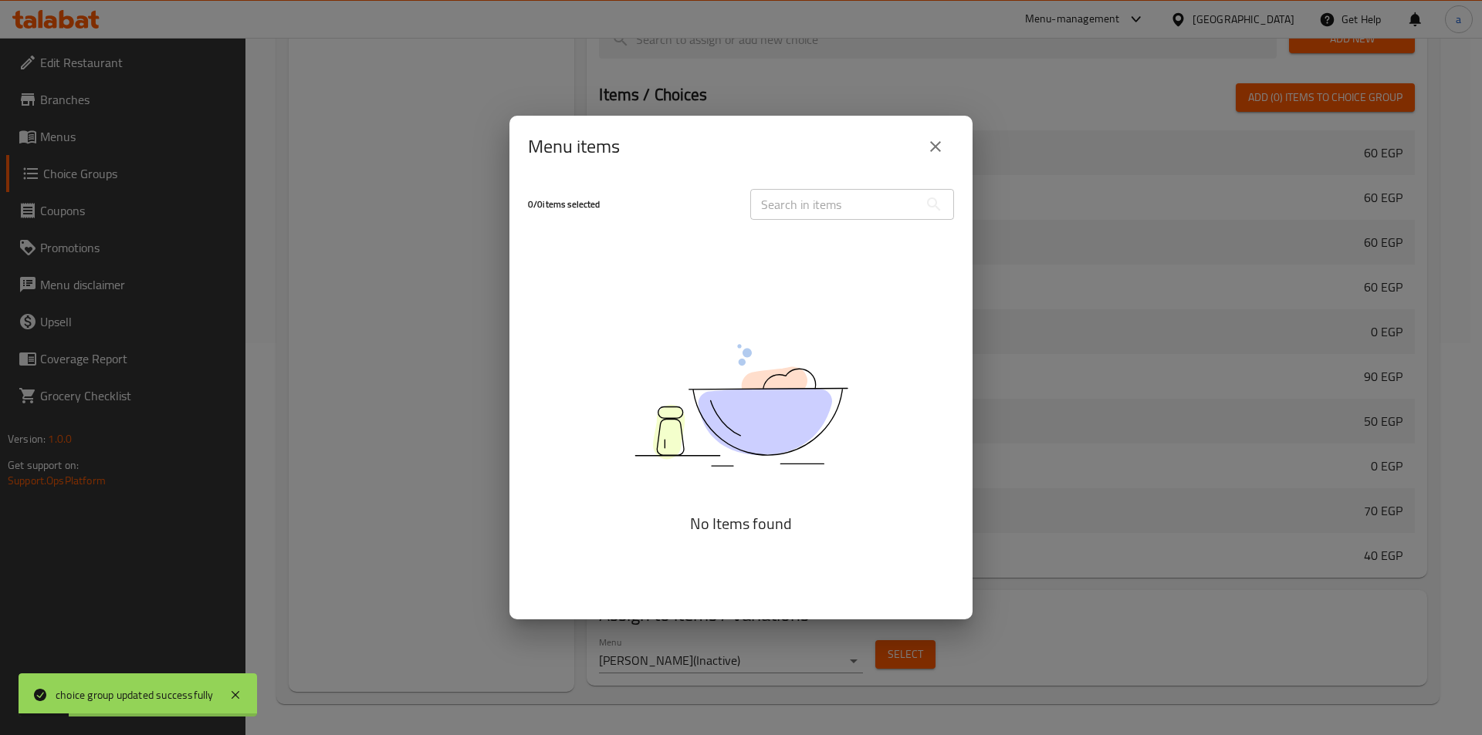
click at [941, 143] on icon "close" at bounding box center [935, 146] width 19 height 19
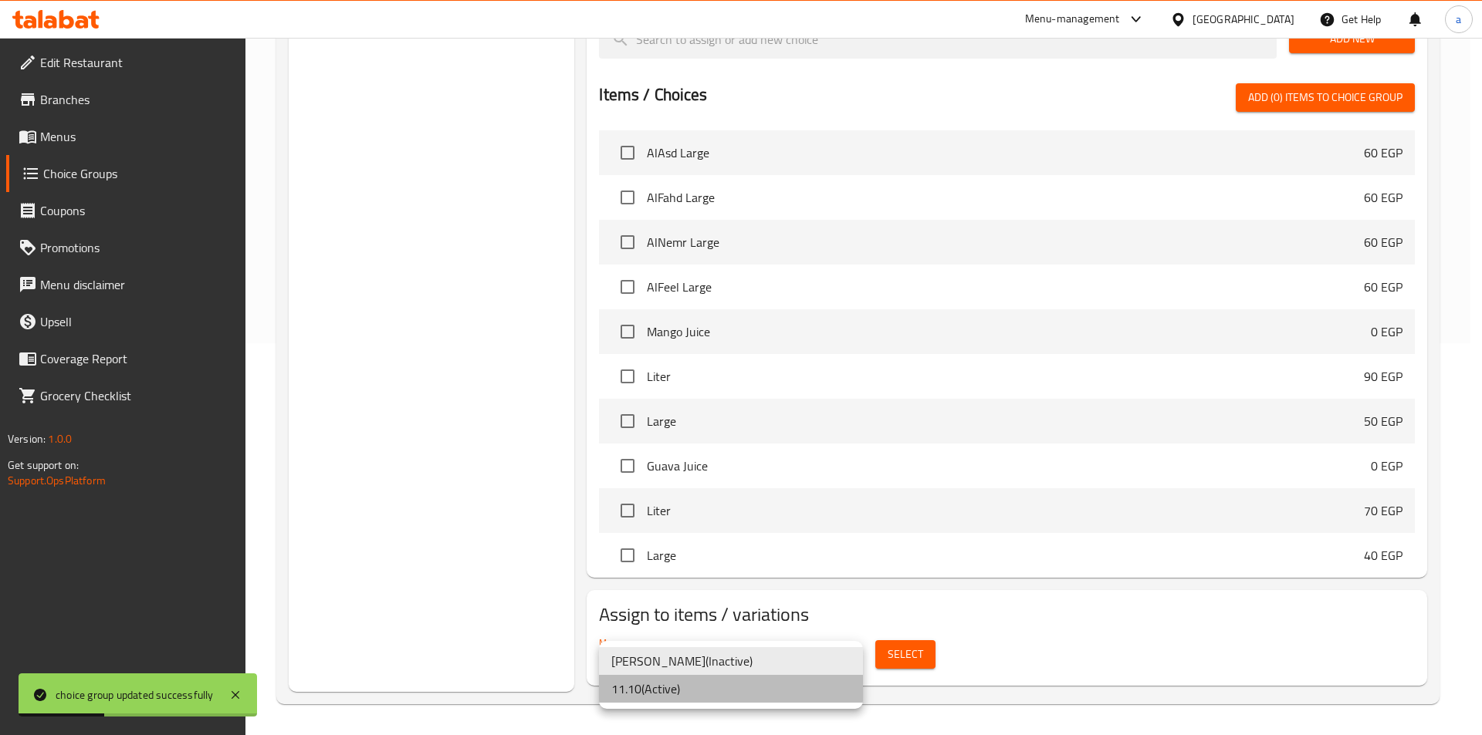
click at [691, 689] on li "11.10 ( Active )" at bounding box center [731, 689] width 264 height 28
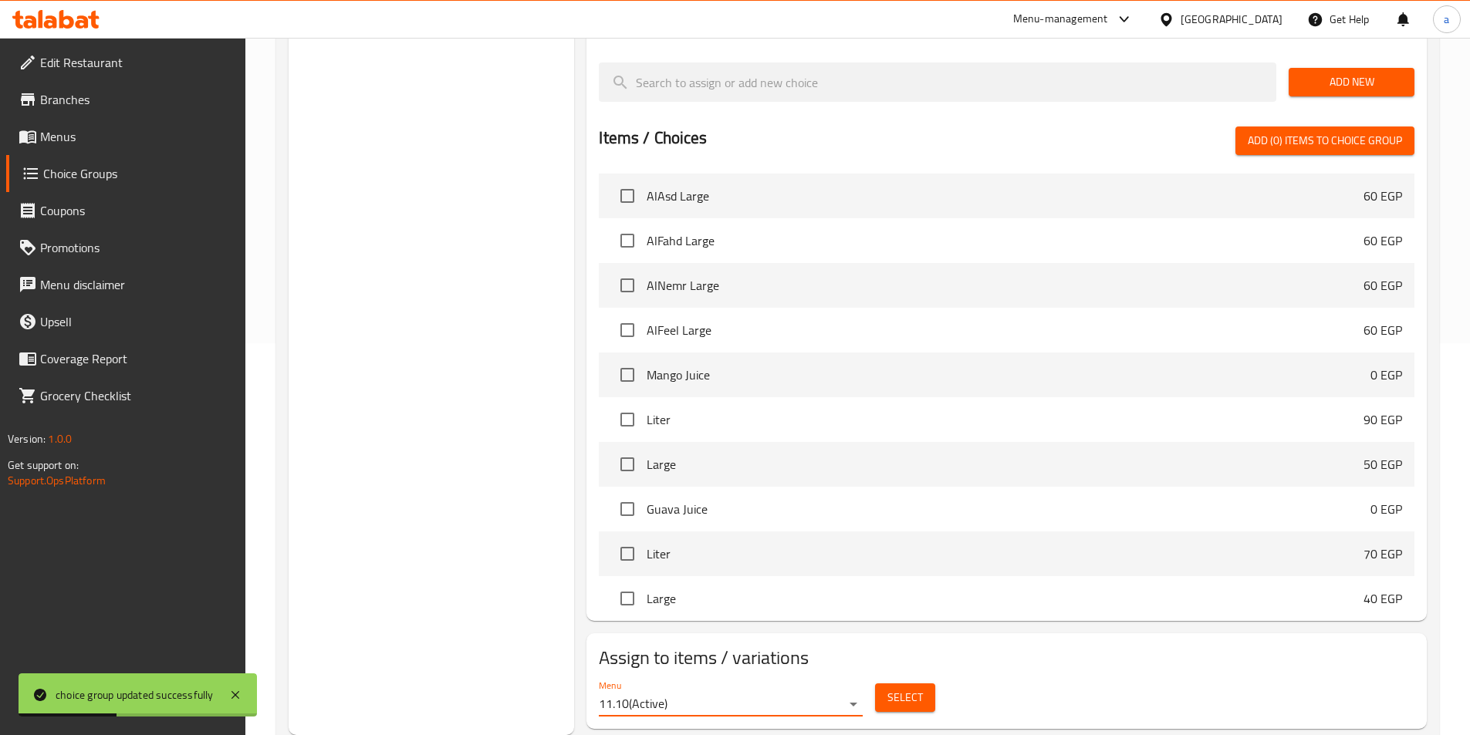
click at [902, 688] on span "Select" at bounding box center [904, 697] width 35 height 19
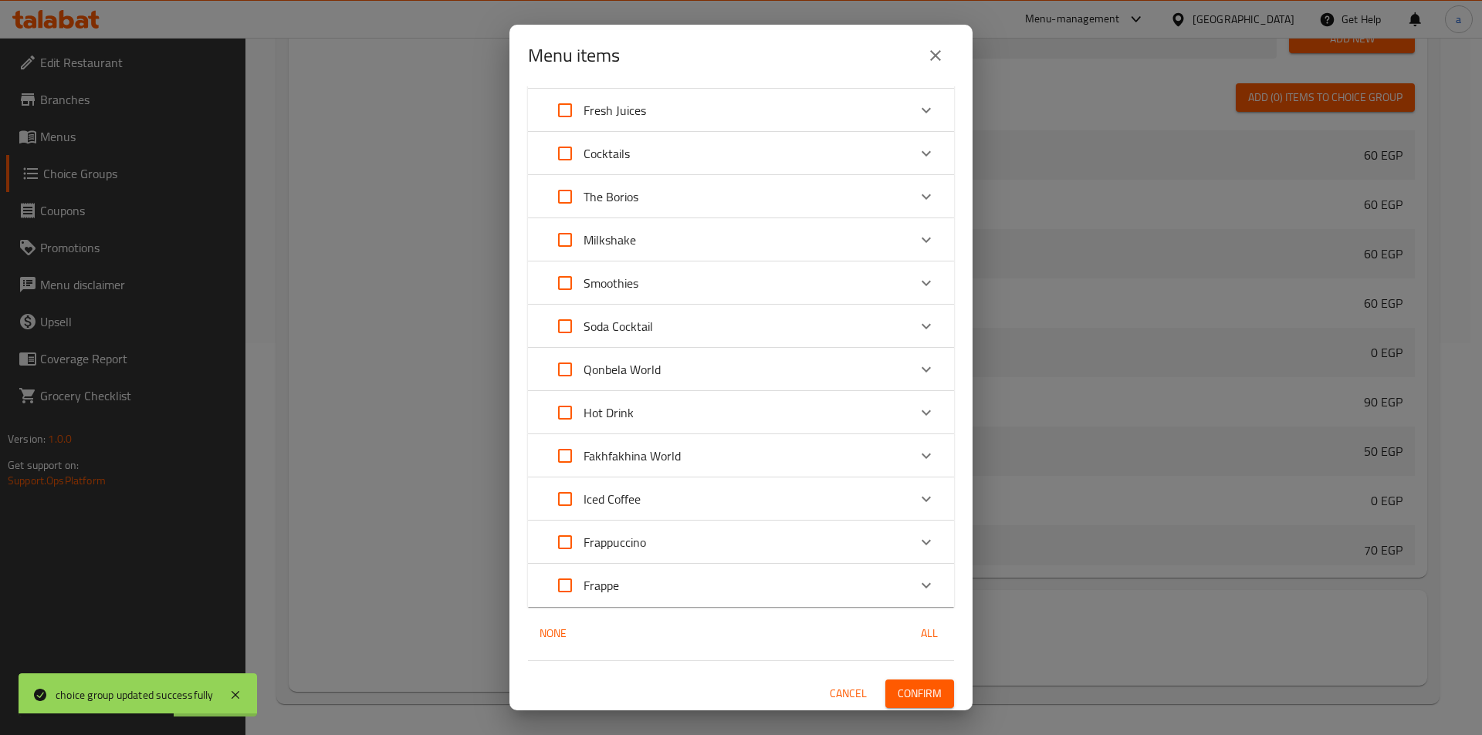
scroll to position [93, 0]
click at [657, 590] on div "Frappe" at bounding box center [726, 581] width 361 height 37
click at [566, 599] on input "Expand" at bounding box center [564, 597] width 37 height 37
checkbox input "true"
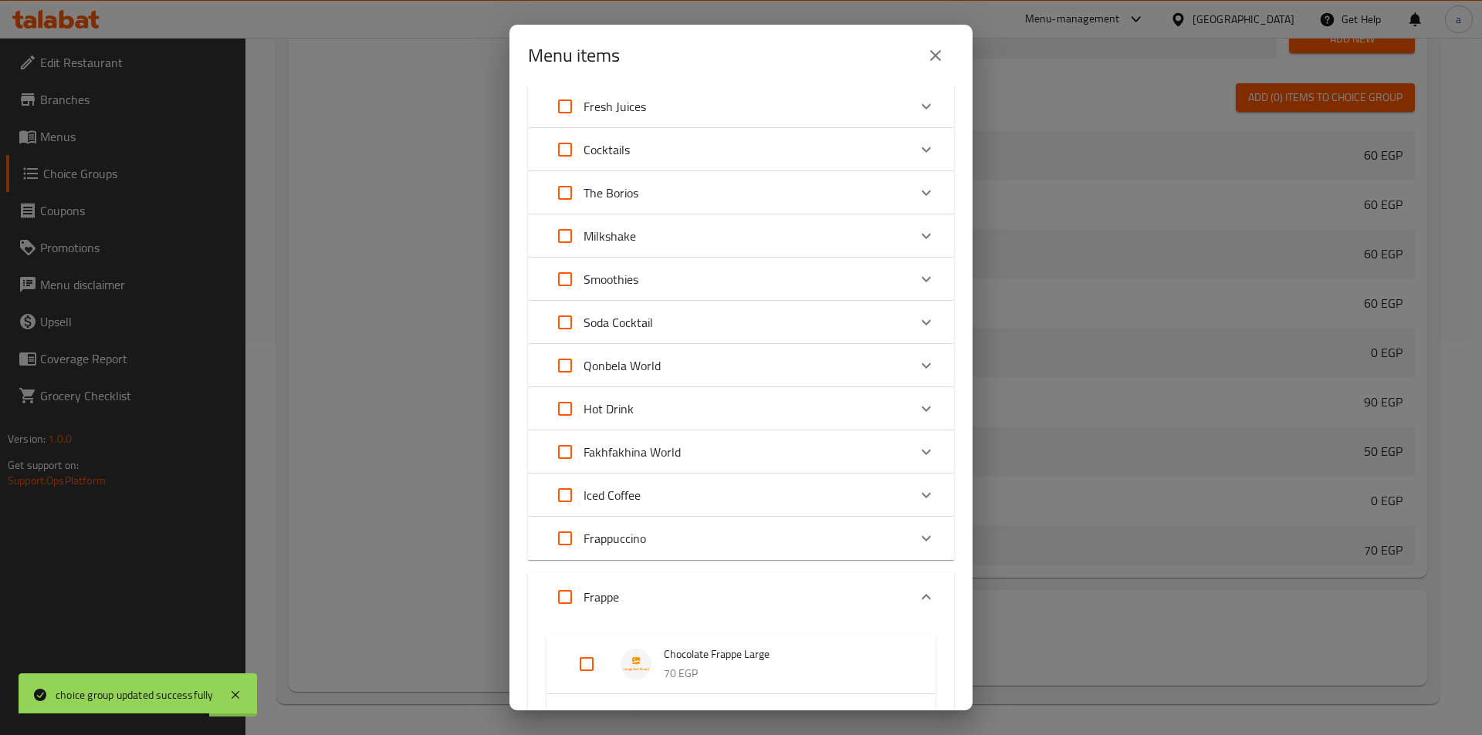
checkbox input "true"
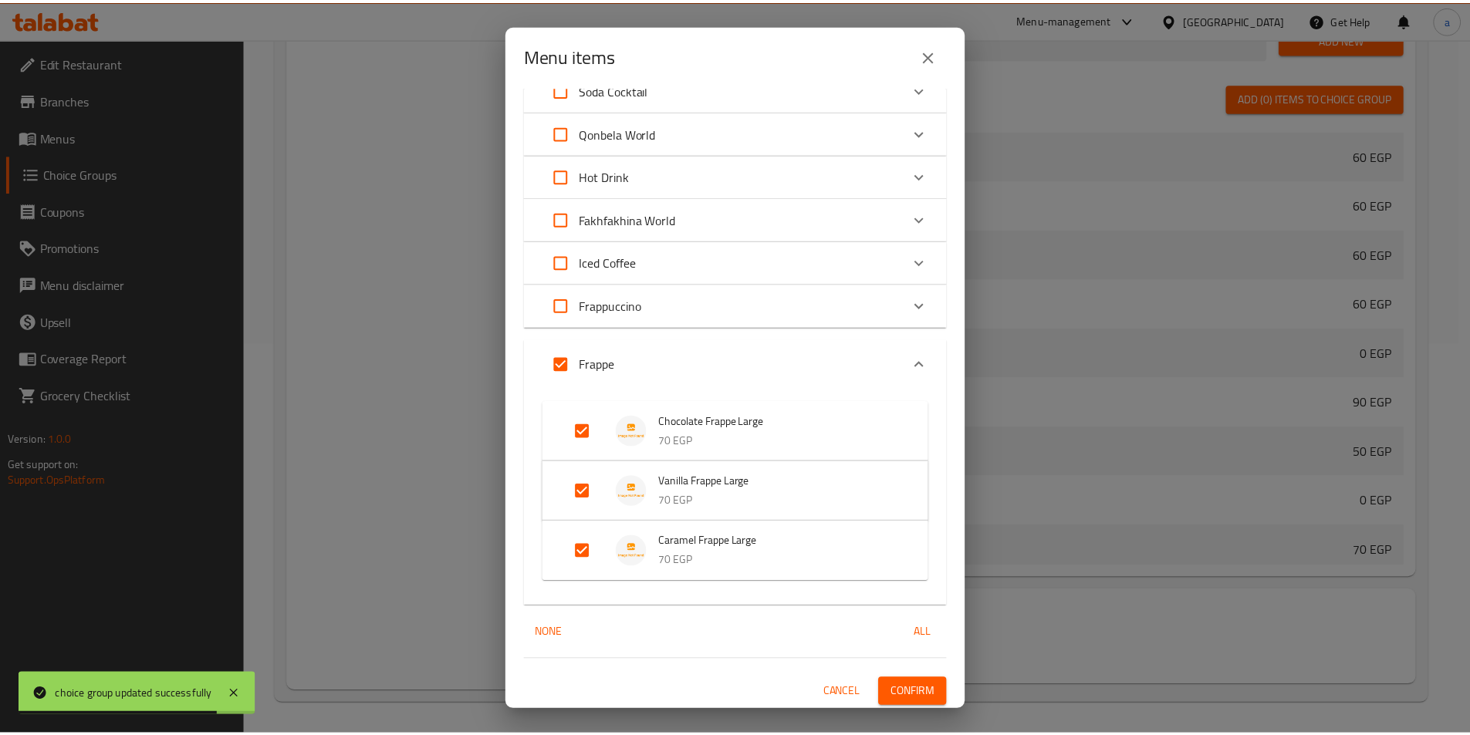
scroll to position [329, 0]
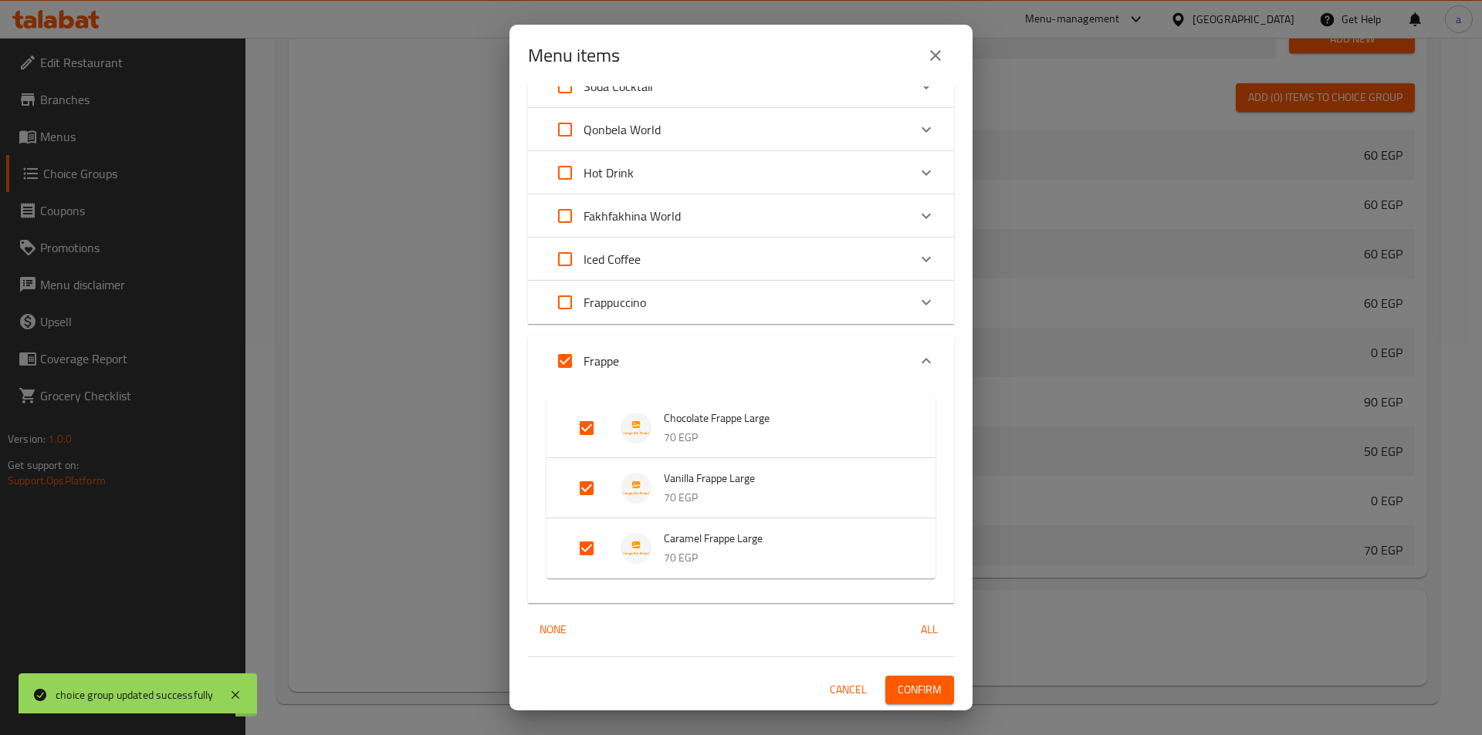
click at [906, 690] on span "Confirm" at bounding box center [919, 690] width 44 height 19
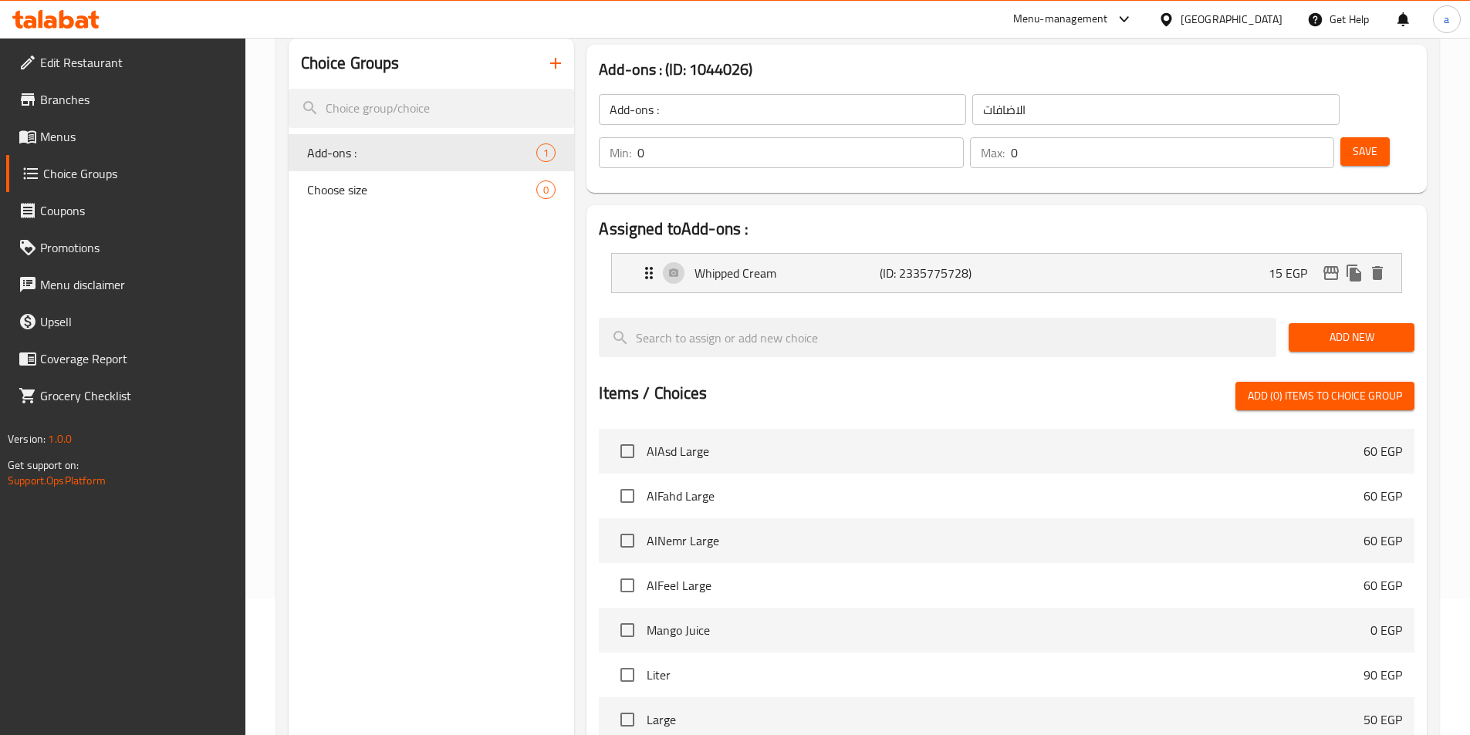
scroll to position [0, 0]
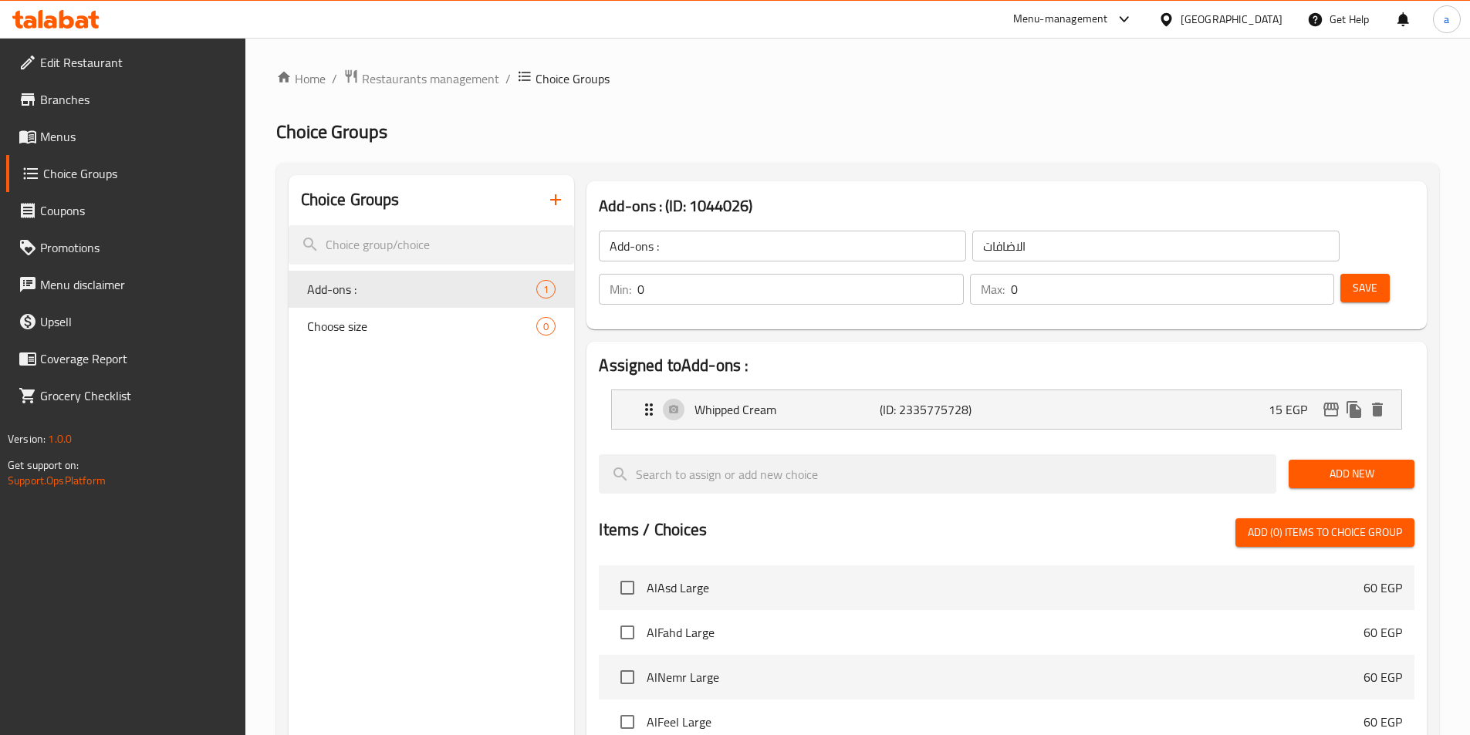
click at [91, 141] on span "Menus" at bounding box center [136, 136] width 193 height 19
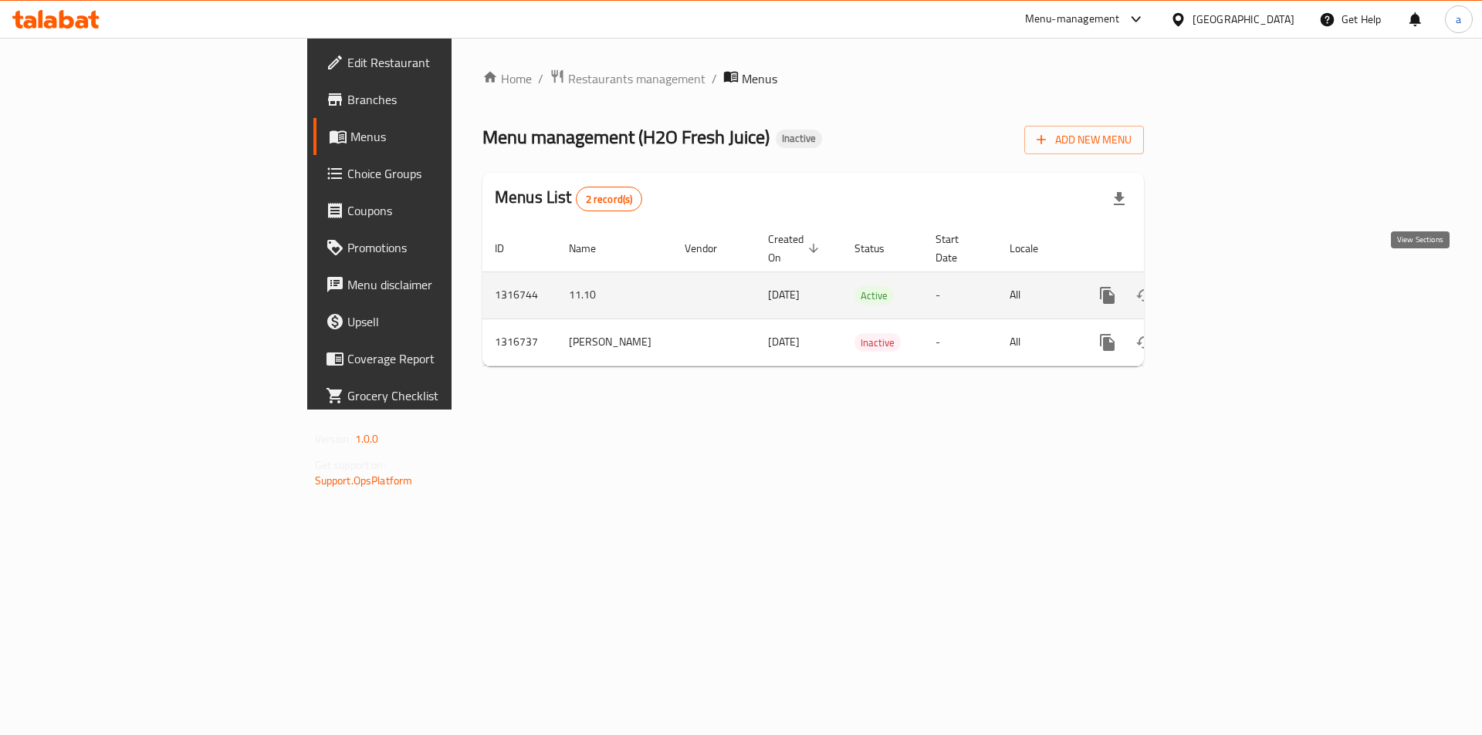
click at [1228, 286] on icon "enhanced table" at bounding box center [1218, 295] width 19 height 19
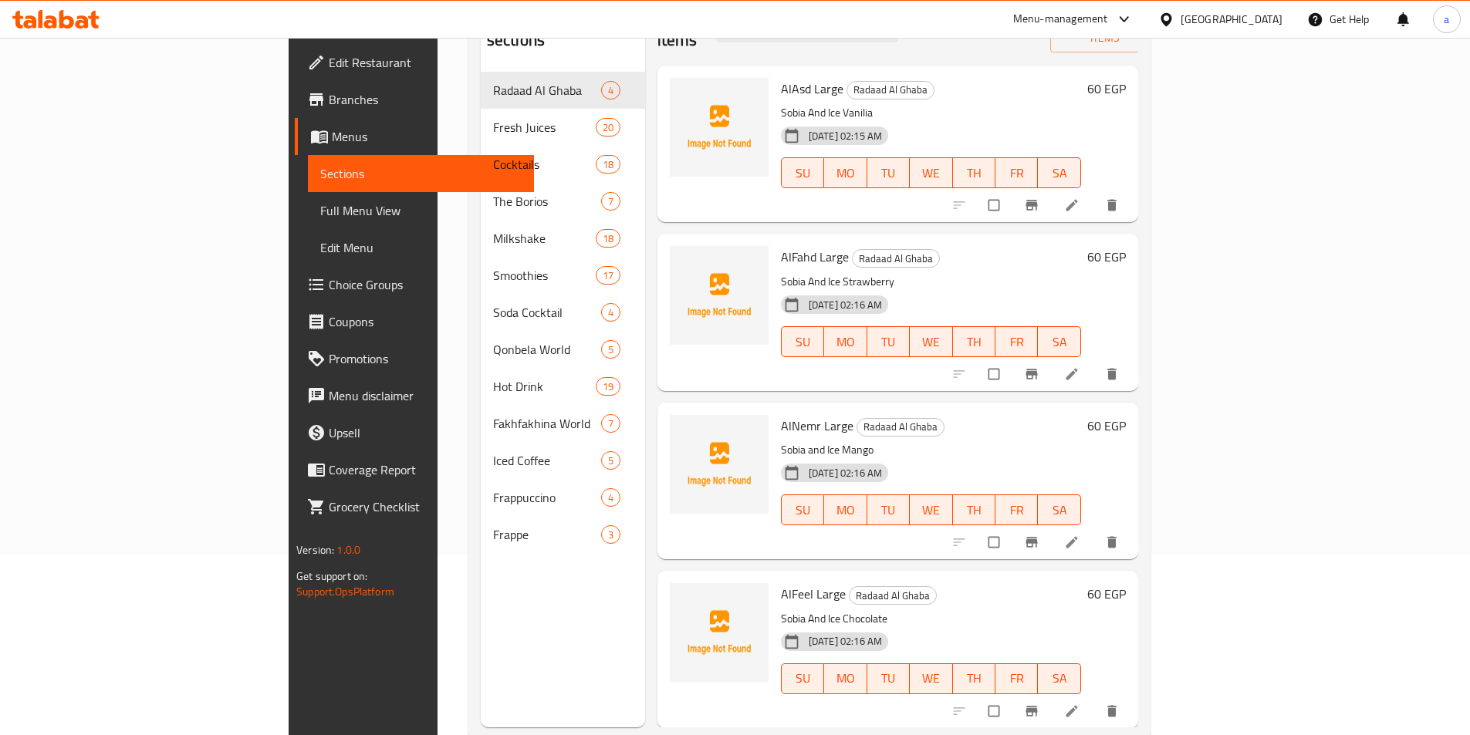
scroll to position [216, 0]
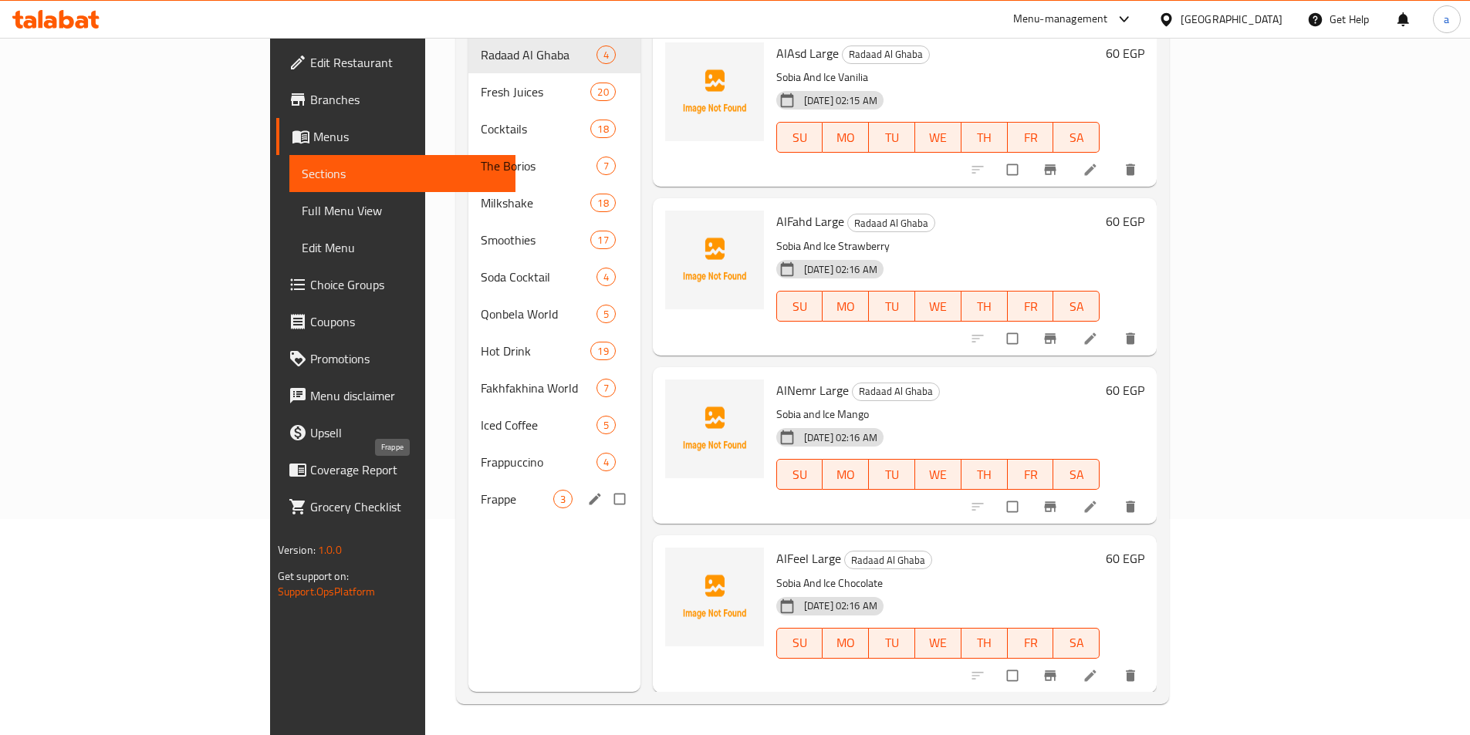
click at [481, 490] on span "Frappe" at bounding box center [517, 499] width 73 height 19
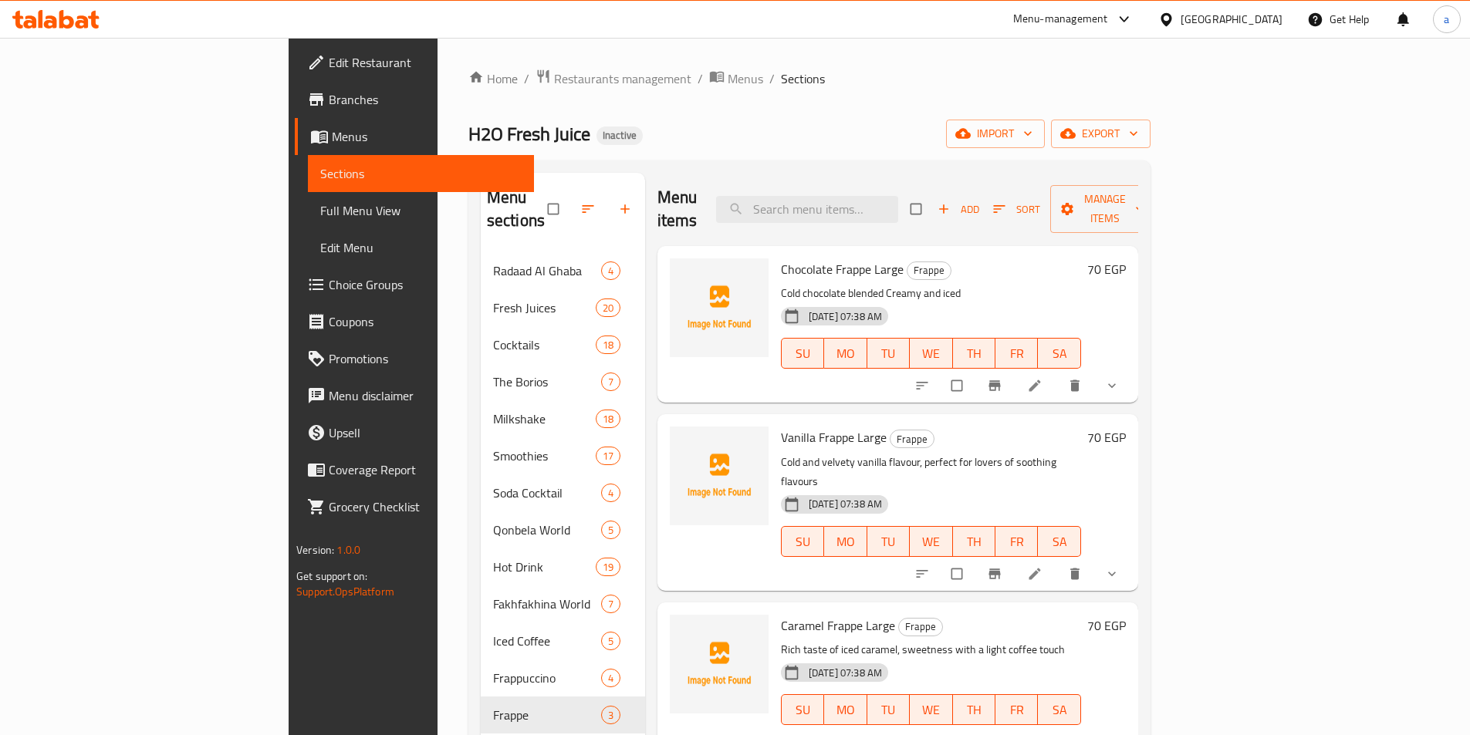
click at [320, 211] on span "Full Menu View" at bounding box center [420, 210] width 201 height 19
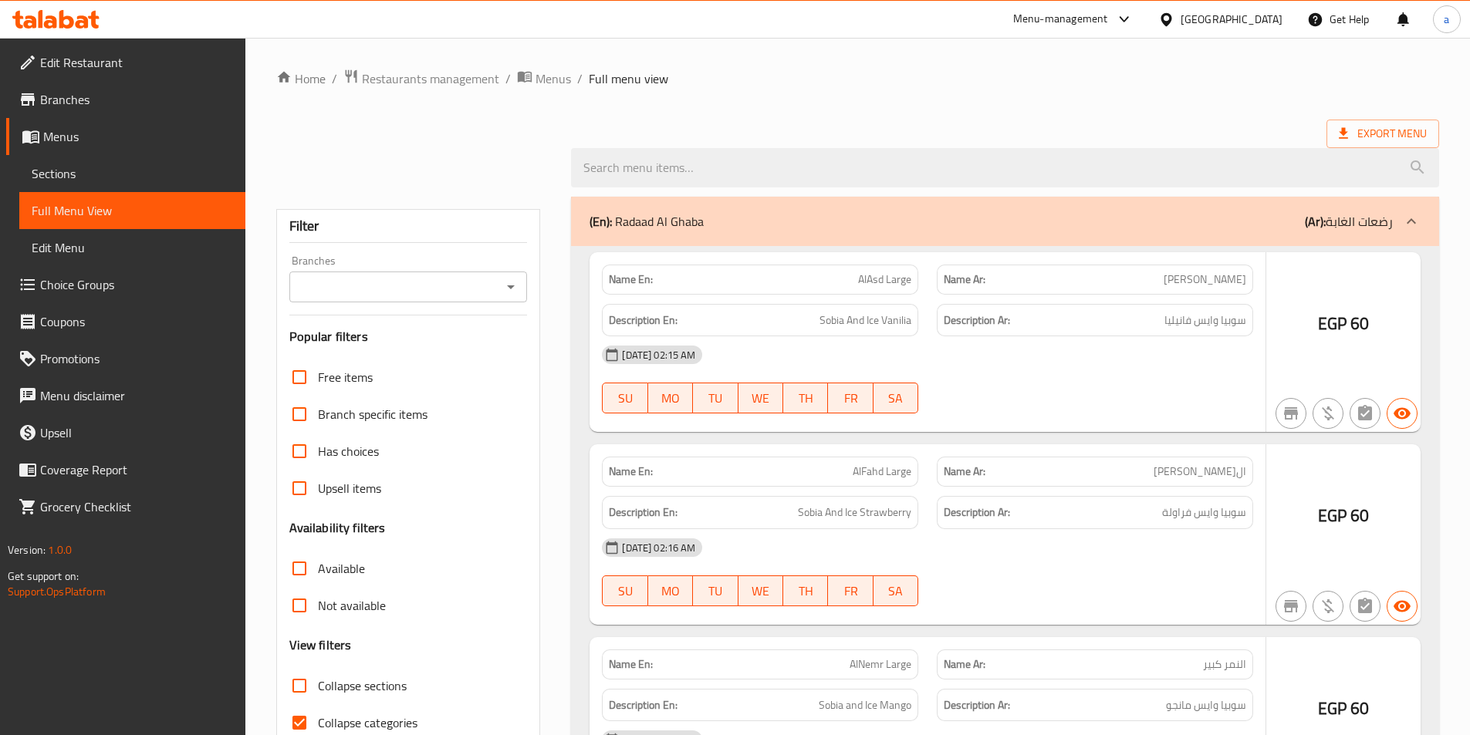
click at [114, 217] on span "Full Menu View" at bounding box center [132, 210] width 201 height 19
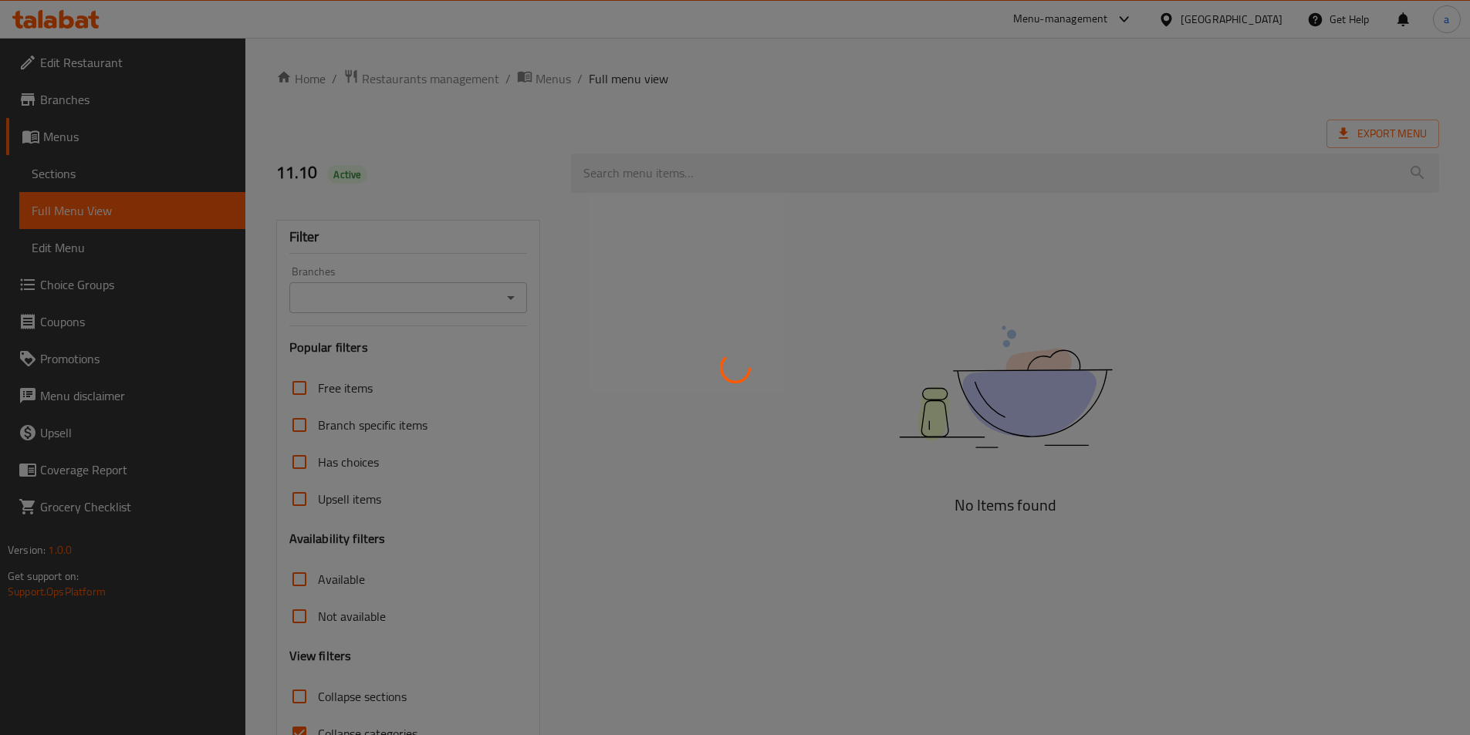
click at [298, 615] on div at bounding box center [735, 367] width 1470 height 735
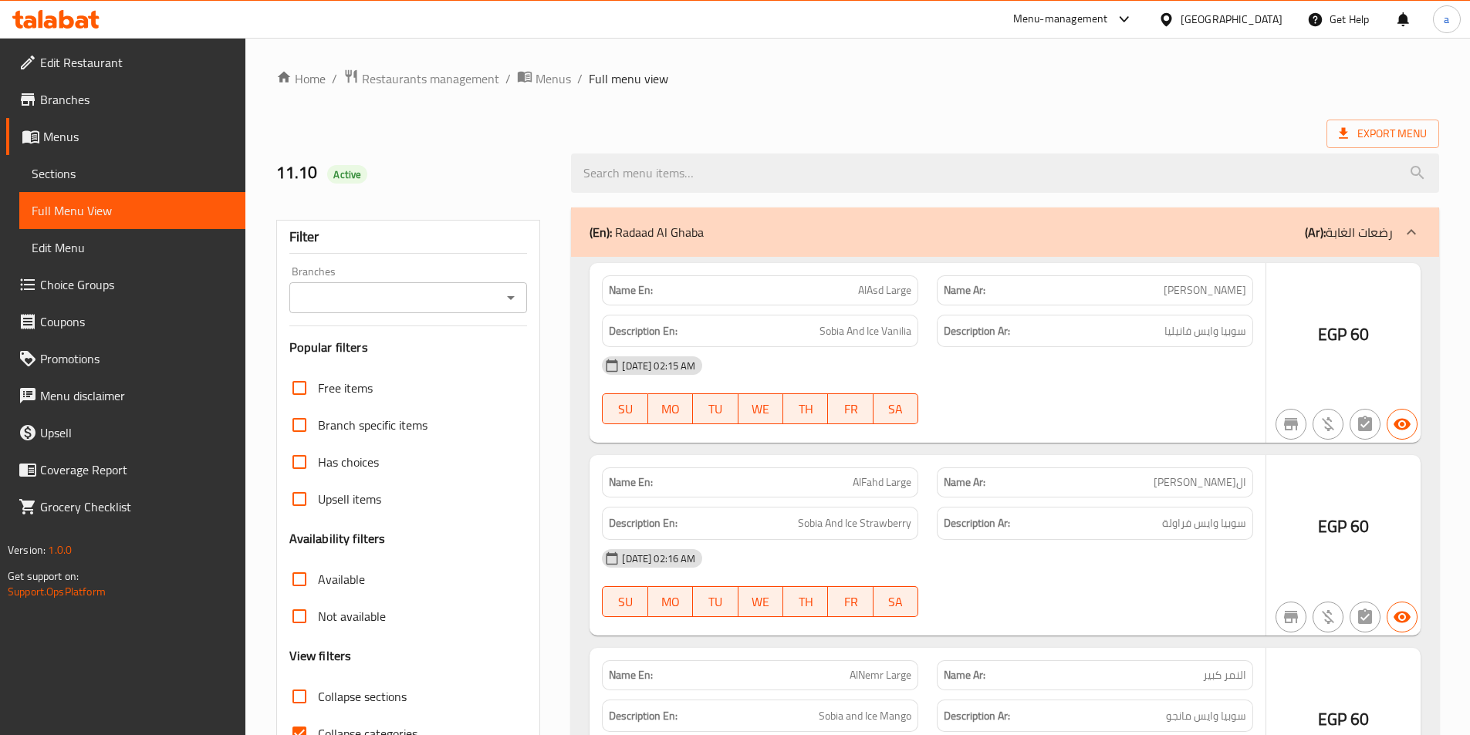
scroll to position [86, 0]
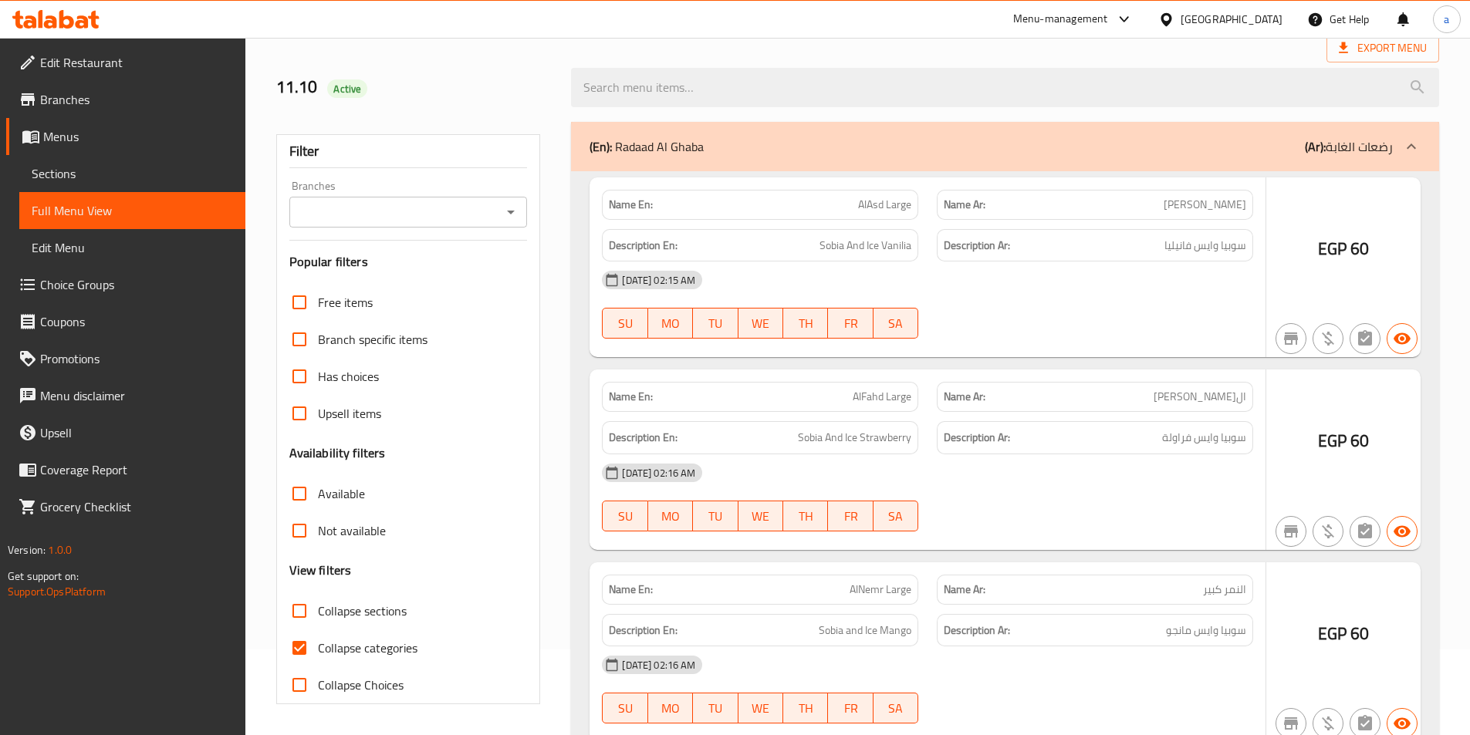
click at [302, 618] on div at bounding box center [735, 367] width 1470 height 735
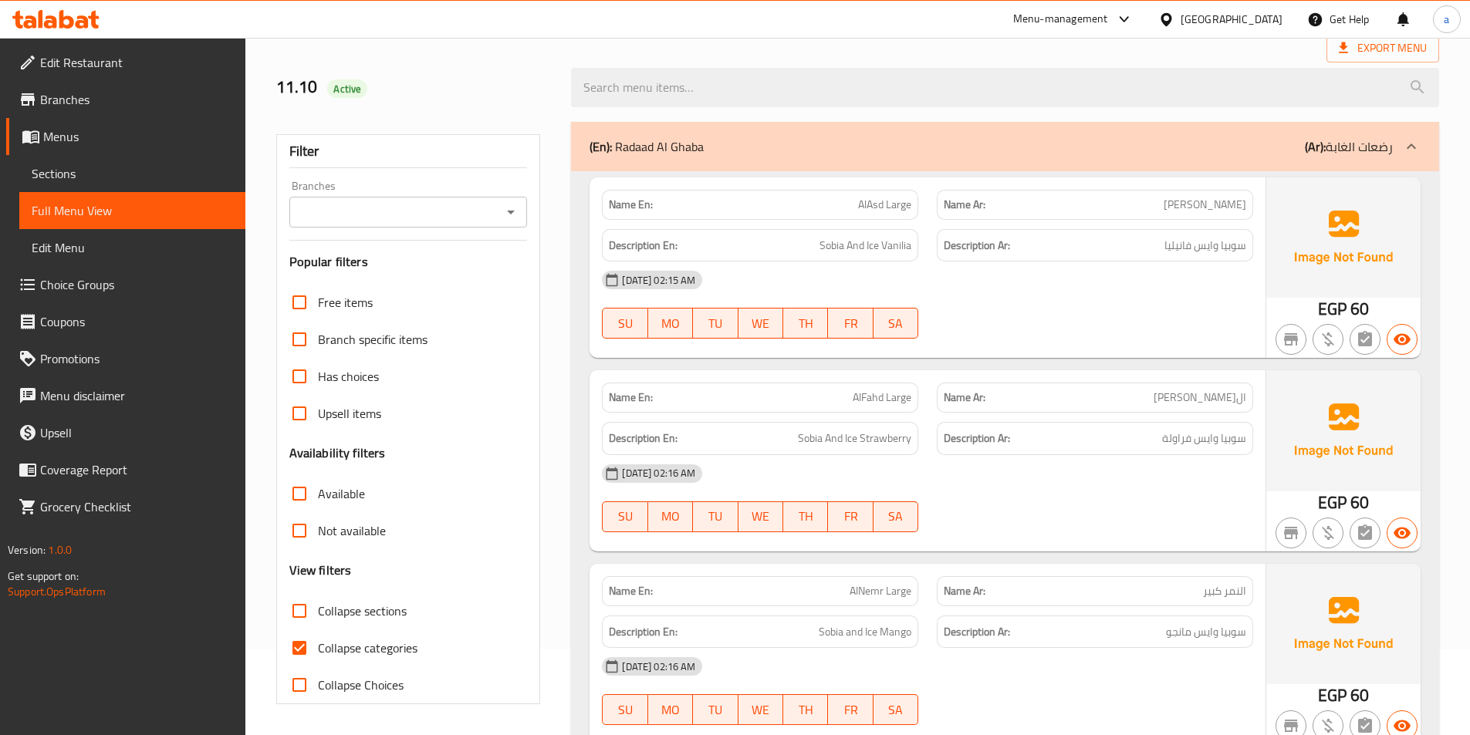
click at [301, 611] on input "Collapse sections" at bounding box center [299, 611] width 37 height 37
checkbox input "true"
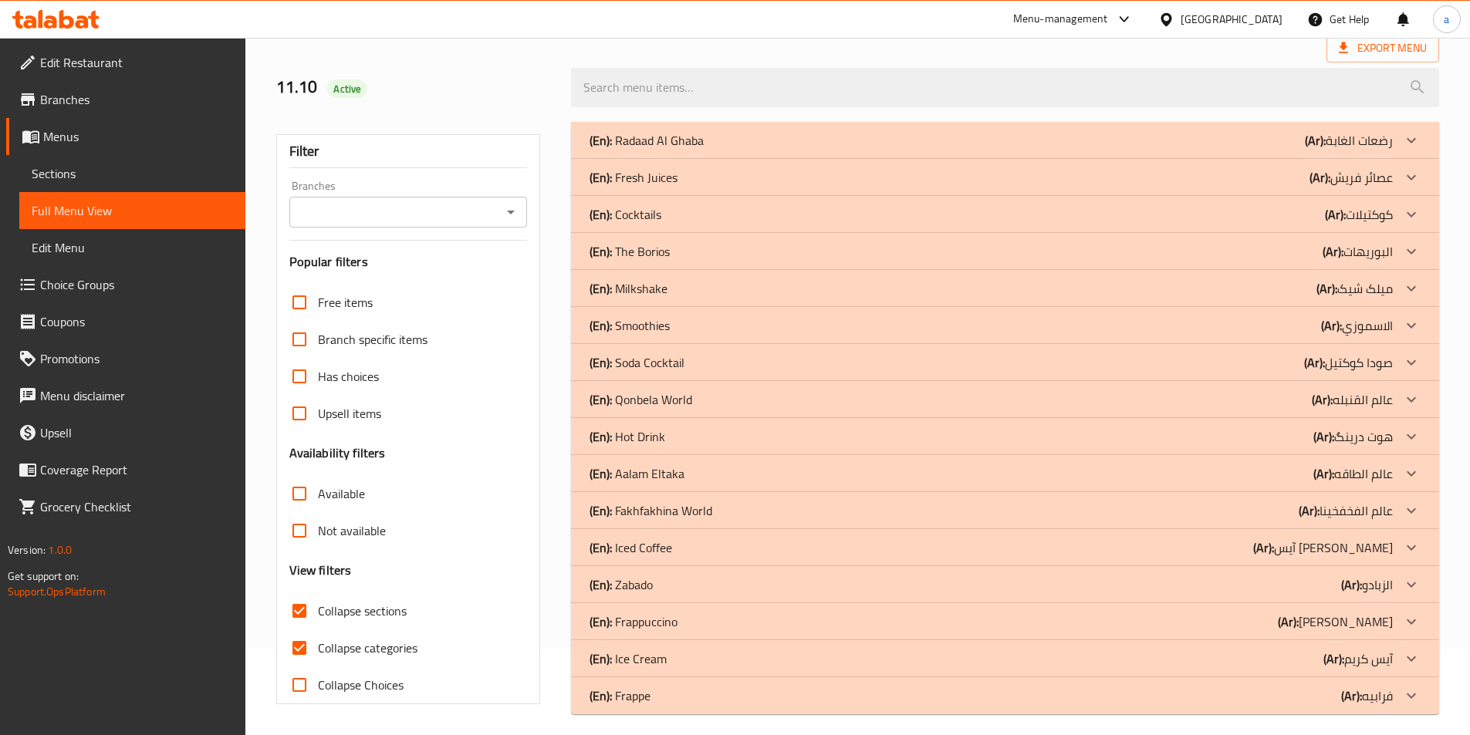
click at [301, 654] on input "Collapse categories" at bounding box center [299, 648] width 37 height 37
checkbox input "false"
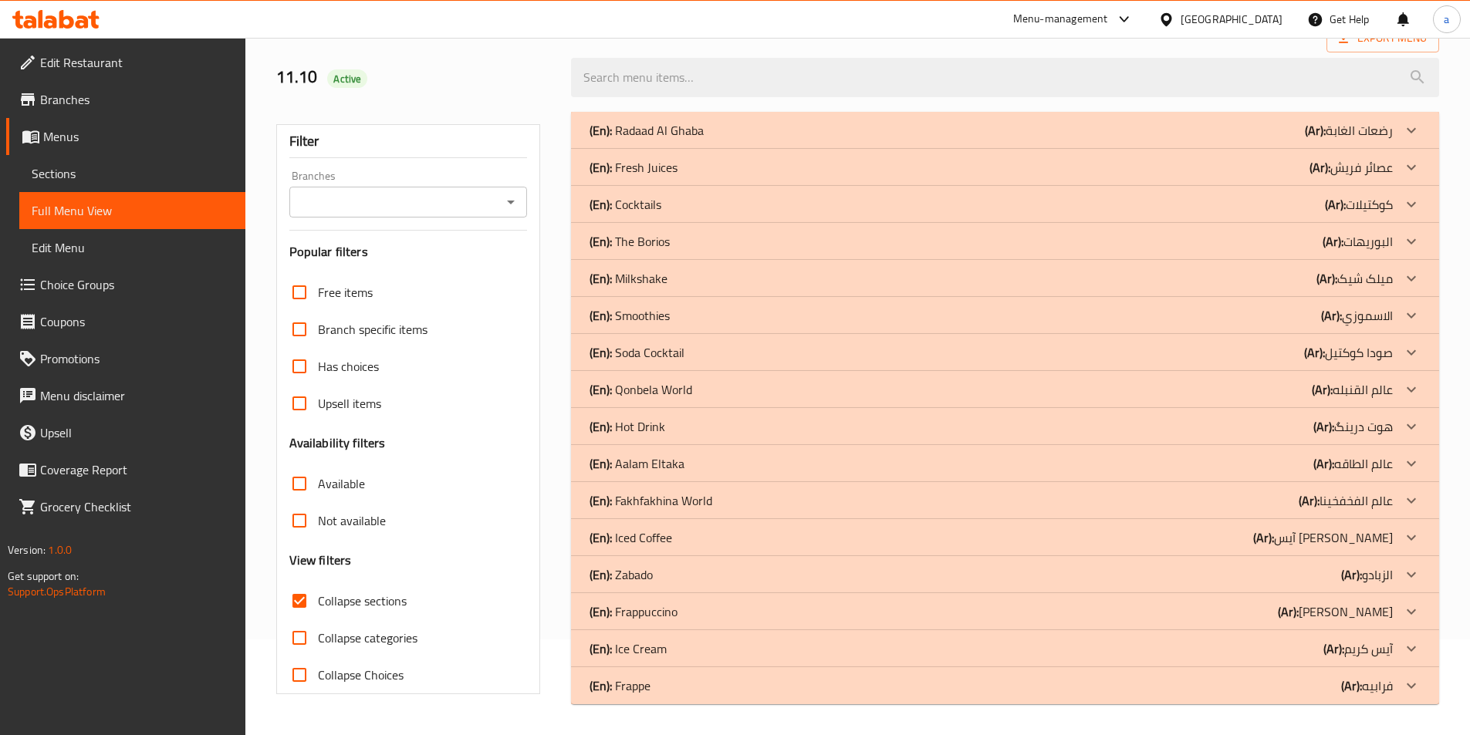
click at [1330, 424] on b "(Ar):" at bounding box center [1323, 426] width 21 height 23
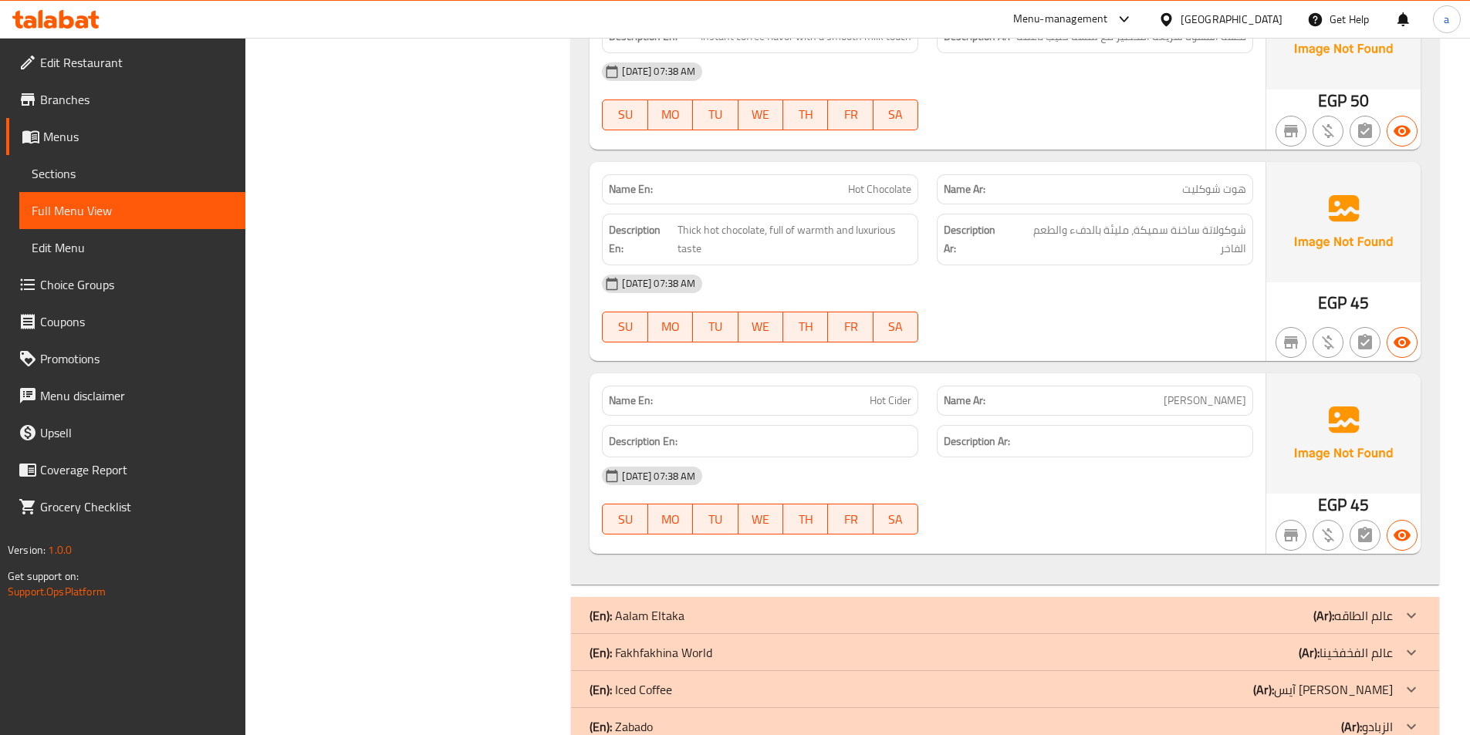
scroll to position [4046, 0]
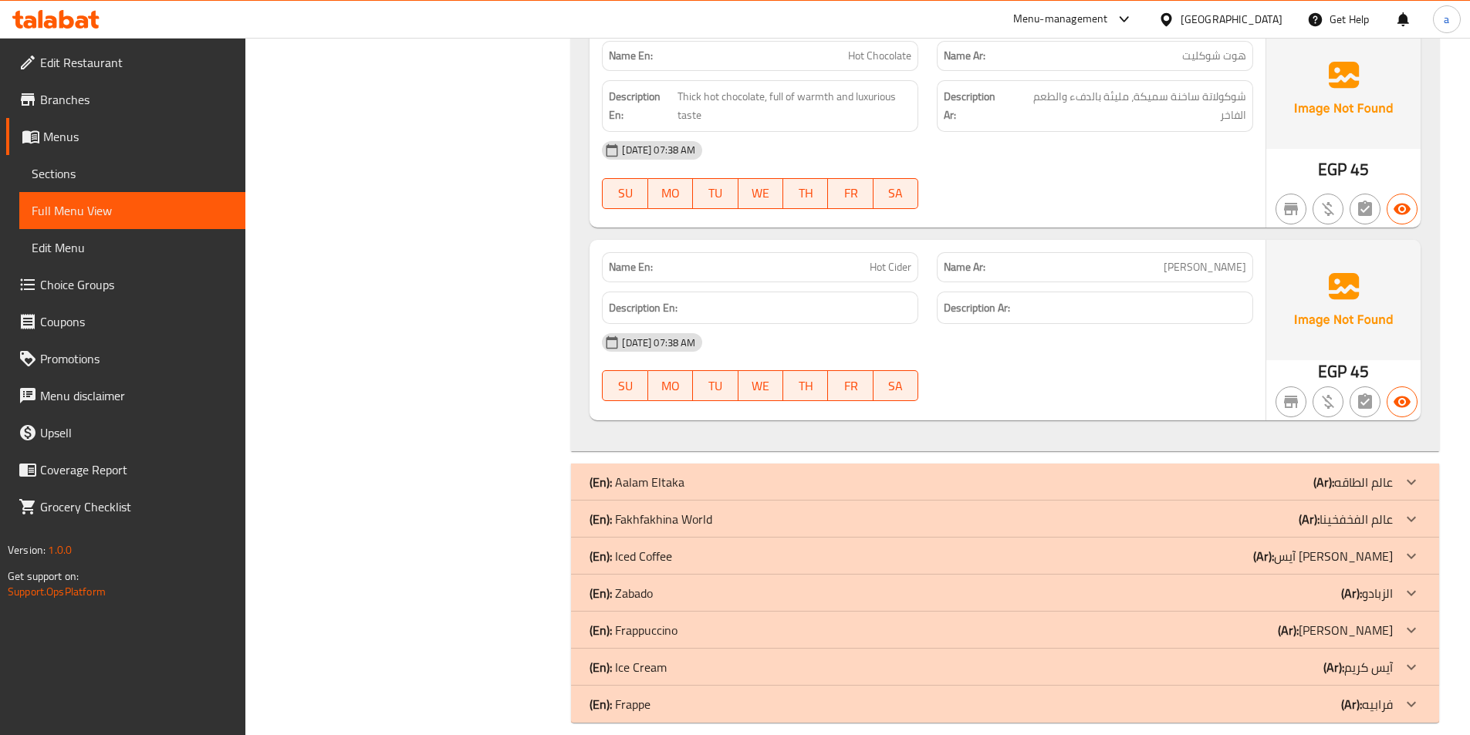
click at [1397, 538] on div at bounding box center [1411, 556] width 37 height 37
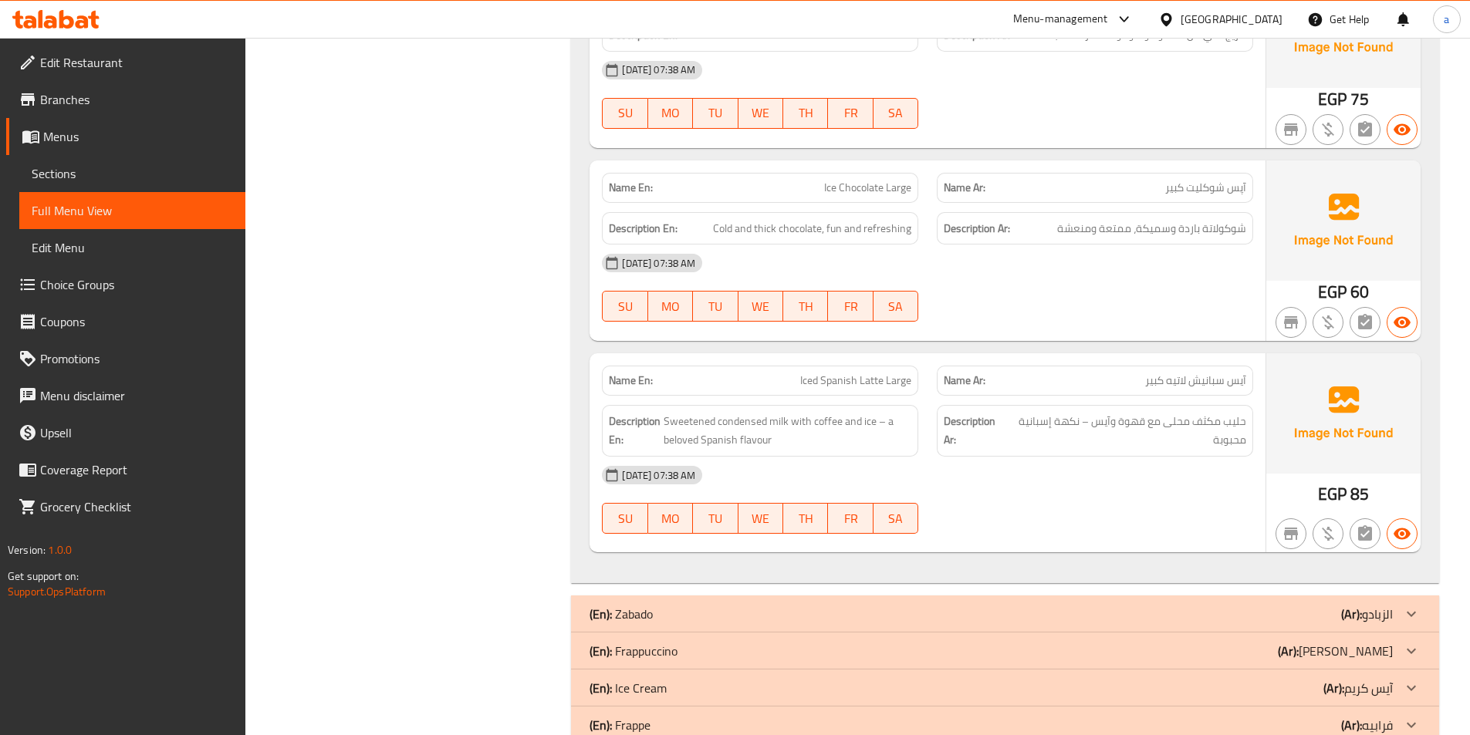
scroll to position [5110, 0]
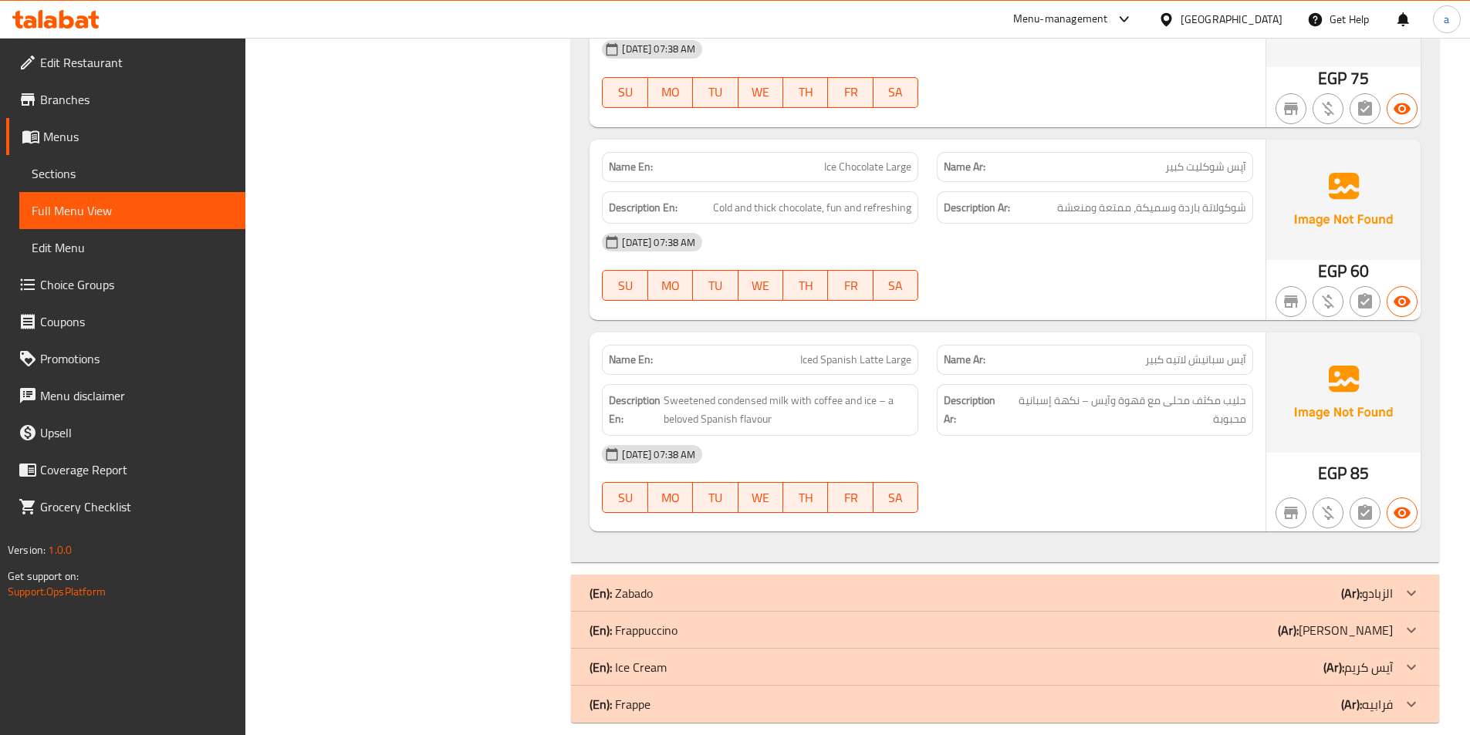
click at [1365, 621] on p "(Ar): فرابتشينو" at bounding box center [1335, 630] width 115 height 19
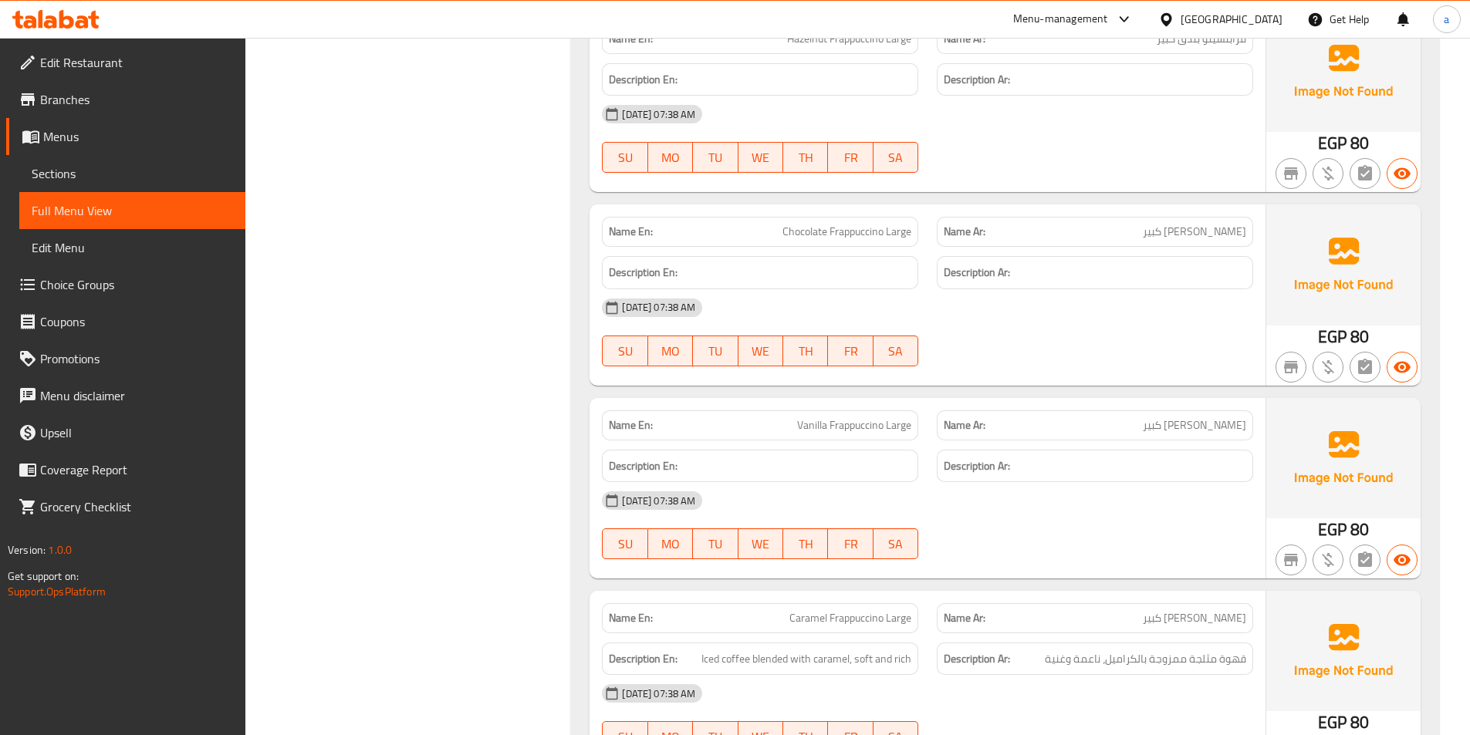
scroll to position [5945, 0]
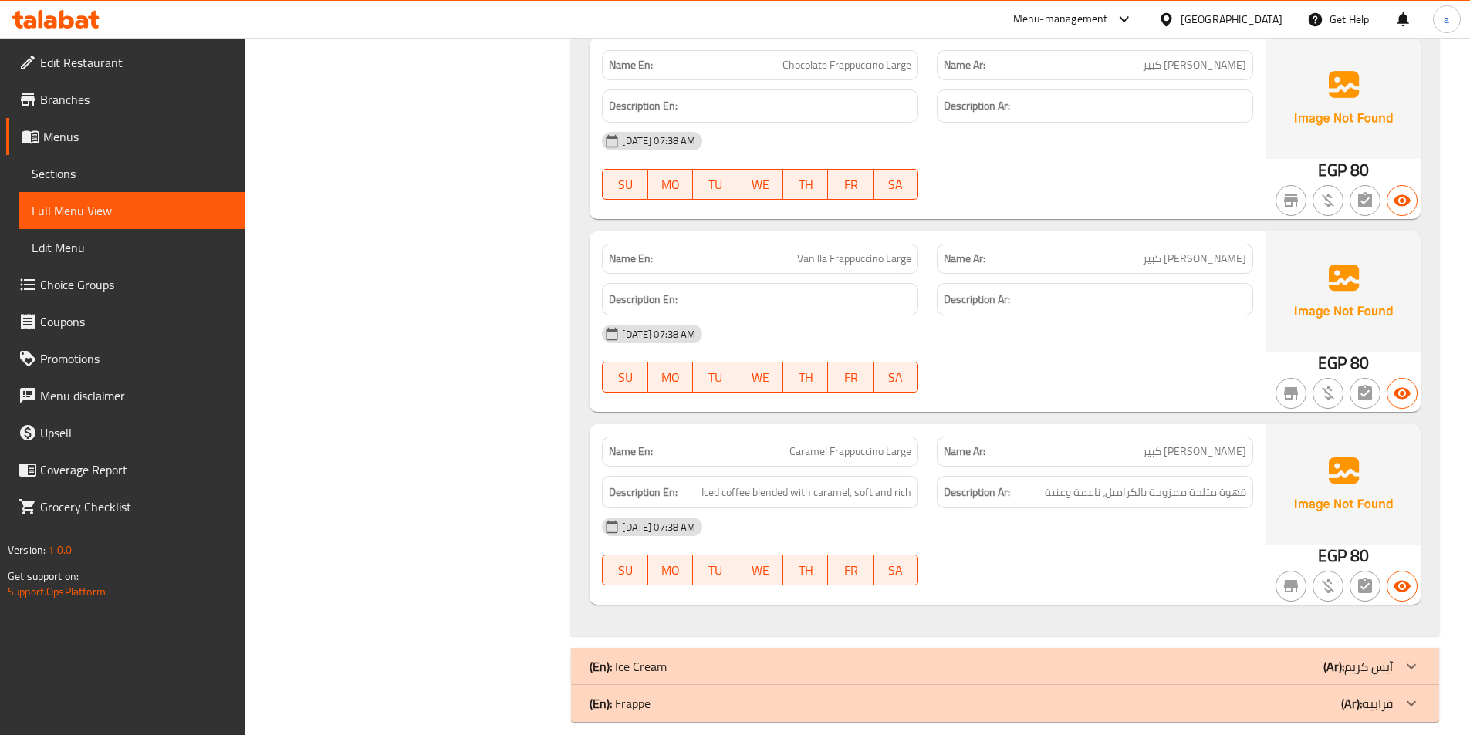
click at [1247, 694] on div "(En): Frappe (Ar): فرابيه" at bounding box center [991, 703] width 803 height 19
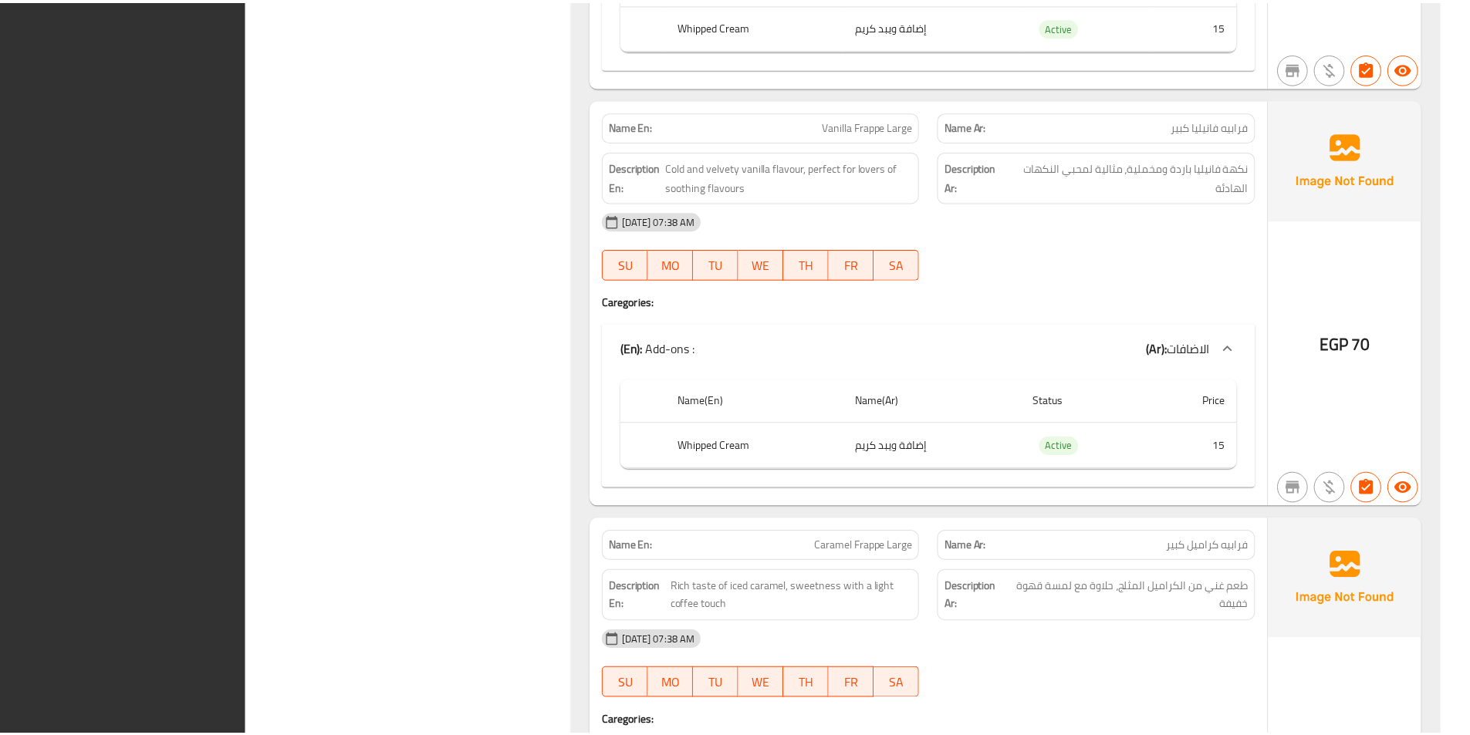
scroll to position [7216, 0]
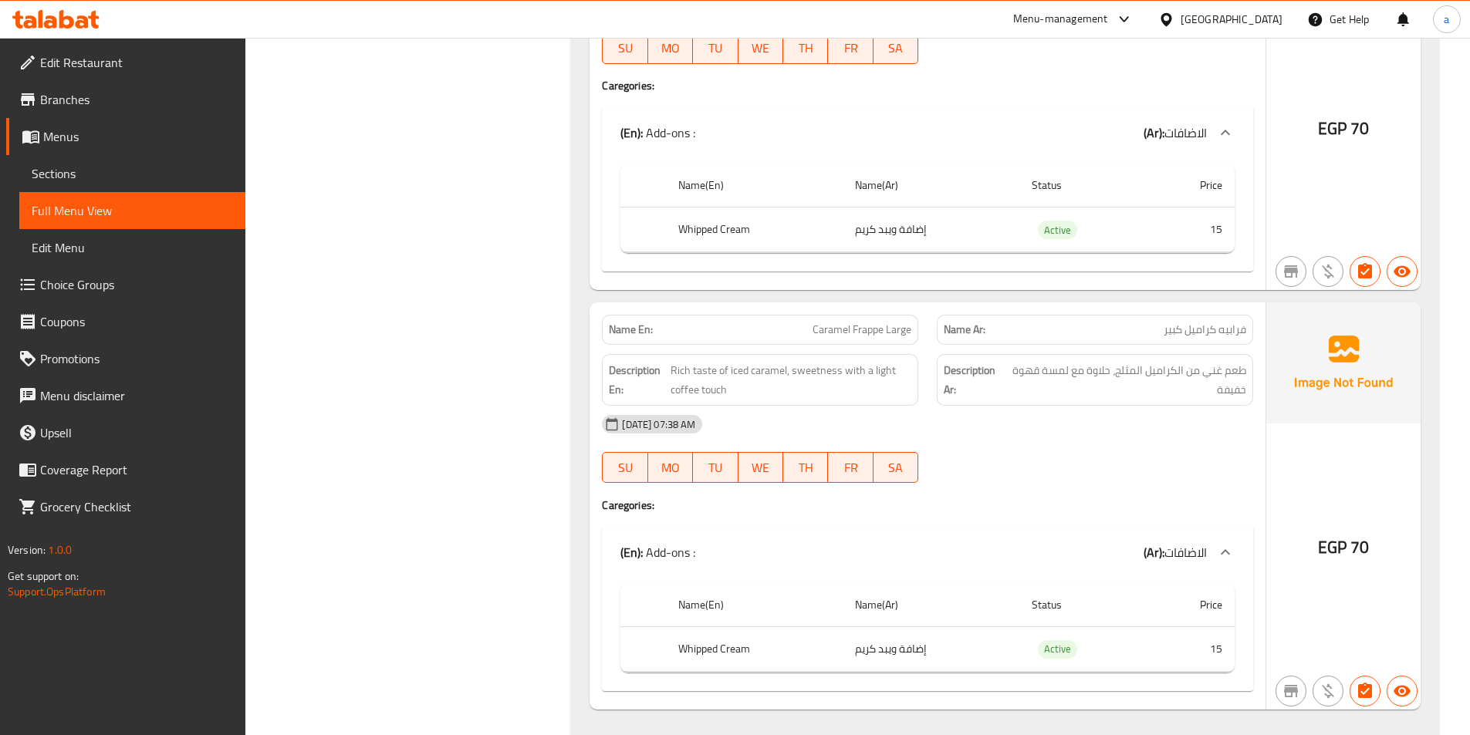
click at [120, 177] on span "Sections" at bounding box center [132, 173] width 201 height 19
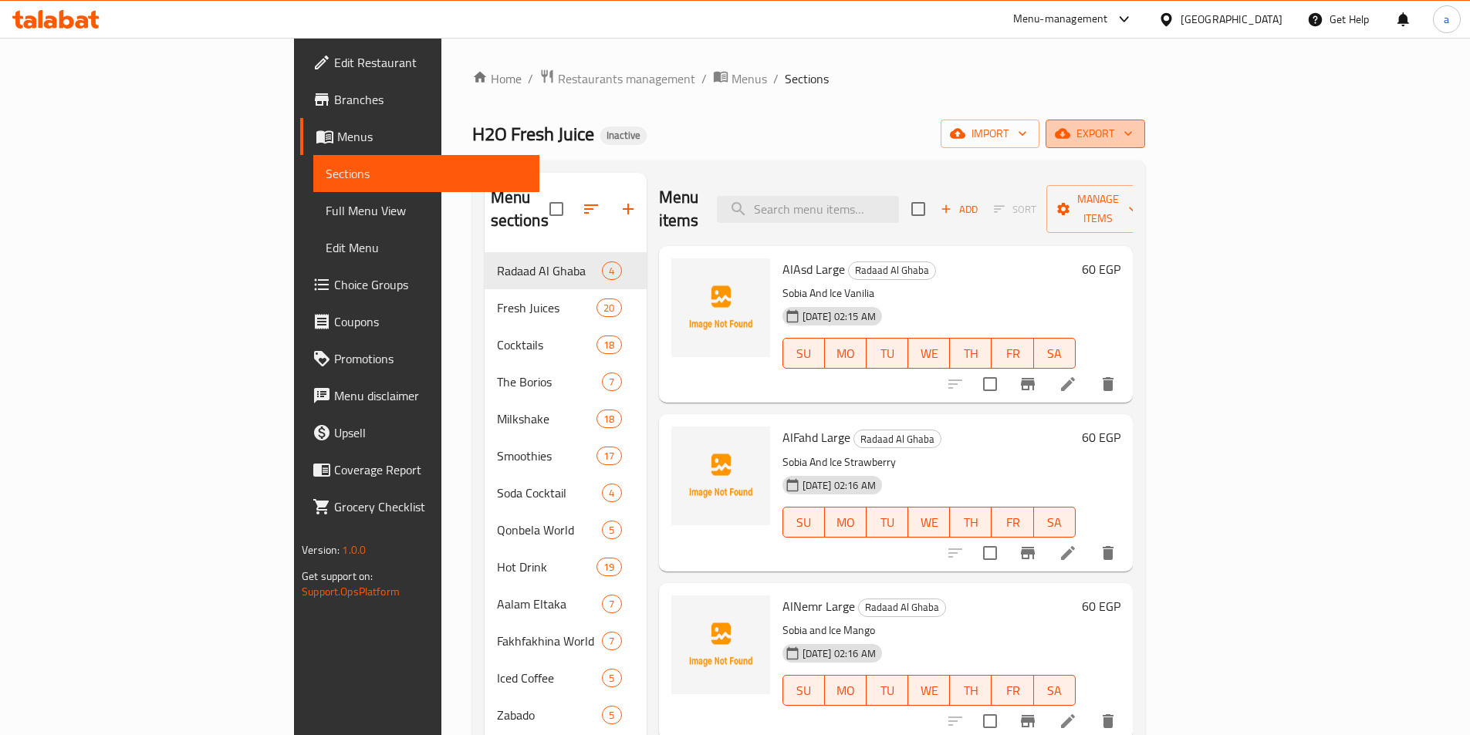
click at [1133, 135] on span "export" at bounding box center [1095, 133] width 75 height 19
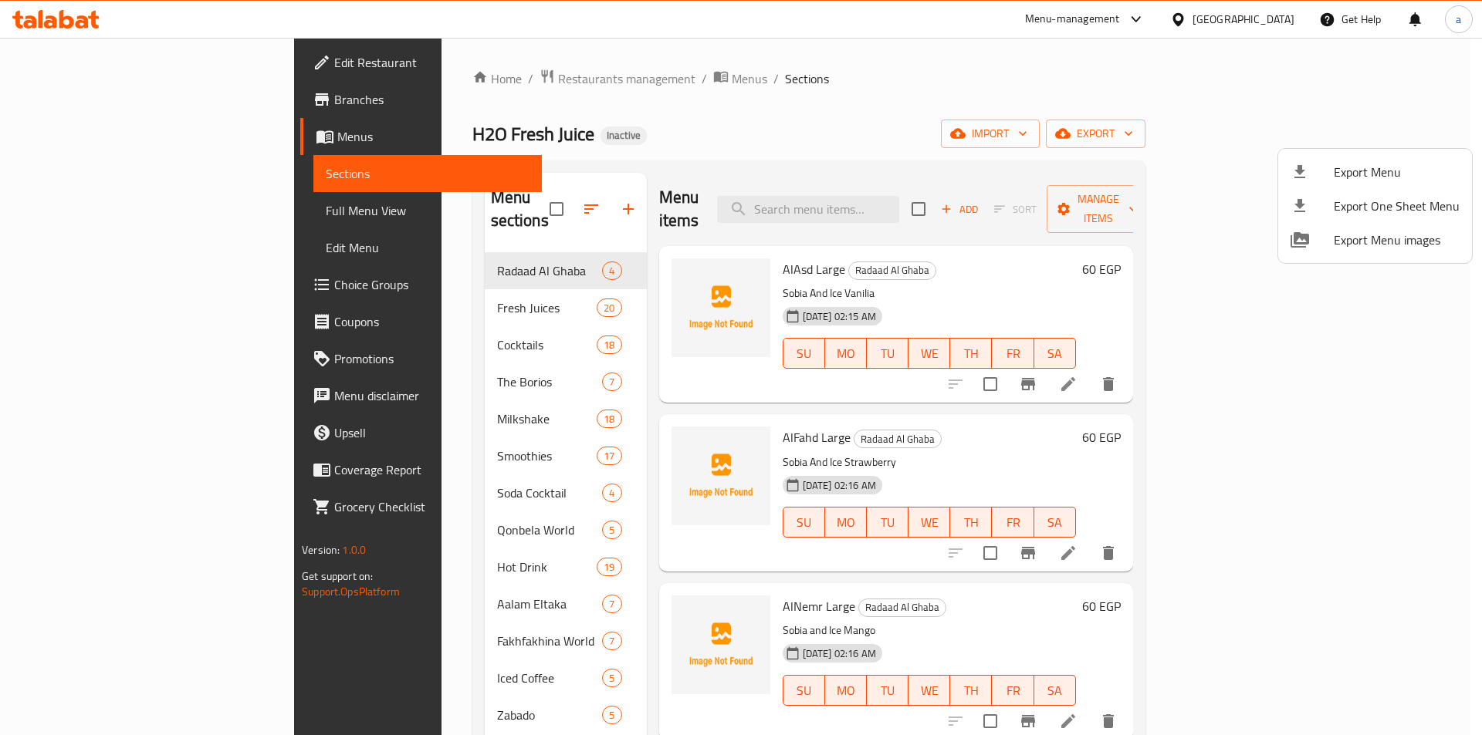
click at [1346, 163] on span "Export Menu" at bounding box center [1396, 172] width 126 height 19
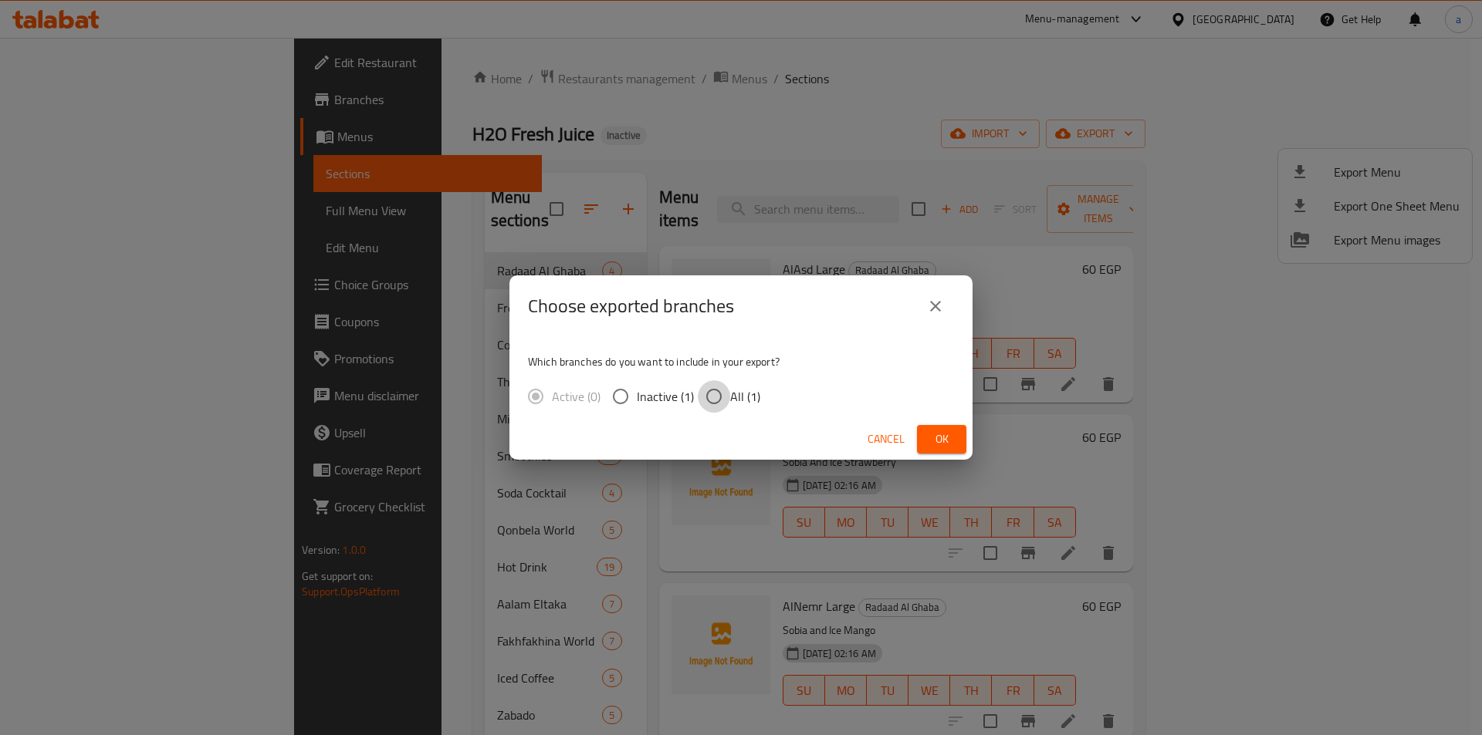
drag, startPoint x: 725, startPoint y: 390, endPoint x: 871, endPoint y: 448, distance: 157.6
click at [724, 390] on input "All (1)" at bounding box center [714, 396] width 32 height 32
radio input "true"
click at [938, 449] on button "Ok" at bounding box center [941, 439] width 49 height 29
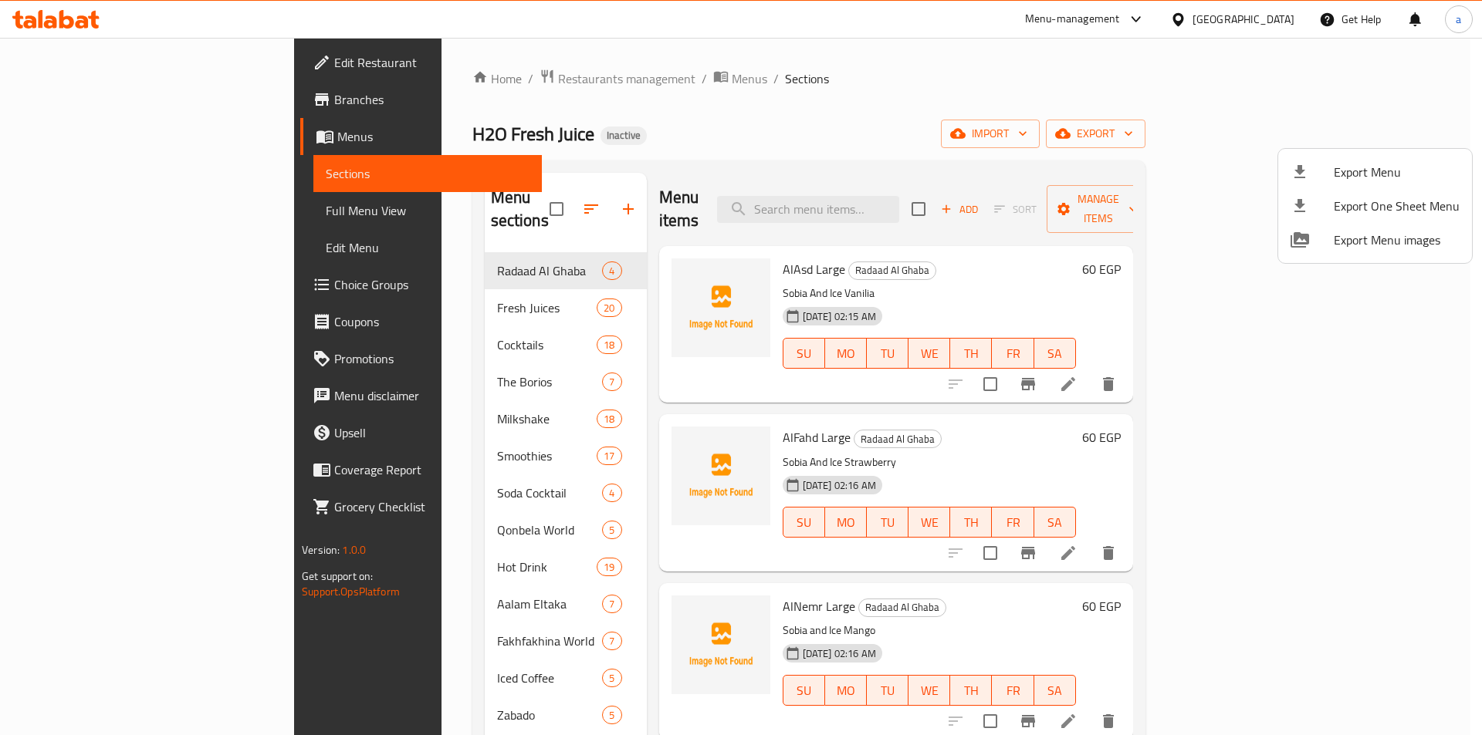
click at [757, 139] on div at bounding box center [741, 367] width 1482 height 735
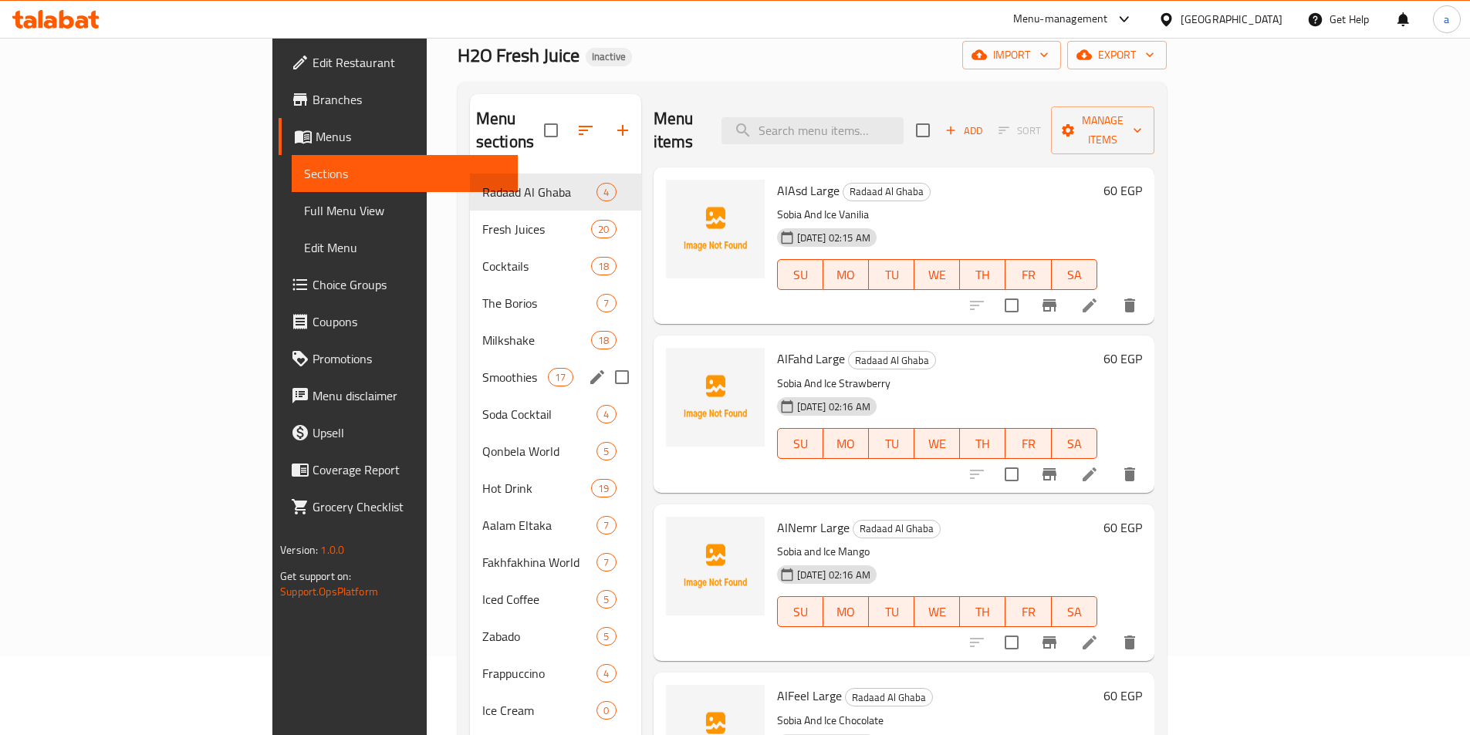
scroll to position [216, 0]
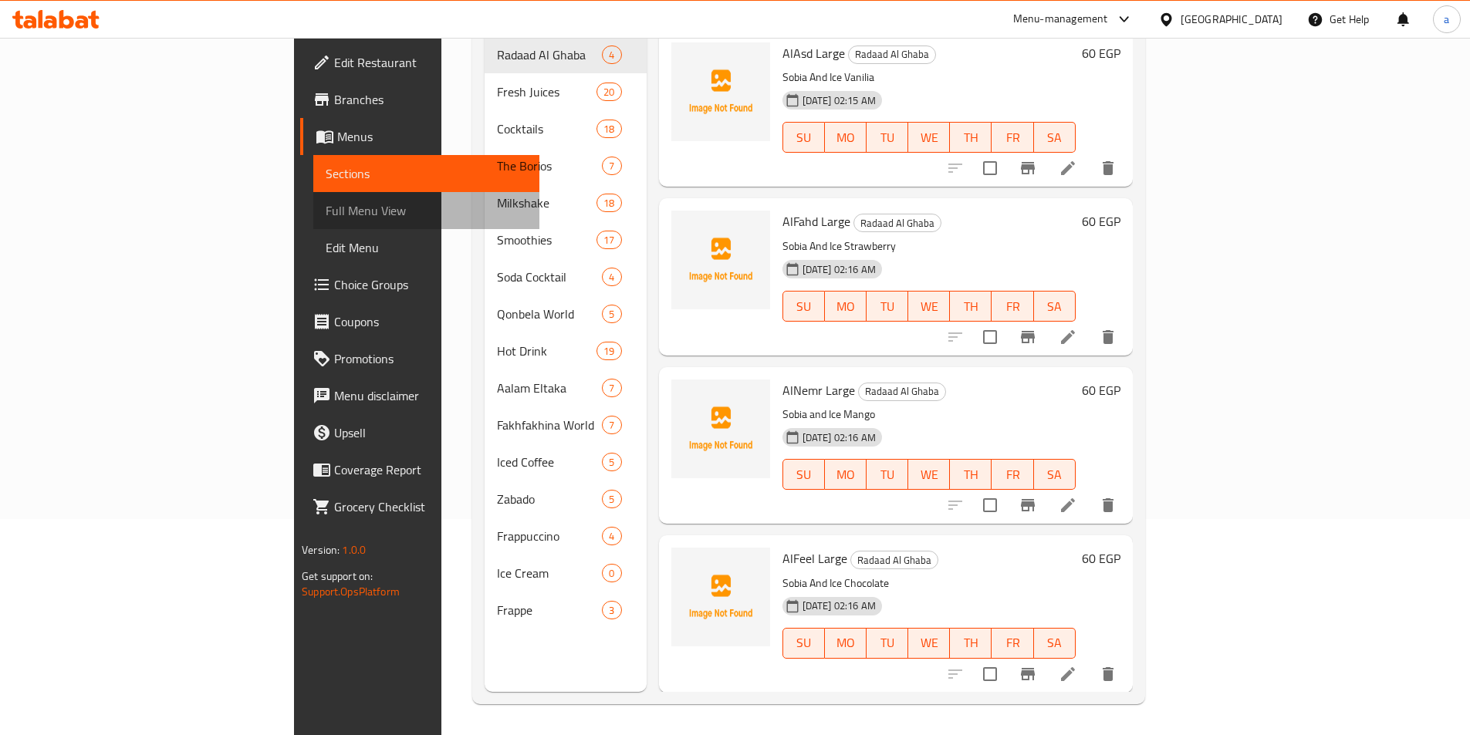
click at [326, 217] on span "Full Menu View" at bounding box center [426, 210] width 201 height 19
click at [326, 218] on span "Full Menu View" at bounding box center [426, 210] width 201 height 19
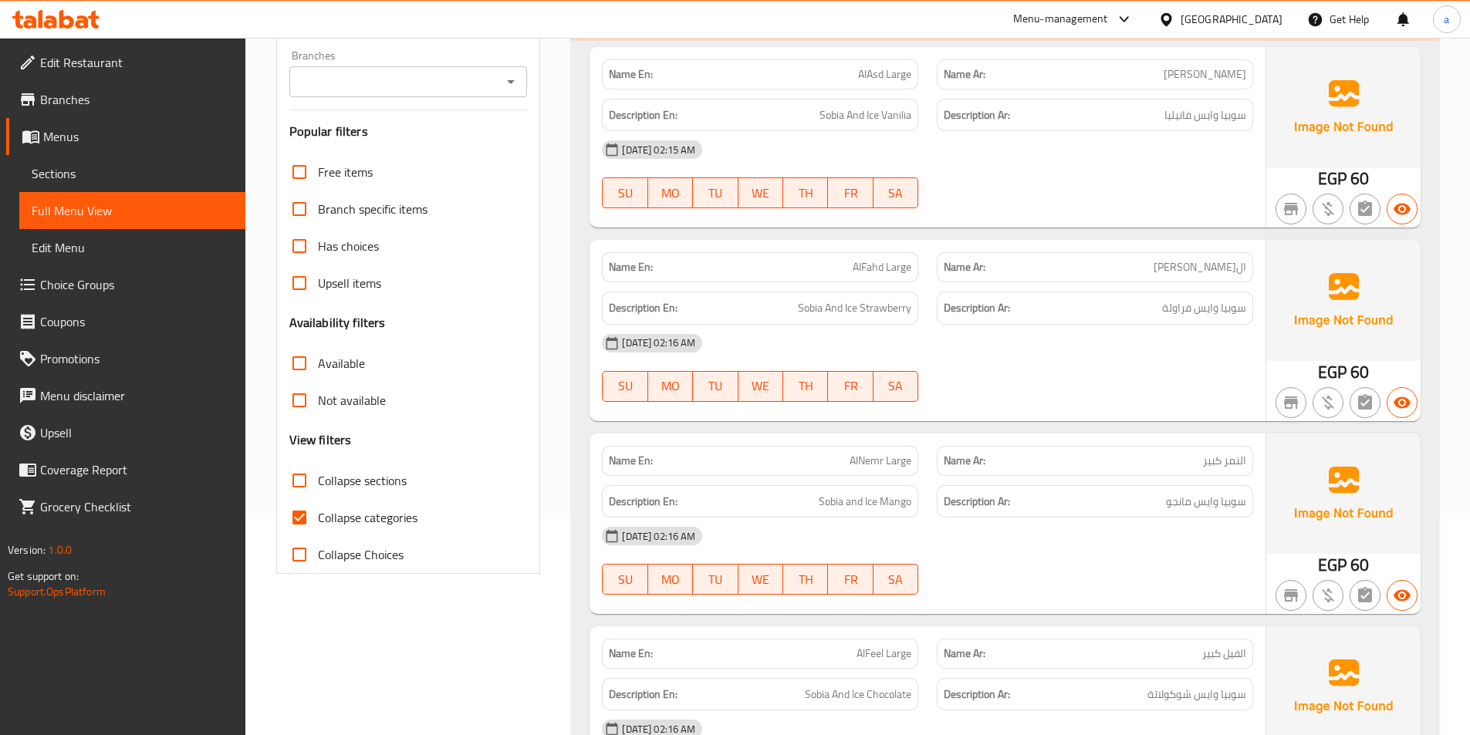
click at [305, 493] on input "Collapse sections" at bounding box center [299, 480] width 37 height 37
checkbox input "true"
click at [301, 521] on input "Collapse categories" at bounding box center [299, 517] width 37 height 37
checkbox input "false"
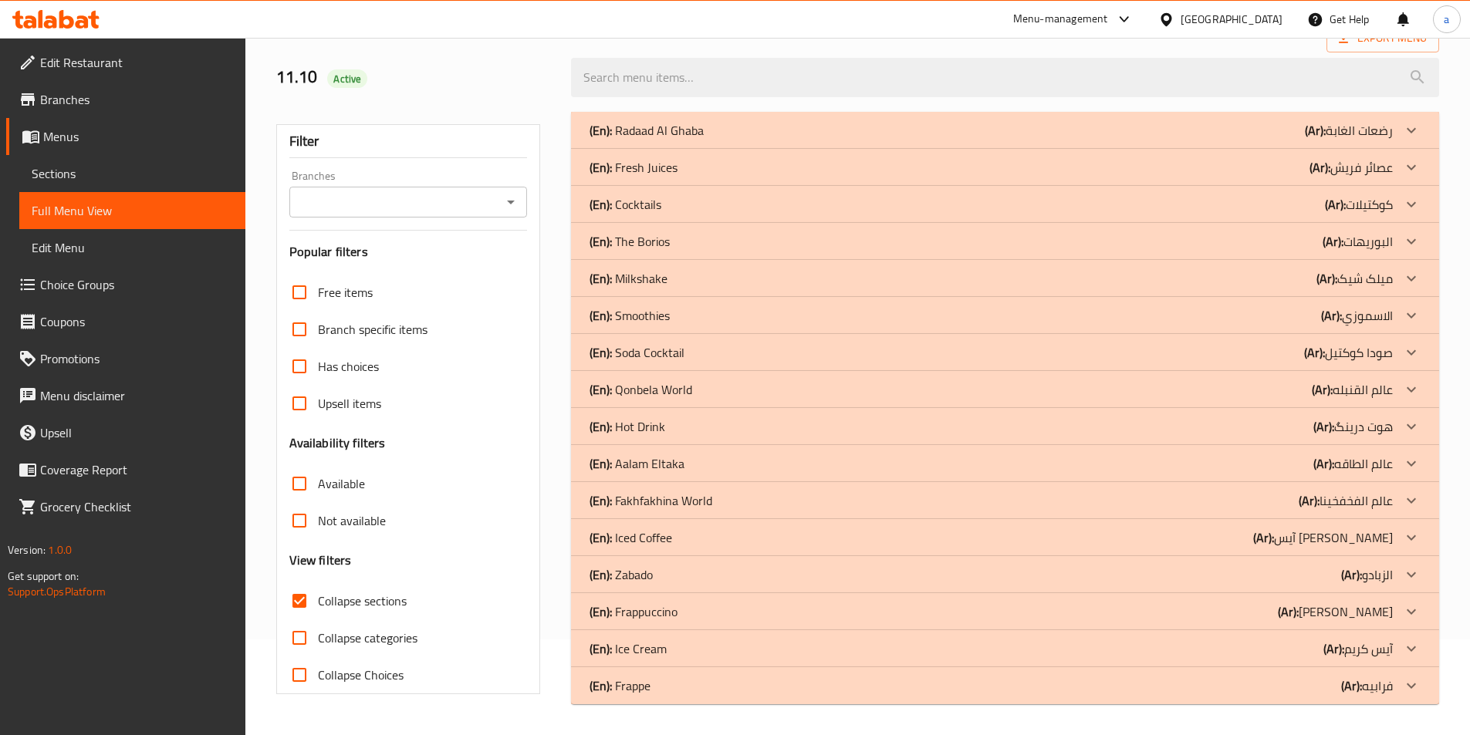
scroll to position [96, 0]
click at [1332, 419] on b "(Ar):" at bounding box center [1323, 426] width 21 height 23
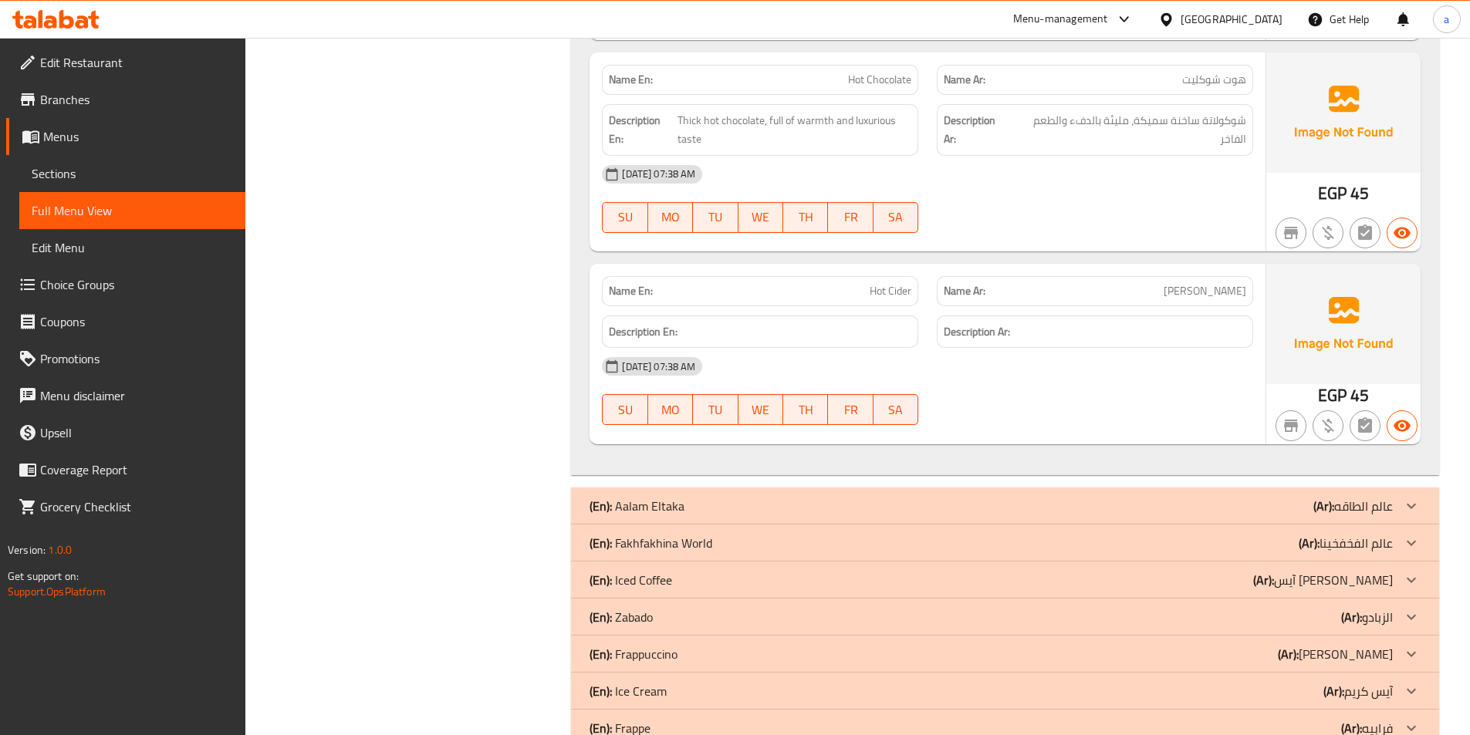
scroll to position [4031, 0]
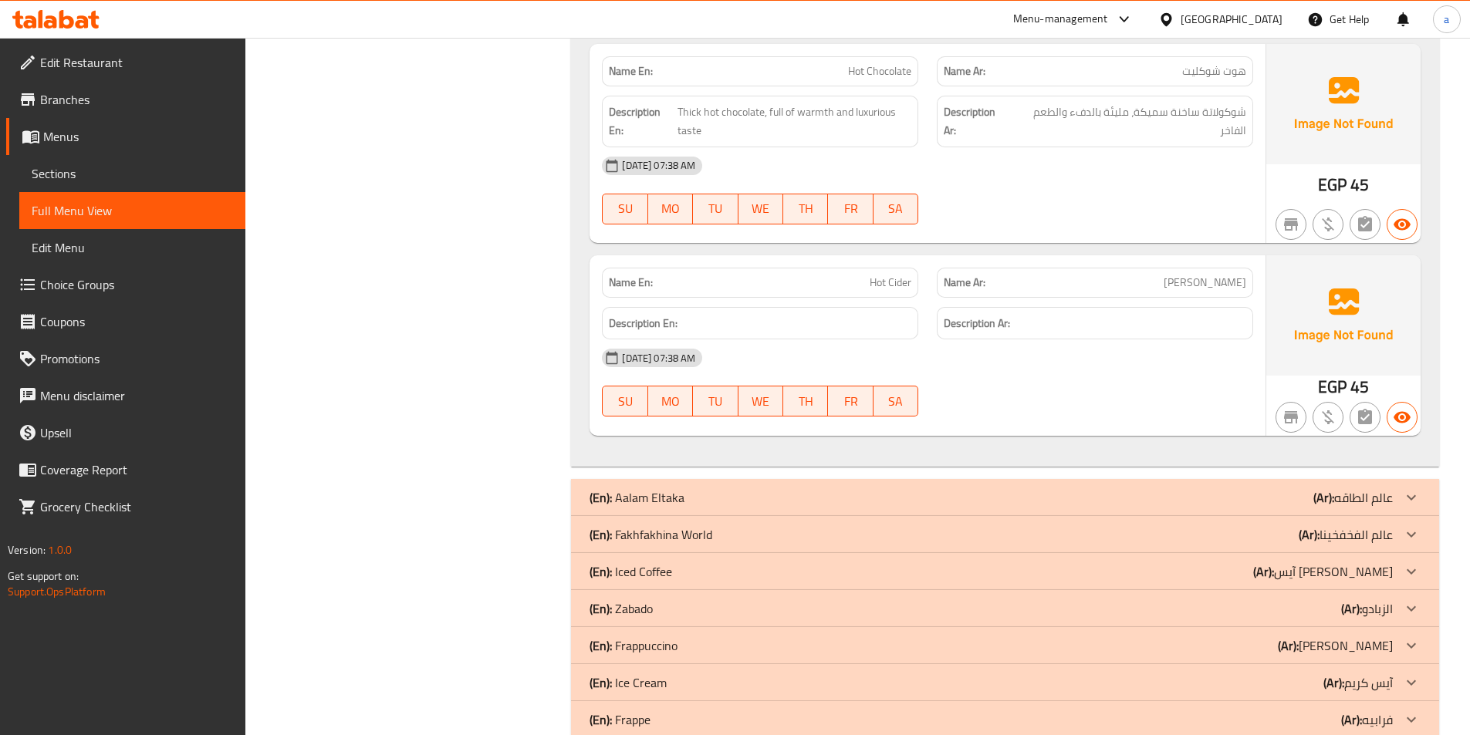
click at [1340, 563] on p "(Ar): آیس کوفی" at bounding box center [1323, 572] width 140 height 19
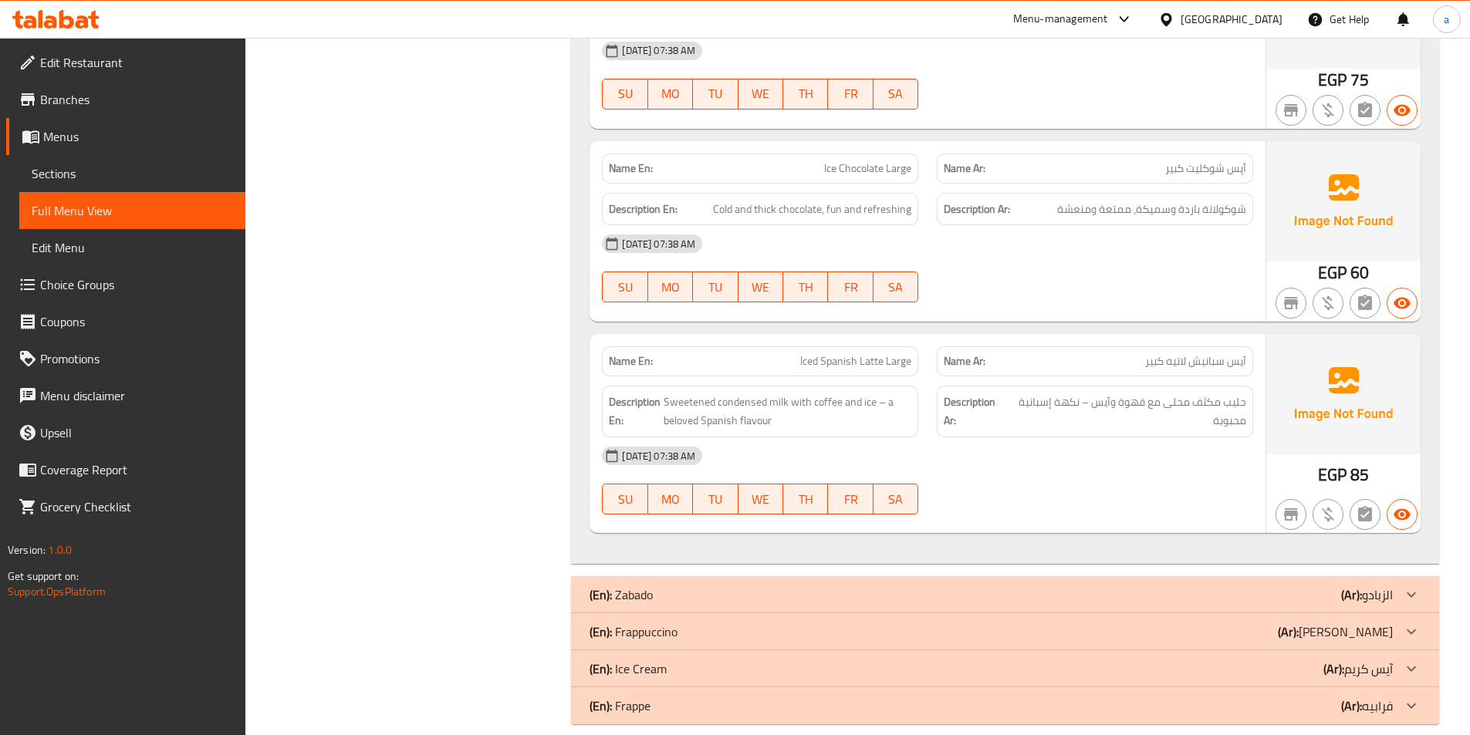
scroll to position [5110, 0]
click at [1302, 621] on div "(En): Frappuccino (Ar): [PERSON_NAME]" at bounding box center [991, 630] width 803 height 19
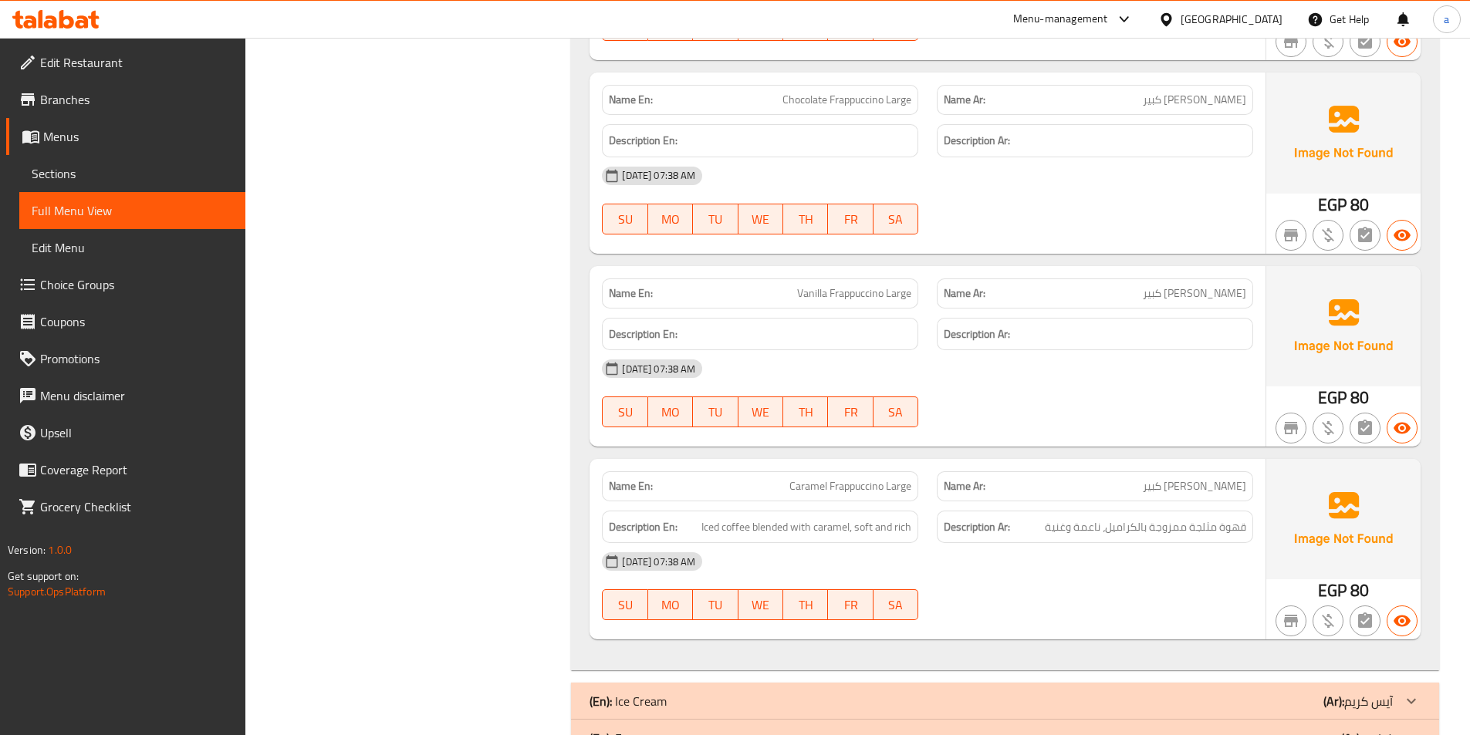
scroll to position [5945, 0]
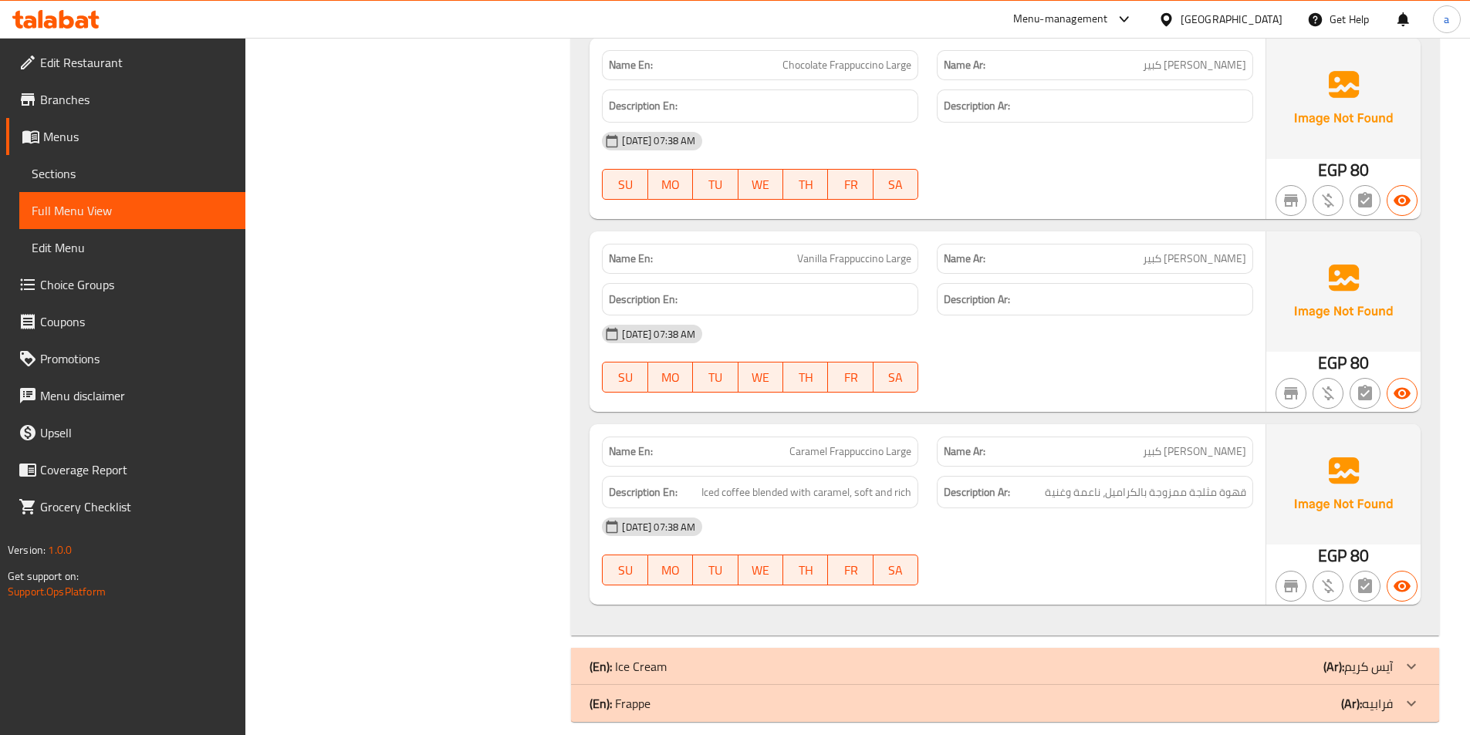
click at [1169, 694] on div "(En): Frappe (Ar): فرابيه" at bounding box center [991, 703] width 803 height 19
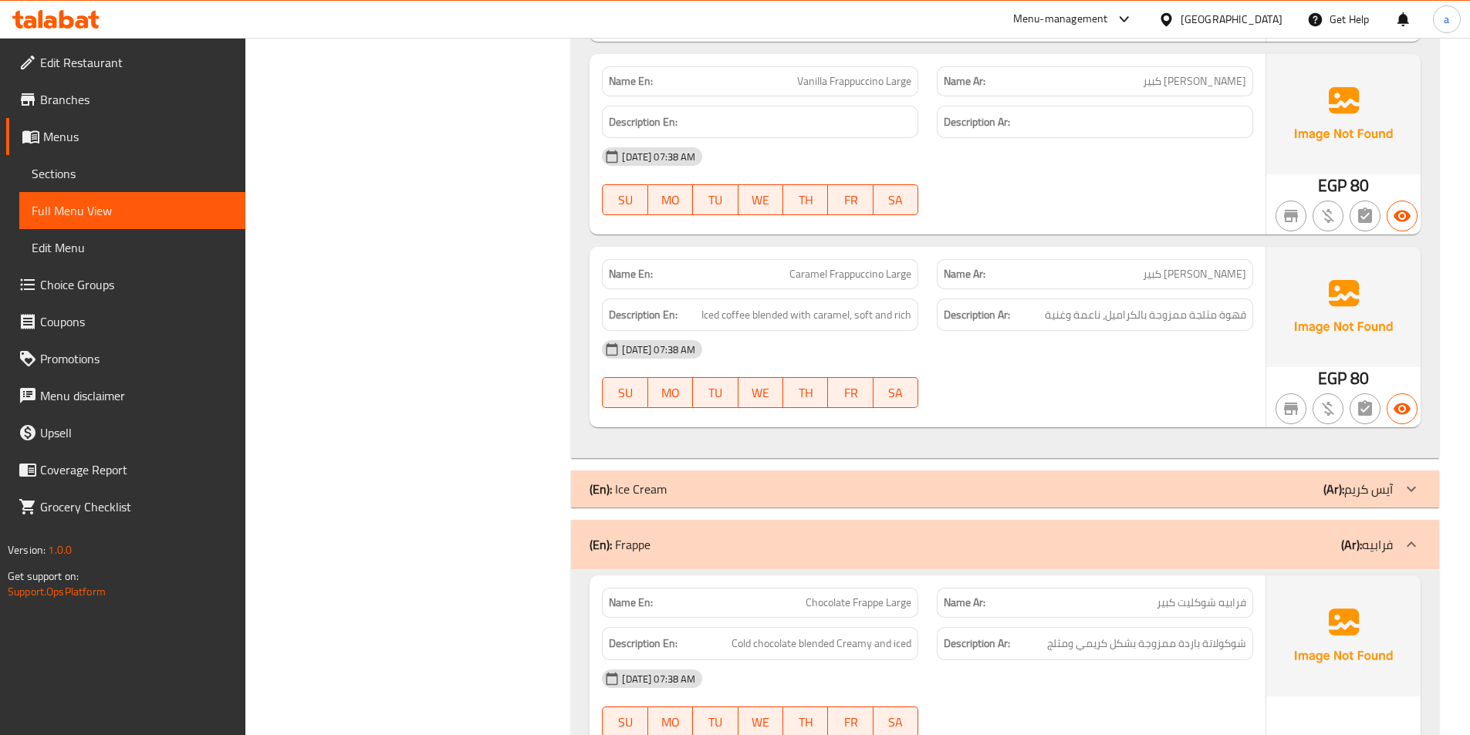
scroll to position [6077, 0]
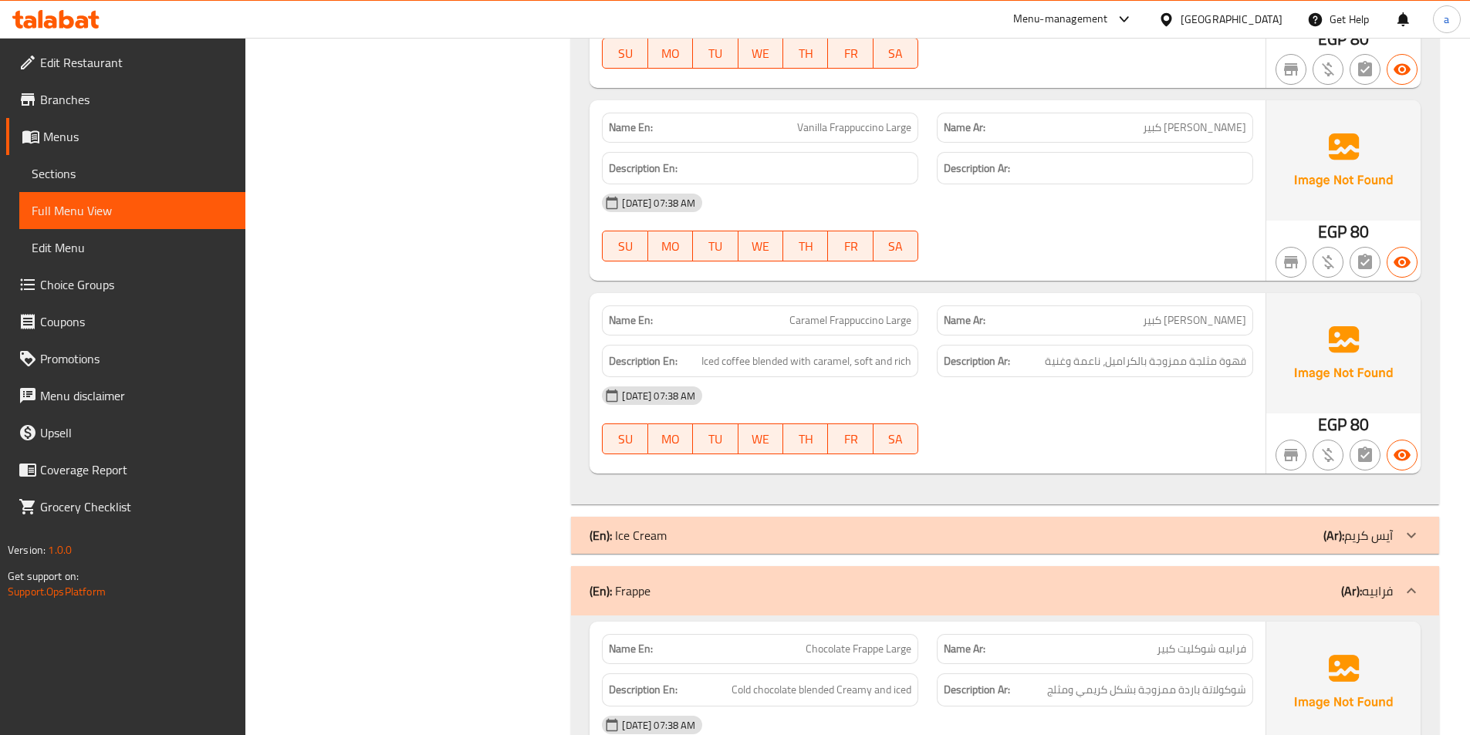
click at [106, 283] on span "Choice Groups" at bounding box center [136, 284] width 193 height 19
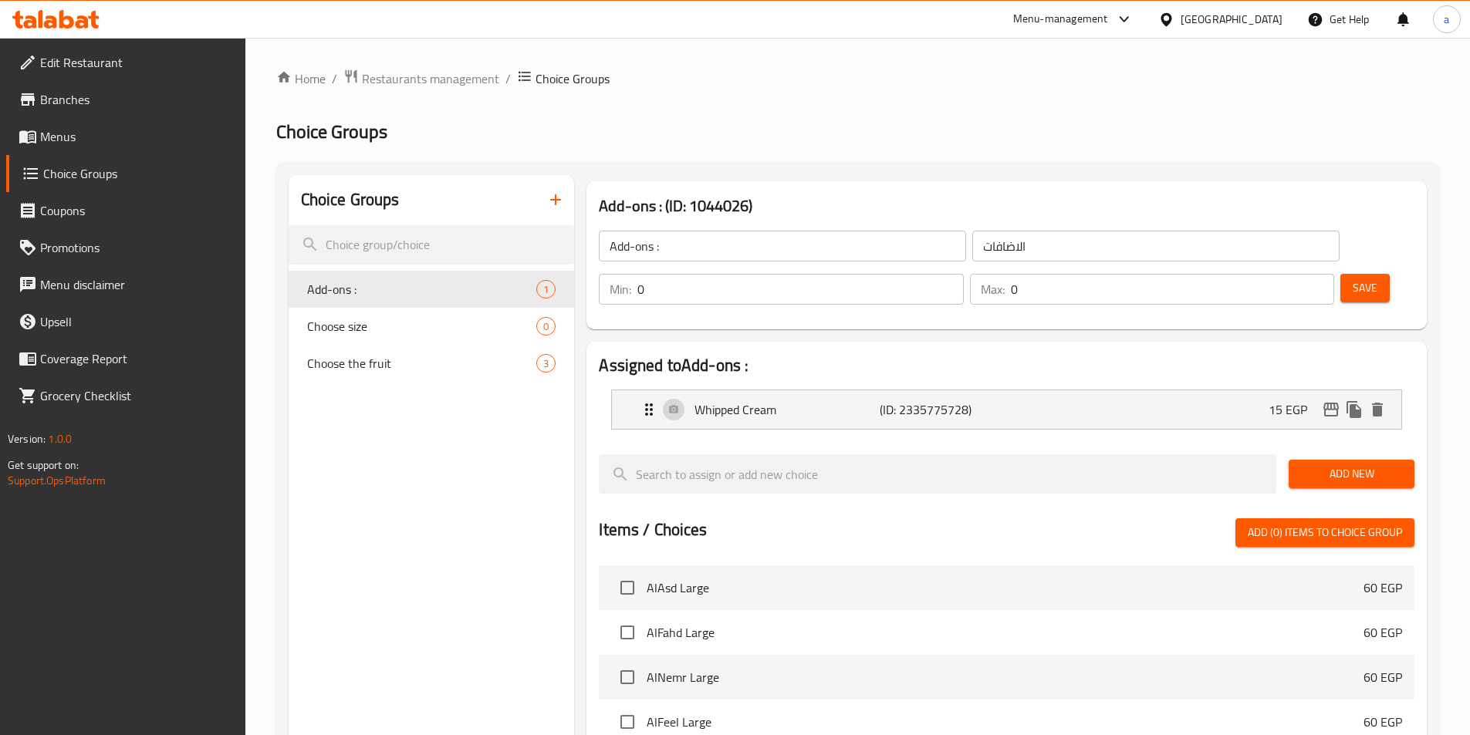
click at [853, 368] on div "Home / Restaurants management / Choice Groups Choice Groups Choice Groups Add-o…" at bounding box center [857, 604] width 1163 height 1071
click at [915, 400] on p "(ID: 2335775728)" at bounding box center [941, 409] width 123 height 19
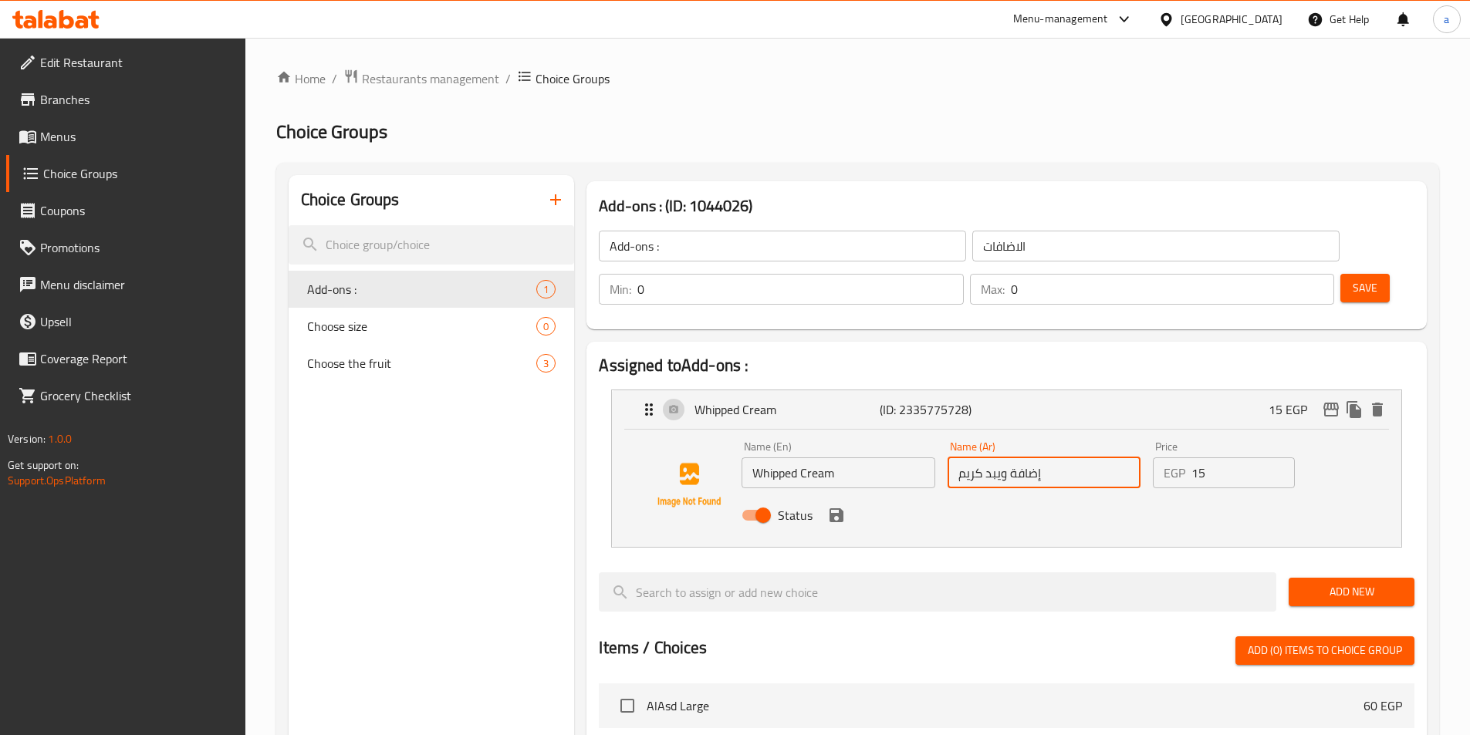
drag, startPoint x: 971, startPoint y: 433, endPoint x: 1069, endPoint y: 433, distance: 98.0
click at [1069, 458] on input "إضافة ويبد كريم" at bounding box center [1044, 473] width 193 height 31
click at [1068, 458] on input "إضافة ويبد كريم" at bounding box center [1044, 473] width 193 height 31
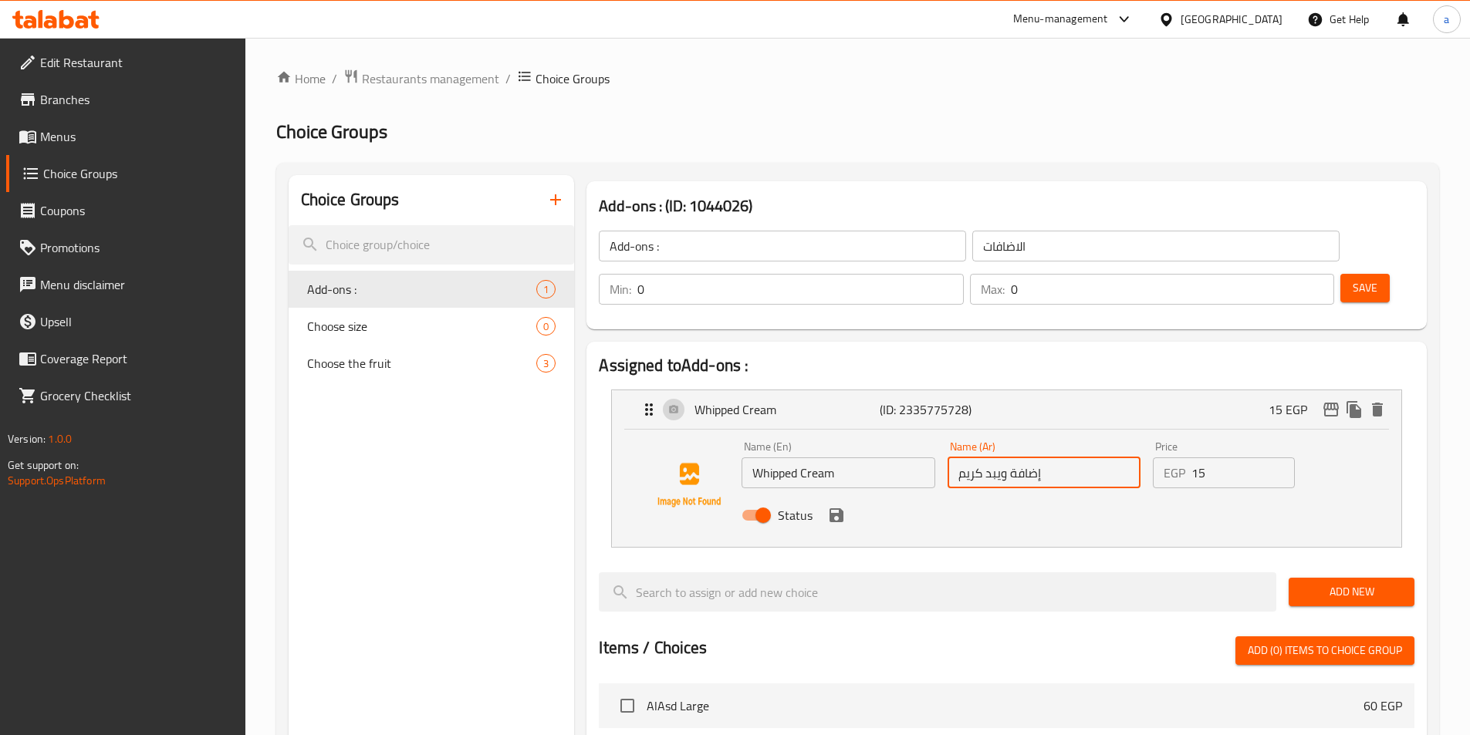
click at [859, 458] on input "Whipped Cream" at bounding box center [838, 473] width 193 height 31
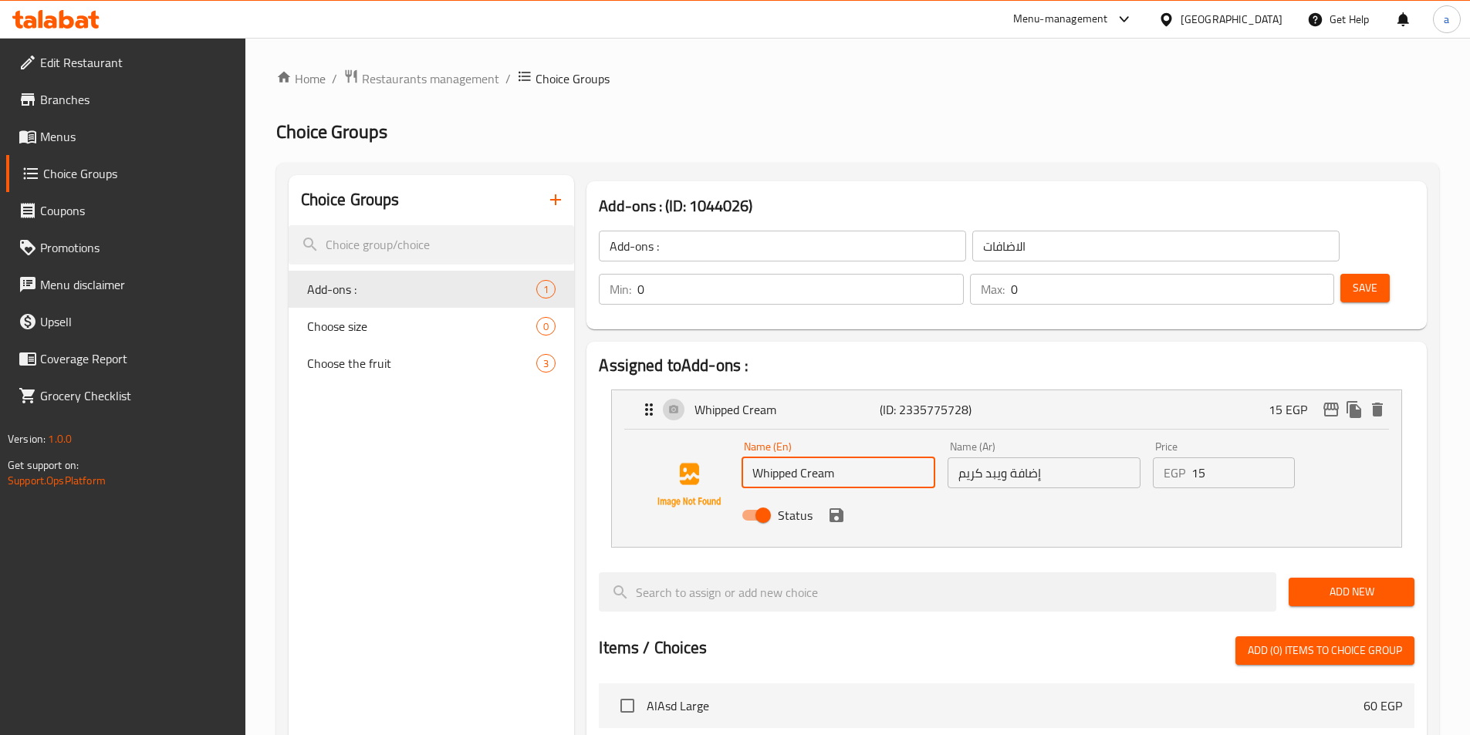
click at [859, 458] on input "Whipped Cream" at bounding box center [838, 473] width 193 height 31
paste input "Add whipped c"
click at [927, 495] on div "Status" at bounding box center [1043, 516] width 617 height 42
click at [844, 506] on icon "save" at bounding box center [836, 515] width 19 height 19
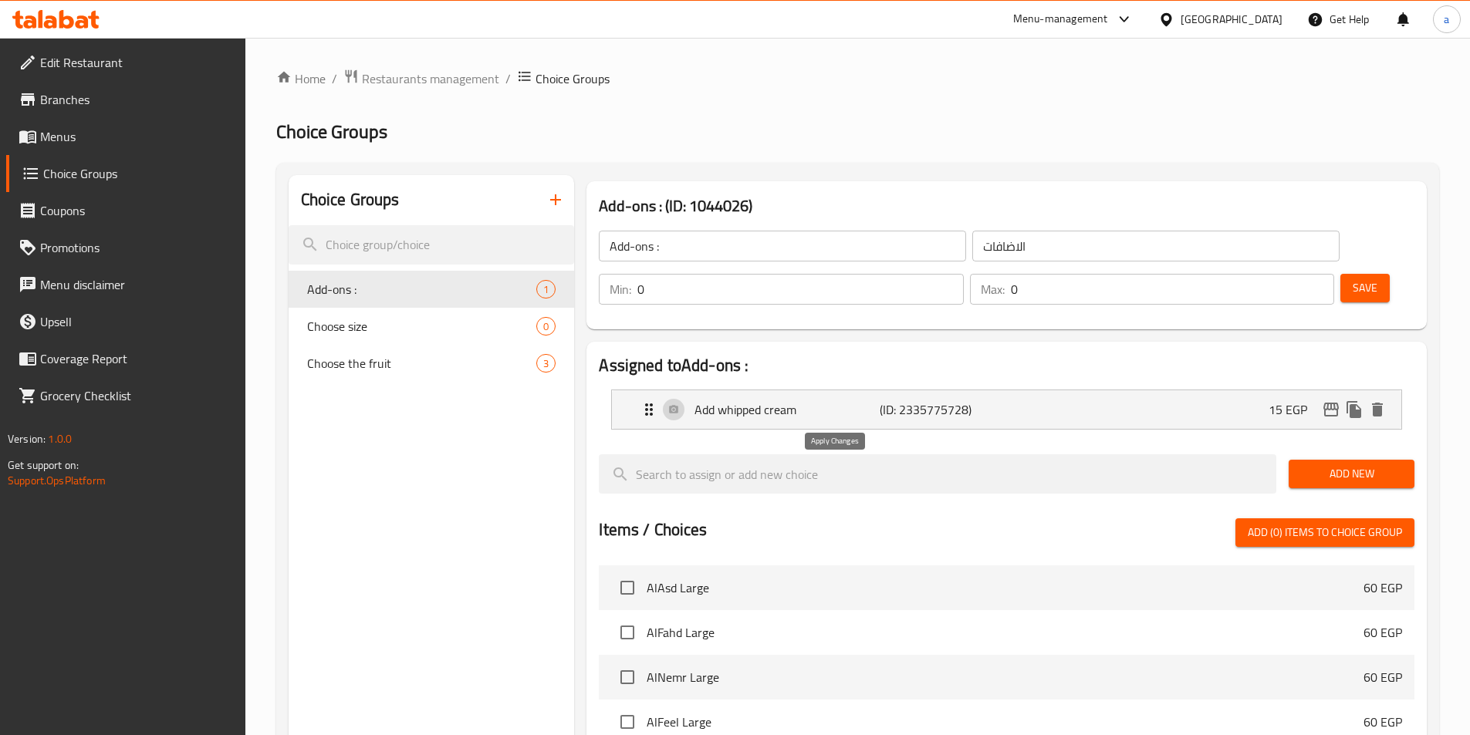
type input "Add whipped cream"
click at [1353, 279] on span "Save" at bounding box center [1365, 288] width 25 height 19
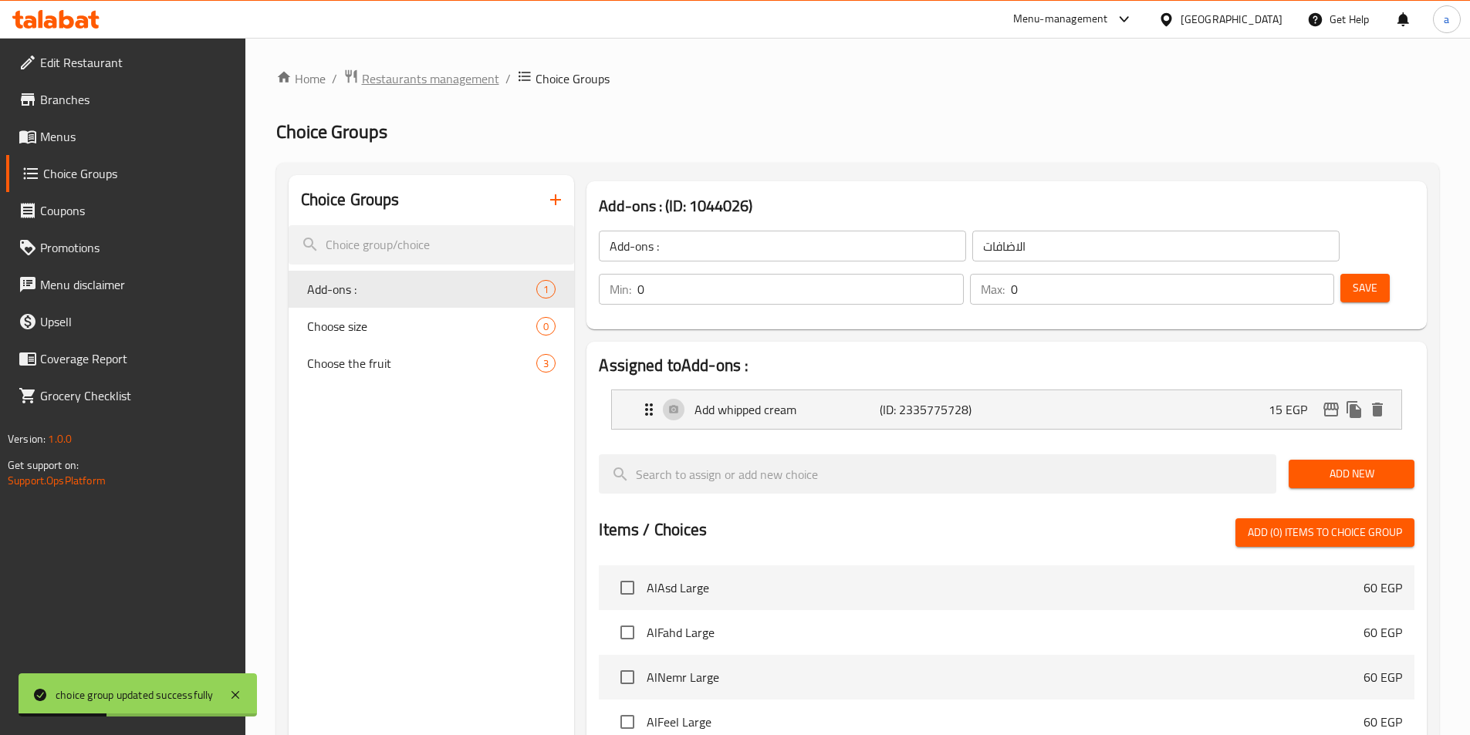
click at [419, 84] on span "Restaurants management" at bounding box center [430, 78] width 137 height 19
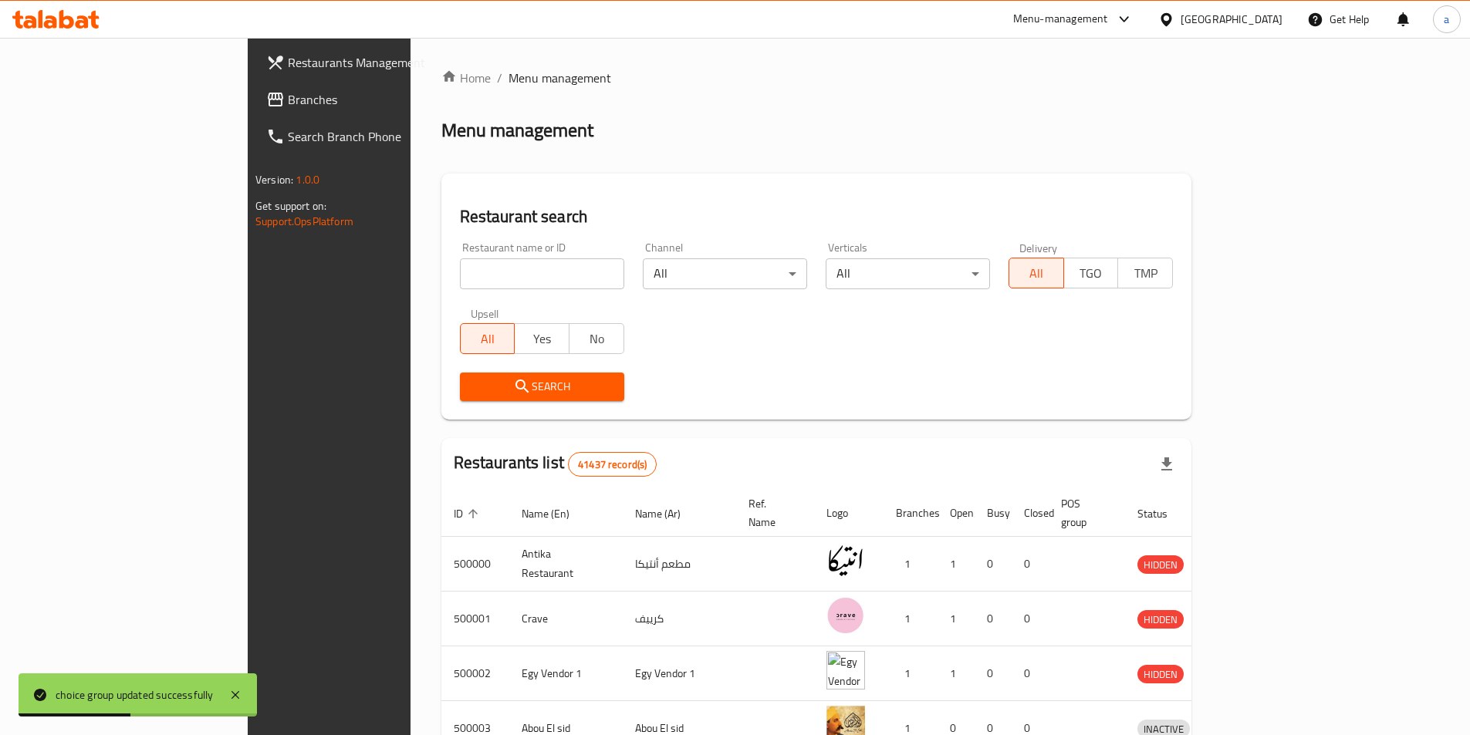
click at [254, 112] on link "Branches" at bounding box center [373, 99] width 239 height 37
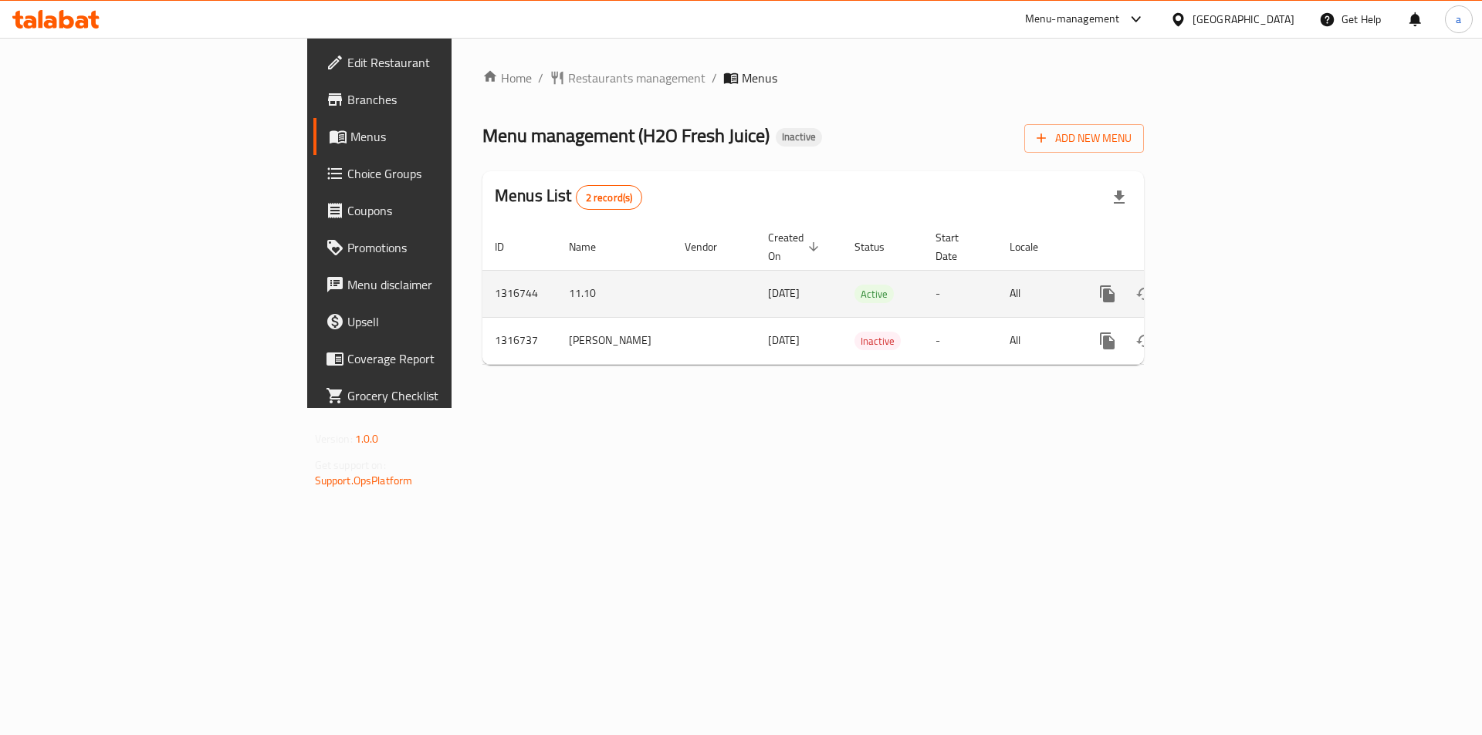
click at [1228, 285] on icon "enhanced table" at bounding box center [1218, 294] width 19 height 19
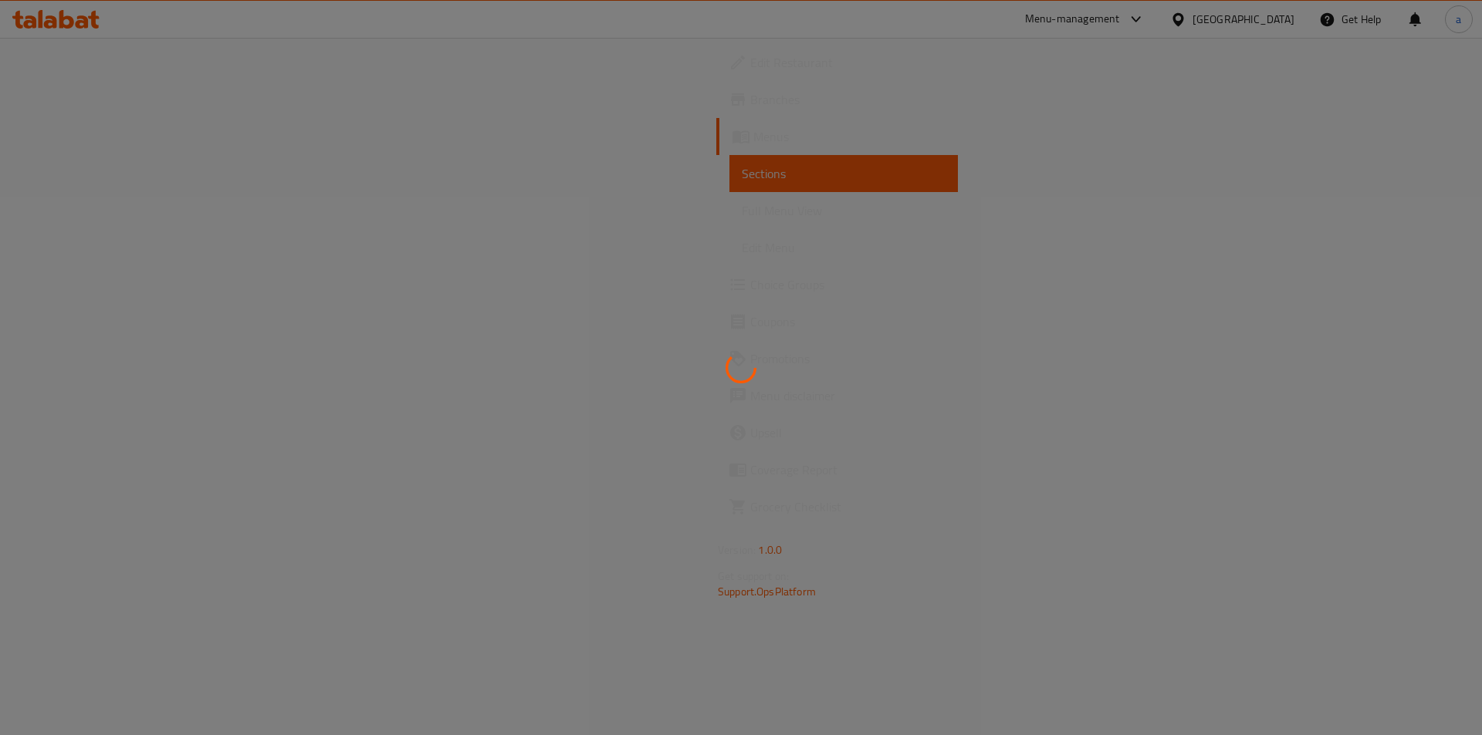
click at [114, 209] on div at bounding box center [741, 367] width 1482 height 735
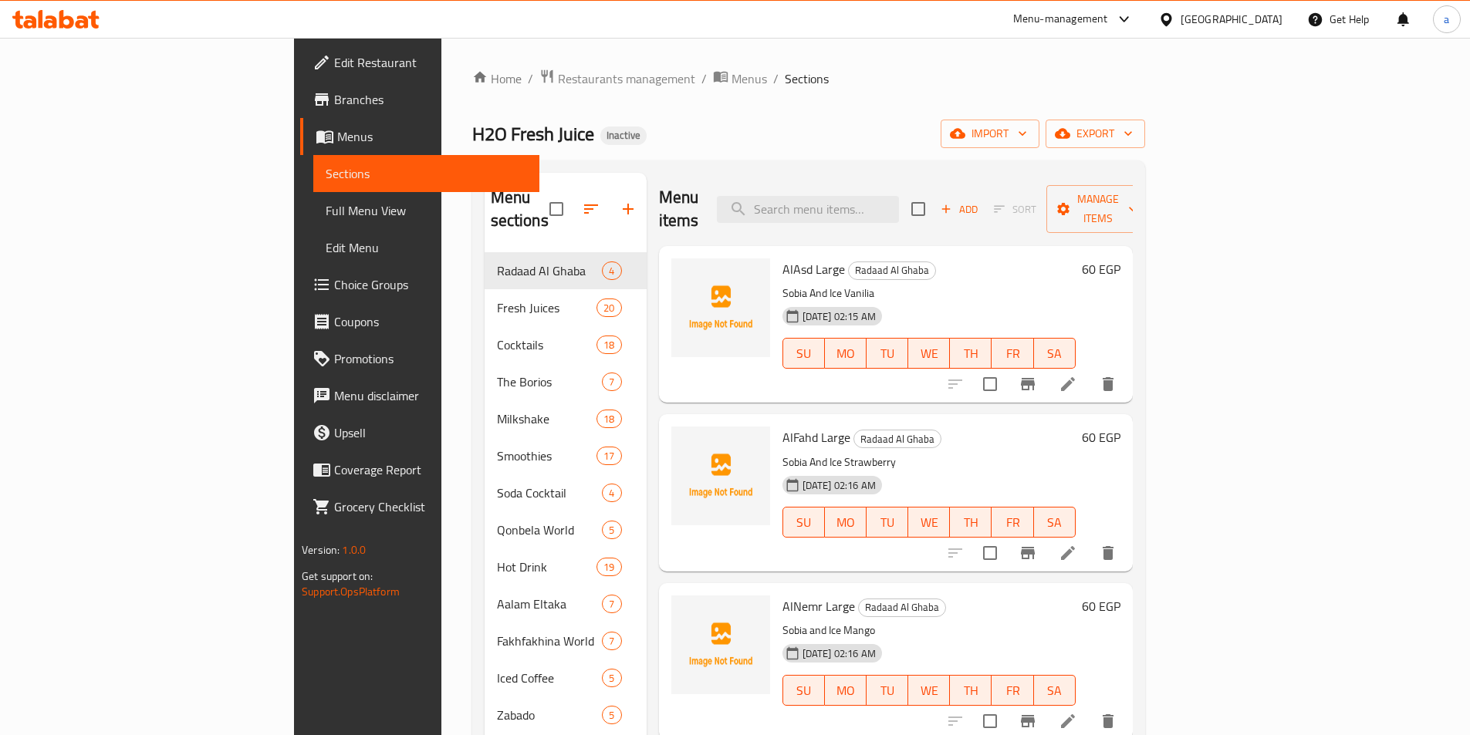
click at [326, 209] on span "Full Menu View" at bounding box center [426, 210] width 201 height 19
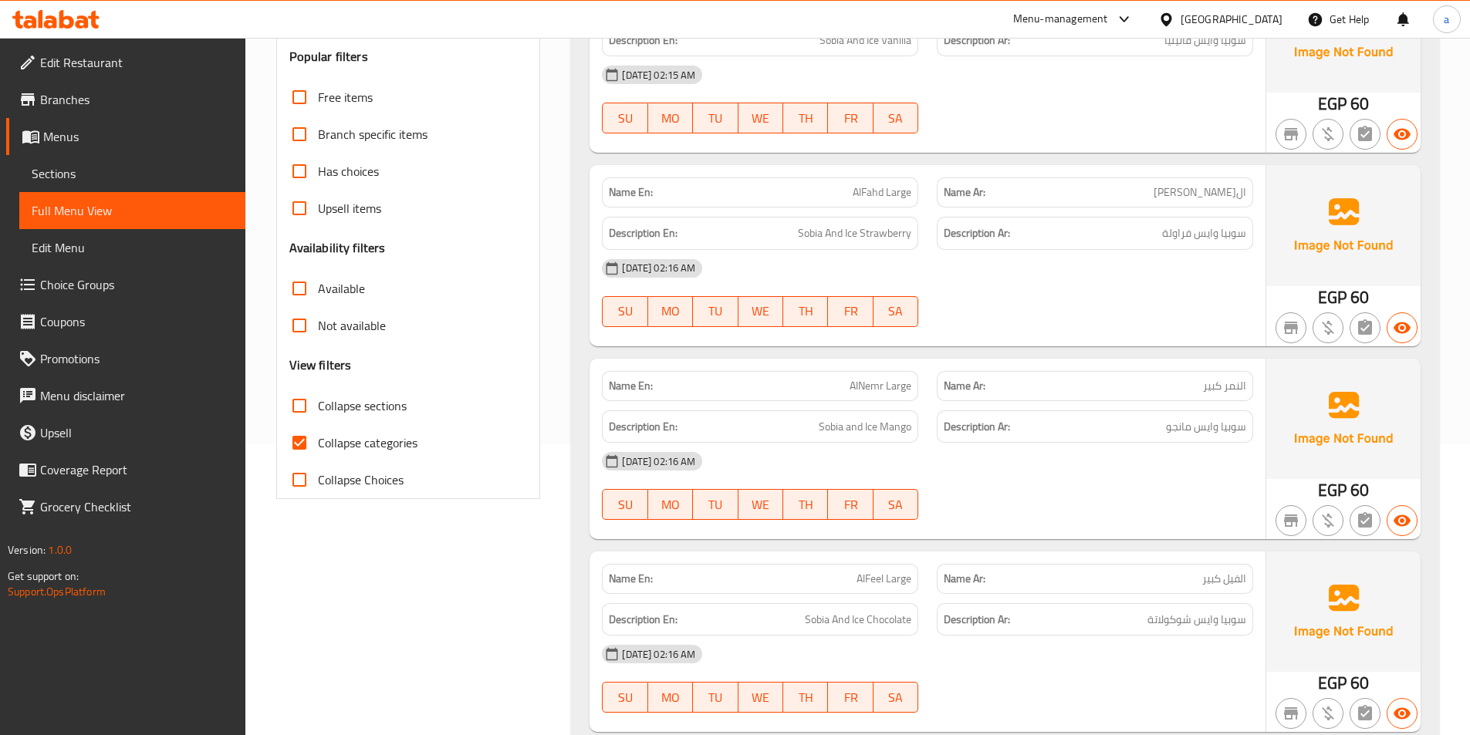
scroll to position [309, 0]
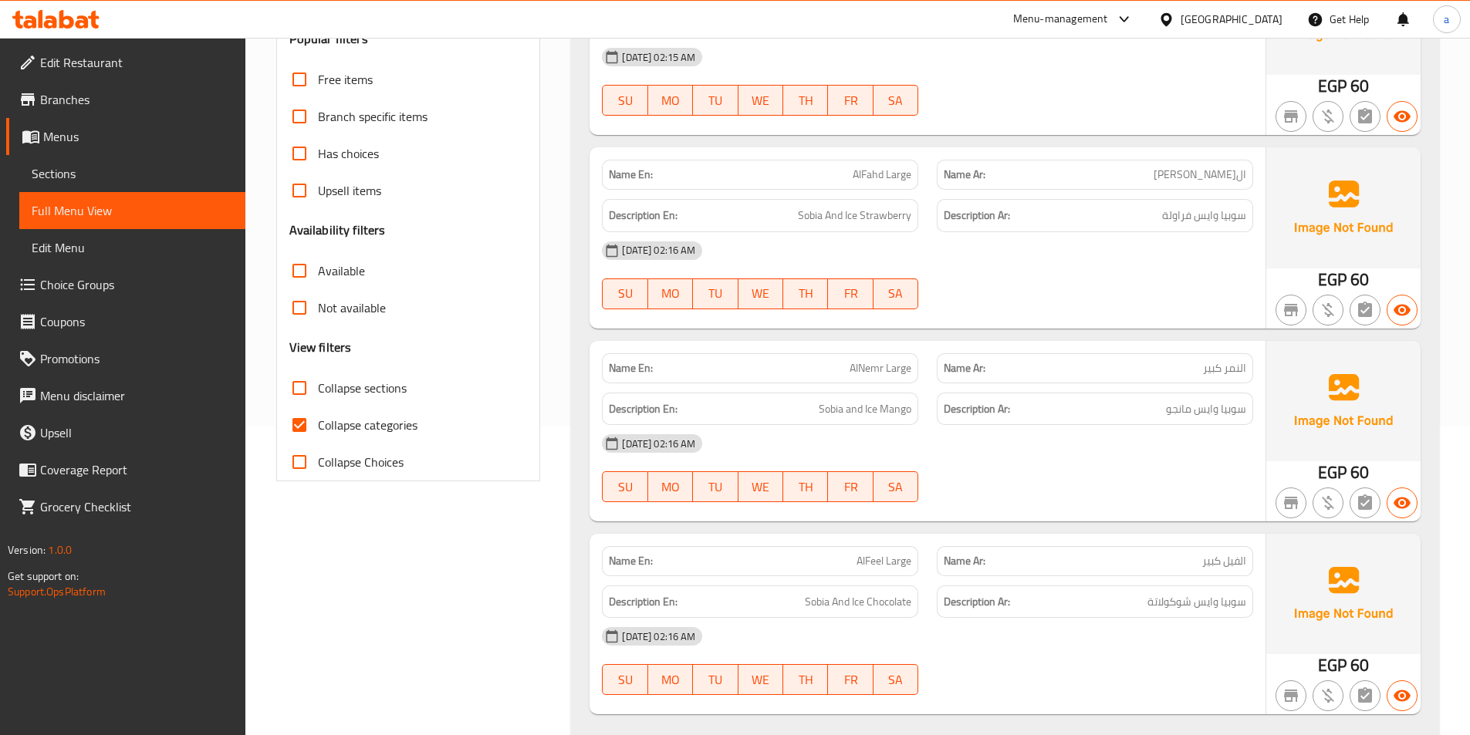
click at [295, 385] on input "Collapse sections" at bounding box center [299, 388] width 37 height 37
checkbox input "true"
click at [301, 430] on input "Collapse categories" at bounding box center [299, 425] width 37 height 37
checkbox input "false"
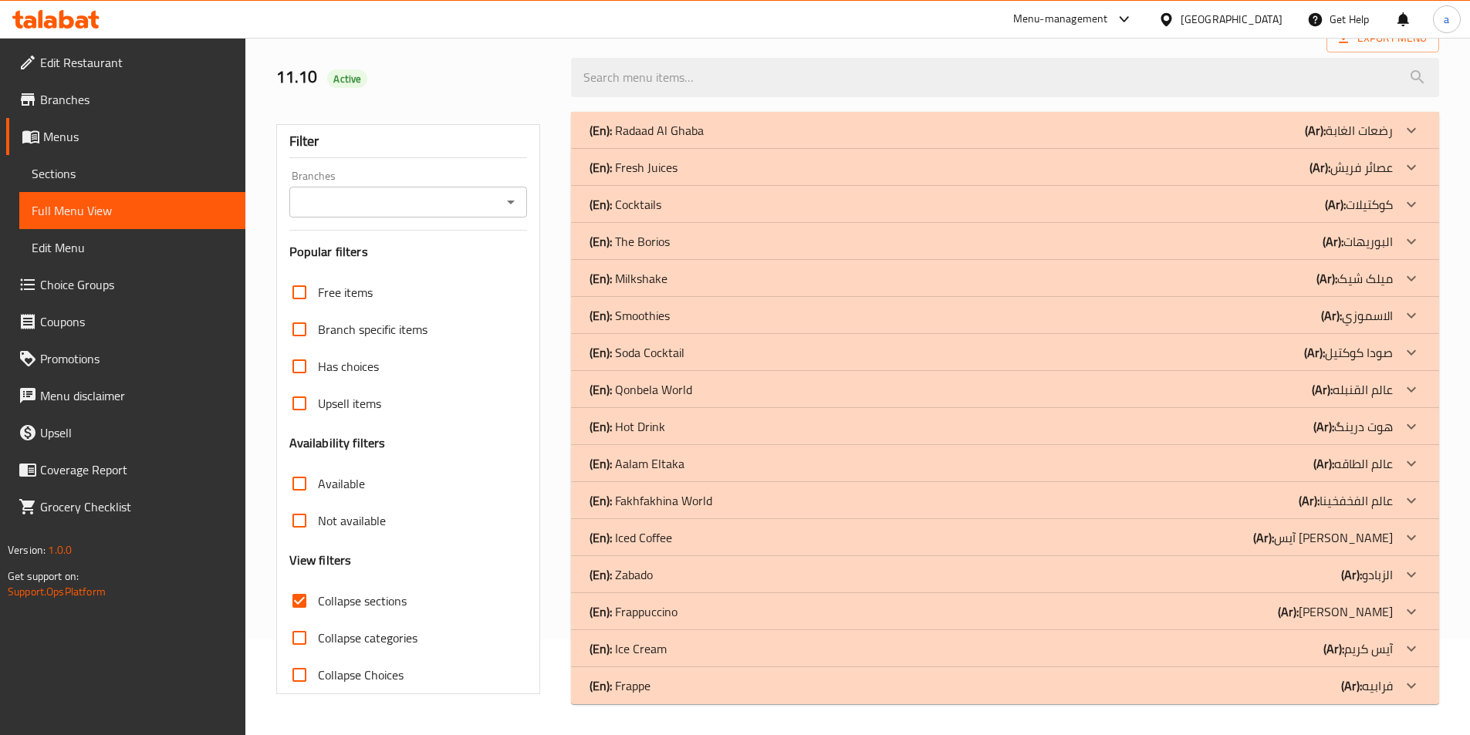
scroll to position [96, 0]
click at [1359, 430] on p "(Ar): هوت درینگ" at bounding box center [1352, 426] width 79 height 19
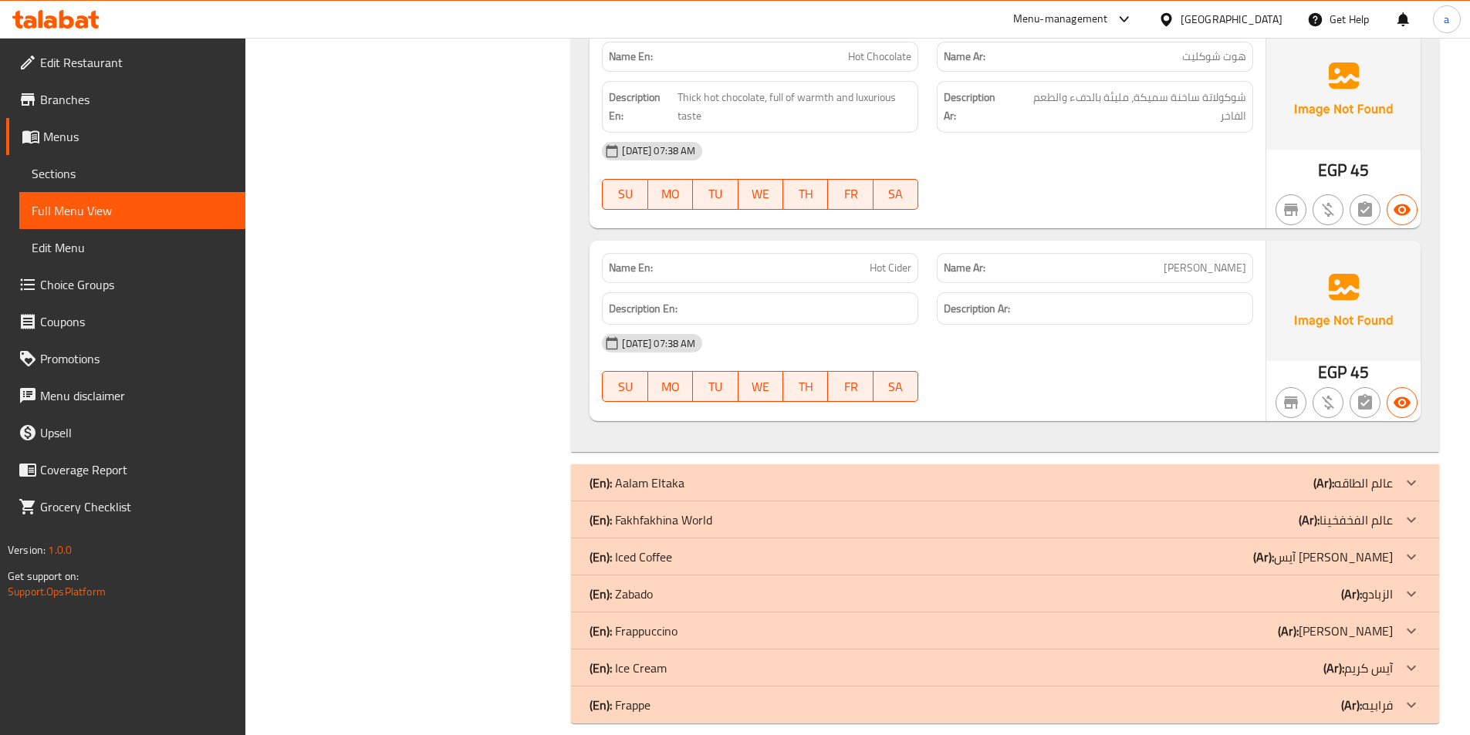
scroll to position [4046, 0]
click at [1245, 547] on div "(En): Iced Coffee (Ar): آیس [PERSON_NAME]" at bounding box center [991, 556] width 803 height 19
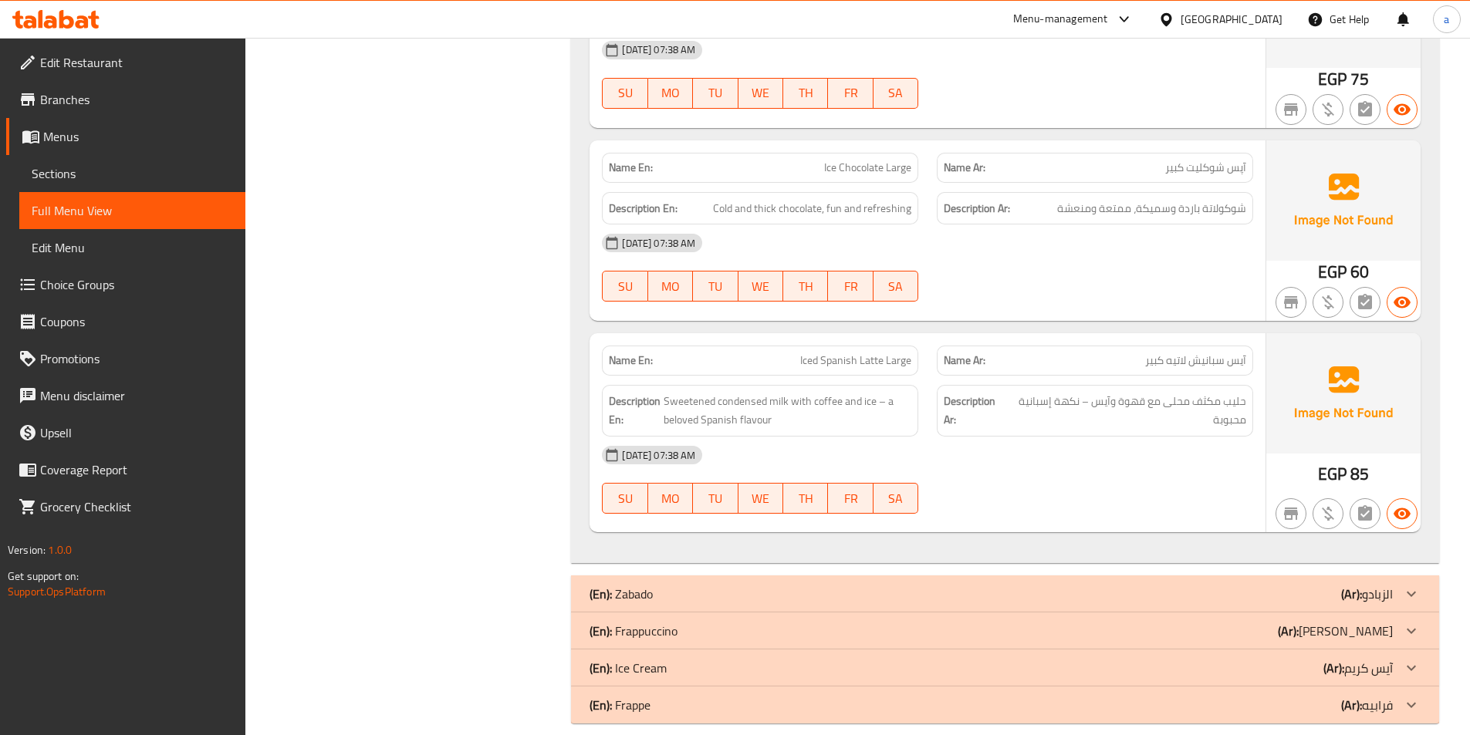
scroll to position [5110, 0]
click at [1198, 621] on div "(En): Frappuccino (Ar): [PERSON_NAME]" at bounding box center [991, 630] width 803 height 19
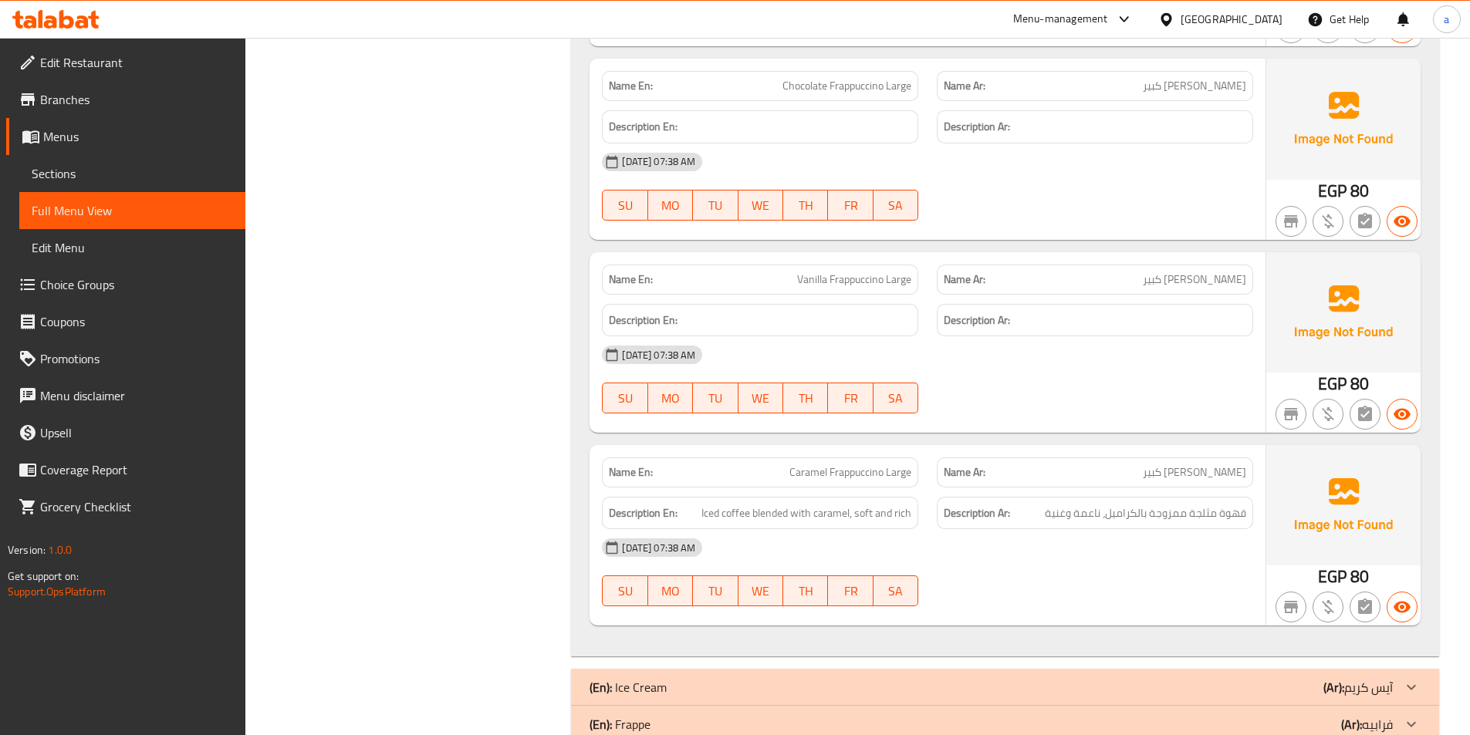
scroll to position [5945, 0]
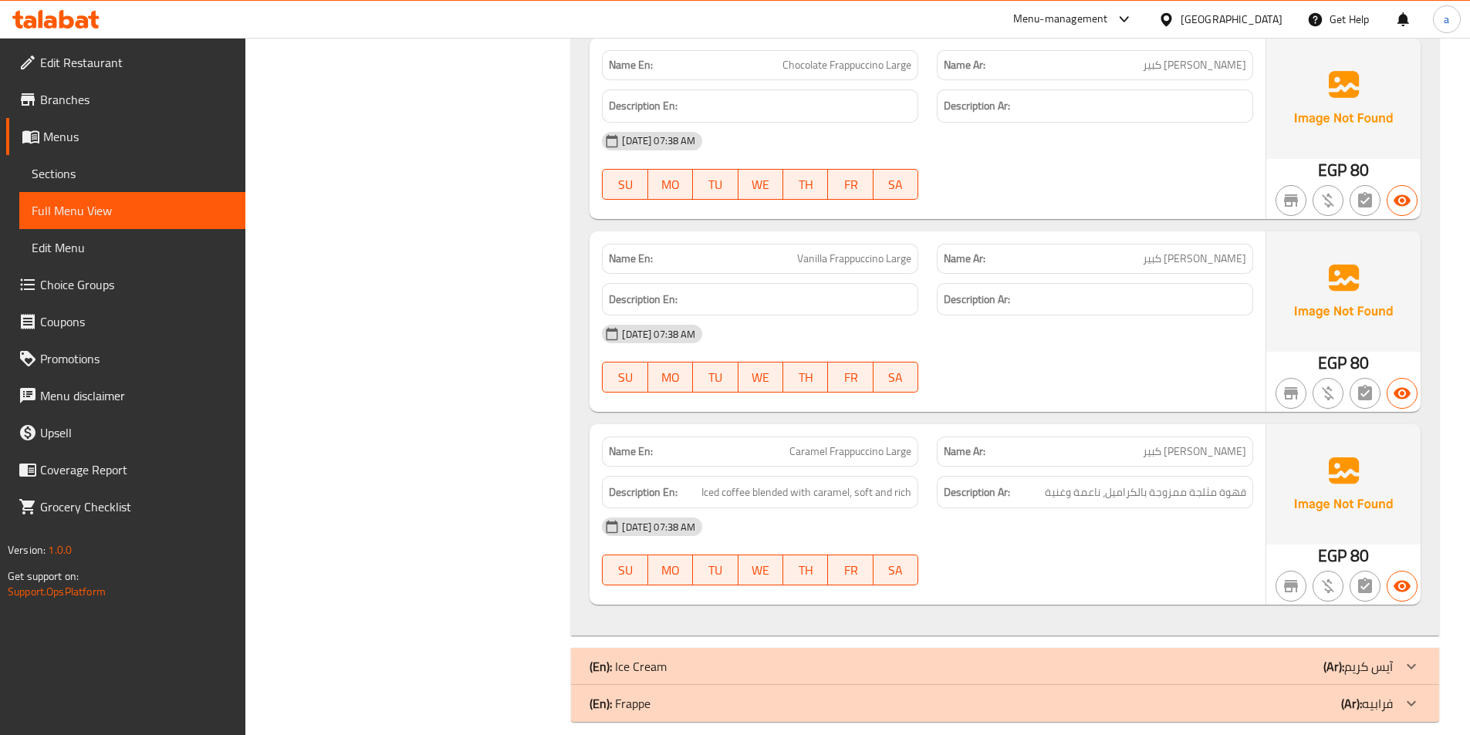
click at [1113, 694] on div "(En): Frappe (Ar): فرابيه" at bounding box center [991, 703] width 803 height 19
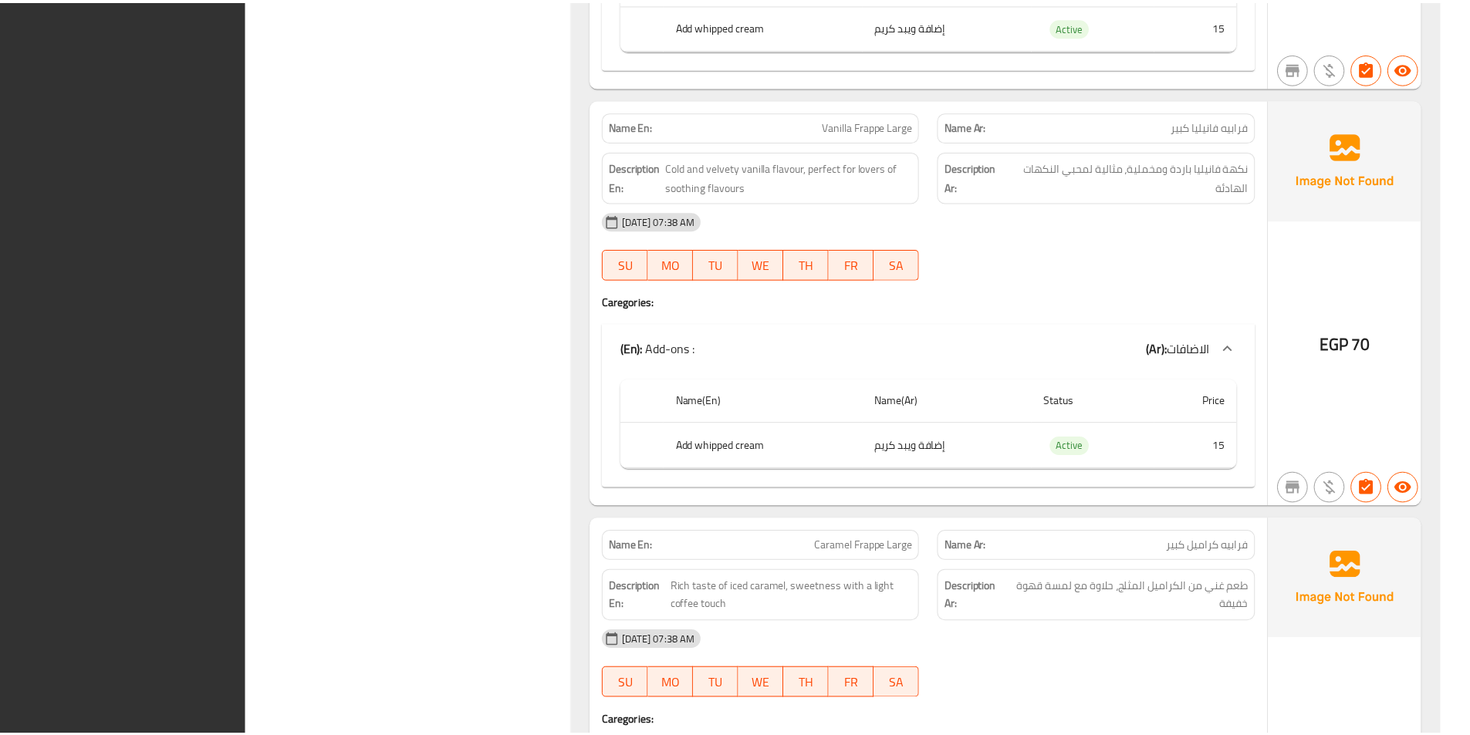
scroll to position [7216, 0]
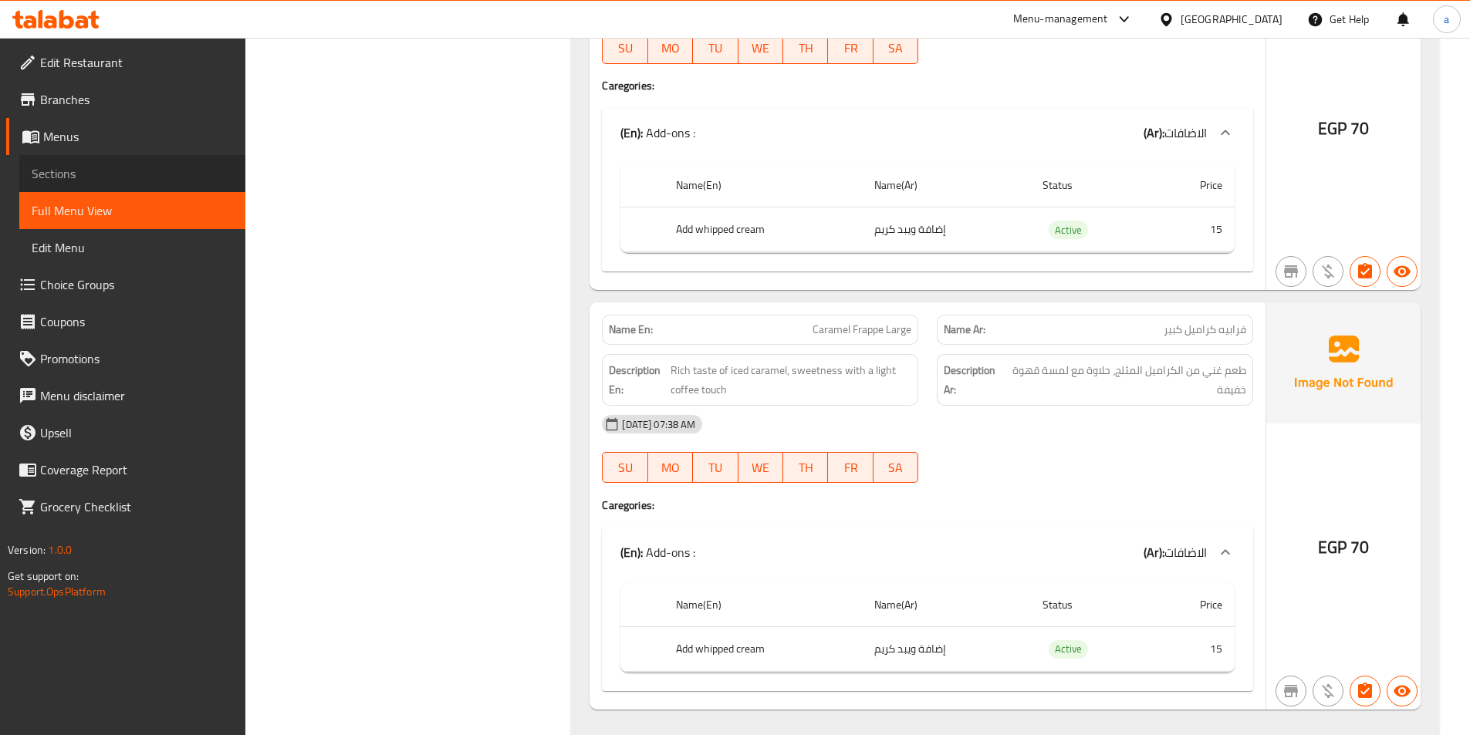
click at [162, 188] on link "Sections" at bounding box center [132, 173] width 226 height 37
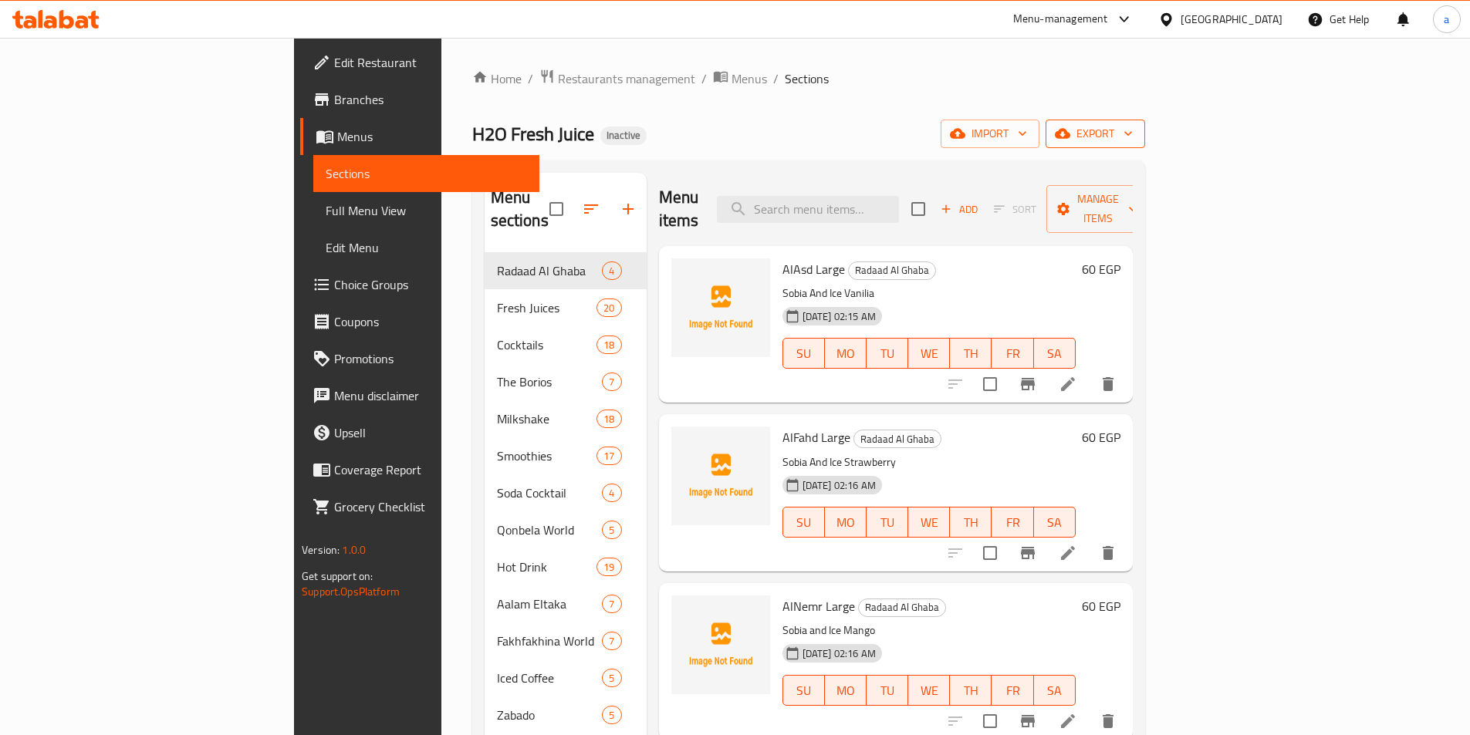
click at [1133, 124] on span "export" at bounding box center [1095, 133] width 75 height 19
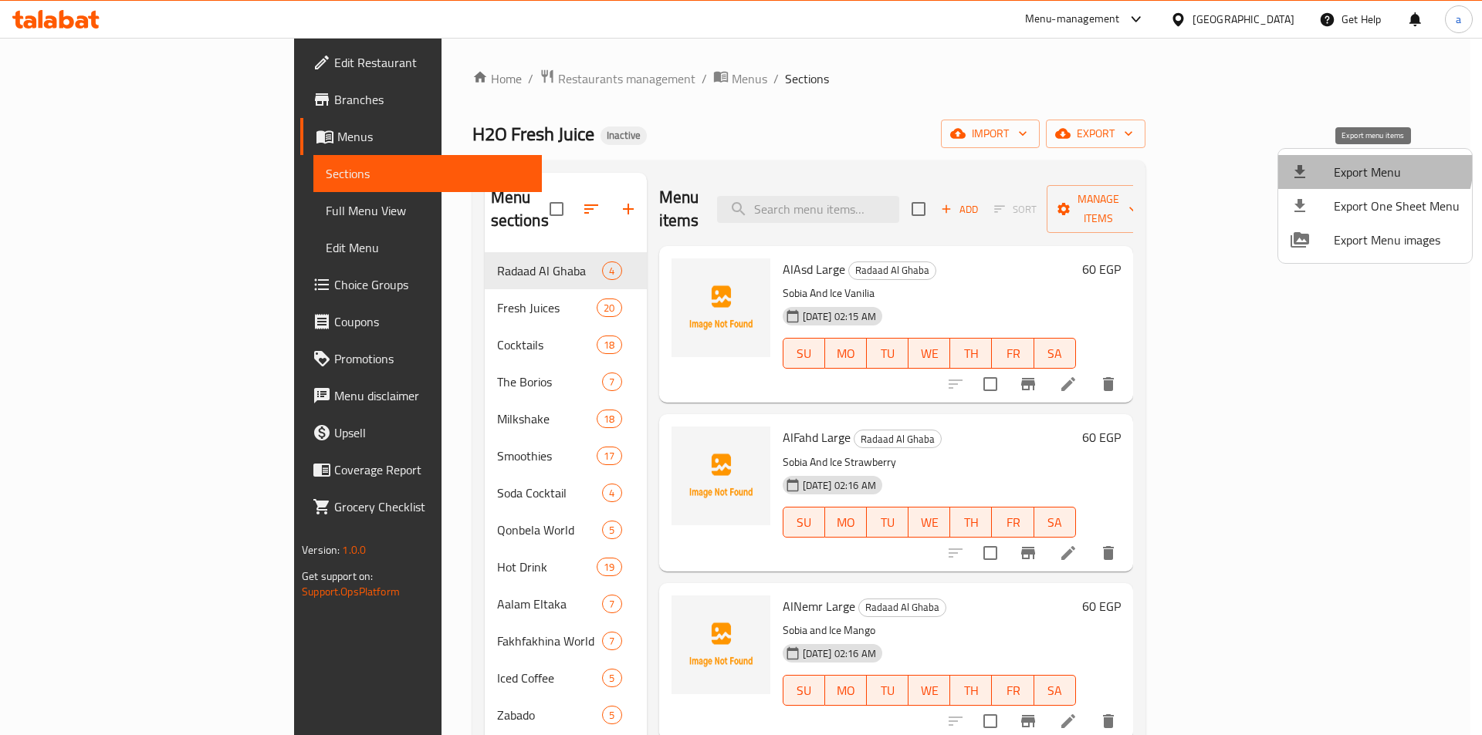
click at [1369, 163] on span "Export Menu" at bounding box center [1396, 172] width 126 height 19
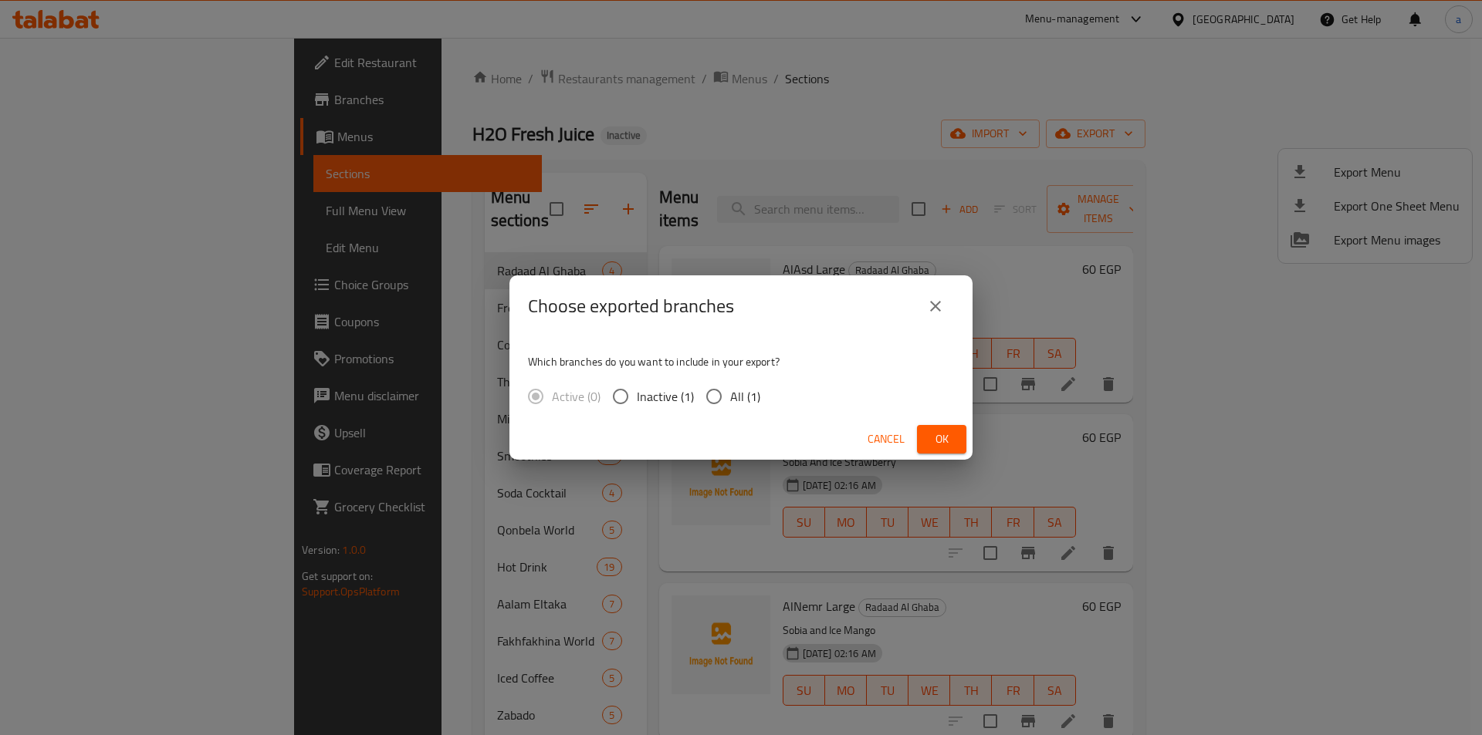
click at [717, 397] on input "All (1)" at bounding box center [714, 396] width 32 height 32
radio input "true"
click at [950, 447] on span "Ok" at bounding box center [941, 439] width 25 height 19
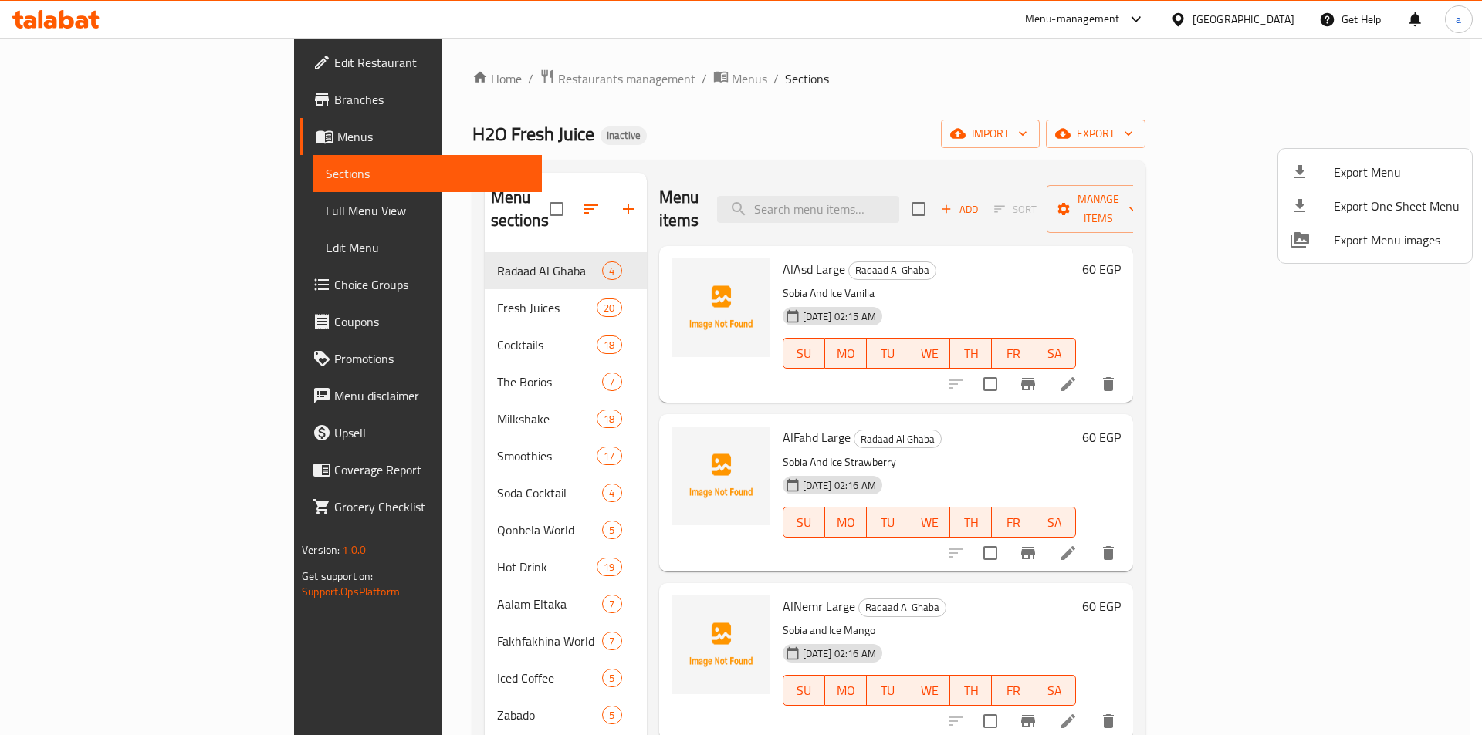
click at [457, 74] on div at bounding box center [741, 367] width 1482 height 735
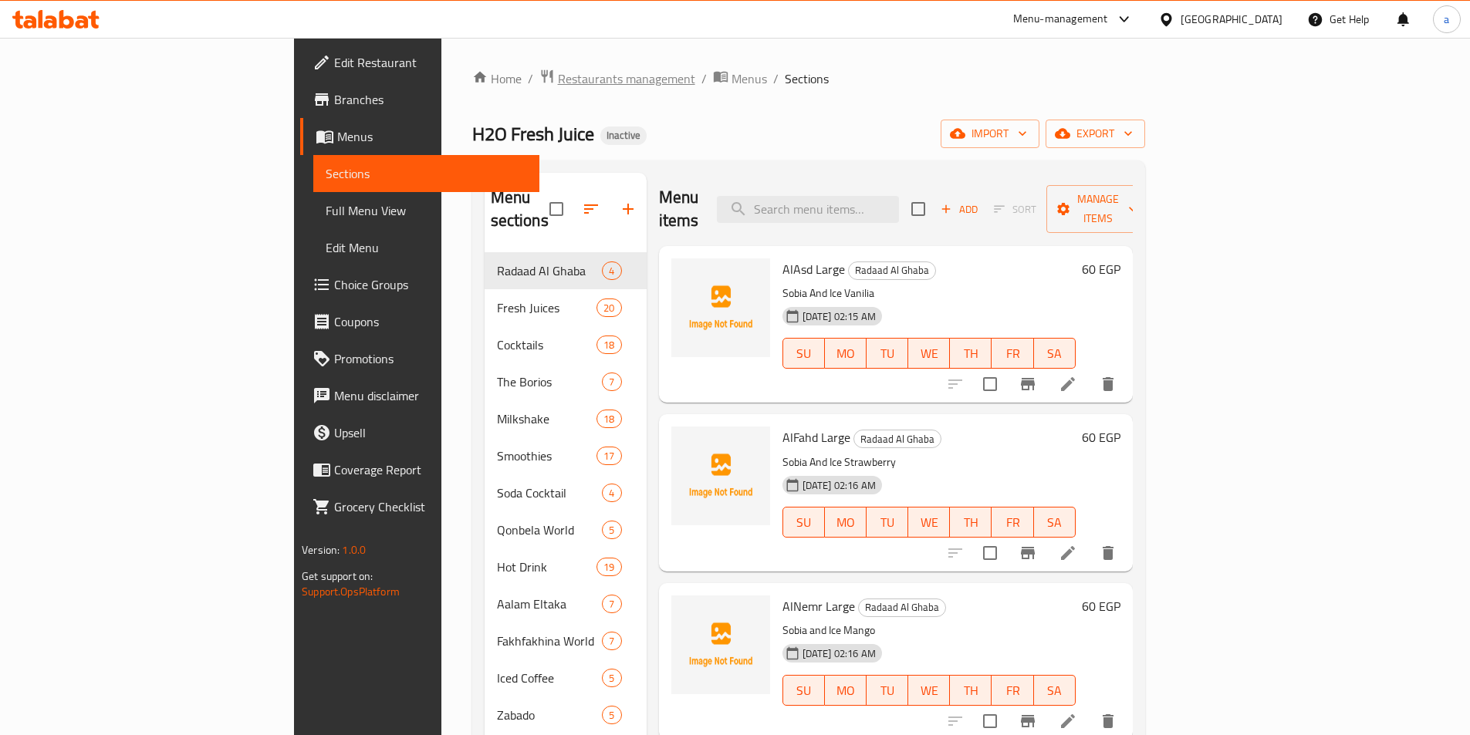
click at [558, 83] on span "Restaurants management" at bounding box center [626, 78] width 137 height 19
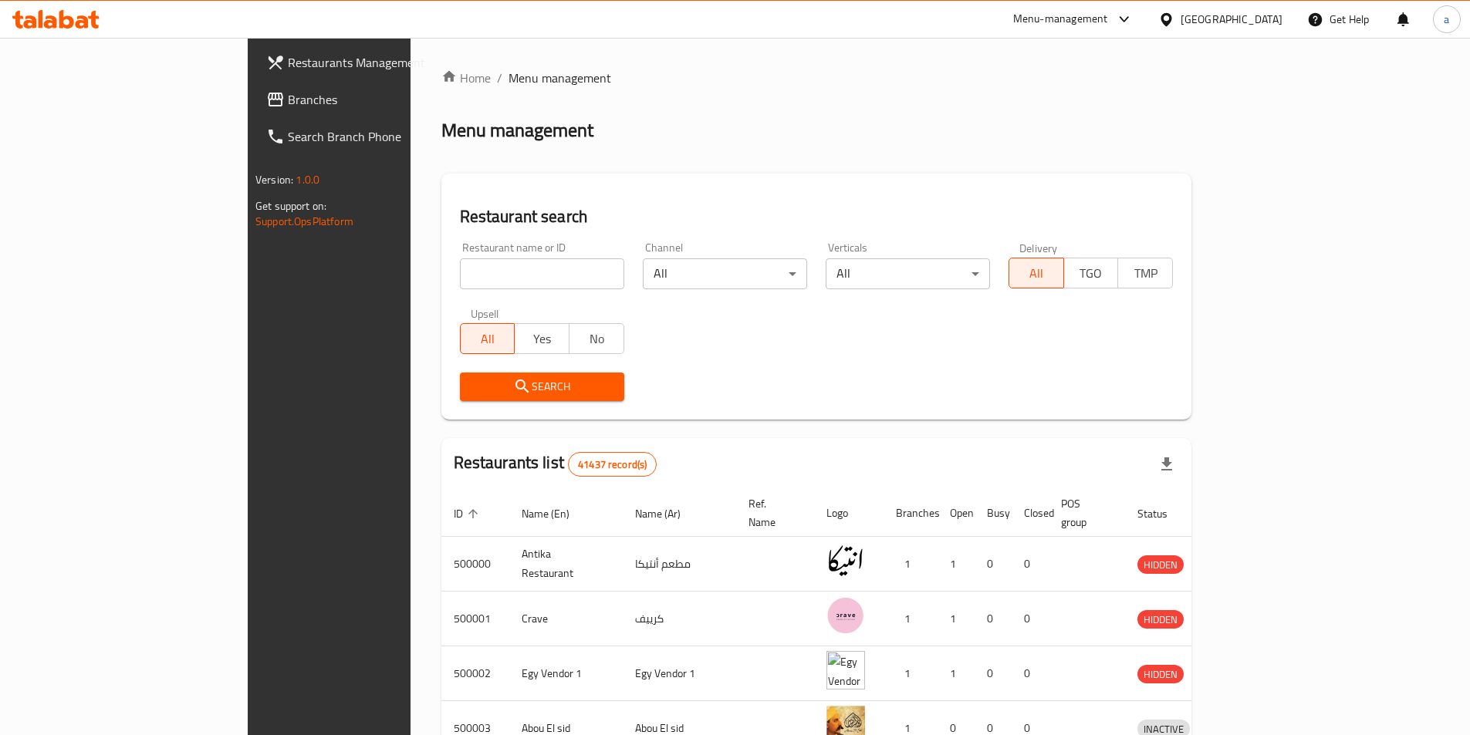
click at [684, 380] on div "Search" at bounding box center [816, 386] width 731 height 47
